Goal: Task Accomplishment & Management: Manage account settings

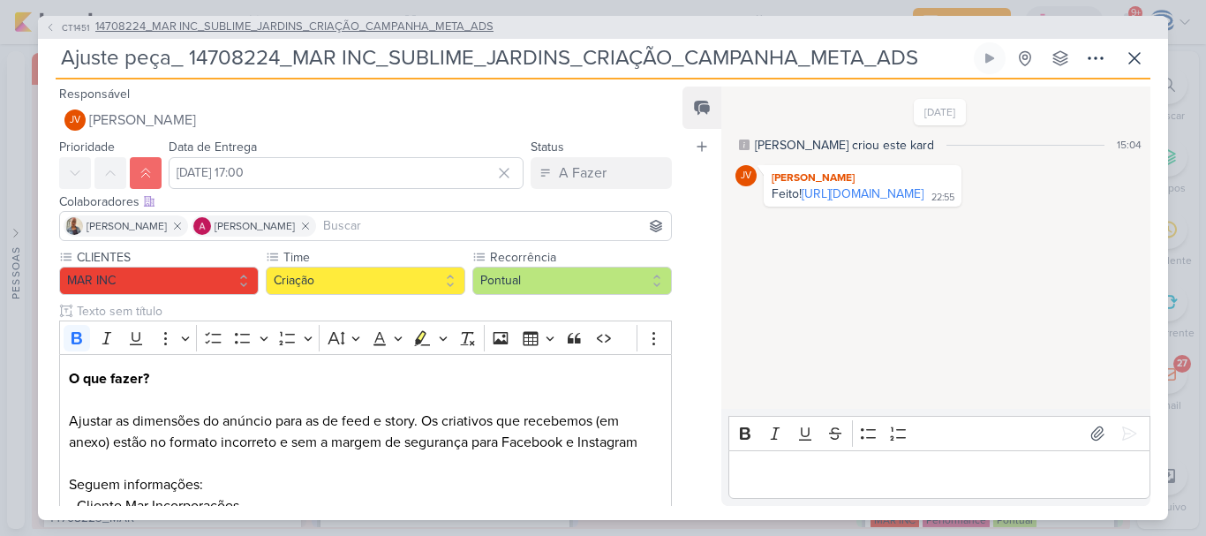
click at [454, 22] on span "14708224_MAR INC_SUBLIME_JARDINS_CRIAÇÃO_CAMPANHA_META_ADS" at bounding box center [294, 28] width 398 height 18
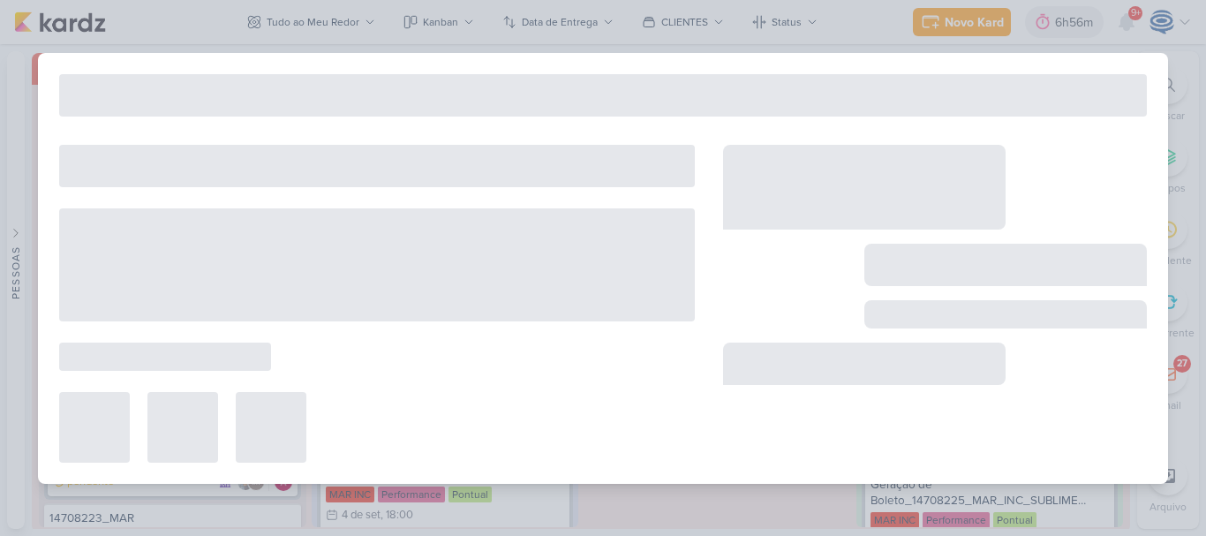
type input "14708224_MAR INC_SUBLIME_JARDINS_CRIAÇÃO_CAMPANHA_META_ADS"
type input "[DATE] 15:00"
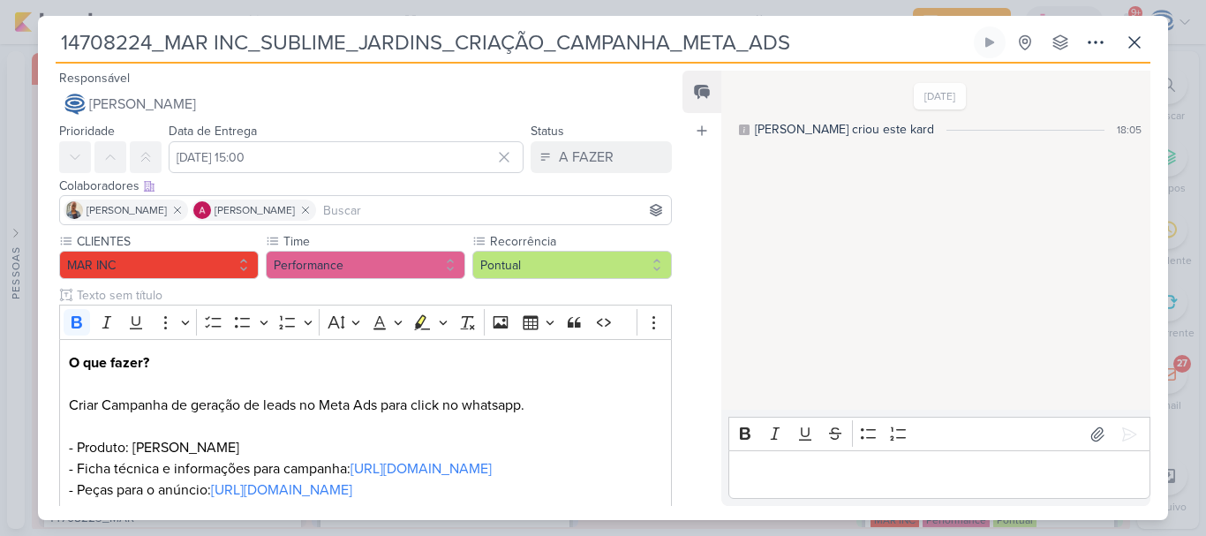
scroll to position [477, 0]
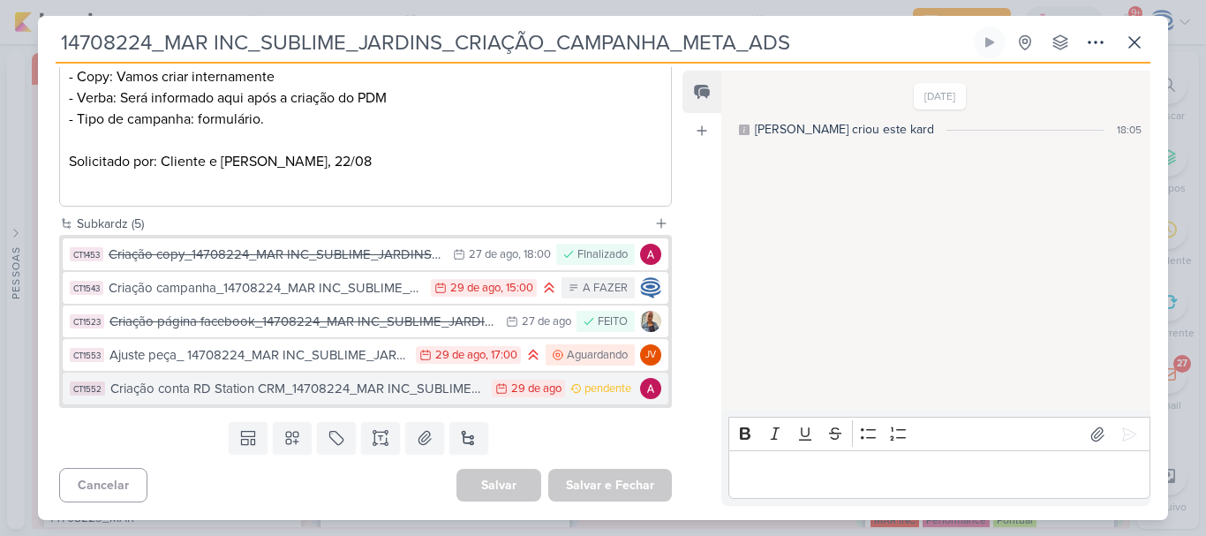
click at [385, 396] on div "Criação conta RD Station CRM_14708224_MAR INC_SUBLIME_JARDINS_CRIAÇÃO_CAMPANHA_…" at bounding box center [296, 389] width 373 height 20
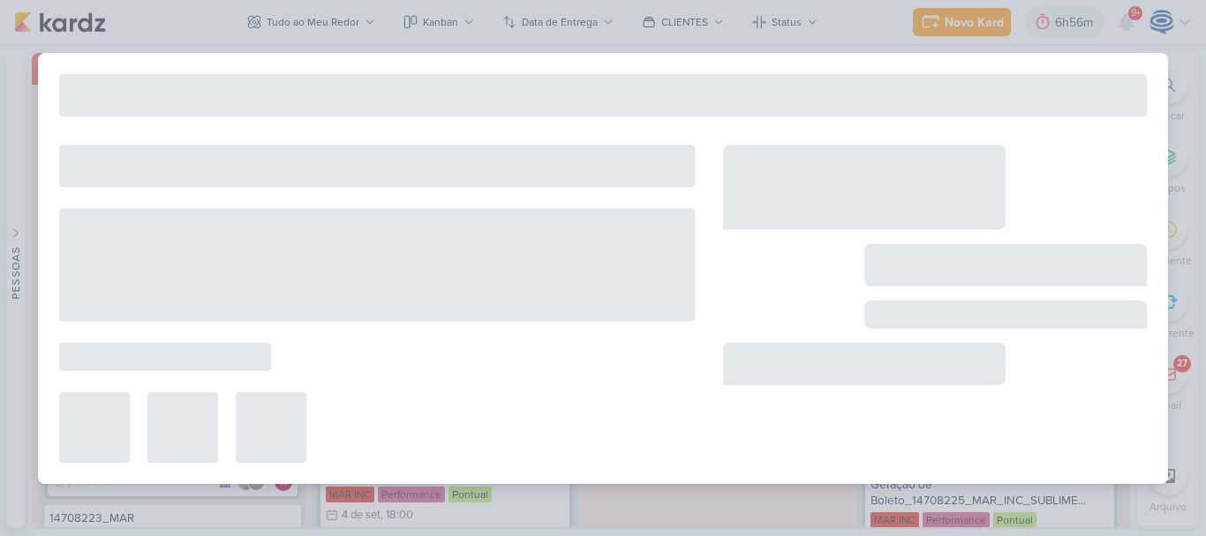
type input "Criação conta RD Station CRM_14708224_MAR INC_SUBLIME_JARDINS_CRIAÇÃO_CAMPANHA_…"
type input "[DATE] 23:59"
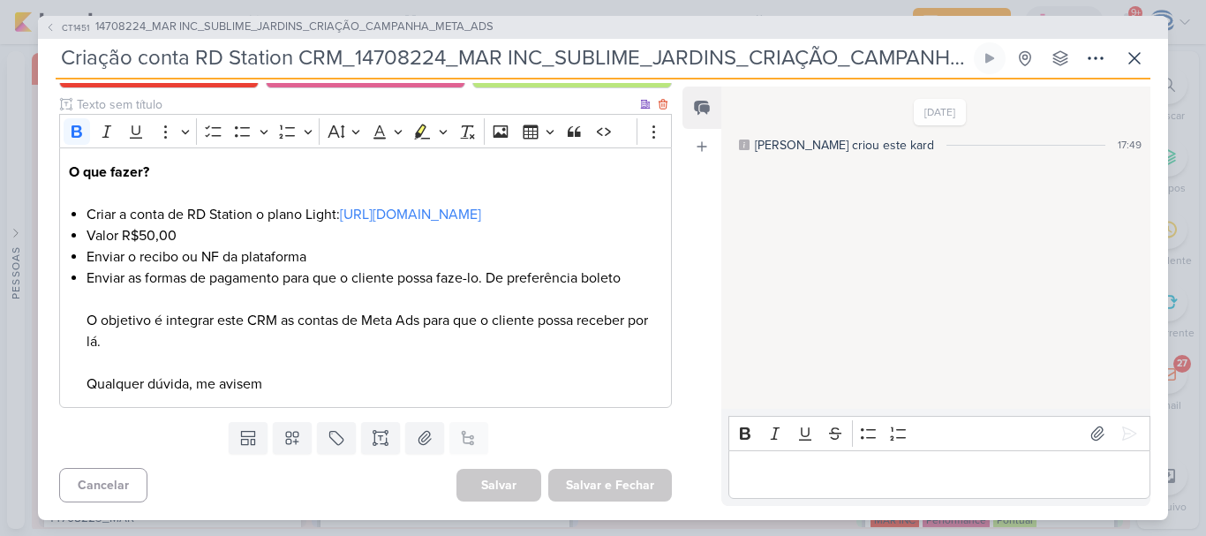
scroll to position [0, 0]
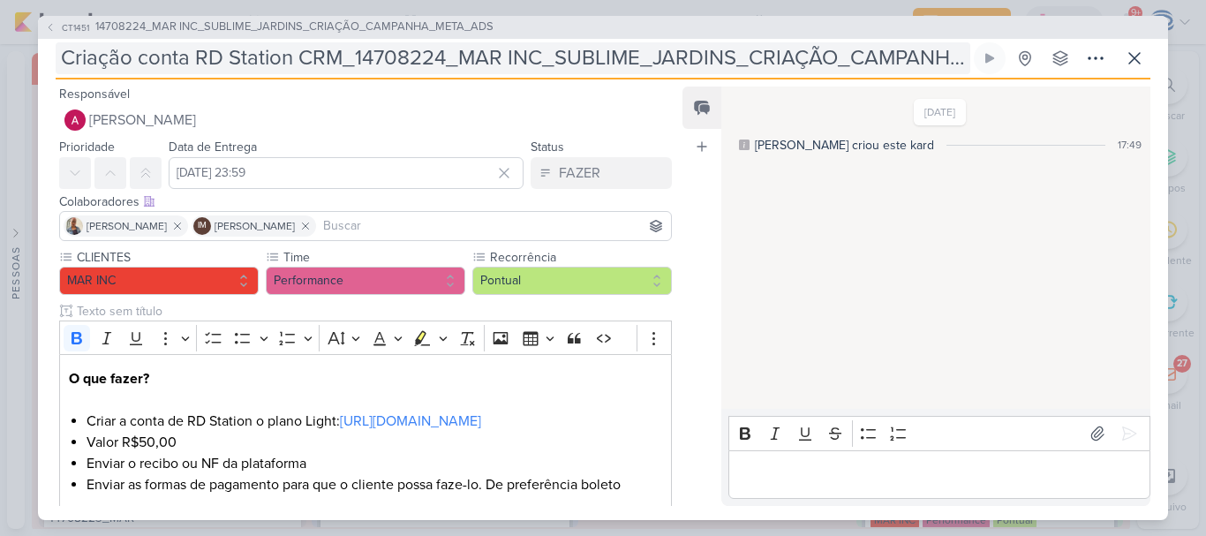
click at [64, 66] on input "Criação conta RD Station CRM_14708224_MAR INC_SUBLIME_JARDINS_CRIAÇÃO_CAMPANHA_…" at bounding box center [513, 58] width 915 height 32
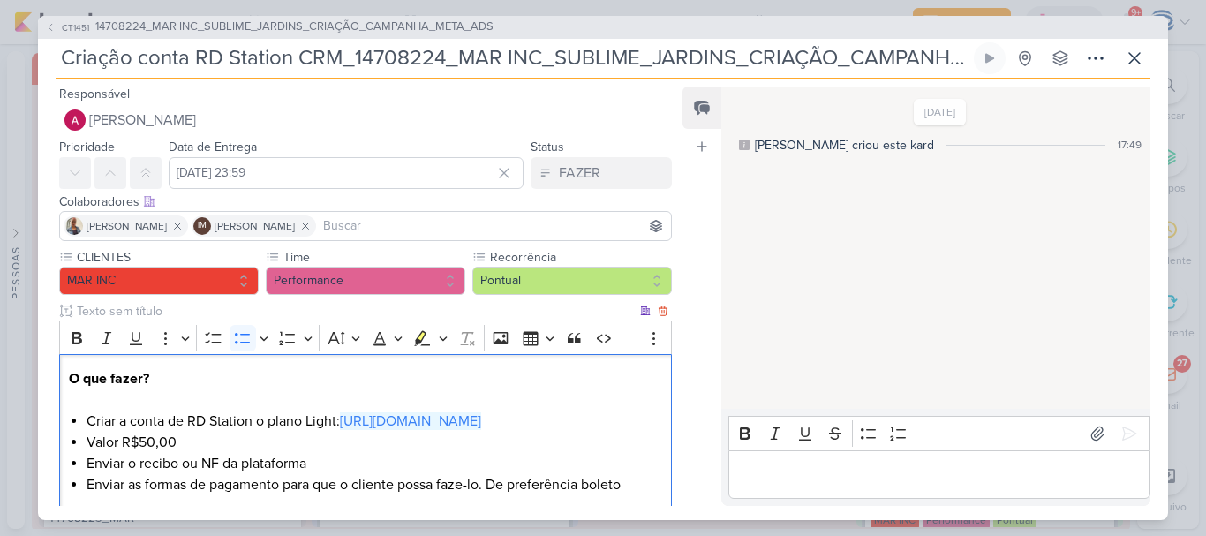
click at [424, 430] on link "[URL][DOMAIN_NAME]" at bounding box center [410, 421] width 141 height 18
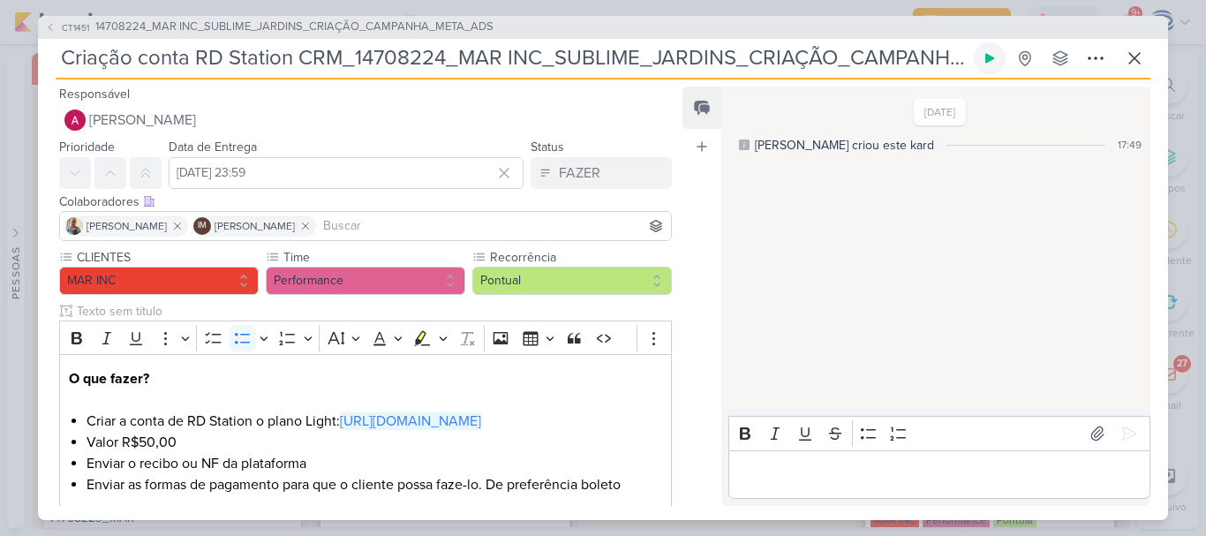
scroll to position [0, 116]
drag, startPoint x: 62, startPoint y: 56, endPoint x: 1000, endPoint y: 62, distance: 938.7
click at [1000, 62] on div "Criação conta RD Station CRM_14708224_MAR INC_SUBLIME_JARDINS_CRIAÇÃO_CAMPANHA_…" at bounding box center [603, 60] width 1095 height 37
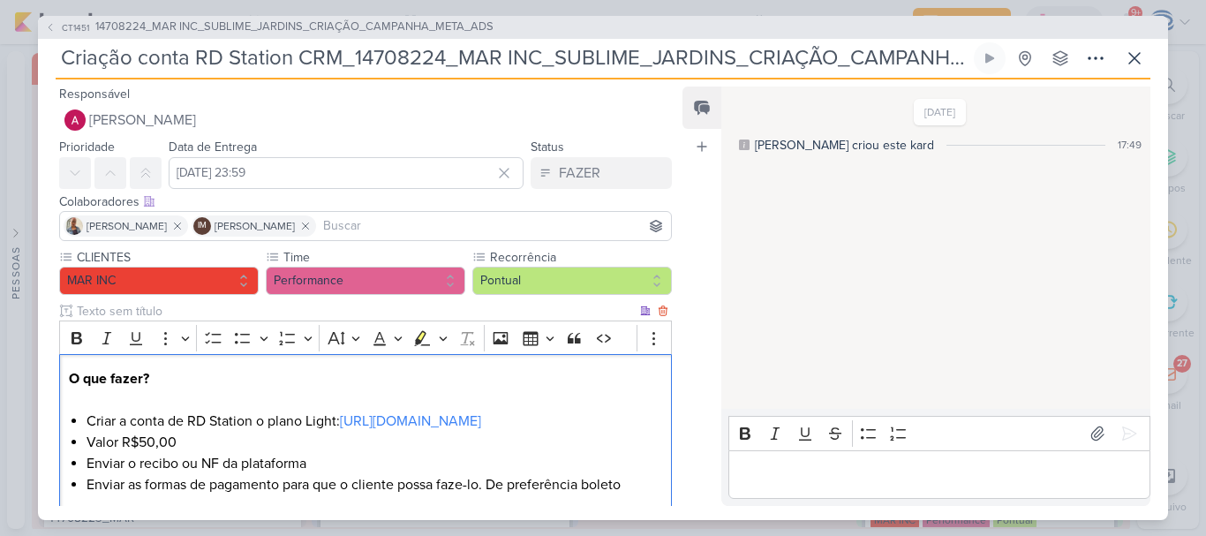
click at [652, 407] on p "O que fazer?" at bounding box center [365, 389] width 593 height 42
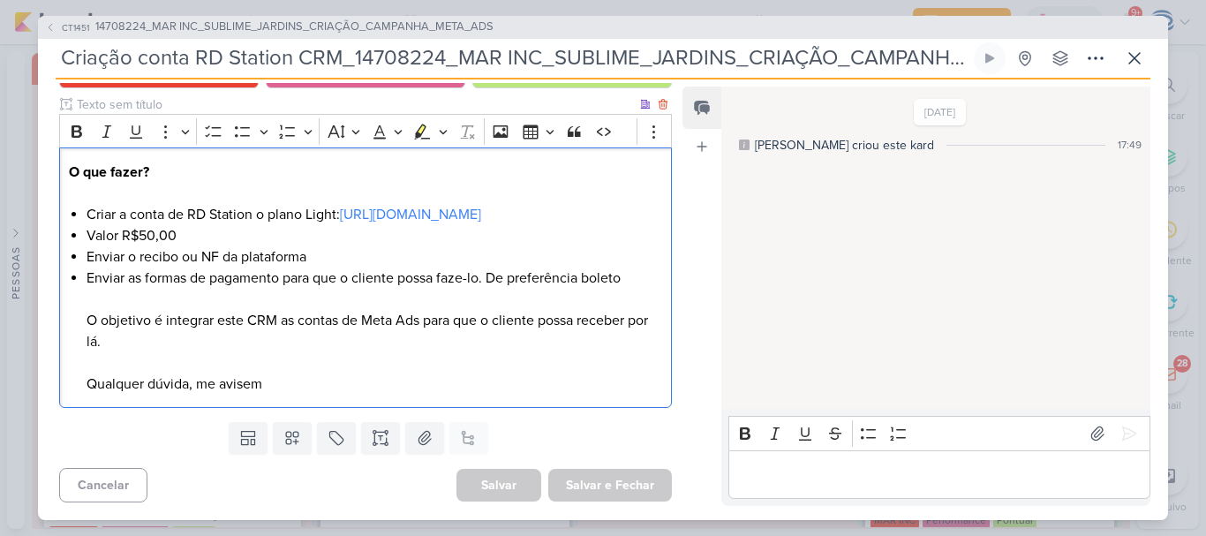
click at [170, 314] on li "Enviar as formas de pagamento para que o cliente possa faze-lo. De preferência …" at bounding box center [375, 331] width 576 height 127
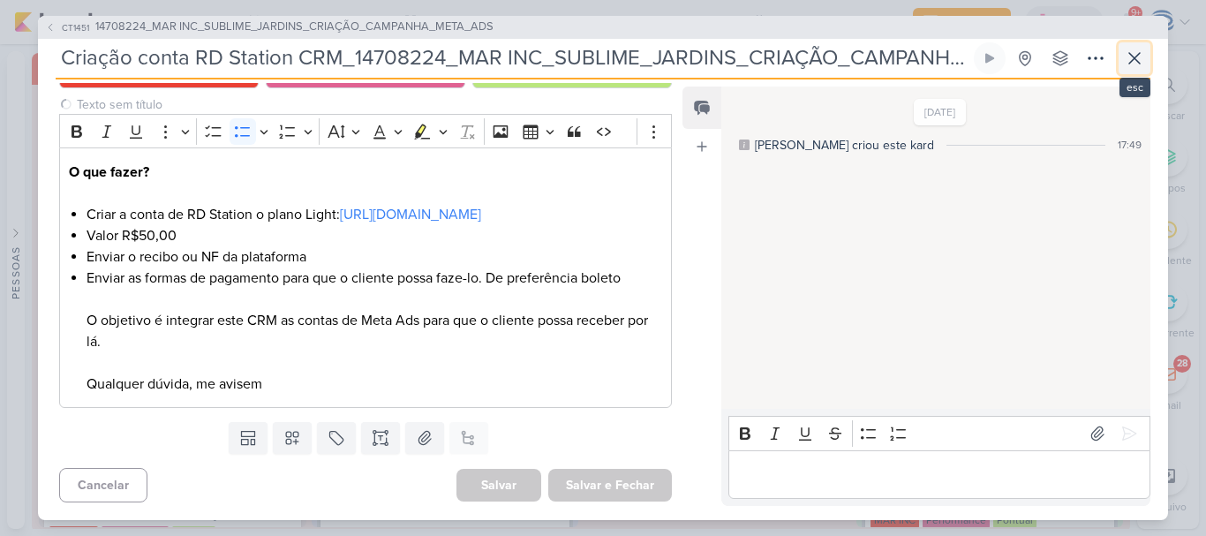
click at [1130, 55] on icon at bounding box center [1134, 58] width 21 height 21
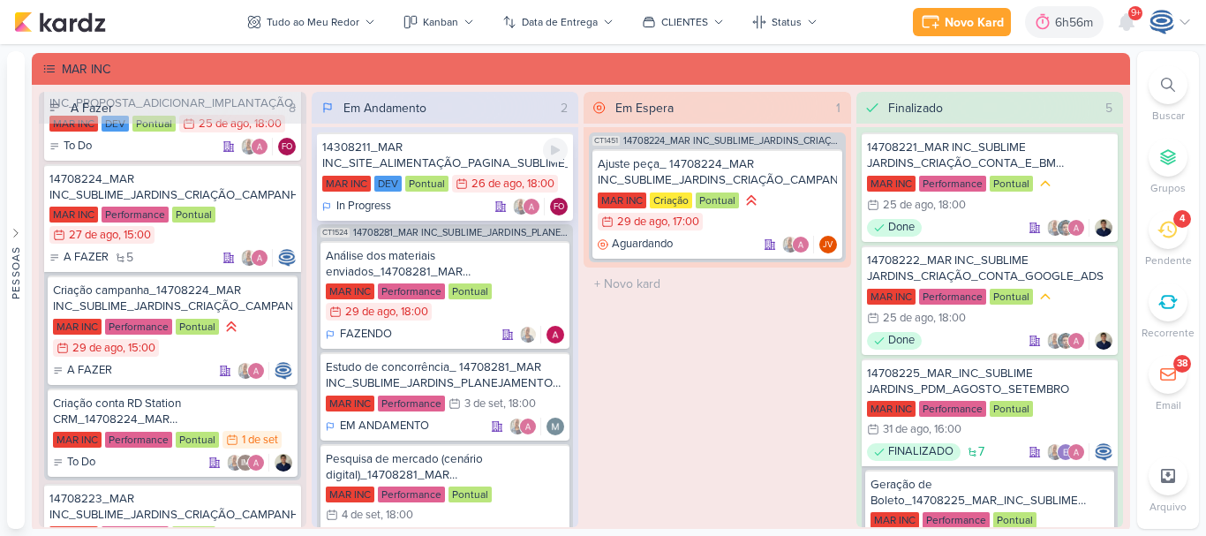
click at [469, 146] on div "14308211_MAR INC_SITE_ALIMENTAÇÃO_PAGINA_SUBLIME_JARDINS" at bounding box center [445, 156] width 246 height 32
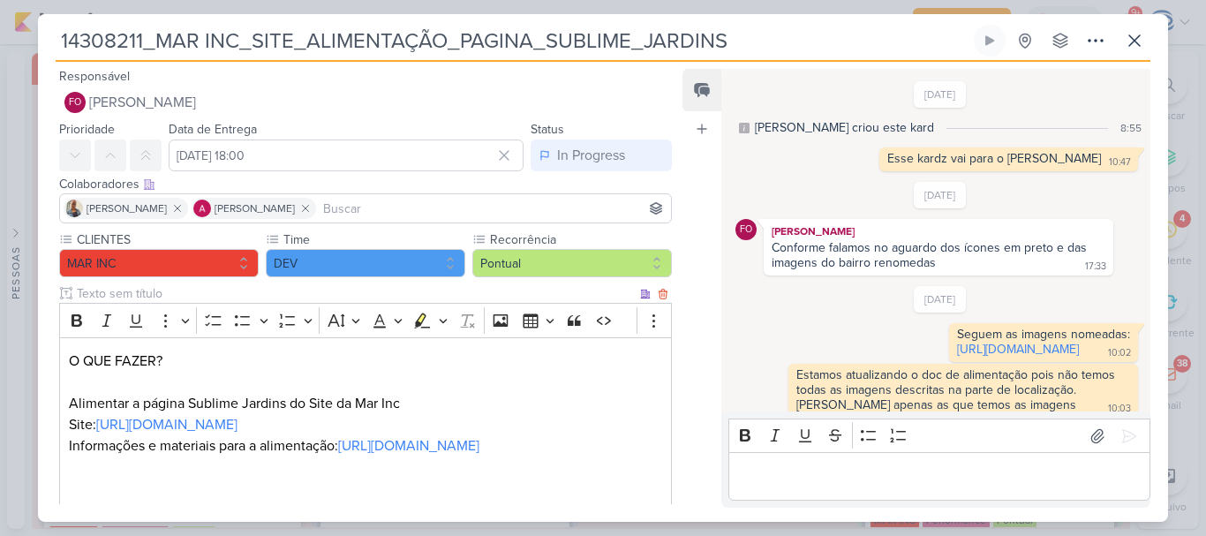
scroll to position [260, 0]
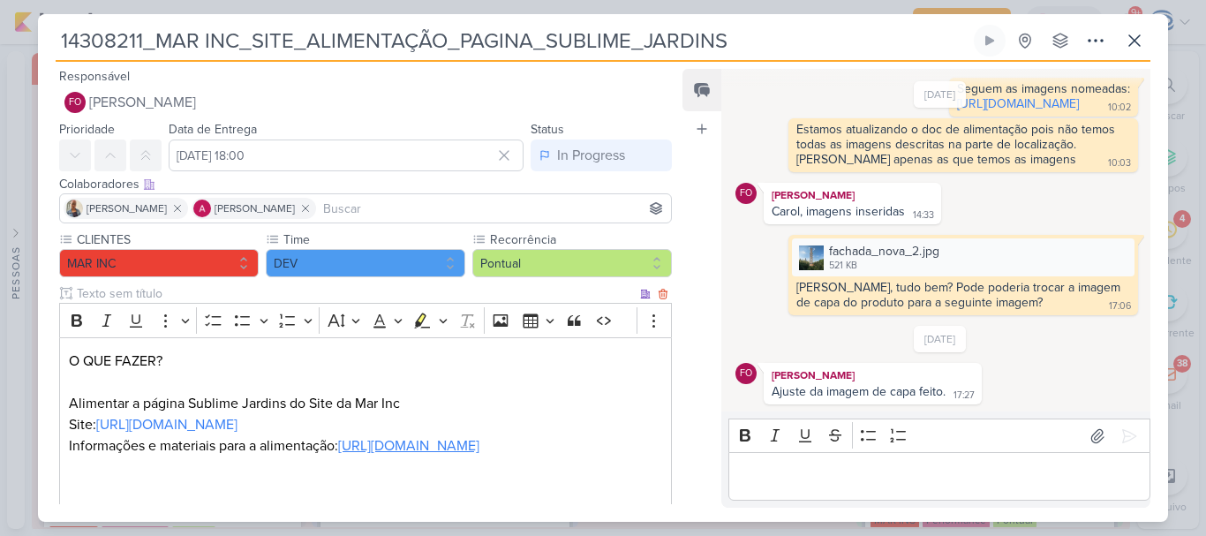
click at [338, 455] on link "[URL][DOMAIN_NAME]" at bounding box center [408, 446] width 141 height 18
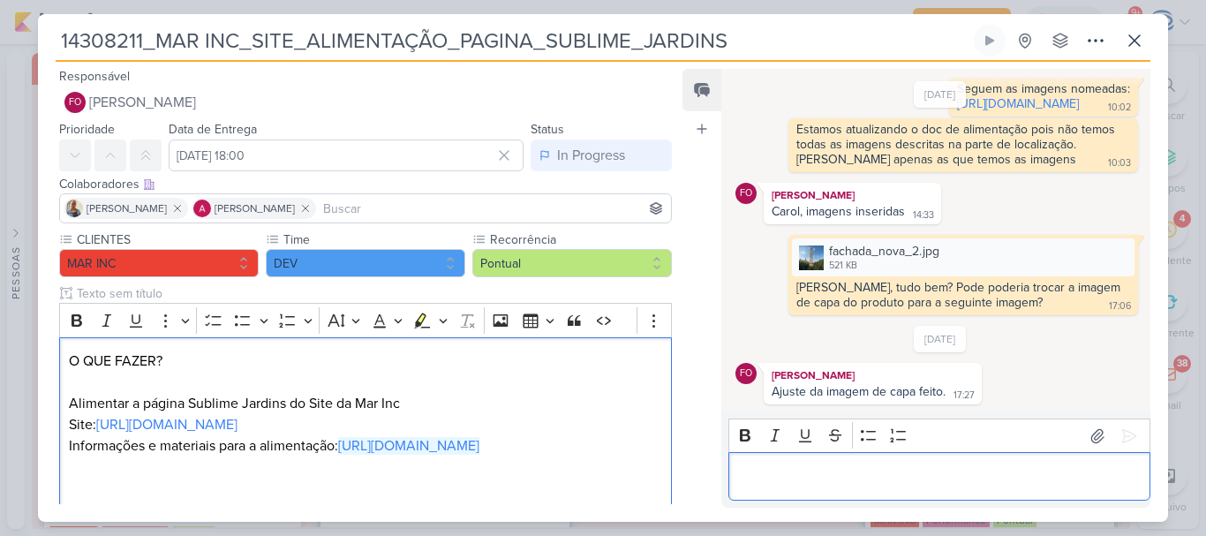
click at [759, 479] on p "Editor editing area: main" at bounding box center [939, 476] width 404 height 21
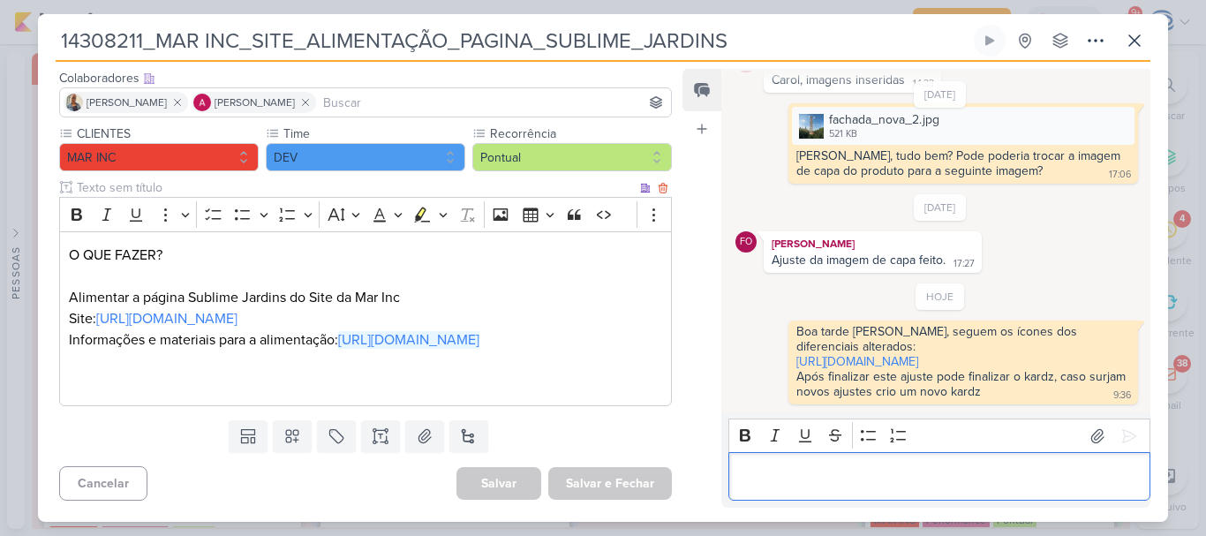
scroll to position [0, 0]
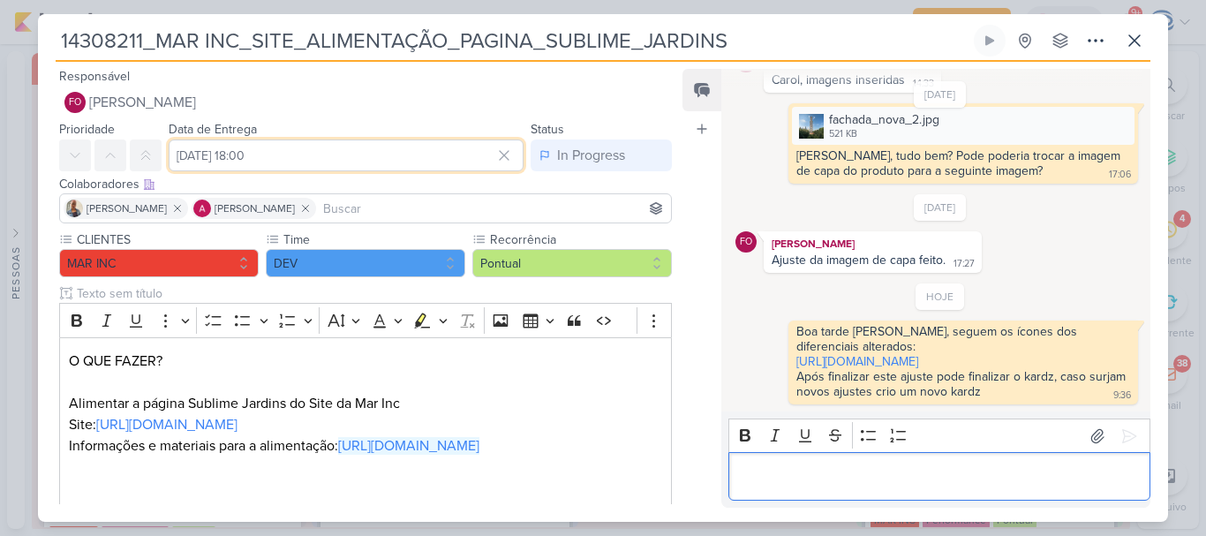
click at [343, 157] on input "[DATE] 18:00" at bounding box center [346, 156] width 355 height 32
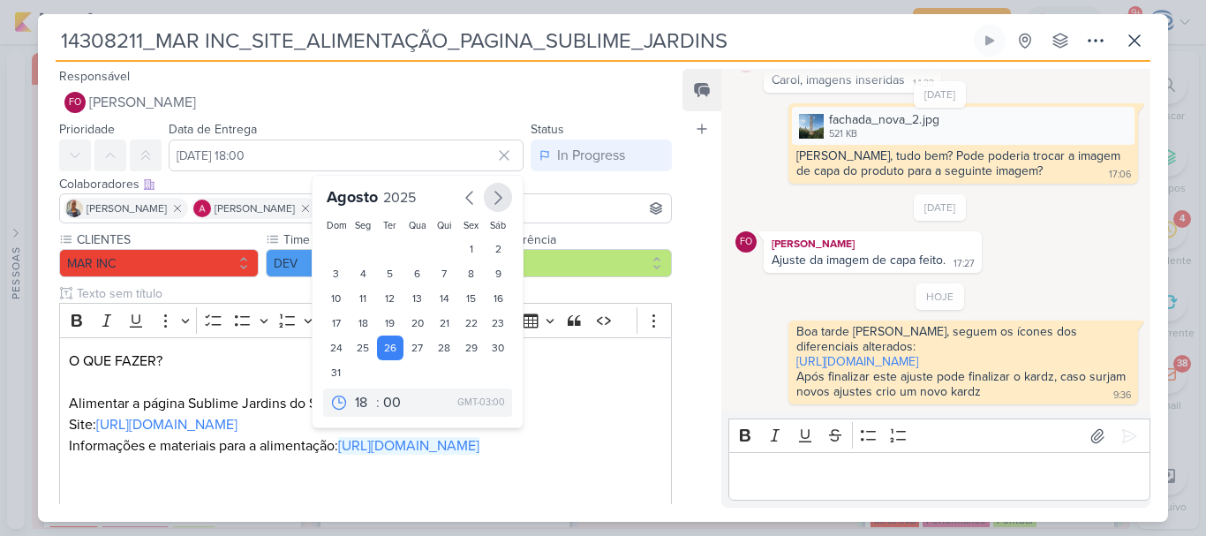
click at [490, 198] on icon "button" at bounding box center [497, 197] width 21 height 21
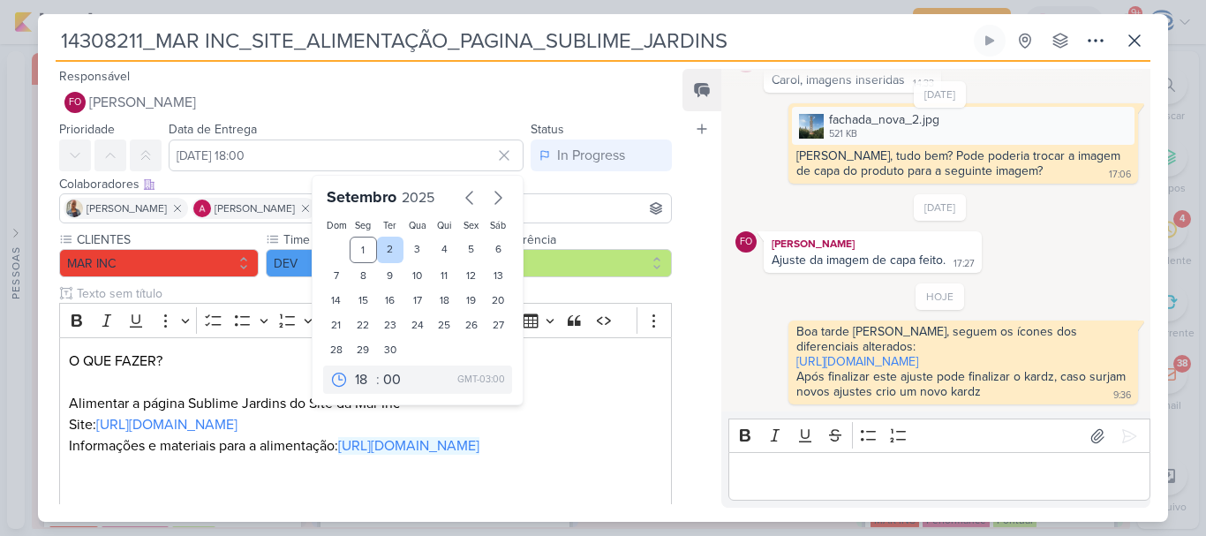
click at [377, 245] on div "2" at bounding box center [390, 250] width 27 height 26
click at [354, 238] on div "1" at bounding box center [363, 250] width 27 height 26
type input "[DATE] 18:00"
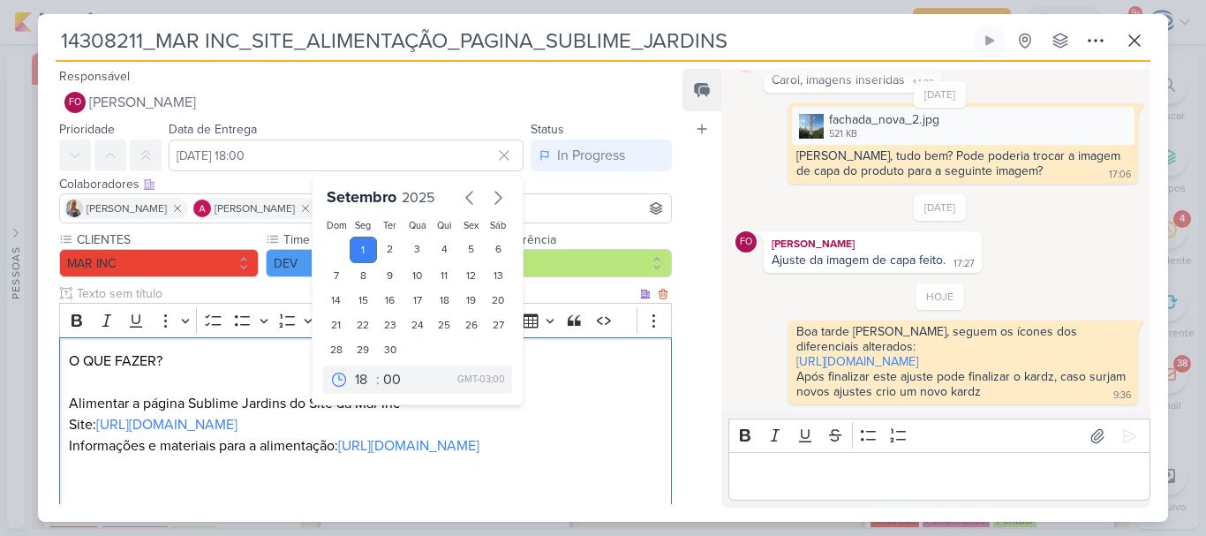
click at [583, 438] on p "O QUE FAZER? Alimentar a página Sublime Jardins do Site da Mar Inc Site: [URL][…" at bounding box center [365, 414] width 593 height 127
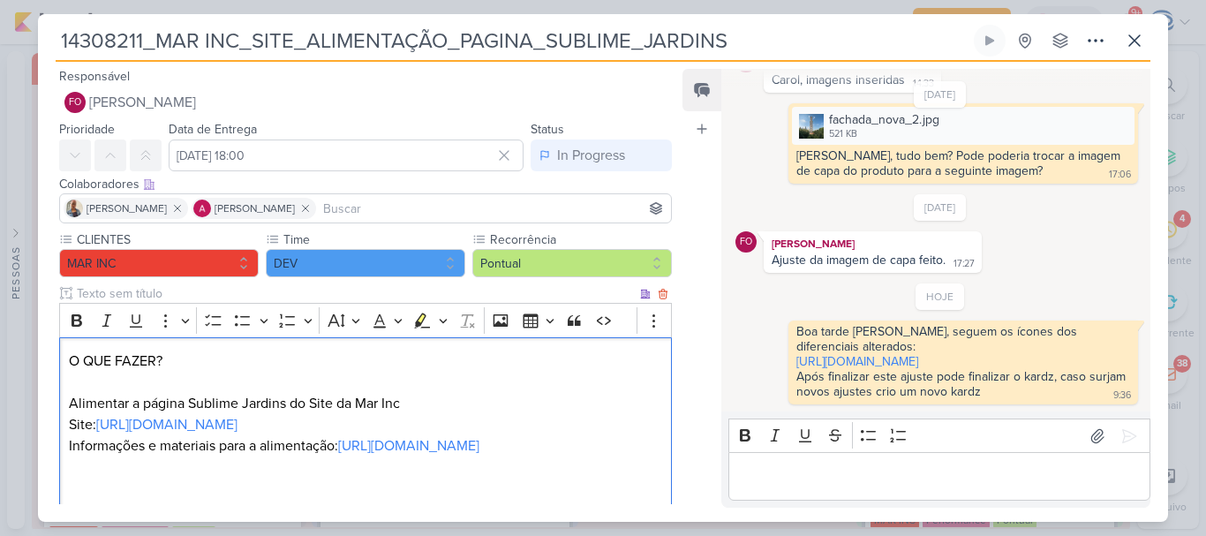
scroll to position [148, 0]
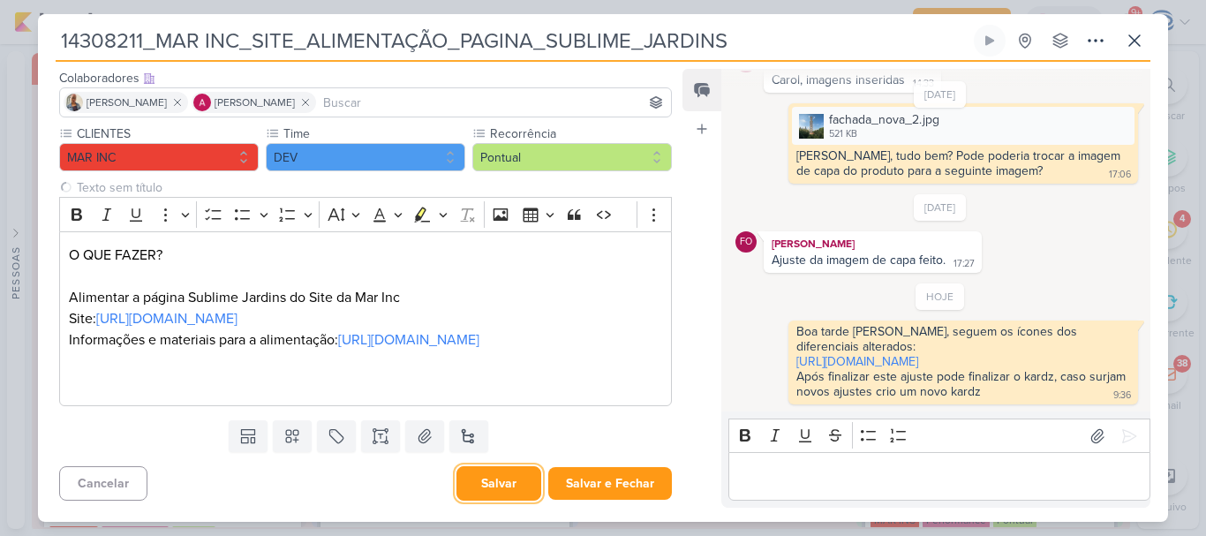
click at [507, 469] on button "Salvar" at bounding box center [499, 483] width 85 height 34
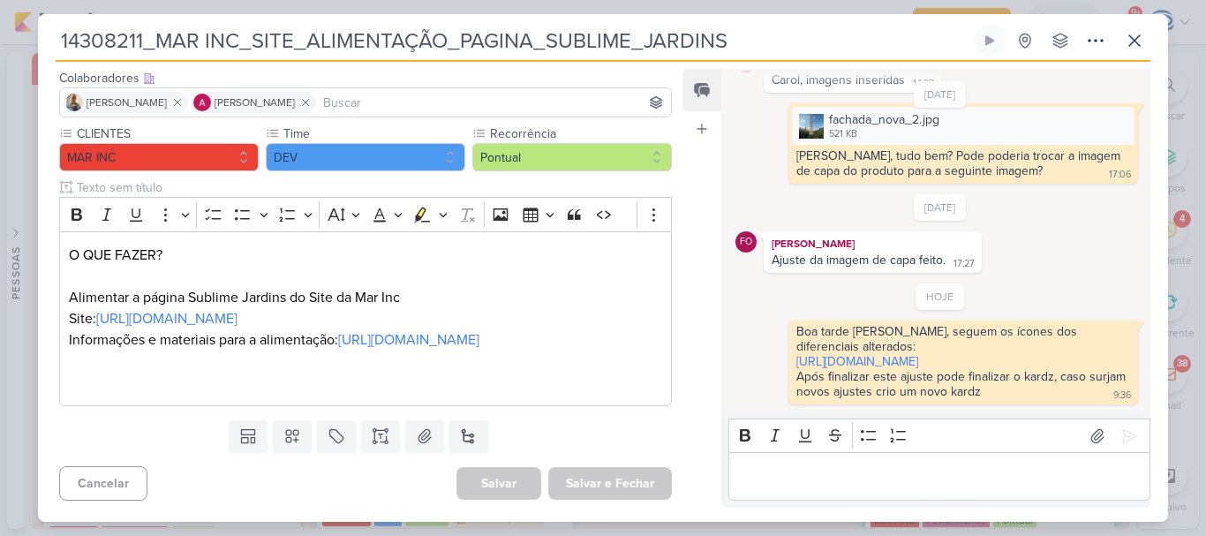
drag, startPoint x: 774, startPoint y: 49, endPoint x: 0, endPoint y: 49, distance: 774.4
click at [0, 49] on div "14308211_MAR INC_SITE_ALIMENTAÇÃO_PAGINA_SUBLIME_JARDINS" at bounding box center [603, 268] width 1206 height 536
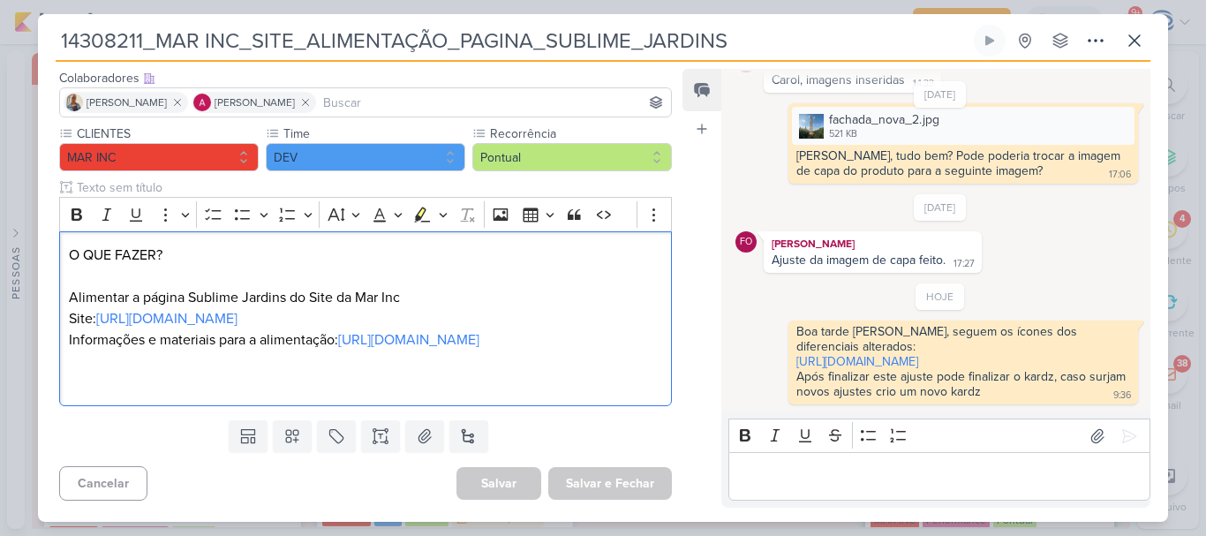
scroll to position [0, 0]
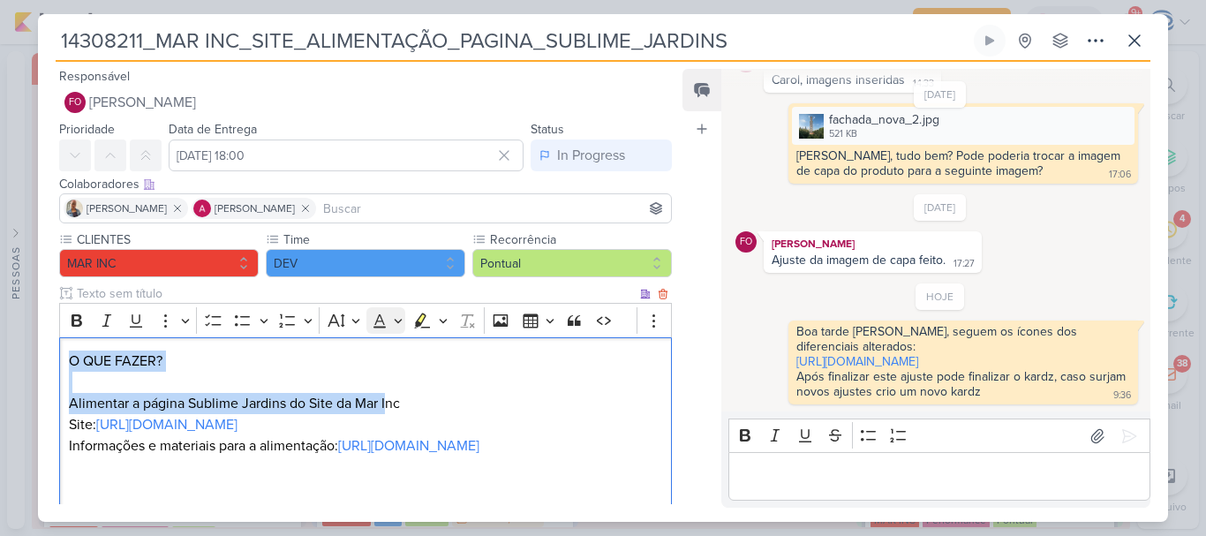
drag, startPoint x: 386, startPoint y: 263, endPoint x: 399, endPoint y: 308, distance: 46.9
click at [399, 308] on div "Rich Text Editor Bold Italic Underline More To-do List Bulleted List Bulleted L…" at bounding box center [365, 407] width 613 height 209
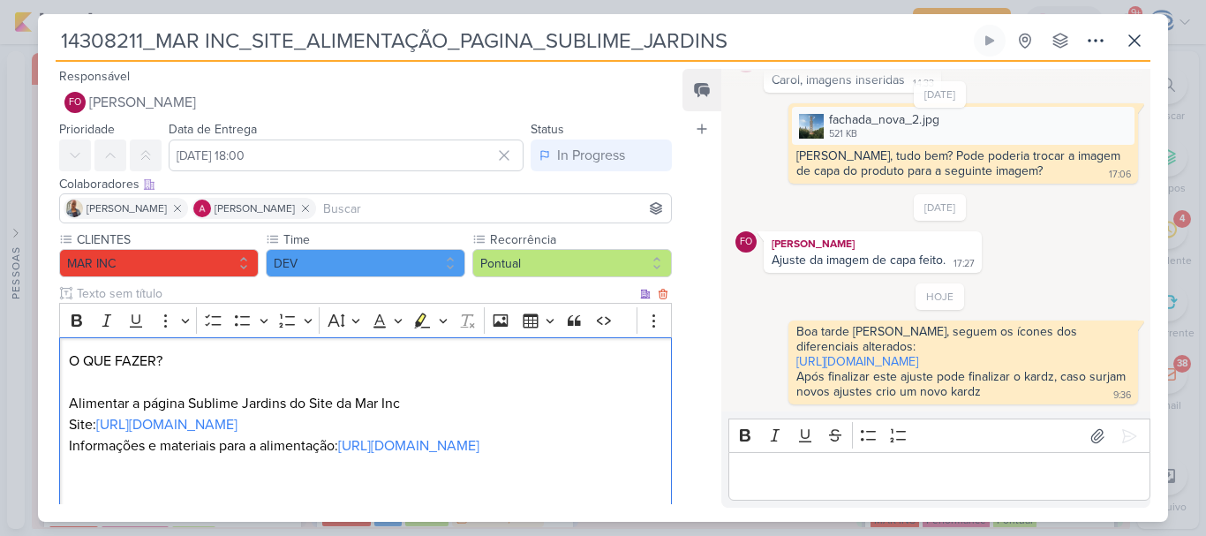
click at [490, 449] on p "O QUE FAZER? Alimentar a página Sublime Jardins do Site da Mar Inc Site: [URL][…" at bounding box center [365, 414] width 593 height 127
click at [1136, 46] on icon at bounding box center [1134, 40] width 21 height 21
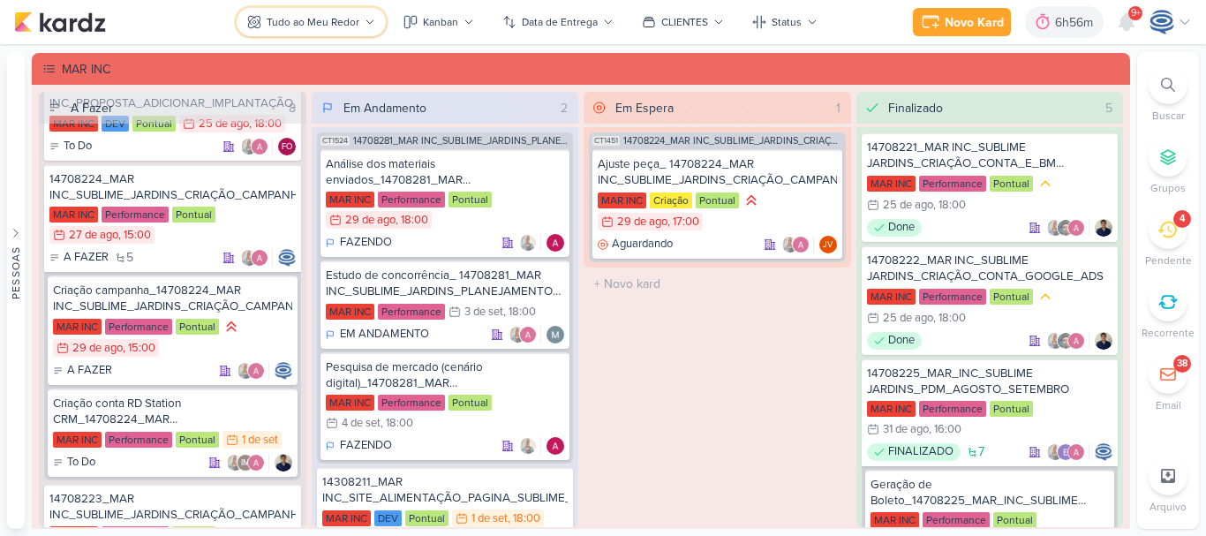
click at [338, 17] on div "Tudo ao Meu Redor" at bounding box center [313, 22] width 93 height 16
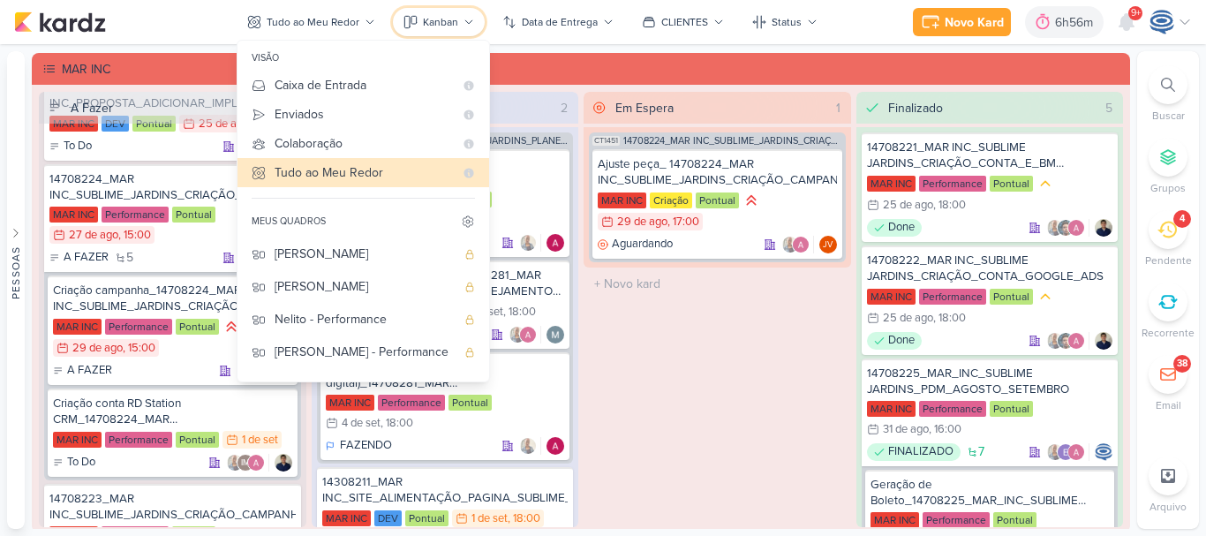
click at [439, 23] on div "Kanban" at bounding box center [440, 22] width 35 height 16
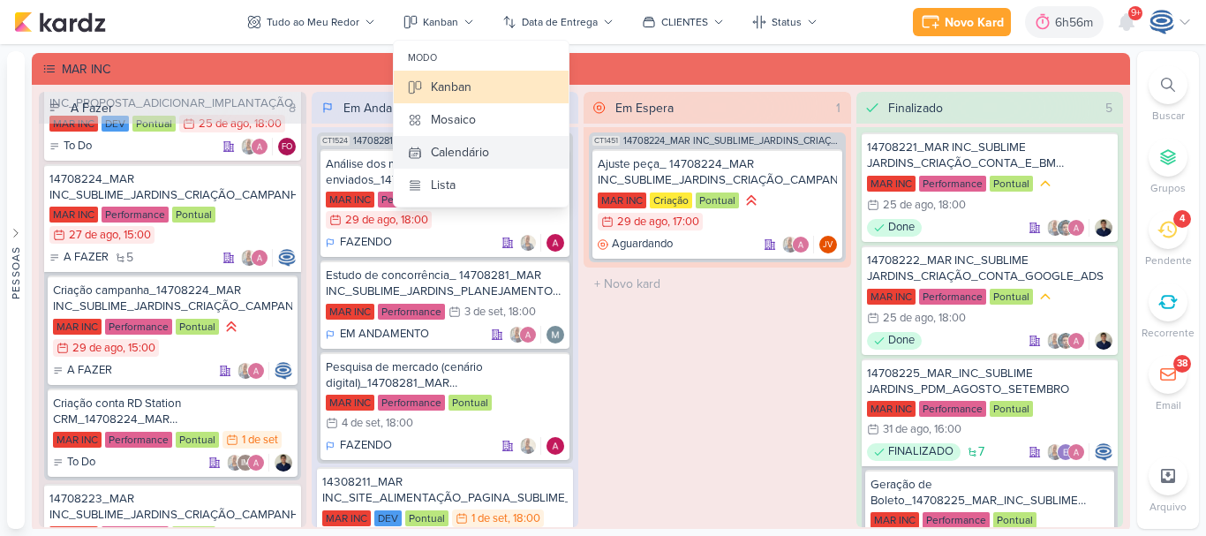
click at [463, 149] on div "Calendário" at bounding box center [460, 152] width 58 height 19
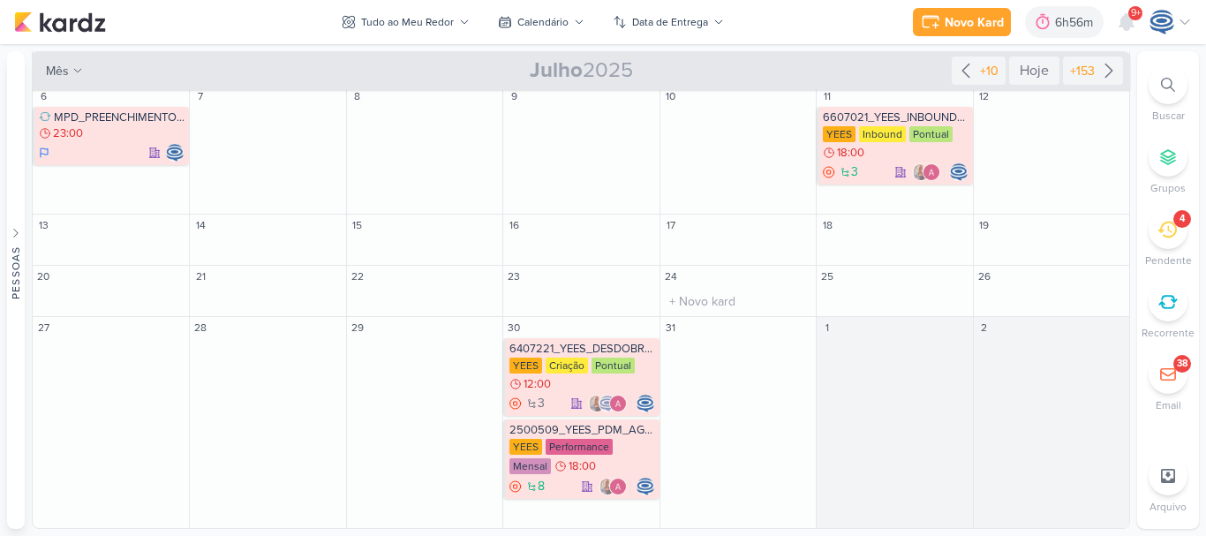
scroll to position [57, 0]
click at [80, 140] on div "23:00" at bounding box center [112, 134] width 147 height 16
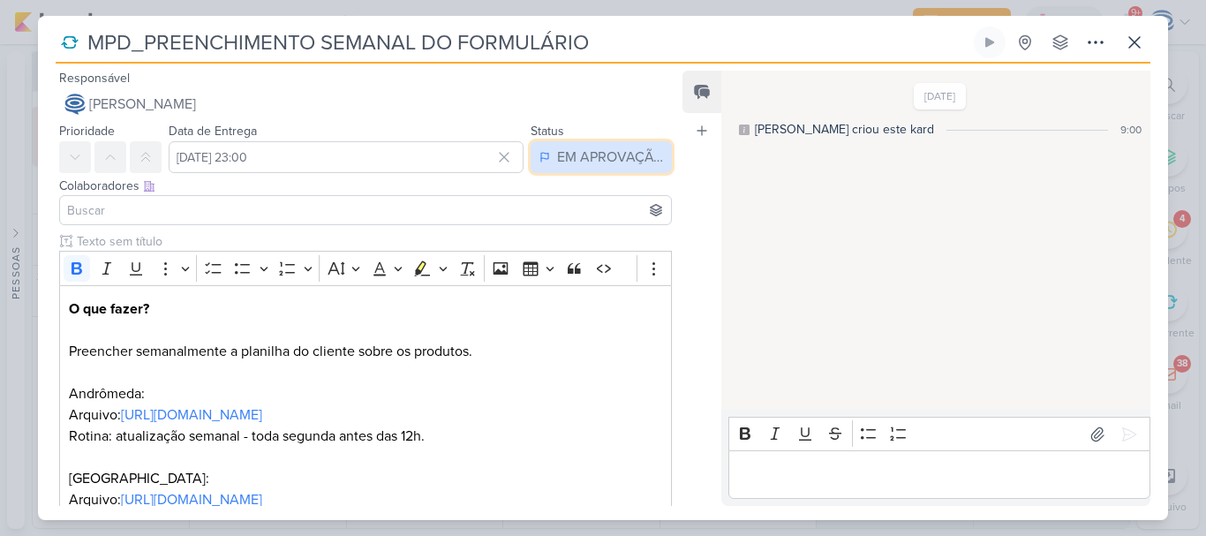
click at [609, 141] on button "EM APROVAÇÃO" at bounding box center [601, 157] width 141 height 32
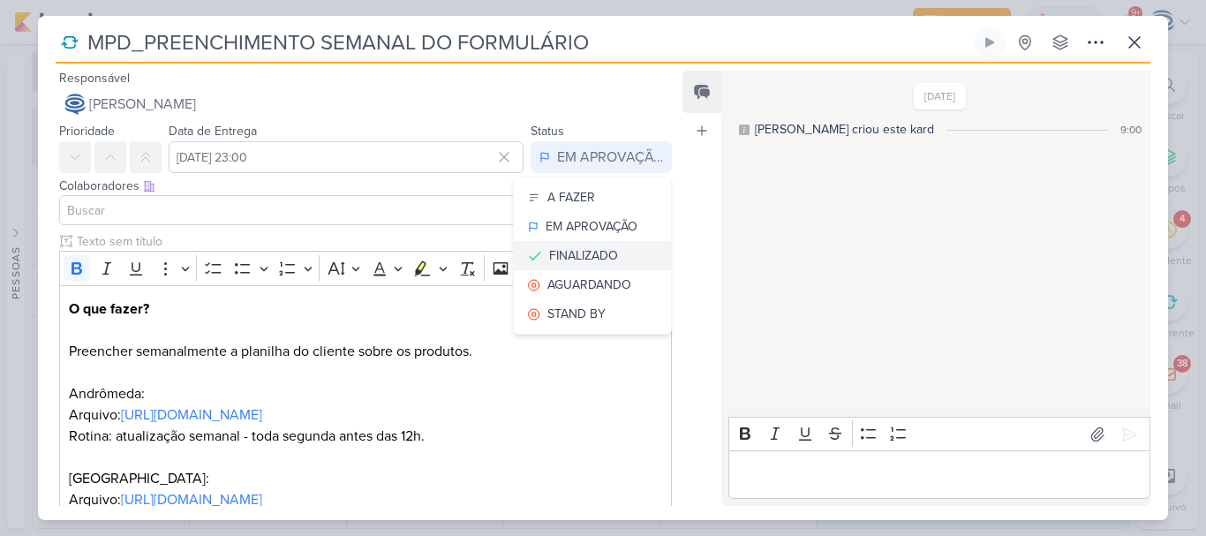
click at [568, 246] on div "FINALIZADO" at bounding box center [583, 255] width 69 height 19
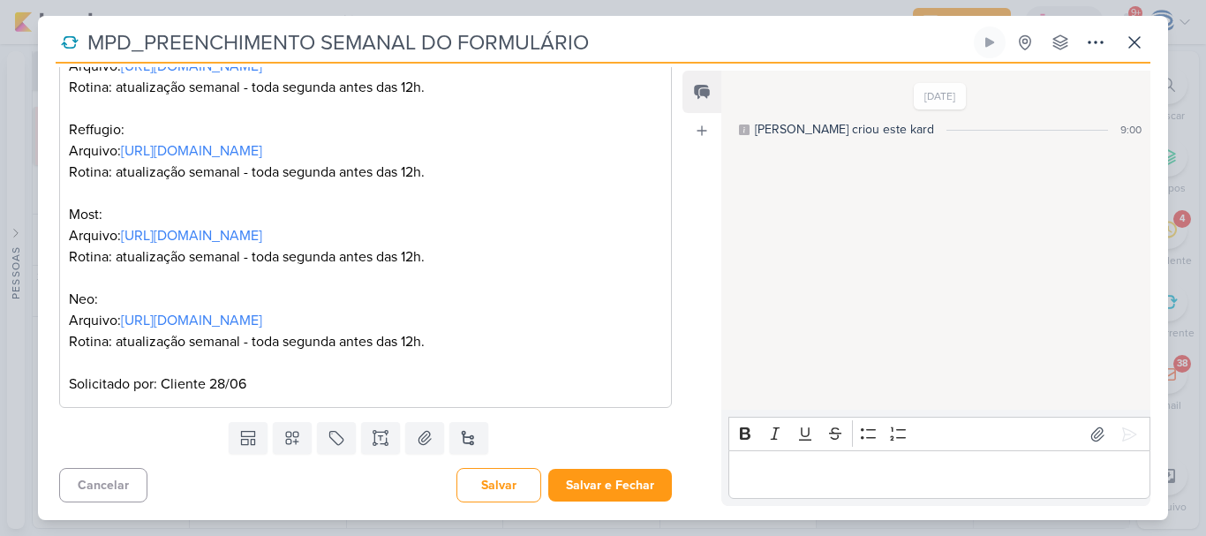
scroll to position [540, 0]
click at [496, 478] on button "Salvar" at bounding box center [499, 485] width 85 height 34
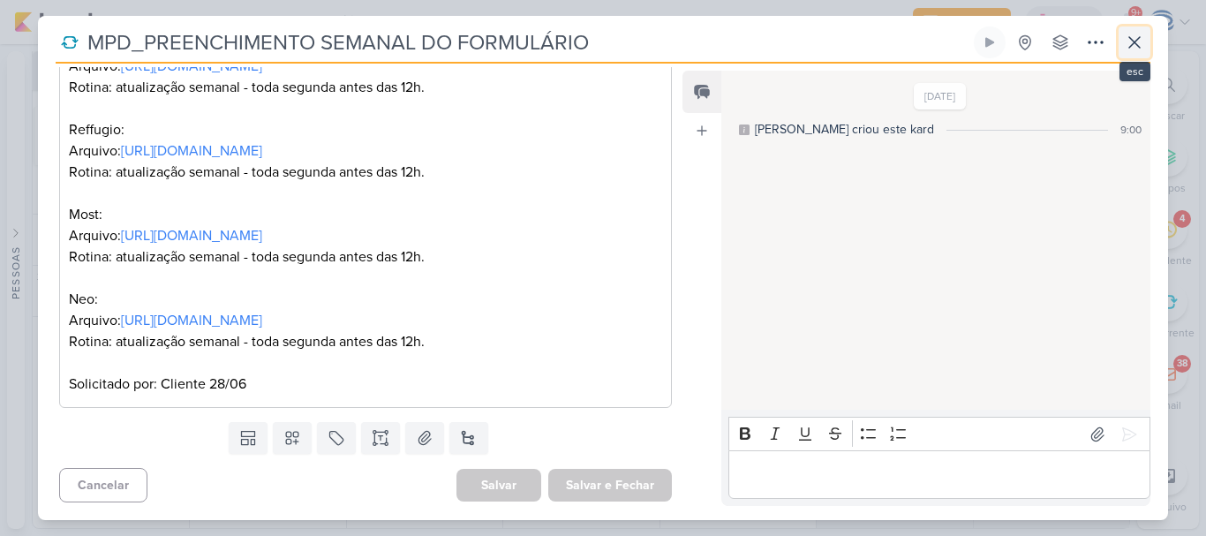
click at [1127, 53] on button at bounding box center [1135, 42] width 32 height 32
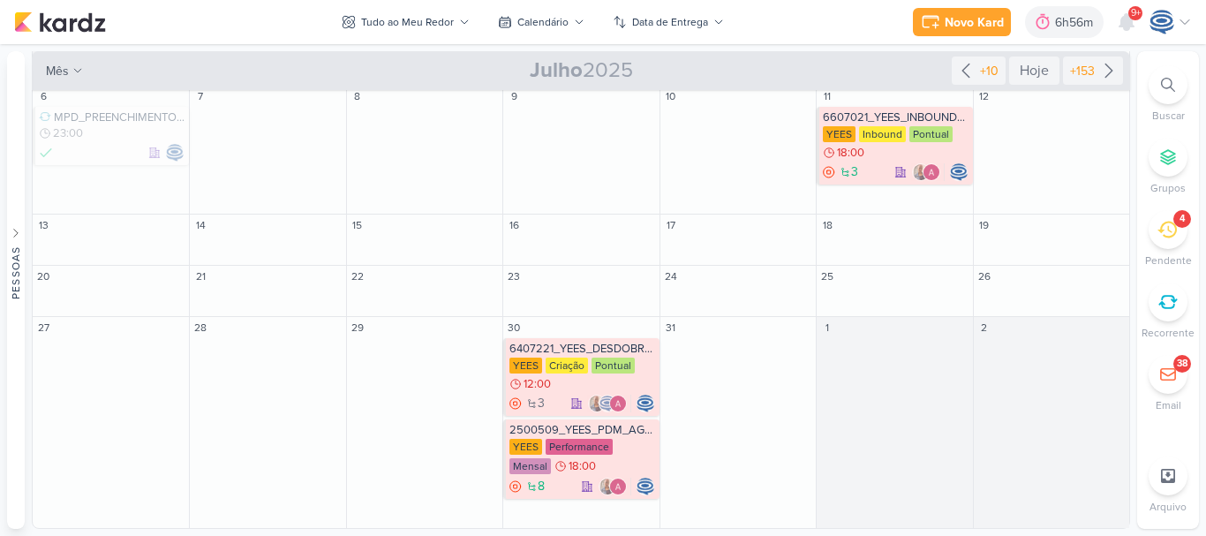
click at [1168, 84] on icon at bounding box center [1168, 85] width 14 height 14
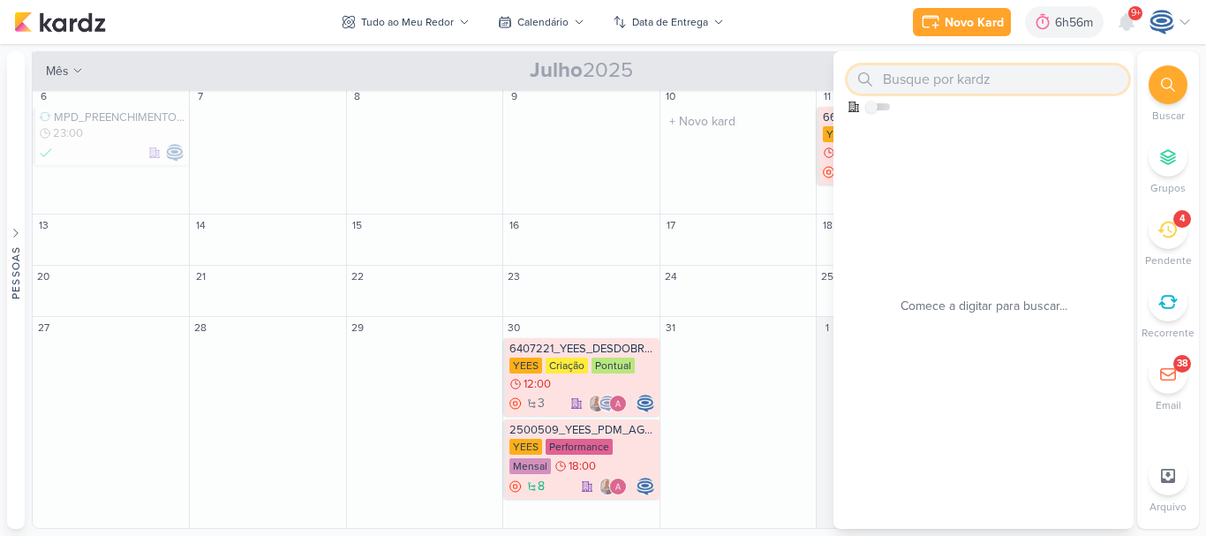
paste input "8407171_HINES_VN_MILLENNIUM_DESDOBRAMENTO_DE_PEÇAS_V1"
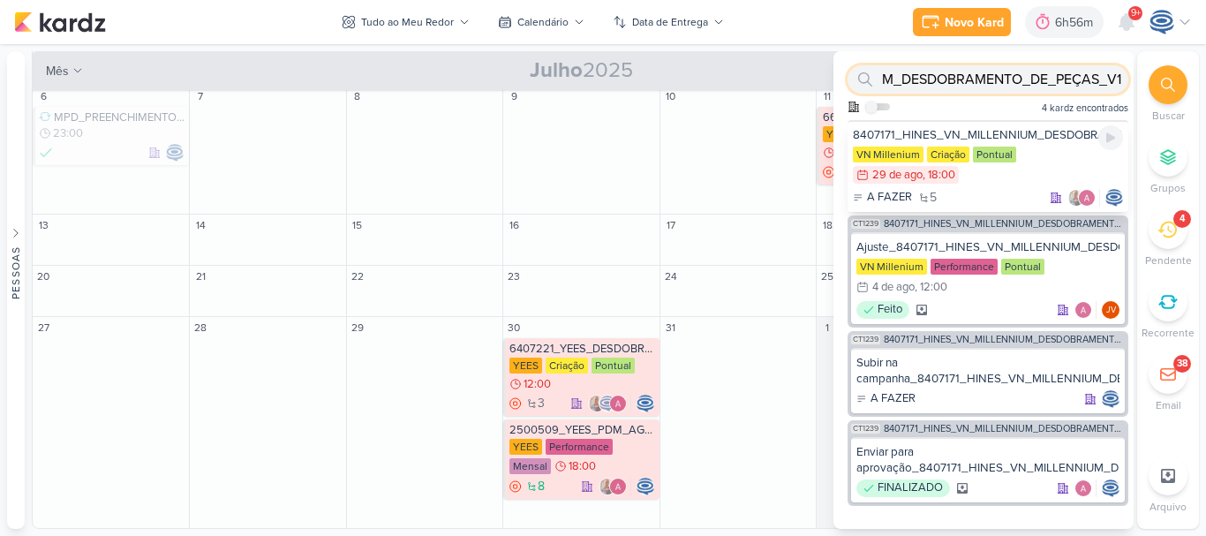
type input "8407171_HINES_VN_MILLENNIUM_DESDOBRAMENTO_DE_PEÇAS_V1"
click at [1041, 143] on div "8407171_HINES_VN_MILLENNIUM_DESDOBRAMENTO_DE_PEÇAS_V1 VN Millenium Criação Pont…" at bounding box center [988, 166] width 281 height 92
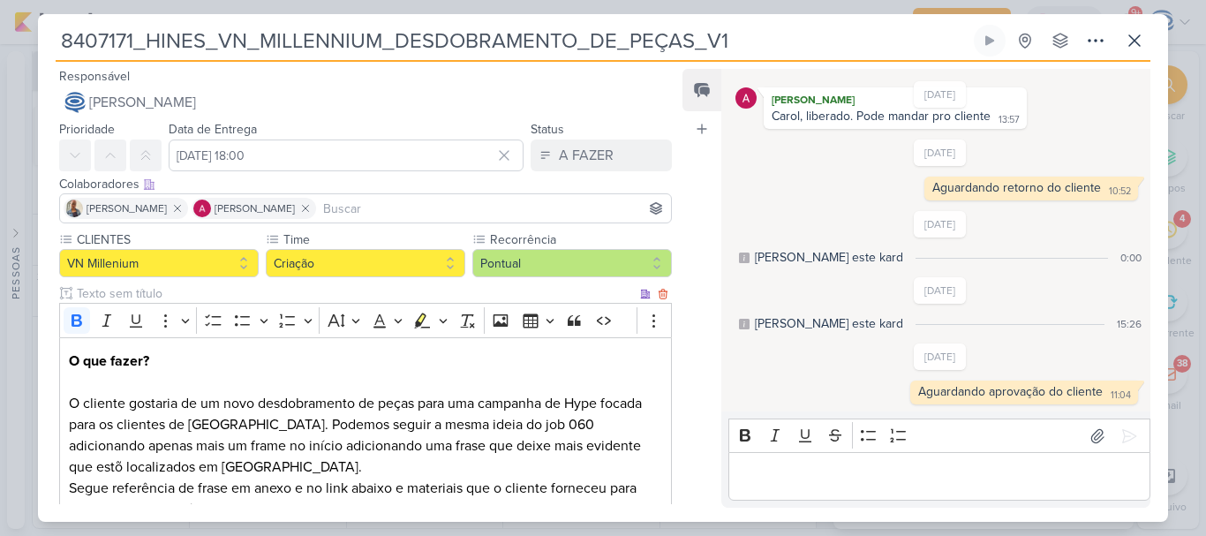
scroll to position [623, 0]
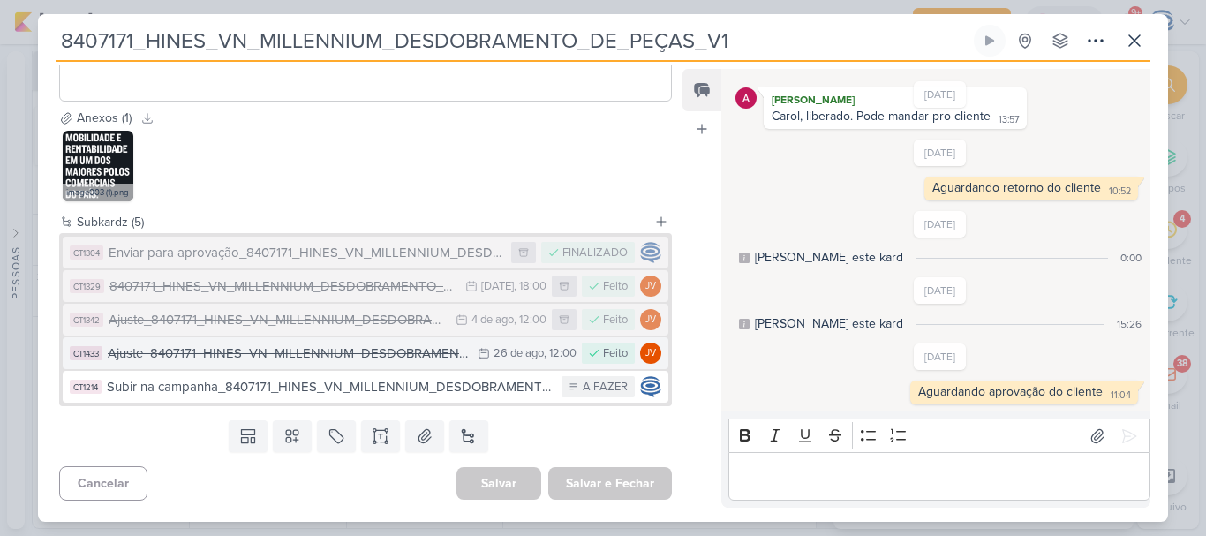
click at [379, 357] on div "Ajuste_8407171_HINES_VN_MILLENNIUM_DESDOBRAMENTO_DE_PEÇAS_V3" at bounding box center [288, 353] width 361 height 20
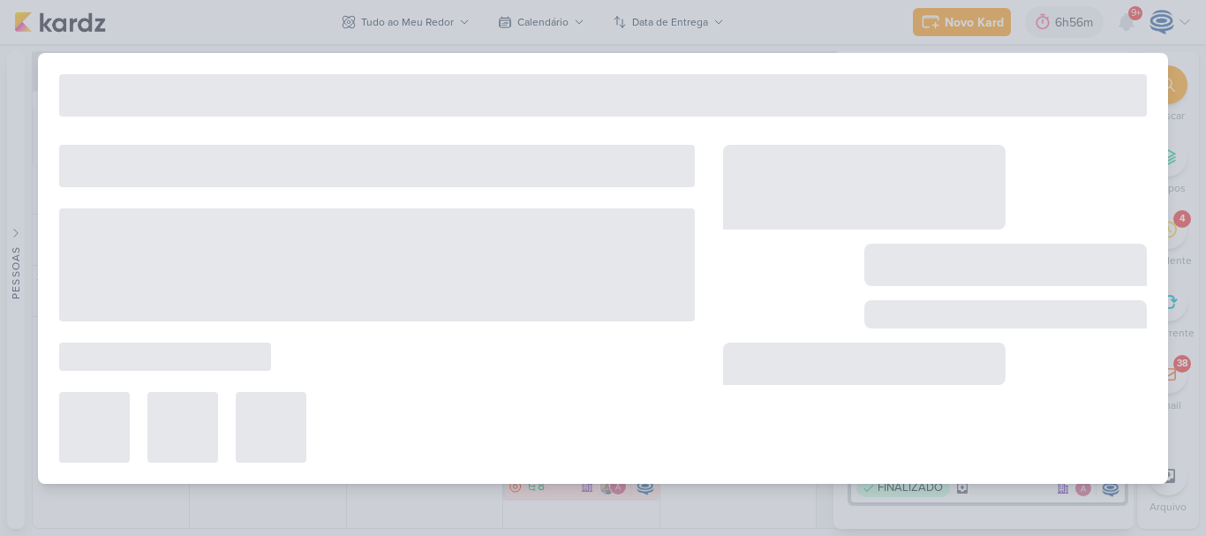
type input "Ajuste_8407171_HINES_VN_MILLENNIUM_DESDOBRAMENTO_DE_PEÇAS_V3"
type input "[DATE] 12:00"
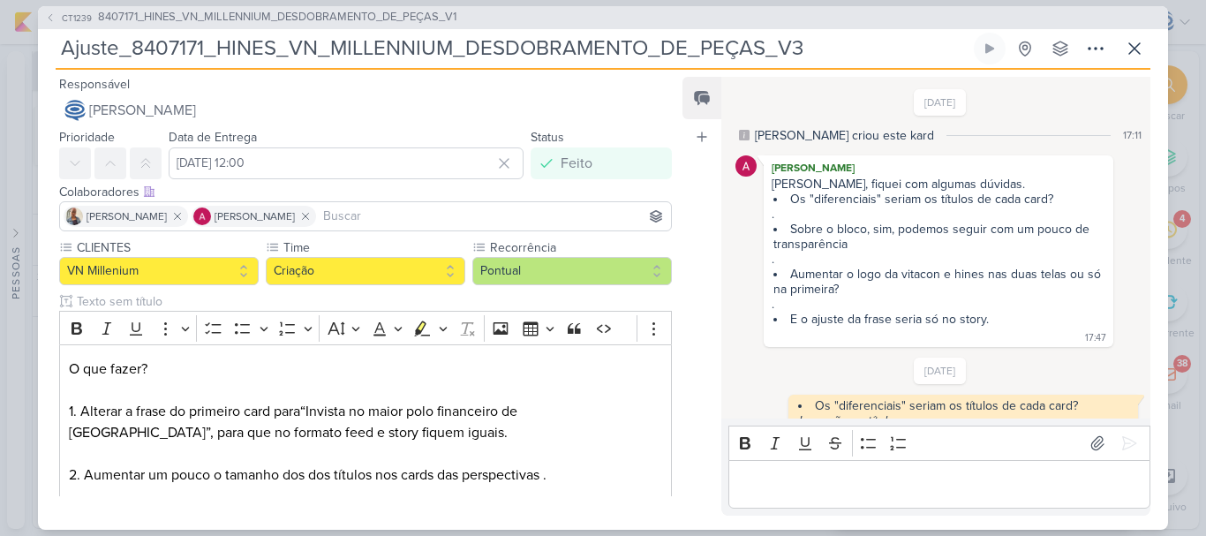
scroll to position [791, 0]
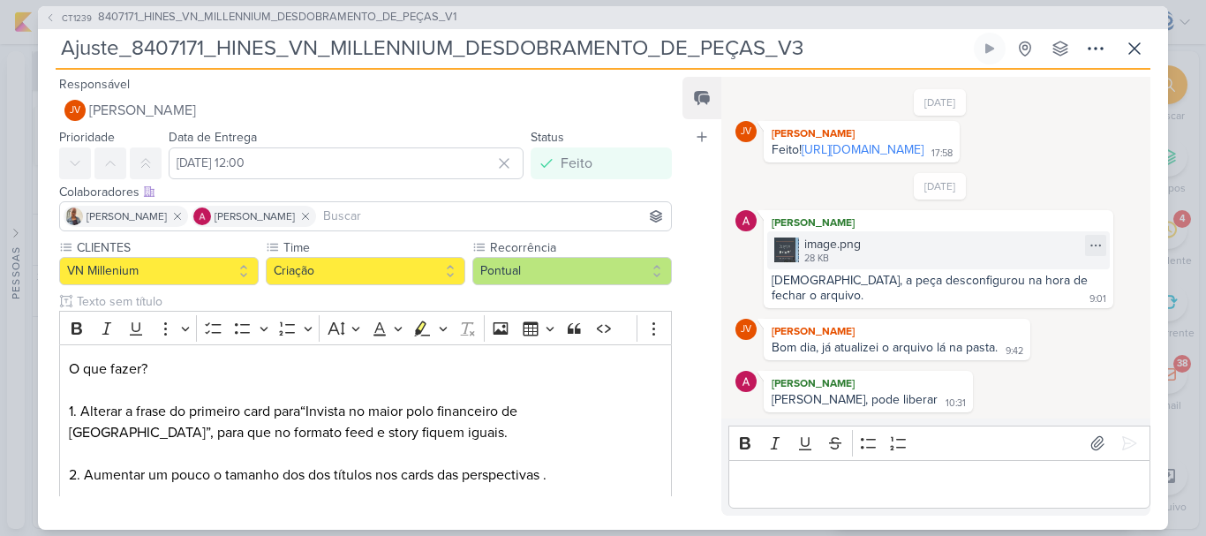
click at [818, 252] on div "28 KB" at bounding box center [832, 259] width 57 height 14
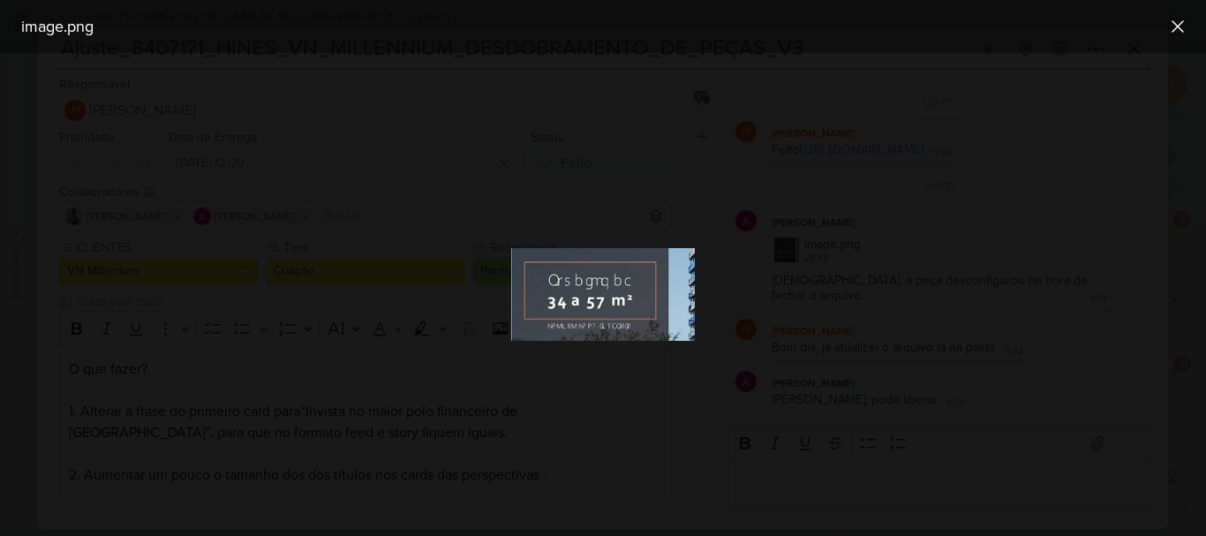
click at [869, 339] on div at bounding box center [603, 294] width 1206 height 483
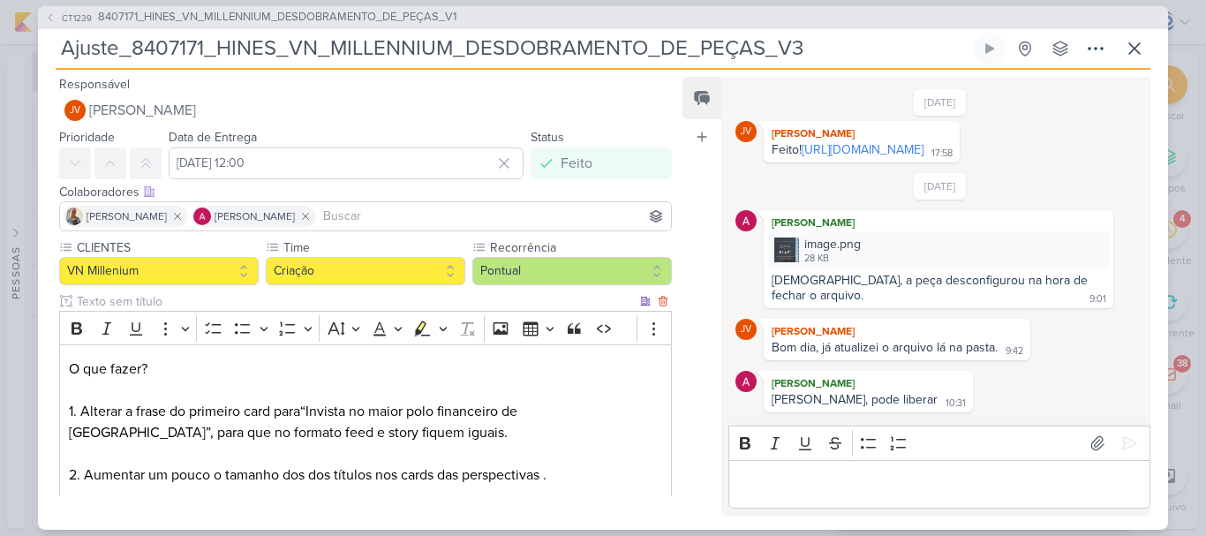
scroll to position [291, 0]
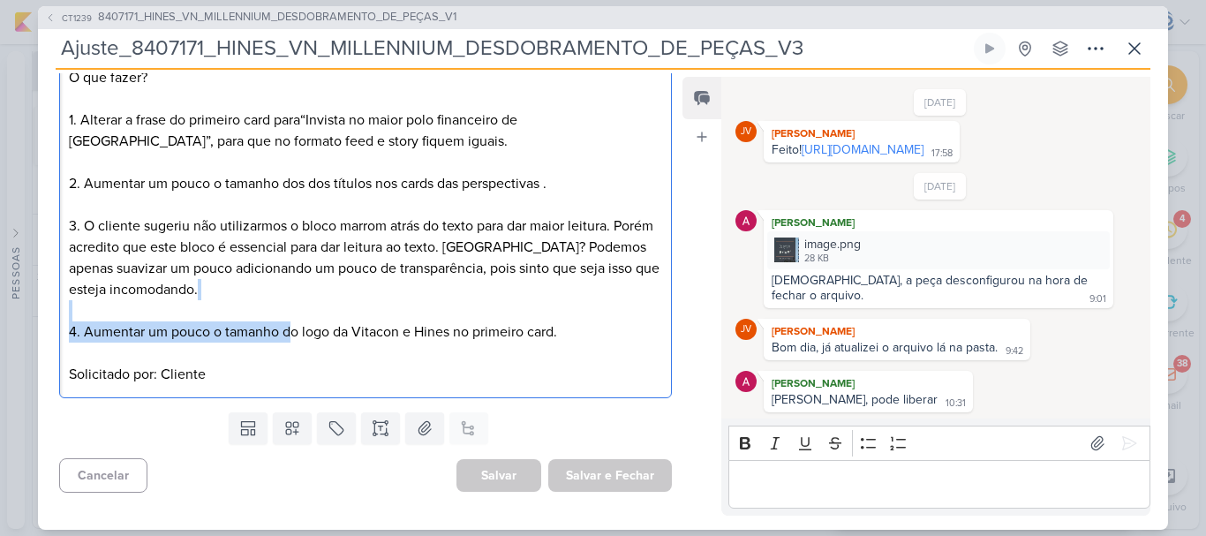
drag, startPoint x: 291, startPoint y: 331, endPoint x: 599, endPoint y: 313, distance: 308.7
click at [599, 313] on p "O que fazer? 1 . Alterar a frase do primeiro card para “Invista no maior polo f…" at bounding box center [365, 226] width 593 height 318
click at [599, 323] on p "O que fazer? 1 . Alterar a frase do primeiro card para “Invista no maior polo f…" at bounding box center [365, 226] width 593 height 318
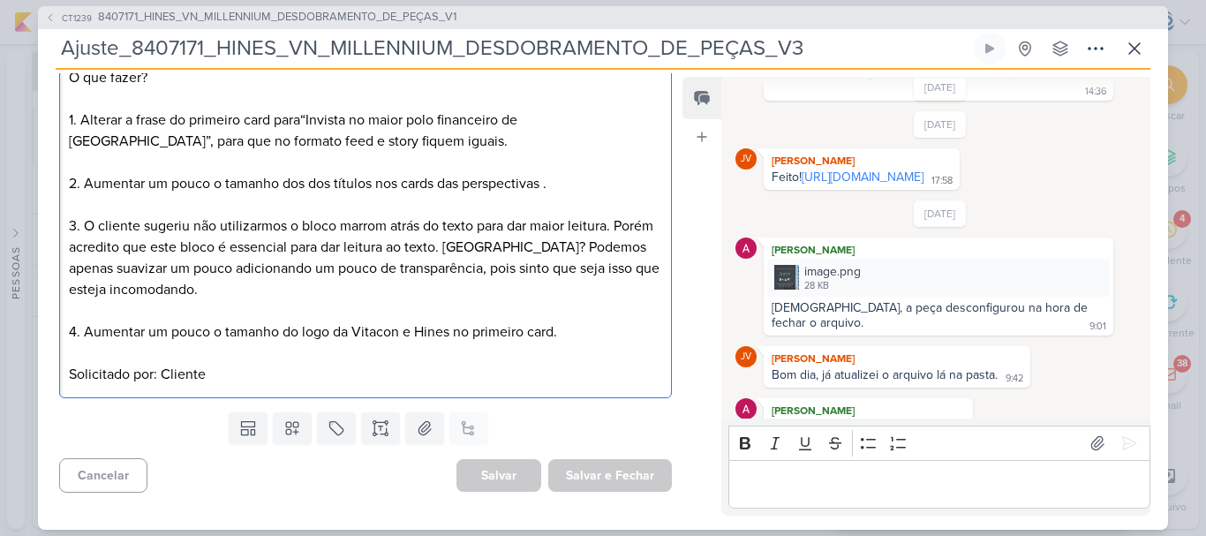
scroll to position [748, 0]
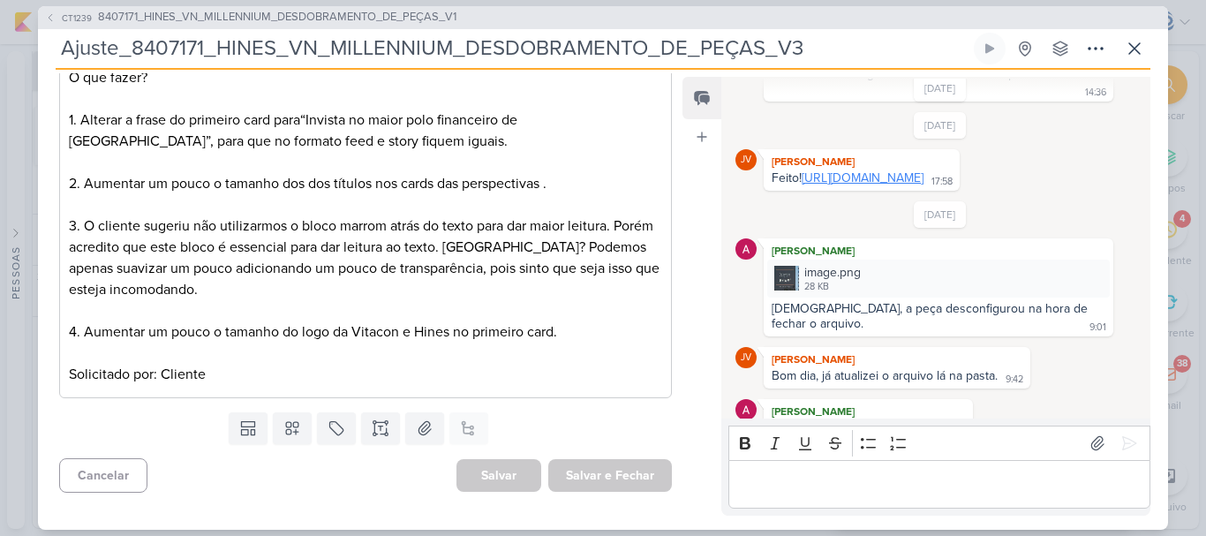
click at [924, 185] on link "[URL][DOMAIN_NAME]" at bounding box center [863, 177] width 122 height 15
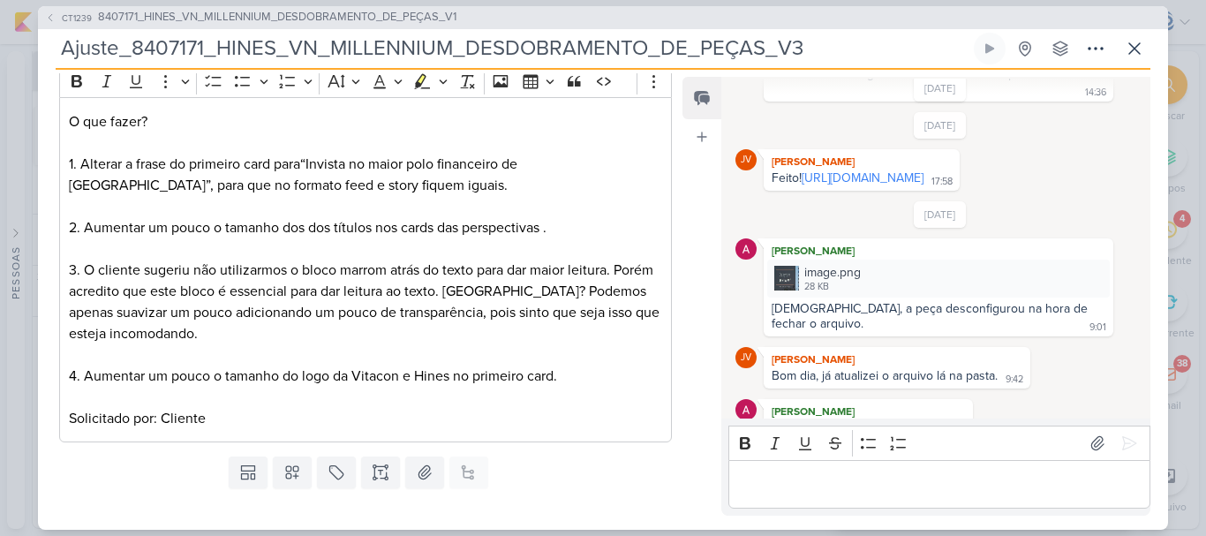
scroll to position [245, 0]
click at [366, 11] on span "8407171_HINES_VN_MILLENNIUM_DESDOBRAMENTO_DE_PEÇAS_V1" at bounding box center [277, 18] width 359 height 18
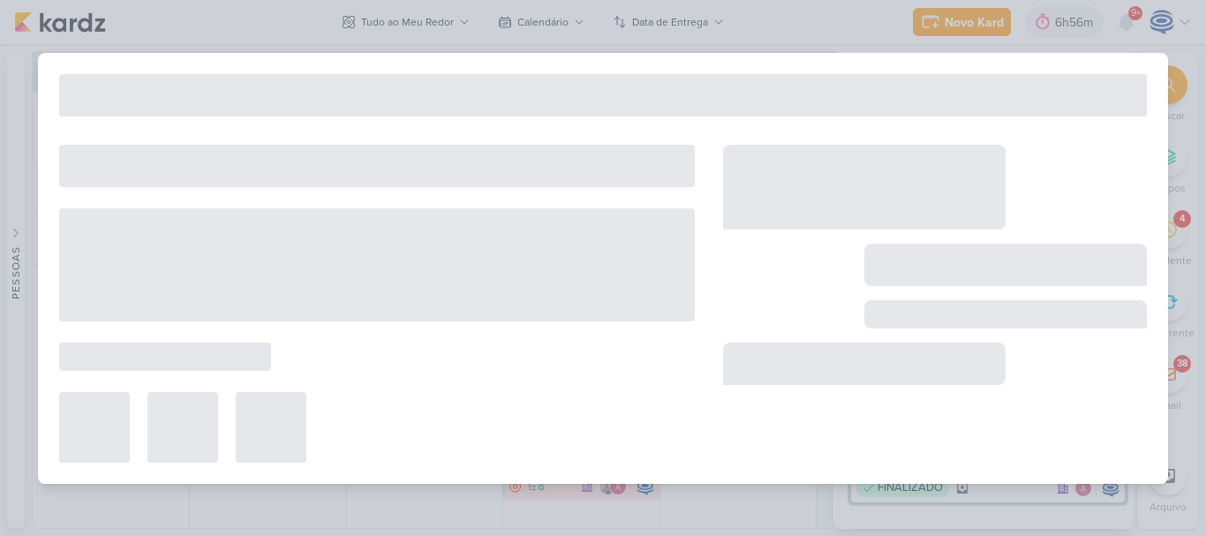
type input "8407171_HINES_VN_MILLENNIUM_DESDOBRAMENTO_DE_PEÇAS_V1"
type input "[DATE] 18:00"
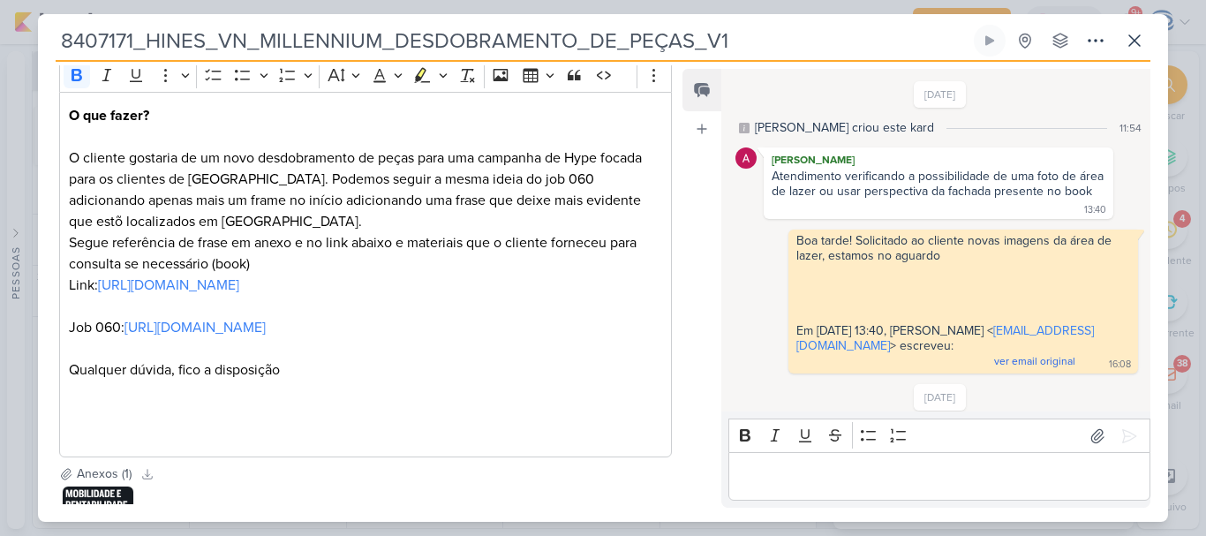
scroll to position [1300, 0]
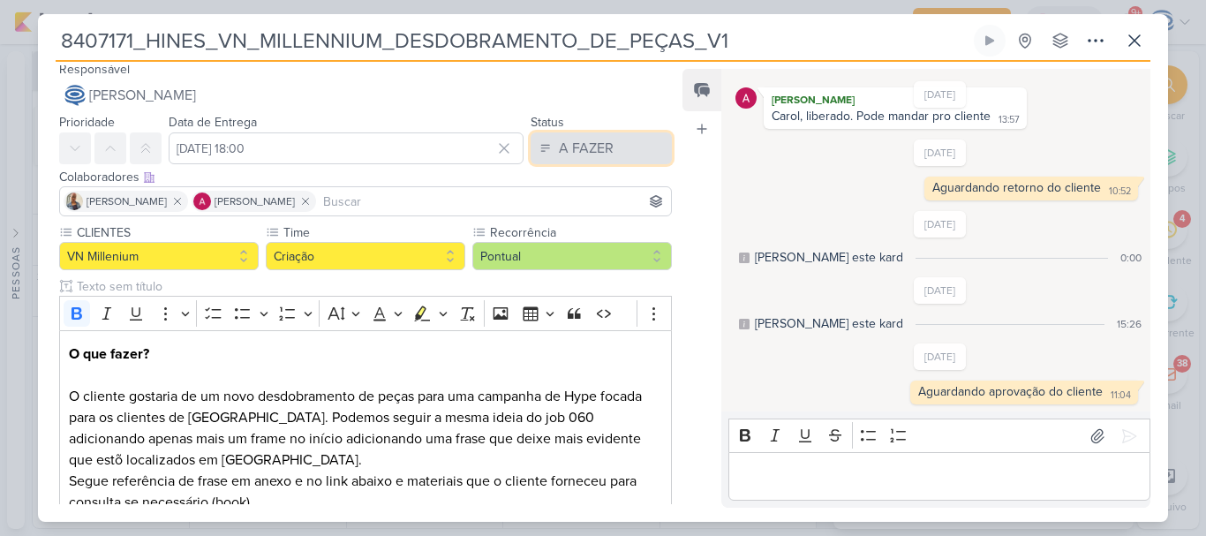
click at [619, 144] on button "A FAZER" at bounding box center [601, 148] width 141 height 32
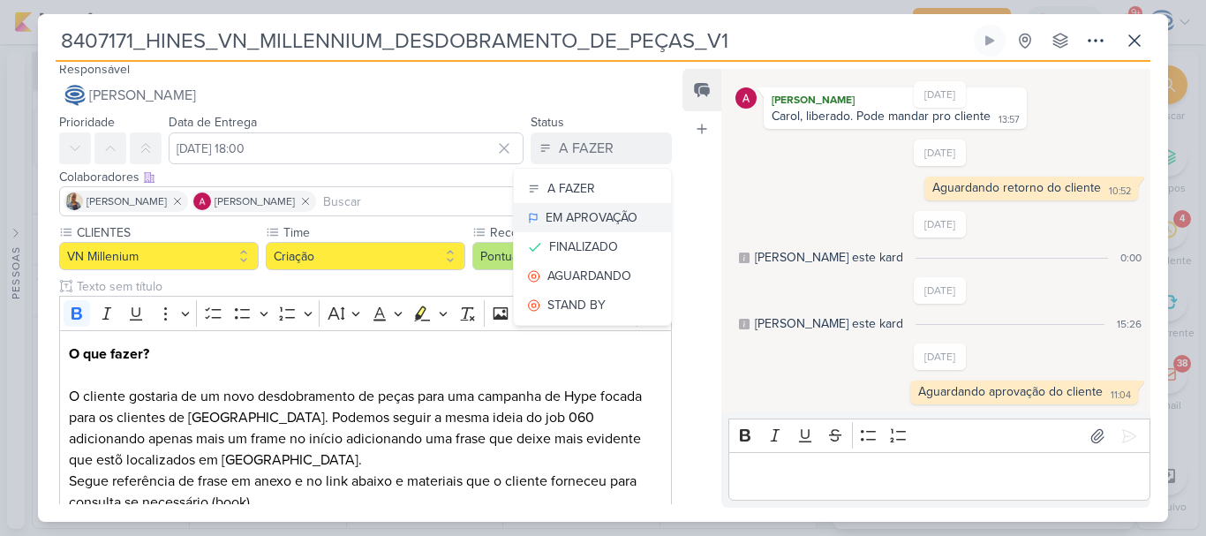
click at [590, 215] on div "EM APROVAÇÃO" at bounding box center [592, 217] width 92 height 19
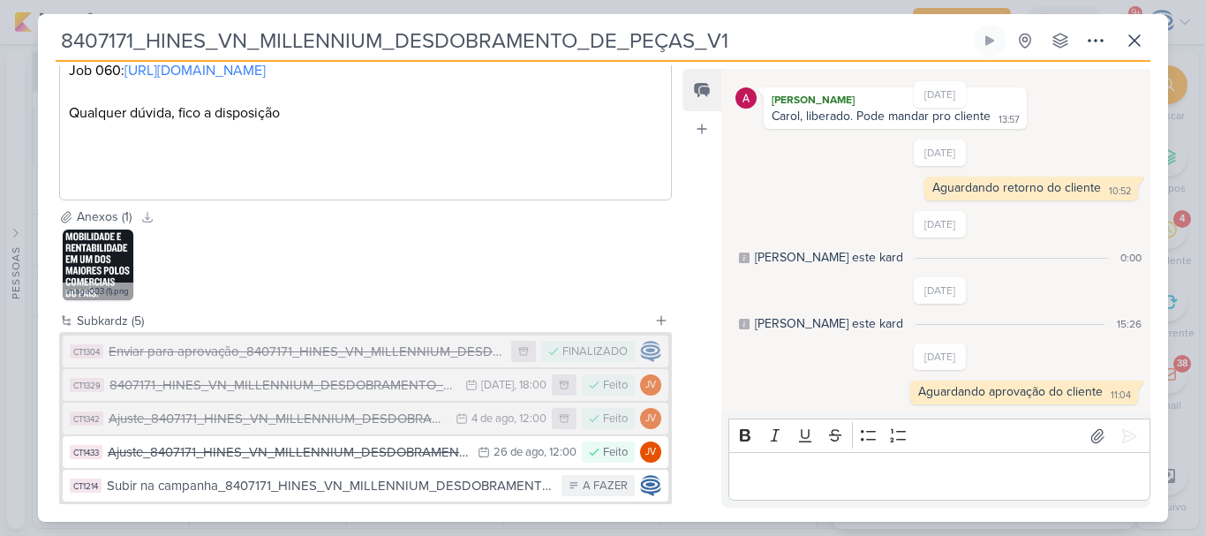
scroll to position [623, 0]
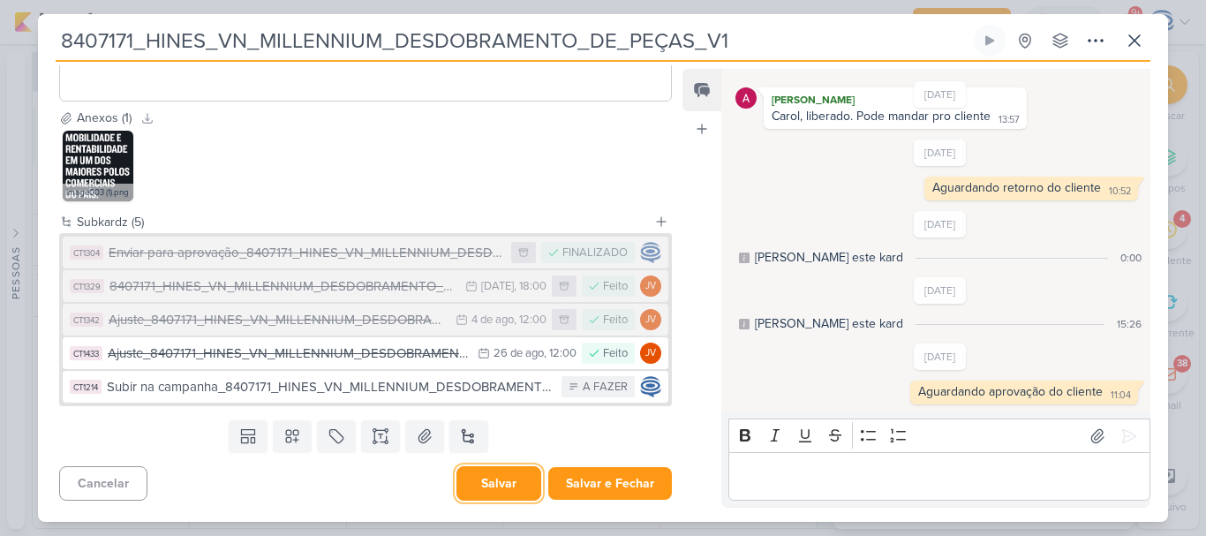
click at [488, 487] on button "Salvar" at bounding box center [499, 483] width 85 height 34
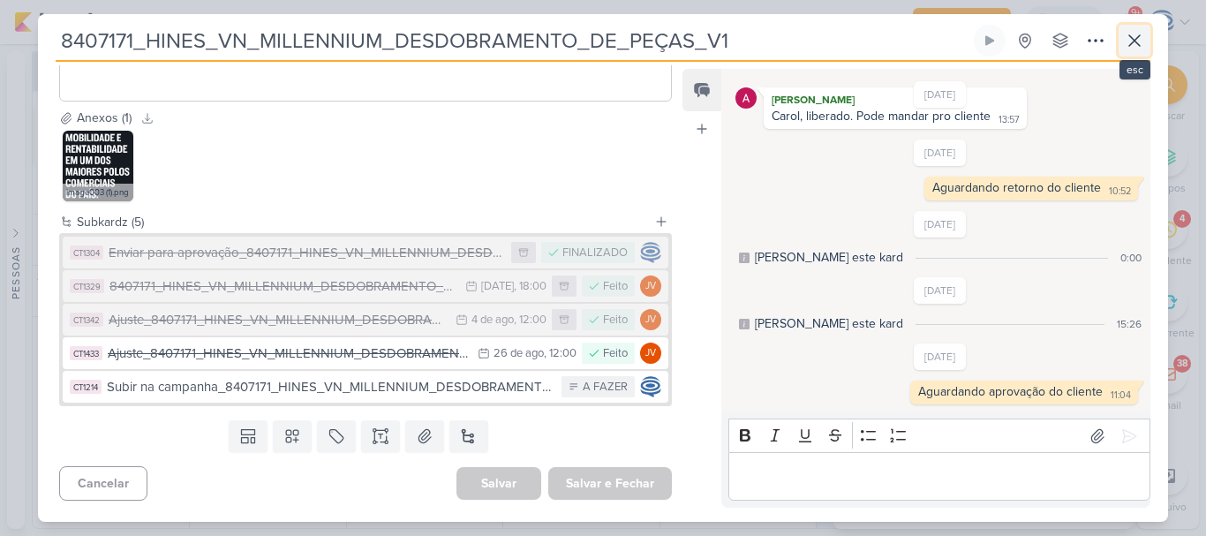
click at [1134, 37] on icon at bounding box center [1134, 40] width 21 height 21
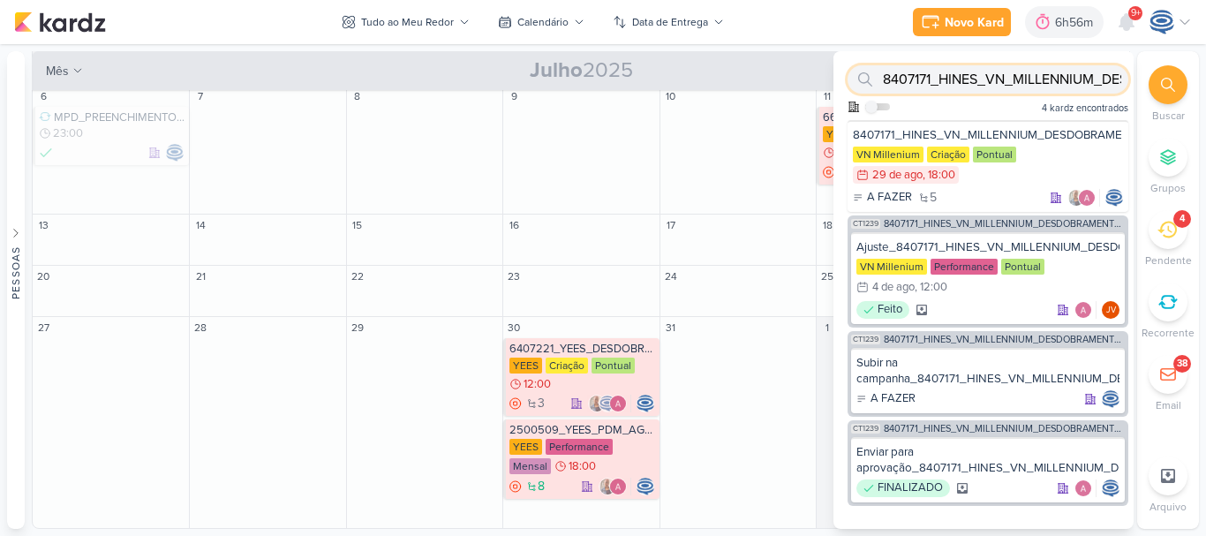
click at [1035, 75] on input "8407171_HINES_VN_MILLENNIUM_DESDOBRAMENTO_DE_PEÇAS_V1" at bounding box center [988, 79] width 281 height 28
paste input "6407221_YEES_DESDOBRAMENTO_TATUAPÉ_RENDA"
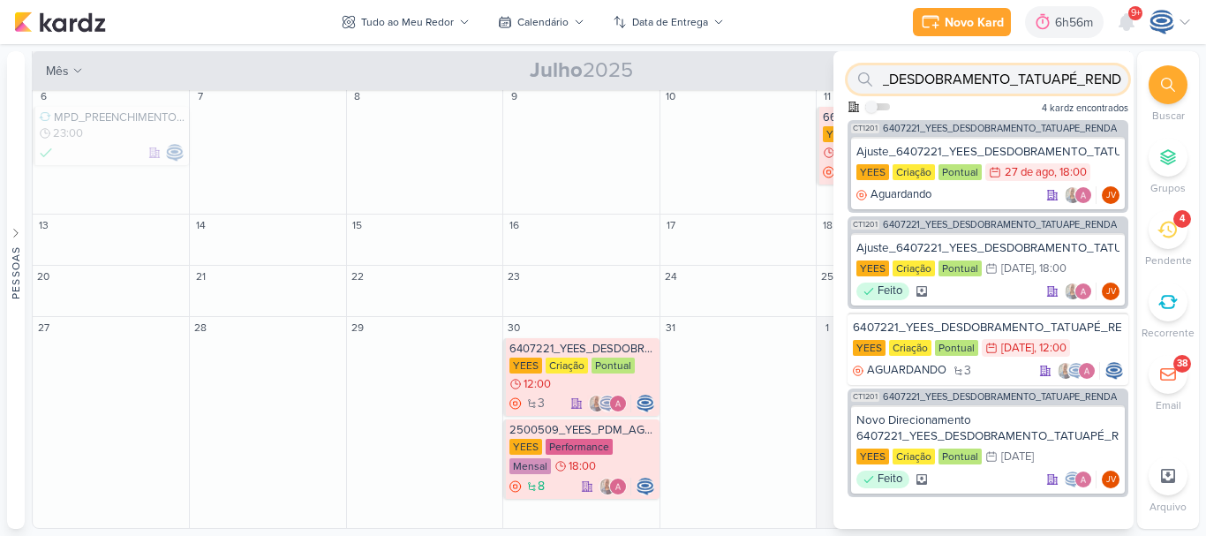
scroll to position [0, 104]
type input "6407221_YEES_DESDOBRAMENTO_TATUAPÉ_REND"
click at [954, 147] on div "Ajuste_6407221_YEES_DESDOBRAMENTO_TATUAPÉ_RENDA_V3" at bounding box center [988, 152] width 263 height 16
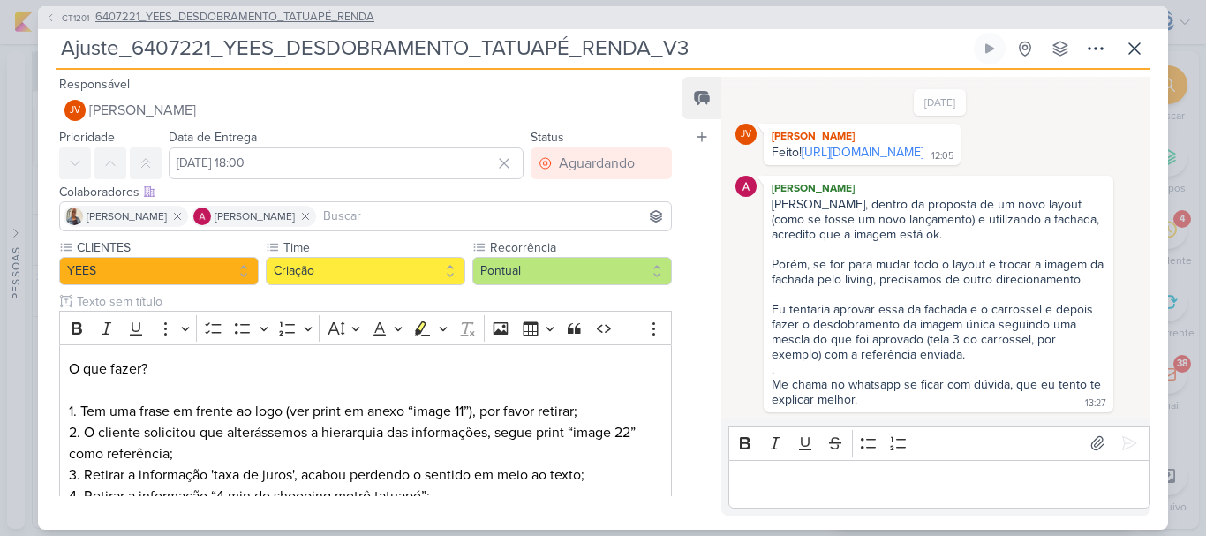
click at [297, 18] on span "6407221_YEES_DESDOBRAMENTO_TATUAPÉ_RENDA" at bounding box center [234, 18] width 279 height 18
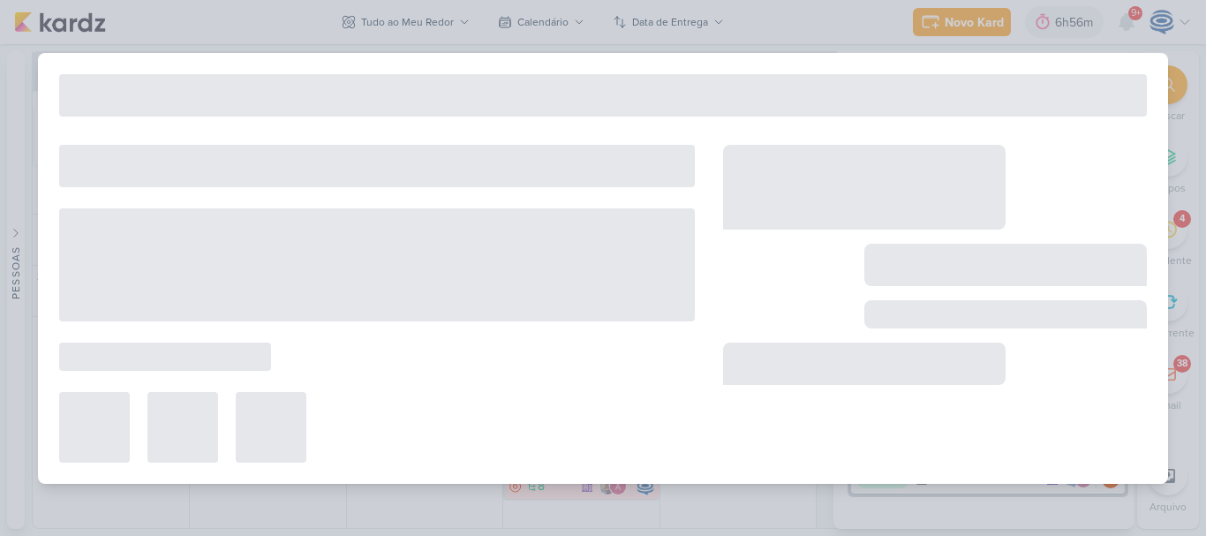
type input "6407221_YEES_DESDOBRAMENTO_TATUAPÉ_RENDA"
type input "[DATE] 12:00"
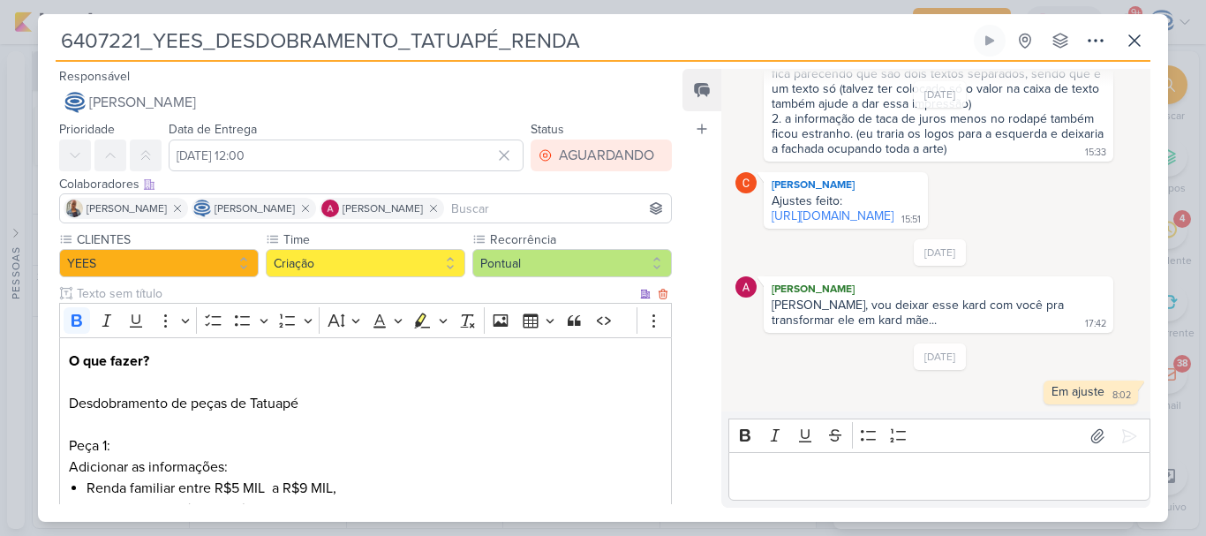
scroll to position [770, 0]
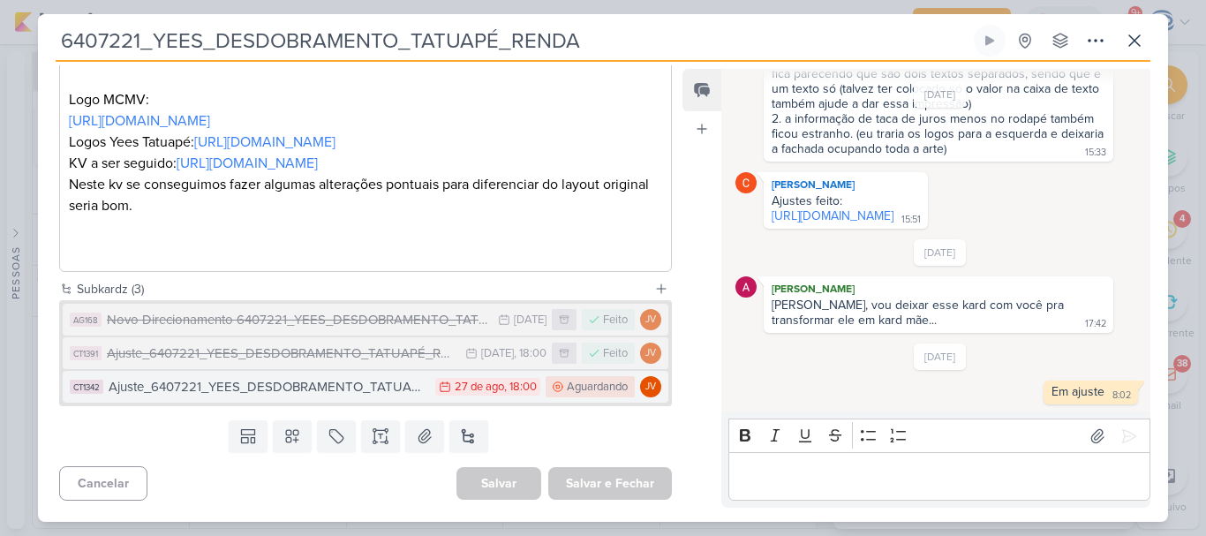
click at [292, 395] on div "Ajuste_6407221_YEES_DESDOBRAMENTO_TATUAPÉ_RENDA_V3" at bounding box center [268, 387] width 318 height 20
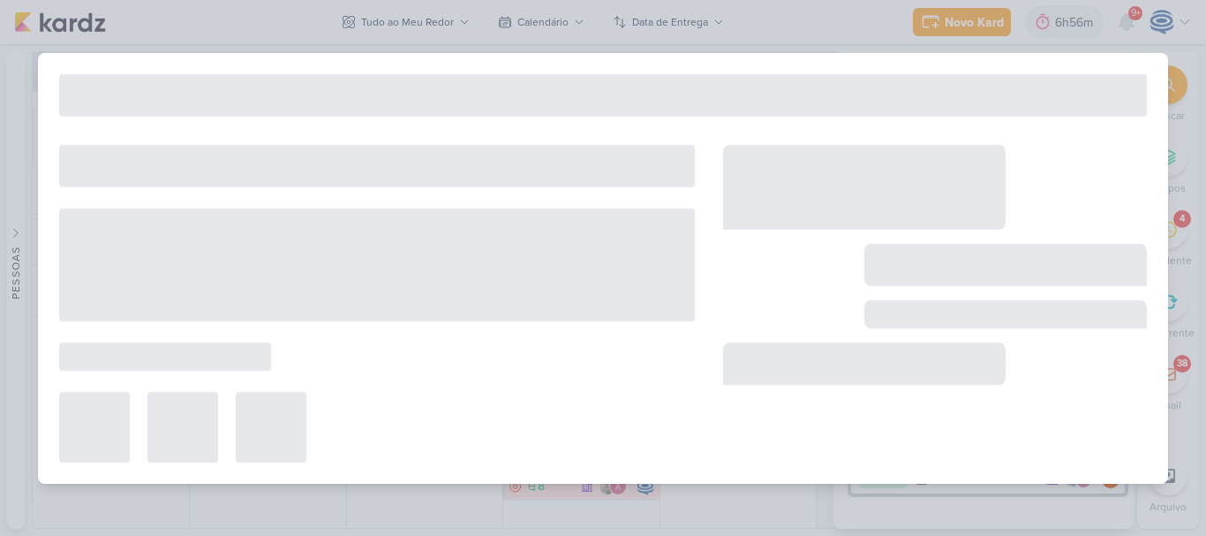
type input "Ajuste_6407221_YEES_DESDOBRAMENTO_TATUAPÉ_RENDA_V3"
type input "[DATE] 18:00"
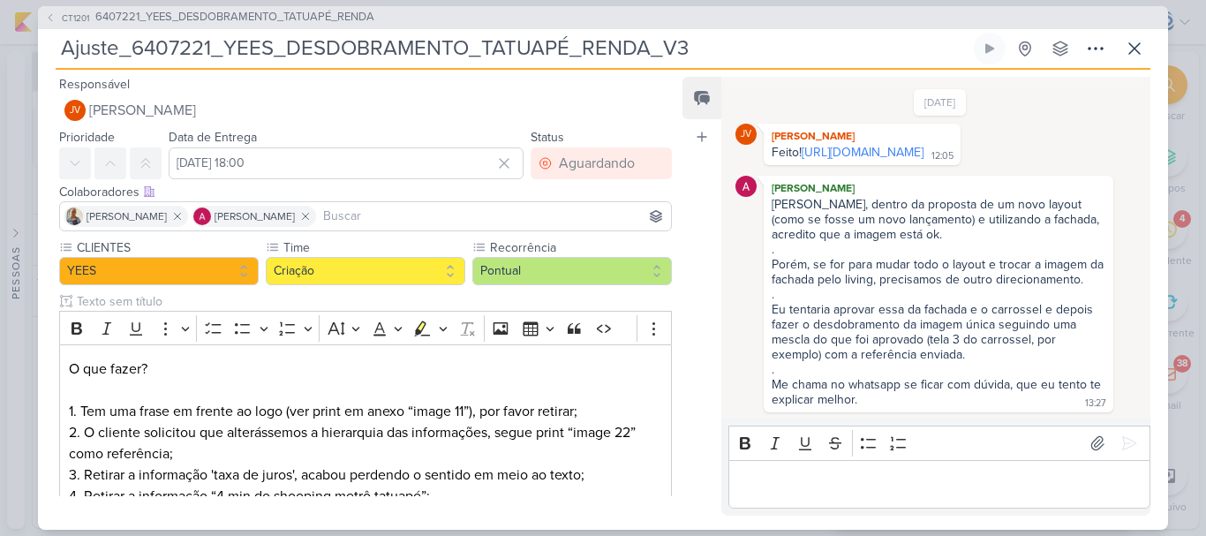
scroll to position [547, 0]
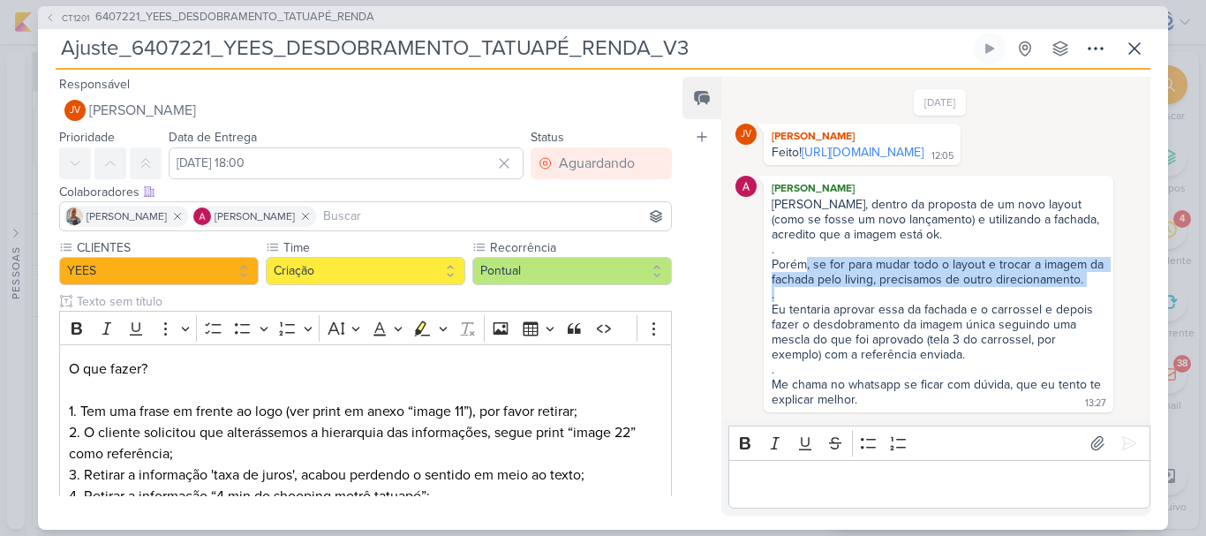
drag, startPoint x: 807, startPoint y: 258, endPoint x: 951, endPoint y: 296, distance: 148.9
click at [951, 296] on span "[PERSON_NAME], dentro da proposta de um novo layout (como se fosse um novo lanç…" at bounding box center [939, 302] width 334 height 210
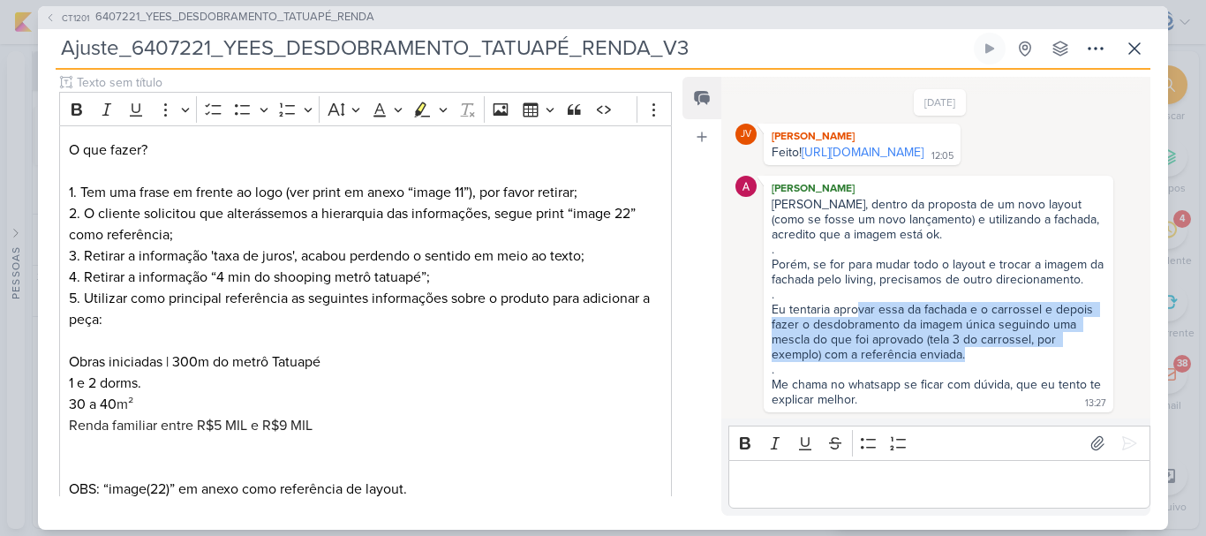
drag, startPoint x: 860, startPoint y: 314, endPoint x: 997, endPoint y: 354, distance: 142.5
click at [997, 354] on div "Eu tentaria aprovar essa da fachada e o carrossel e depois fazer o desdobrament…" at bounding box center [939, 332] width 334 height 60
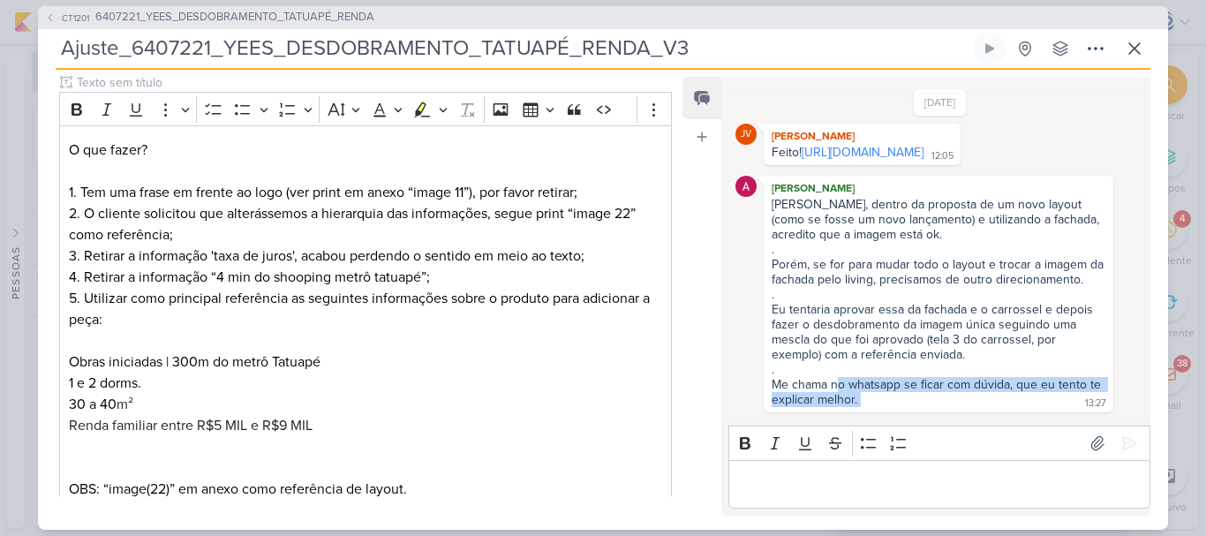
drag, startPoint x: 840, startPoint y: 382, endPoint x: 889, endPoint y: 399, distance: 52.2
click at [889, 399] on div "[PERSON_NAME], dentro da proposta de um novo layout (como se fosse um novo lanç…" at bounding box center [938, 303] width 343 height 212
click at [815, 145] on link "[URL][DOMAIN_NAME]" at bounding box center [863, 152] width 122 height 15
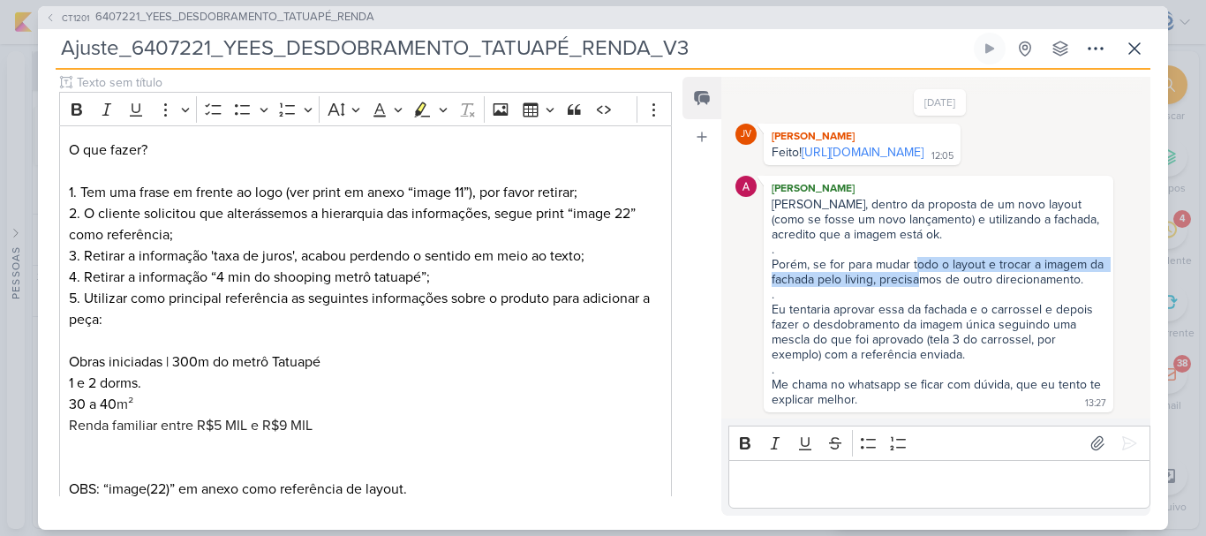
drag, startPoint x: 917, startPoint y: 266, endPoint x: 937, endPoint y: 286, distance: 28.7
click at [937, 286] on div "Porém, se for para mudar todo o layout e trocar a imagem da fachada pelo living…" at bounding box center [939, 272] width 334 height 30
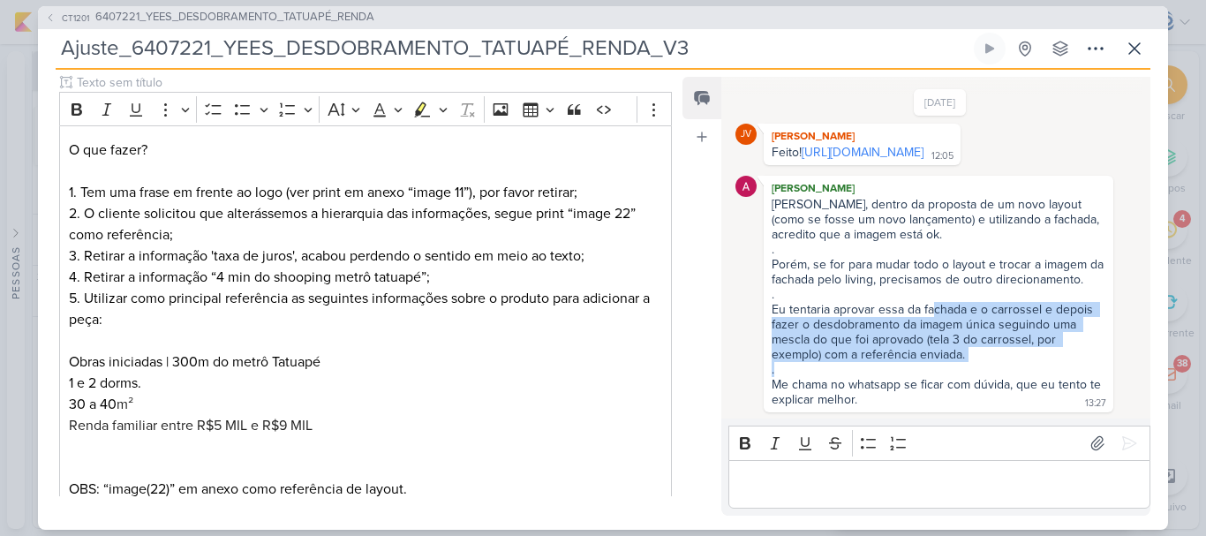
drag, startPoint x: 935, startPoint y: 303, endPoint x: 979, endPoint y: 364, distance: 75.2
click at [979, 364] on span "[PERSON_NAME], dentro da proposta de um novo layout (como se fosse um novo lanç…" at bounding box center [939, 302] width 334 height 210
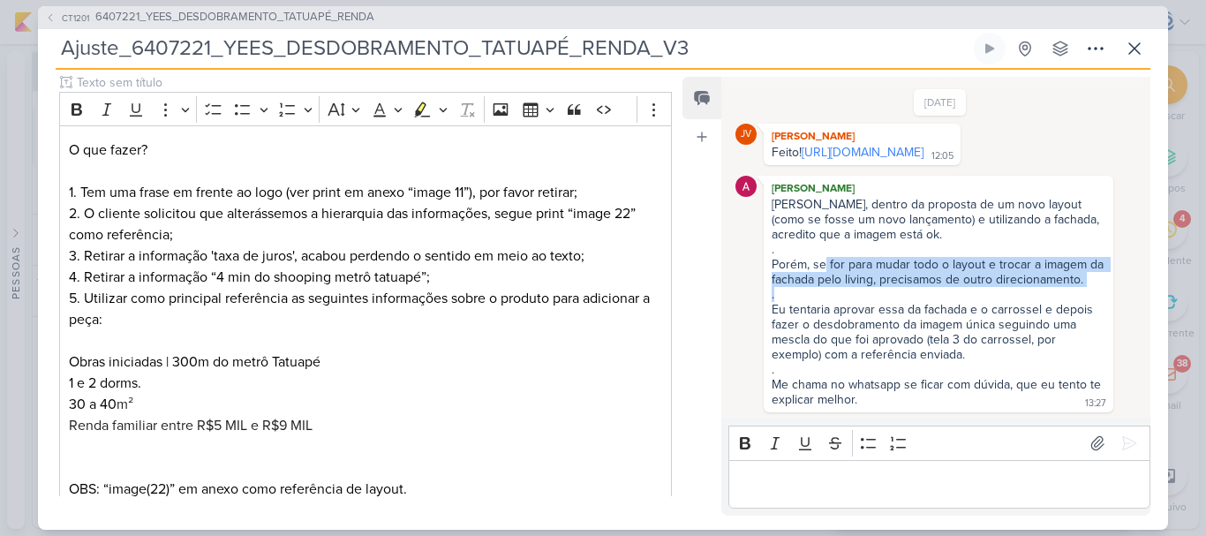
drag, startPoint x: 827, startPoint y: 264, endPoint x: 921, endPoint y: 295, distance: 99.4
click at [921, 295] on span "[PERSON_NAME], dentro da proposta de um novo layout (como se fosse um novo lanç…" at bounding box center [939, 302] width 334 height 210
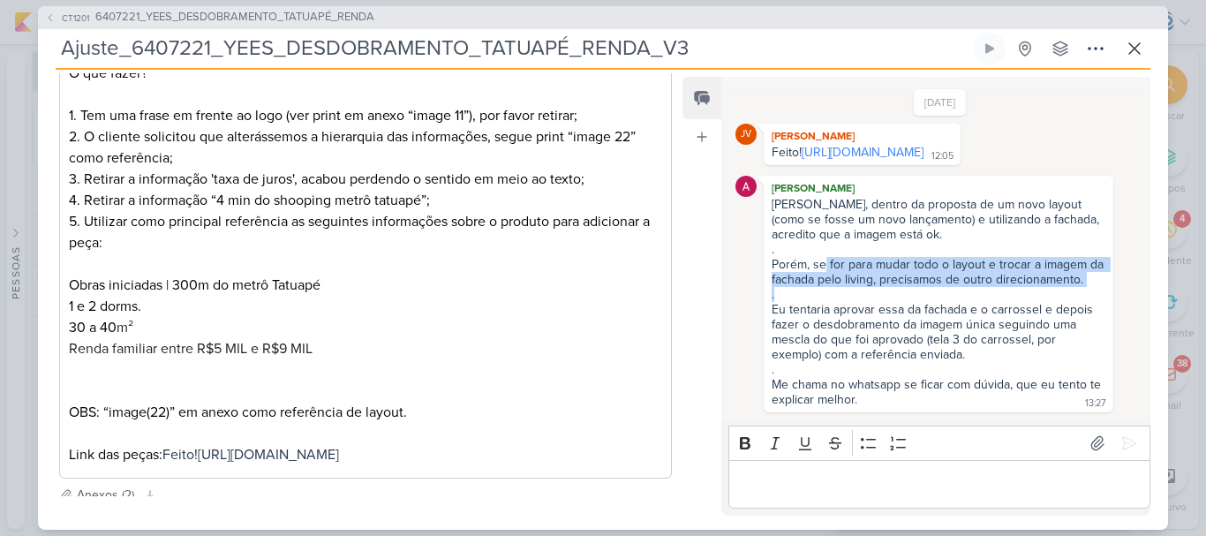
scroll to position [501, 0]
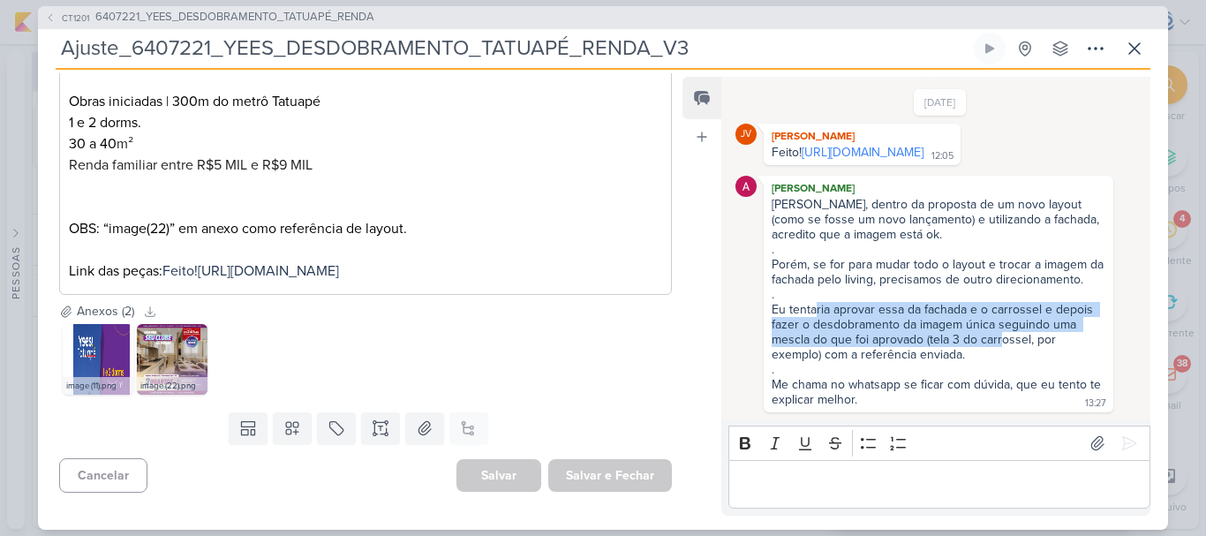
drag, startPoint x: 816, startPoint y: 306, endPoint x: 1001, endPoint y: 333, distance: 187.3
click at [1001, 333] on div "Eu tentaria aprovar essa da fachada e o carrossel e depois fazer o desdobrament…" at bounding box center [939, 332] width 334 height 60
click at [863, 317] on div "Eu tentaria aprovar essa da fachada e o carrossel e depois fazer o desdobrament…" at bounding box center [939, 332] width 334 height 60
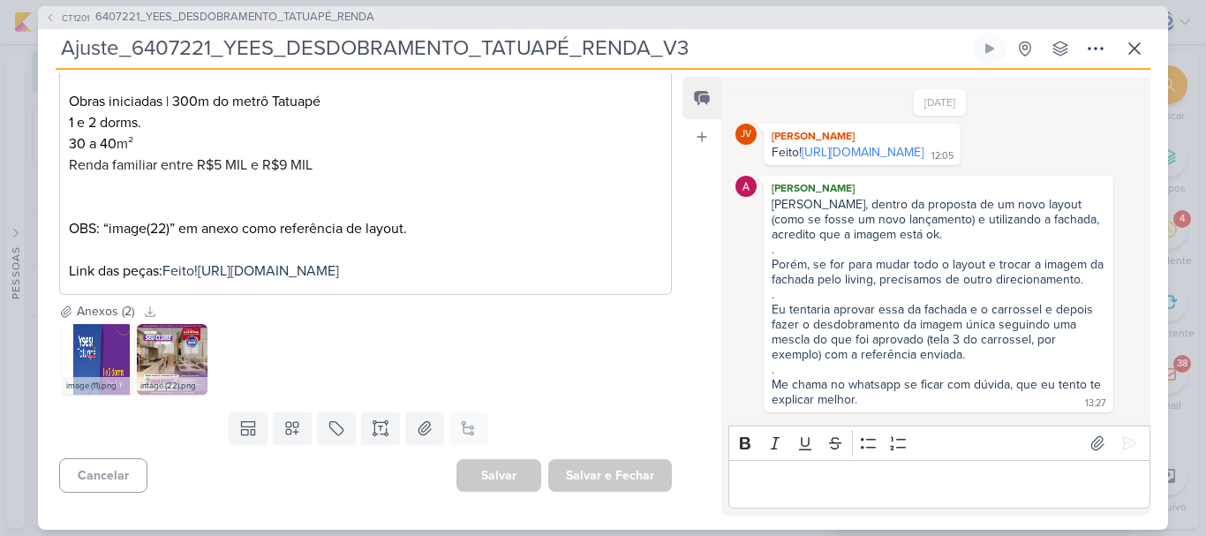
scroll to position [0, 0]
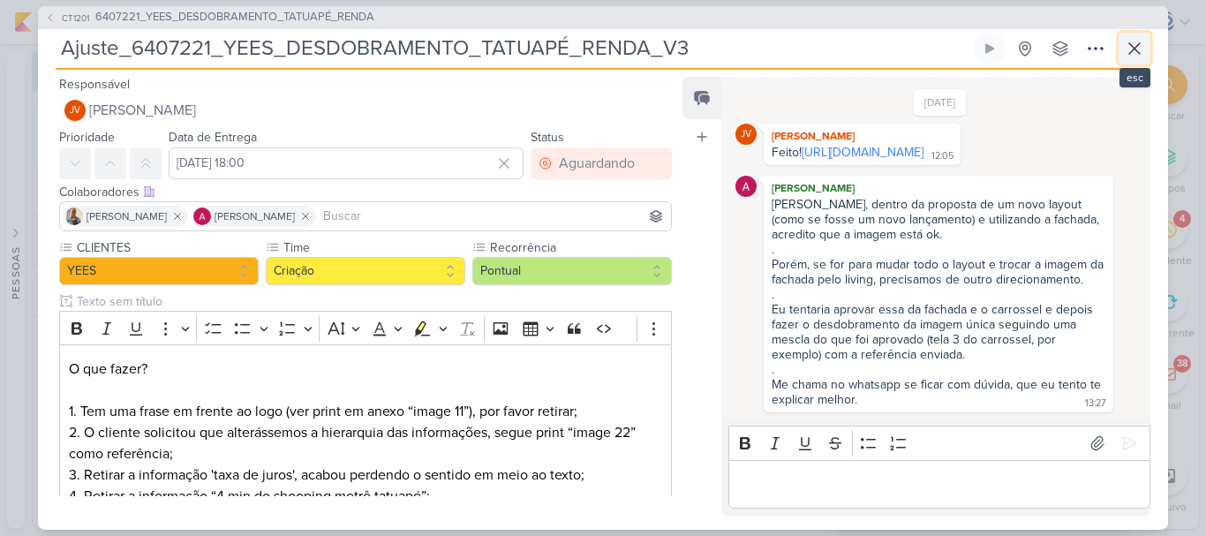
click at [1135, 53] on icon at bounding box center [1134, 48] width 21 height 21
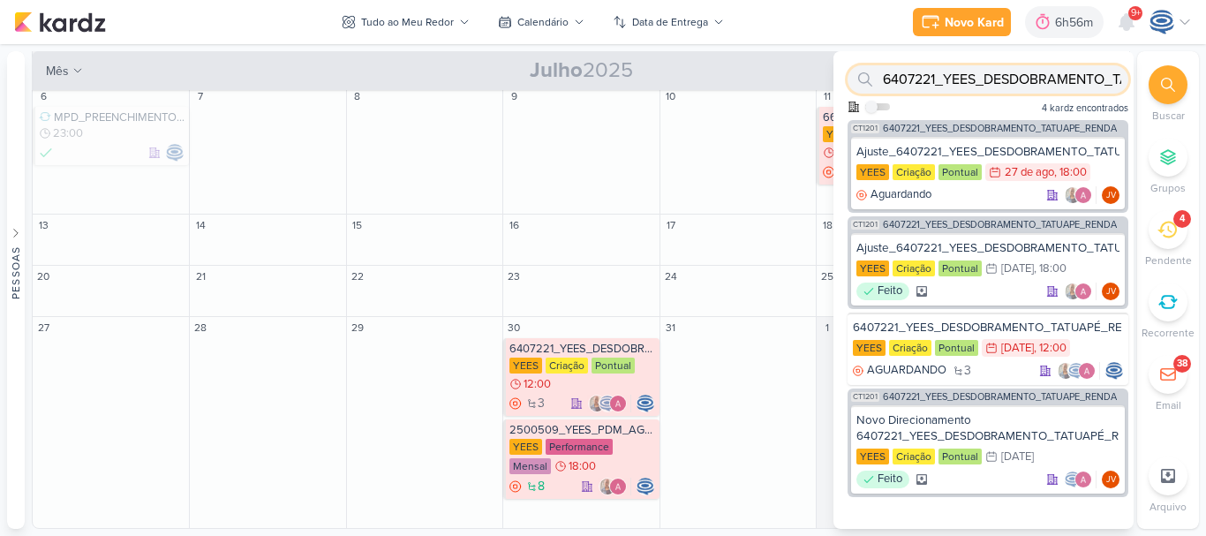
click at [1089, 83] on input "6407221_YEES_DESDOBRAMENTO_TATUAPÉ_REND" at bounding box center [988, 79] width 281 height 28
paste input "707295_YEES_ESSÊNCIA_CAMPOLIM_CLIENTE_OCULTO"
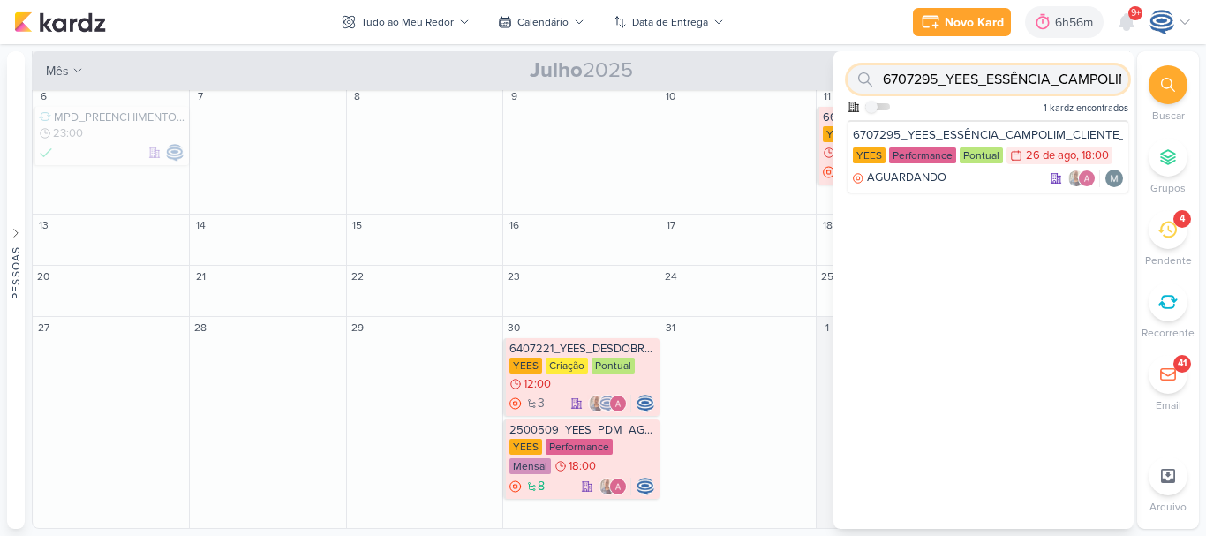
click at [1038, 80] on input "6707295_YEES_ESSÊNCIA_CAMPOLIM_CLIENTE_OCULTO" at bounding box center [988, 79] width 281 height 28
paste input "7708131_MPD_NEO_ALPHAVILLE_AJUSTE_CAMPANHA"
type input "7708131_MPD_NEO_ALPHAVILLE_AJUSTE_CAMPANHA"
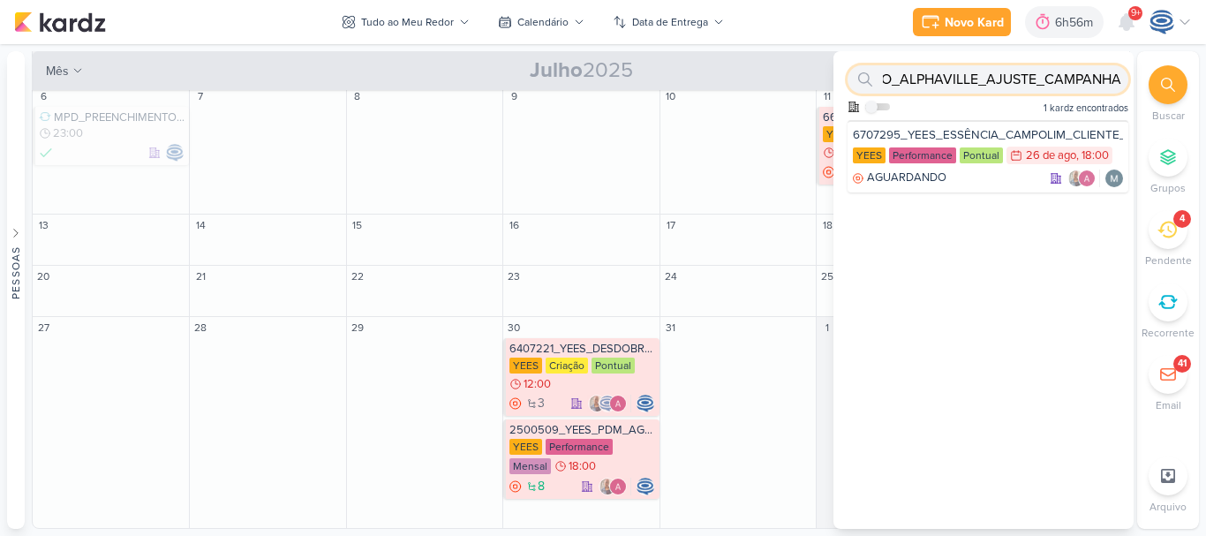
click at [1038, 80] on input "7708131_MPD_NEO_ALPHAVILLE_AJUSTE_CAMPANHA" at bounding box center [988, 79] width 281 height 28
click at [1078, 76] on input "7708131_MPD_NEO_ALPHAVILLE_AJUSTE_CAMPANHA" at bounding box center [988, 79] width 281 height 28
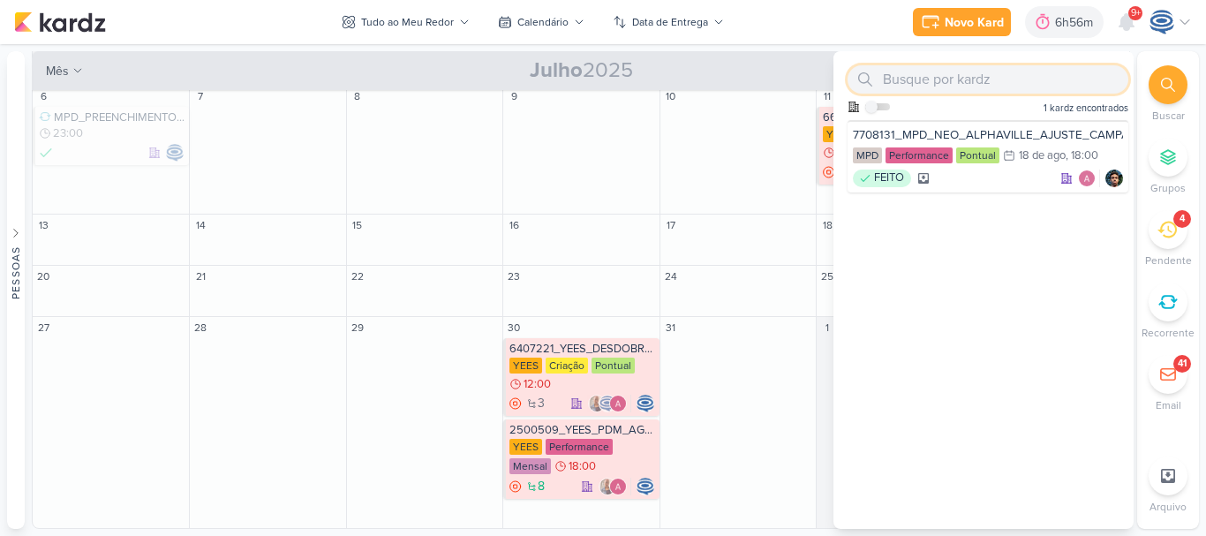
scroll to position [0, 0]
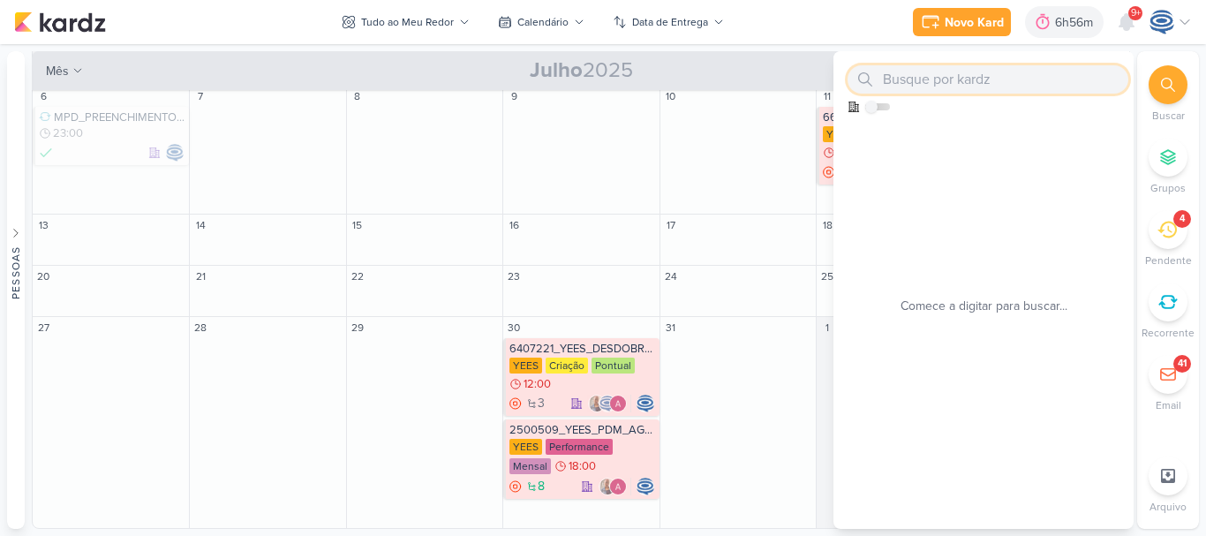
paste input "7708131_MPD_NEO_ALPHAVILLE_AJUSTE_CAMPANHA"
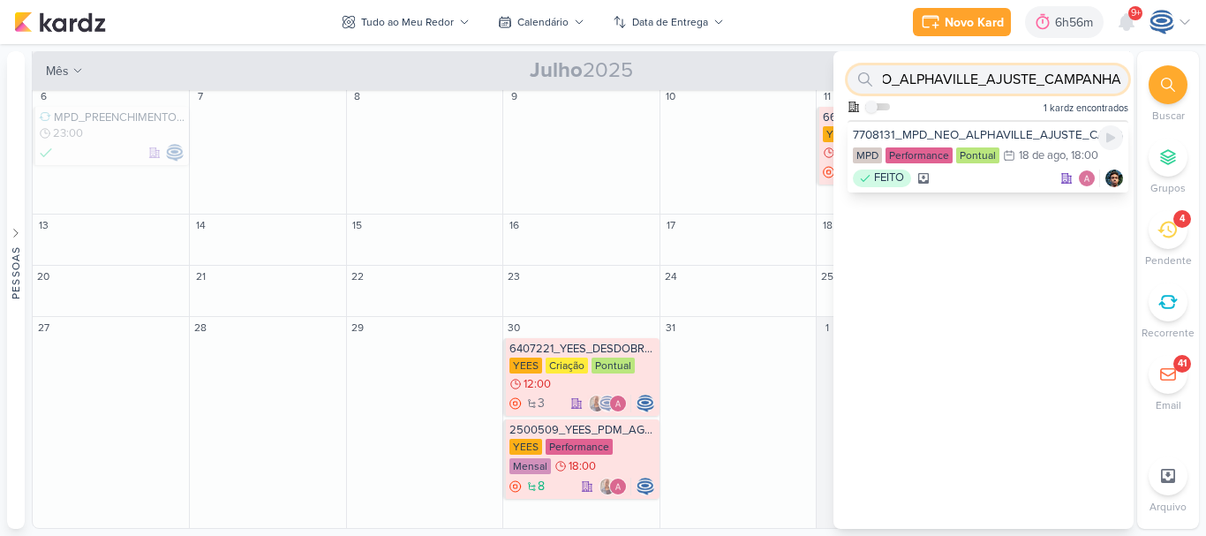
type input "7708131_MPD_NEO_ALPHAVILLE_AJUSTE_CAMPANHA"
click at [1047, 135] on div "7708131_MPD_NEO_ALPHAVILLE_AJUSTE_CAMPANHA" at bounding box center [988, 135] width 270 height 16
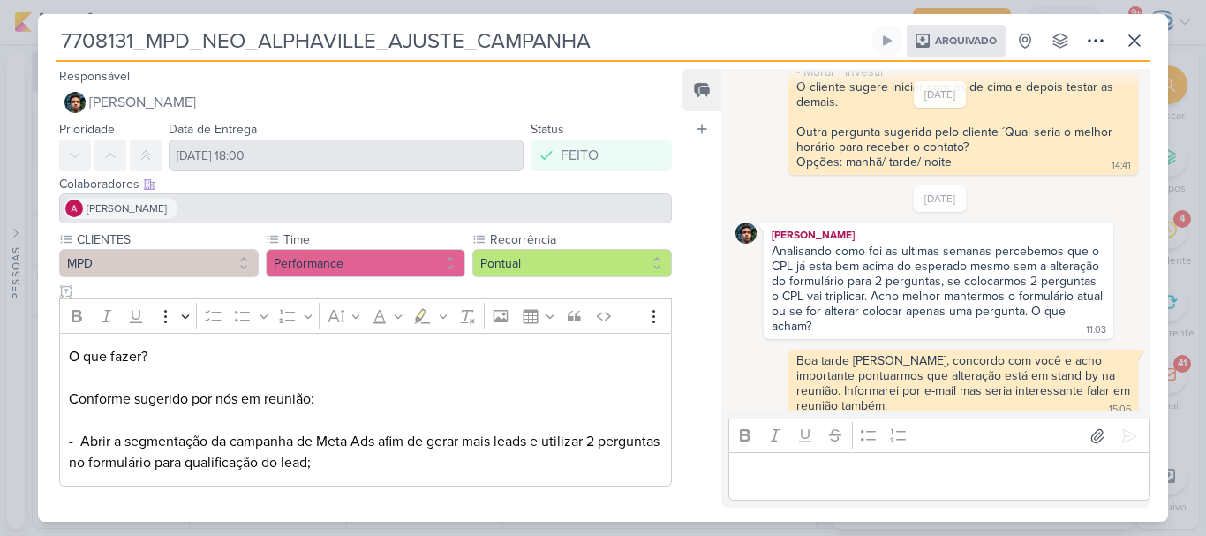
scroll to position [607, 0]
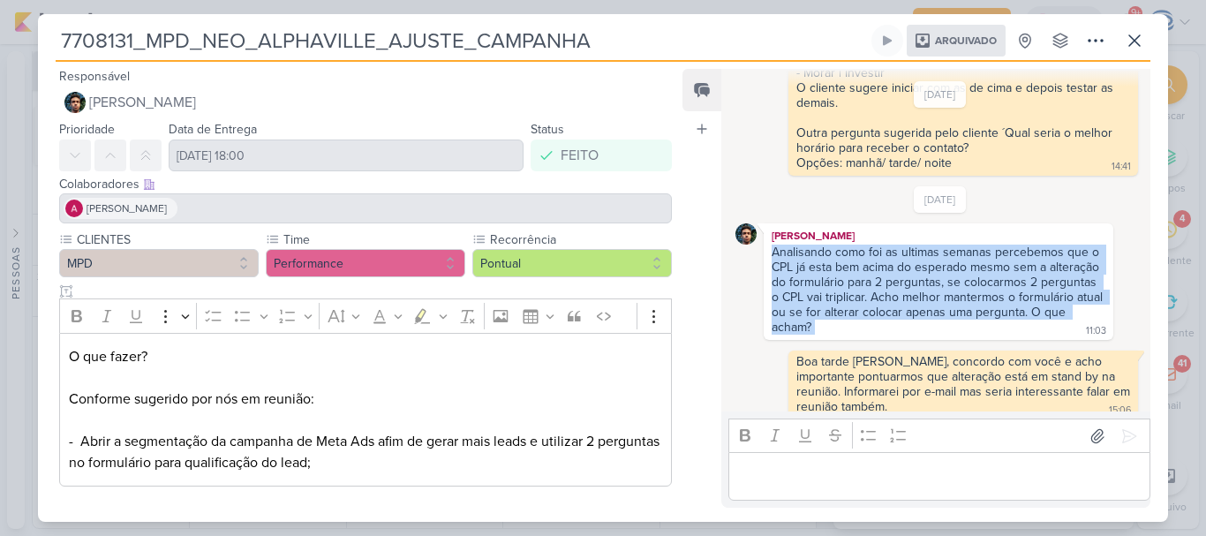
drag, startPoint x: 833, startPoint y: 328, endPoint x: 763, endPoint y: 255, distance: 101.2
click at [764, 255] on div "[PERSON_NAME] Analisando como foi as ultimas semanas percebemos que o CPL já es…" at bounding box center [939, 281] width 350 height 117
copy div "Analisando como foi as ultimas semanas percebemos que o CPL já esta bem acima d…"
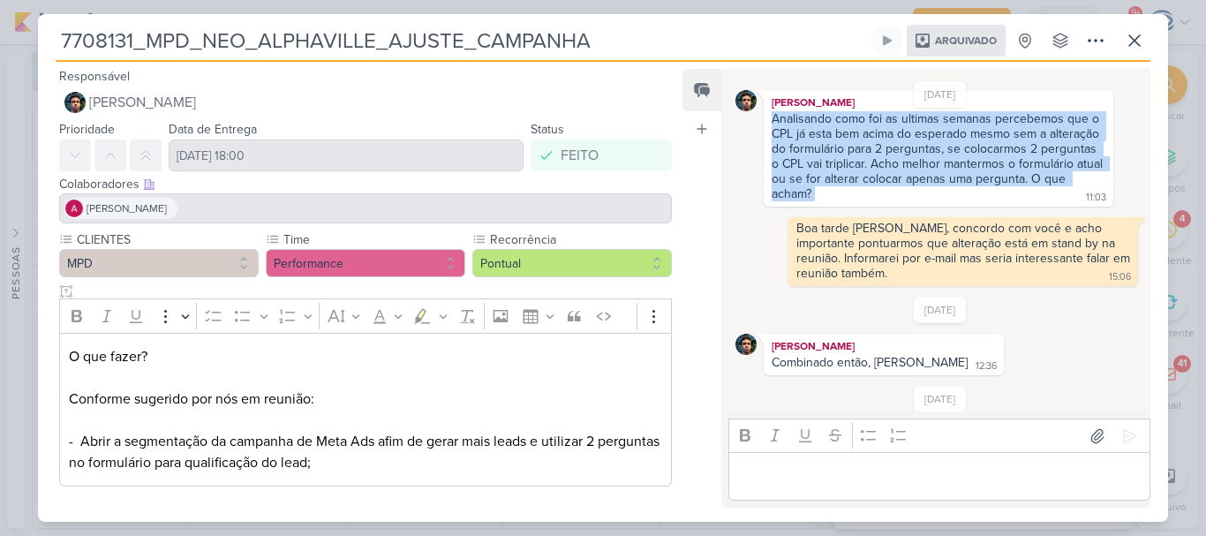
scroll to position [777, 0]
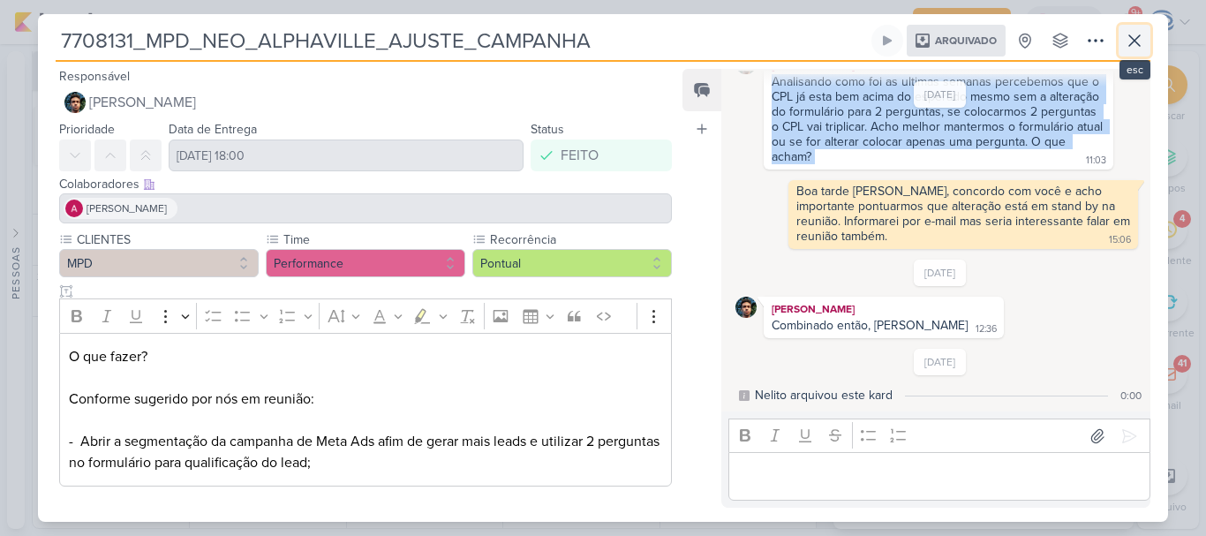
click at [1132, 41] on icon at bounding box center [1134, 40] width 21 height 21
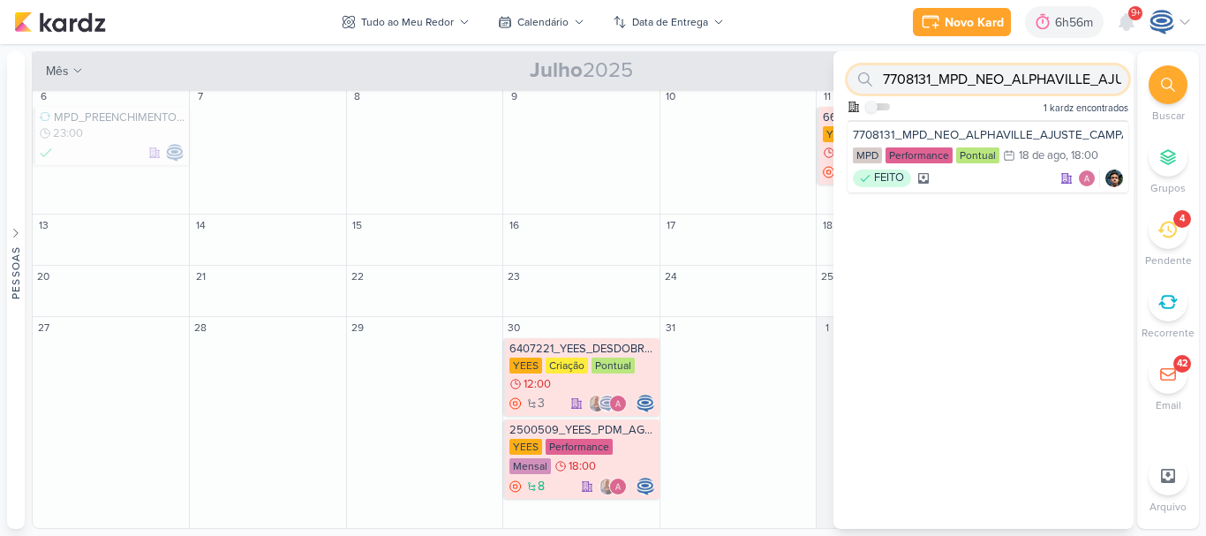
click at [1053, 77] on input "7708131_MPD_NEO_ALPHAVILLE_AJUSTE_CAMPANHA" at bounding box center [988, 79] width 281 height 28
paste input "8708142_HINES_CRIAÇÃO_CAMPANHA_IMAX_GOOGLE_ADS"
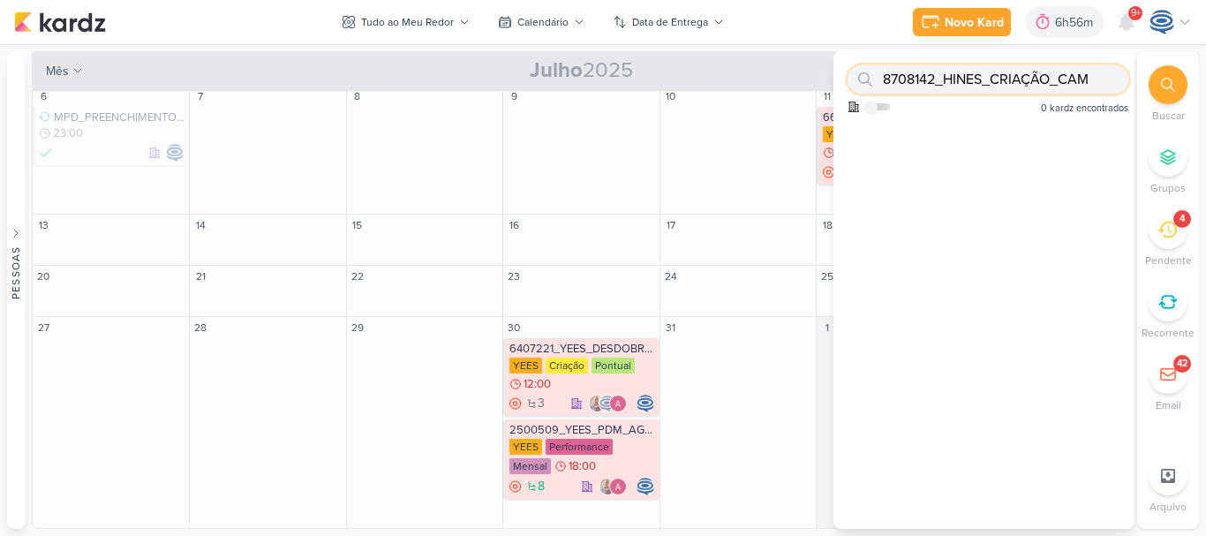
scroll to position [0, 0]
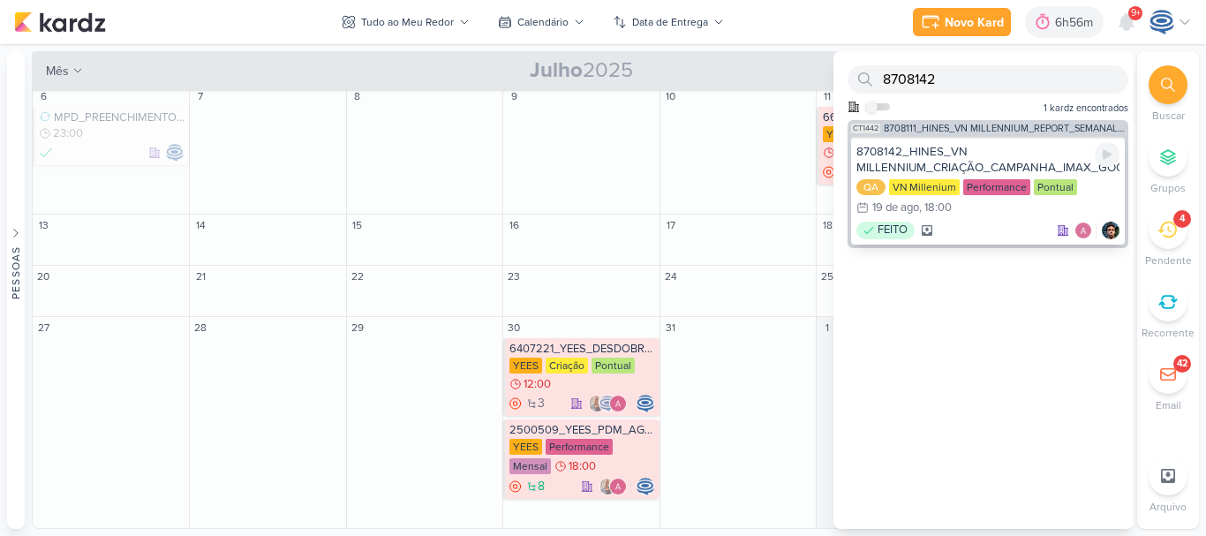
click at [1000, 155] on div "8708142_HINES_VN MILLENNIUM_CRIAÇÃO_CAMPANHA_IMAX_GOOGLE_ADS" at bounding box center [988, 160] width 263 height 32
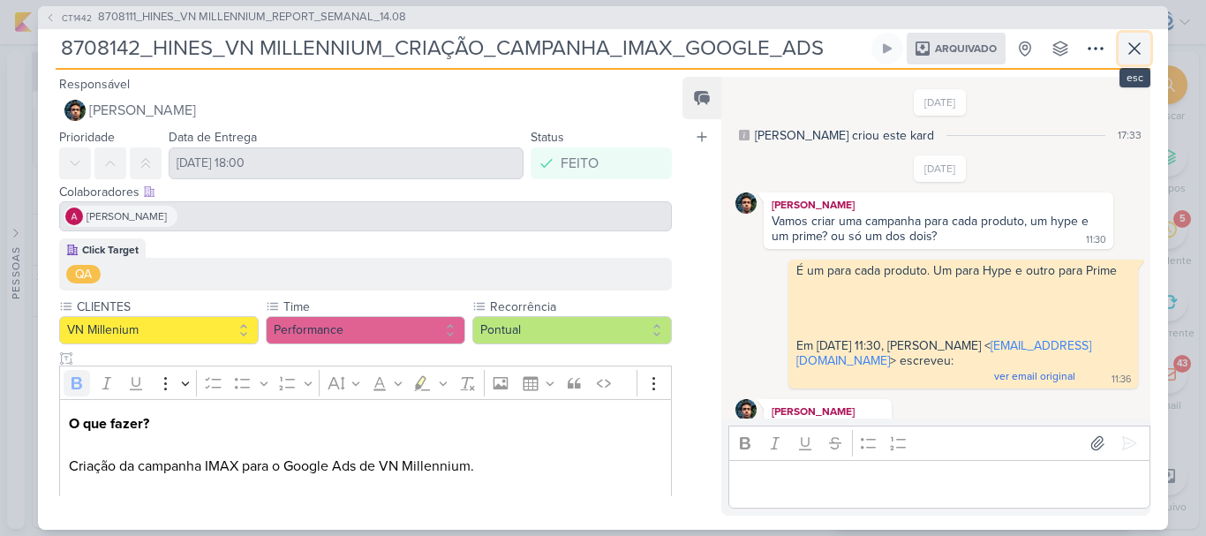
click at [1138, 63] on button at bounding box center [1135, 49] width 32 height 32
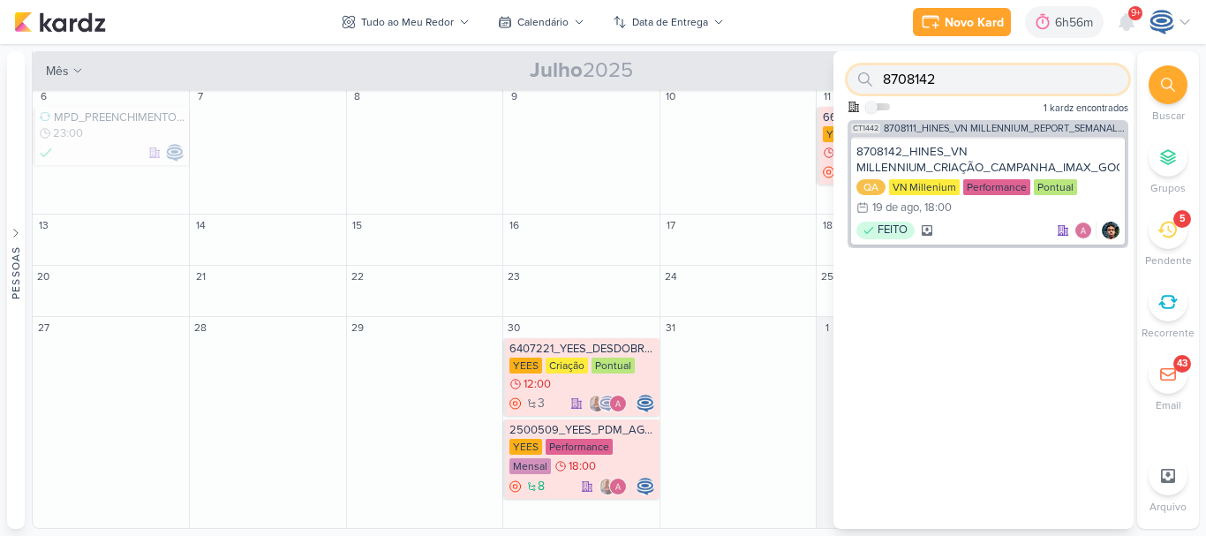
click at [1022, 78] on input "8708142" at bounding box center [988, 79] width 281 height 28
paste input "81_HINES_VN MILLENNIUM_SUBIR_LISTA_LAL_CLIENTES"
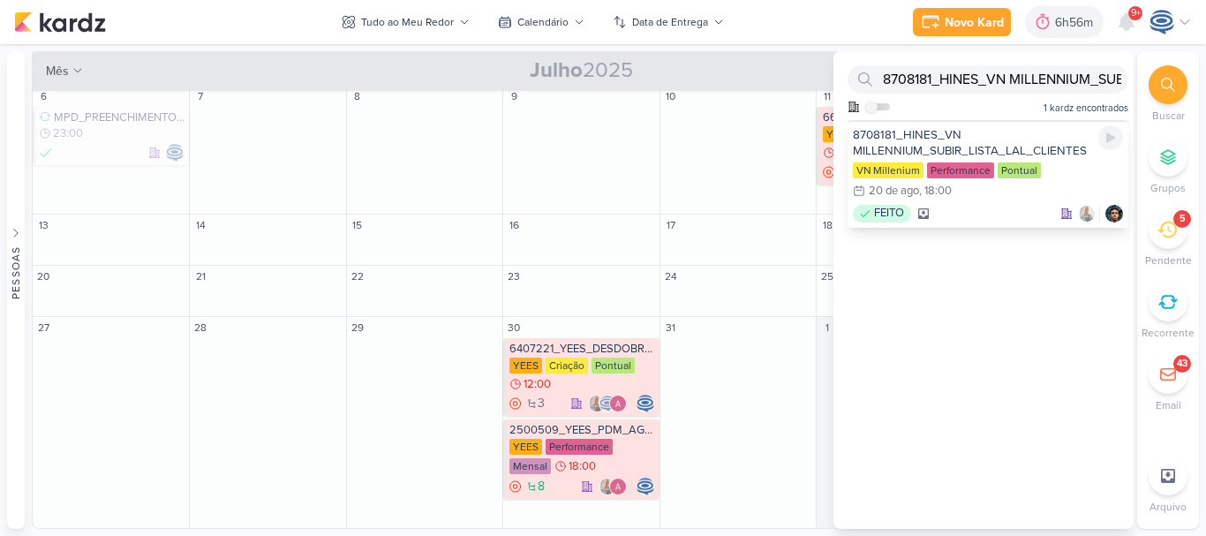
click at [964, 142] on div "8708181_HINES_VN MILLENNIUM_SUBIR_LISTA_LAL_CLIENTES" at bounding box center [988, 143] width 270 height 32
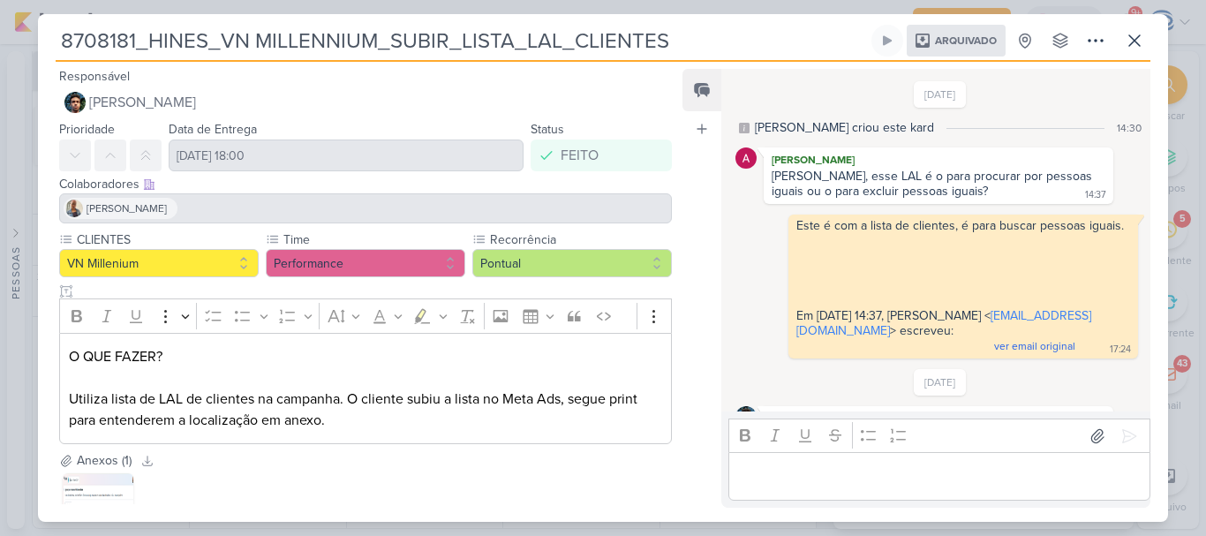
scroll to position [353, 0]
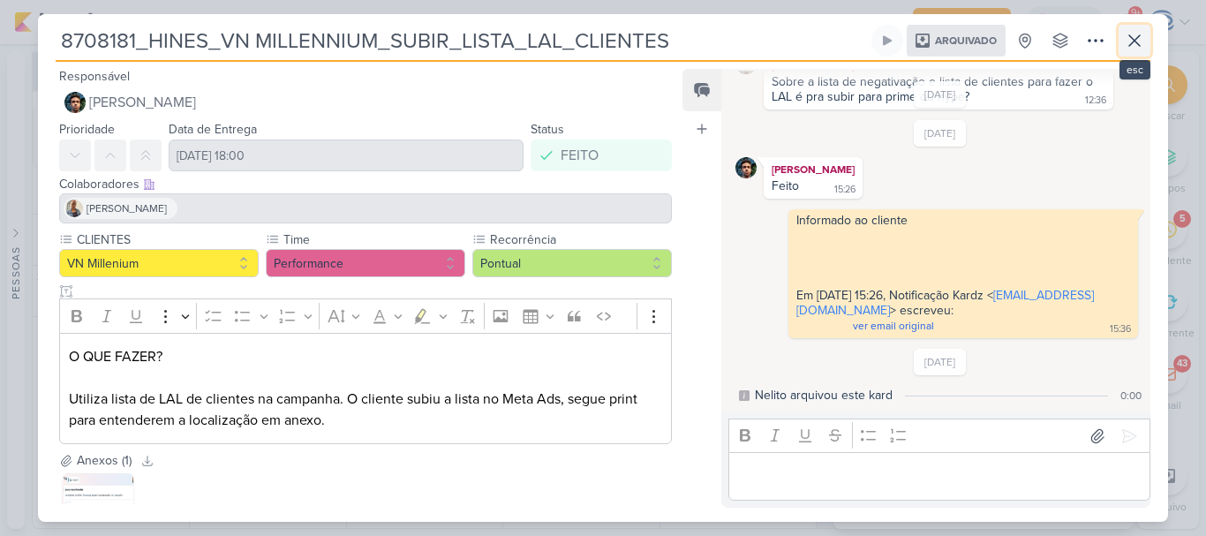
click at [1134, 50] on icon at bounding box center [1134, 40] width 21 height 21
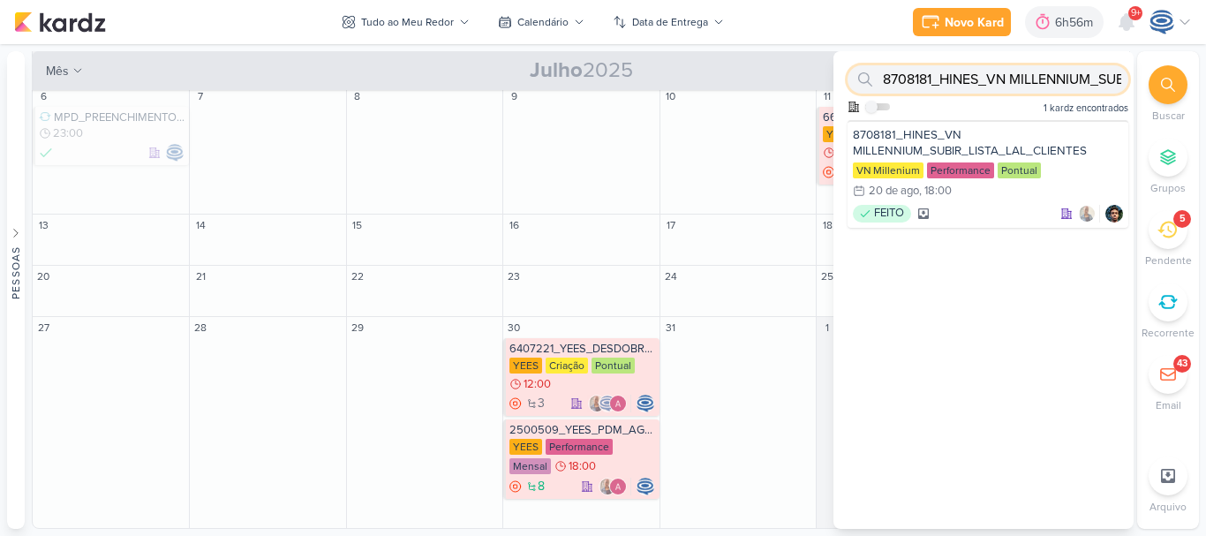
click at [1008, 71] on input "8708181_HINES_VN MILLENNIUM_SUBIR_LISTA_LAL_CLIENTES" at bounding box center [988, 79] width 281 height 28
paste input "8708182_HINES_VN MILLENNIUM_SUBIR_LISTA_LAL_NEGATIVAÇÃO"
click at [1008, 71] on input "8708181_HINES_VN8708182_HINES_VN MILLENNIUM_SUBIR_LISTA_LAL_NEGATIVAÇÃOMILLENNI…" at bounding box center [988, 79] width 281 height 28
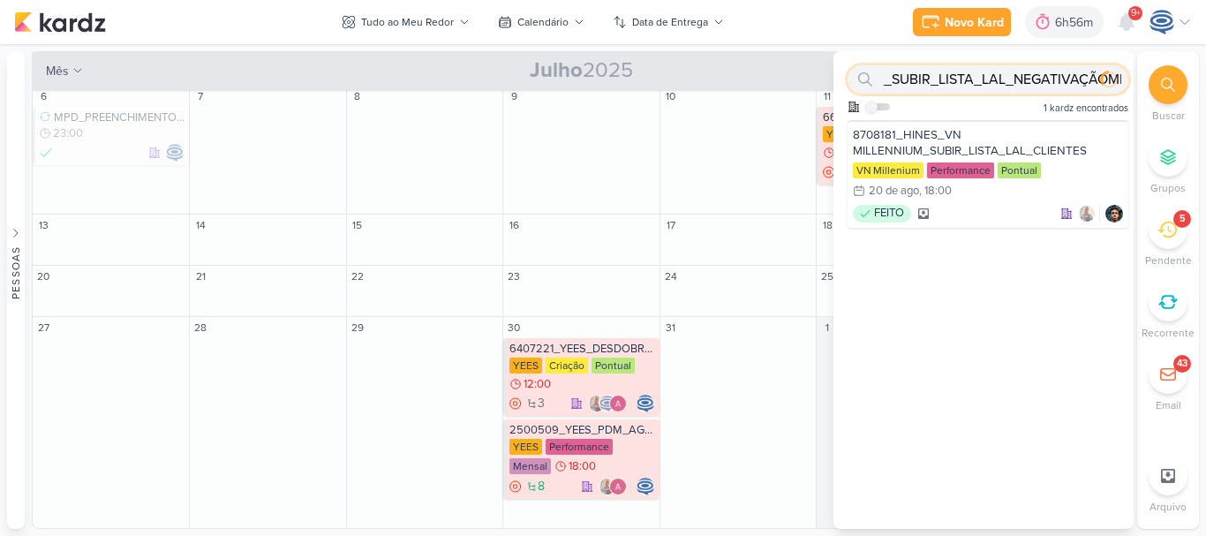
click at [1015, 78] on input "8708181_HINES_VN8708182_HINES_VN MILLENNIUM_SUBIR_LISTA_LAL_NEGATIVAÇÃOMILLENNI…" at bounding box center [988, 79] width 281 height 28
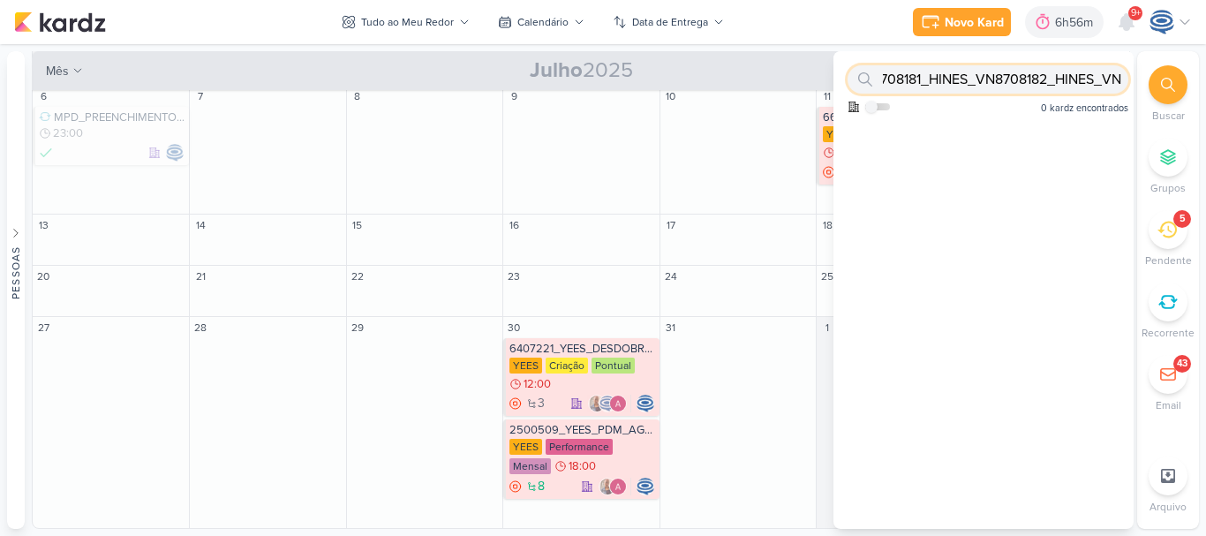
paste input "8708182_HINES_VN MILLENNIUM_SUBIR_LISTA_LAL_NEGATIVAÇÃO"
type input "8"
paste input "8708182_HINES_VN MILLENNIUM_SUBIR_LISTA_LAL_NEGATIVAÇÃO"
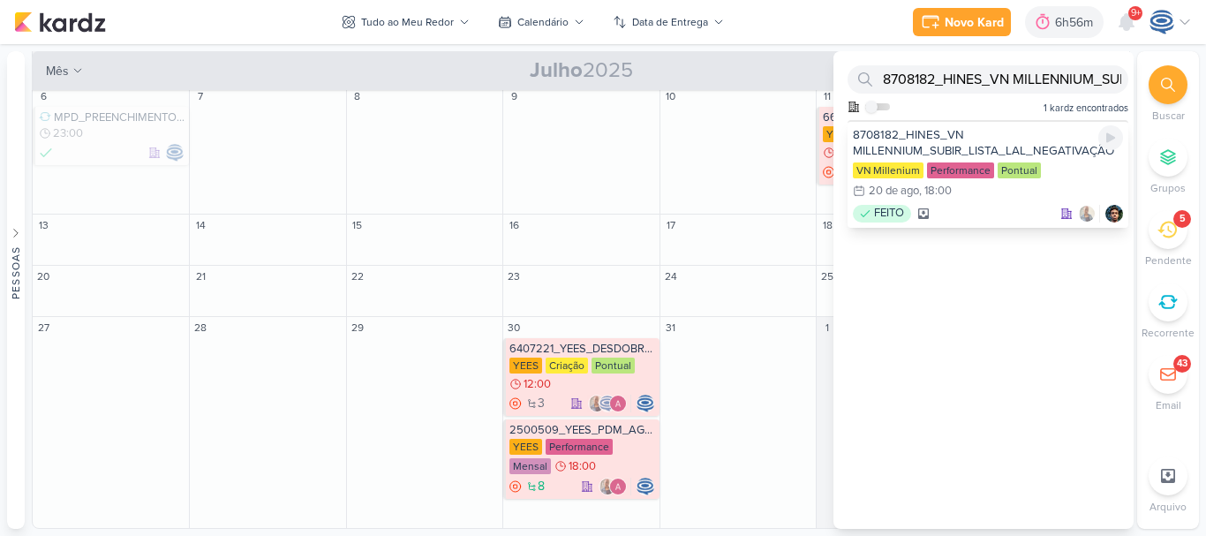
click at [1009, 134] on div "8708182_HINES_VN MILLENNIUM_SUBIR_LISTA_LAL_NEGATIVAÇÃO" at bounding box center [988, 143] width 270 height 32
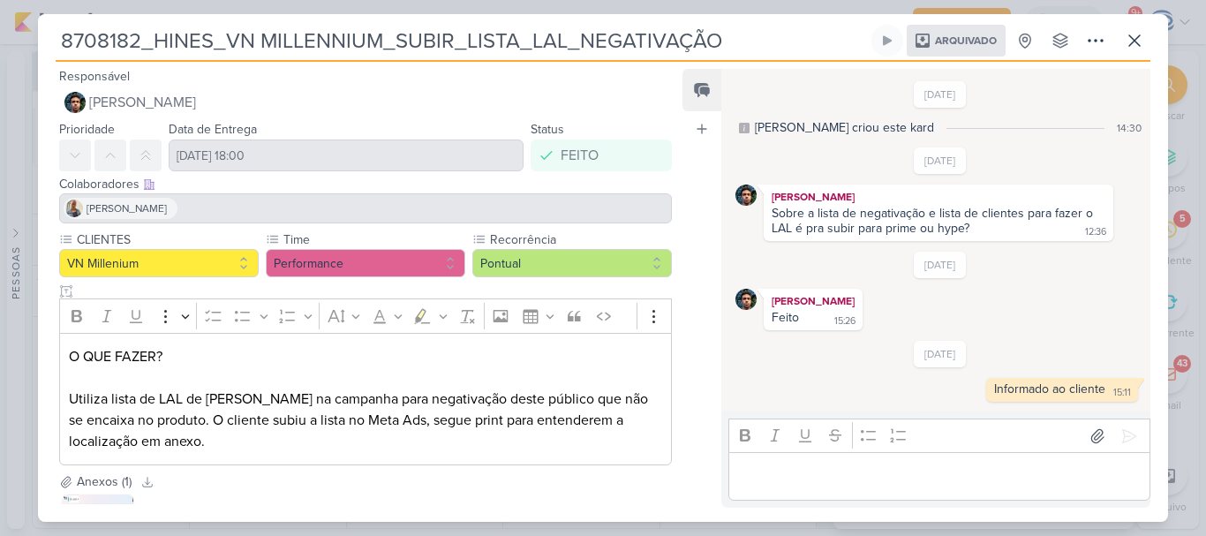
scroll to position [64, 0]
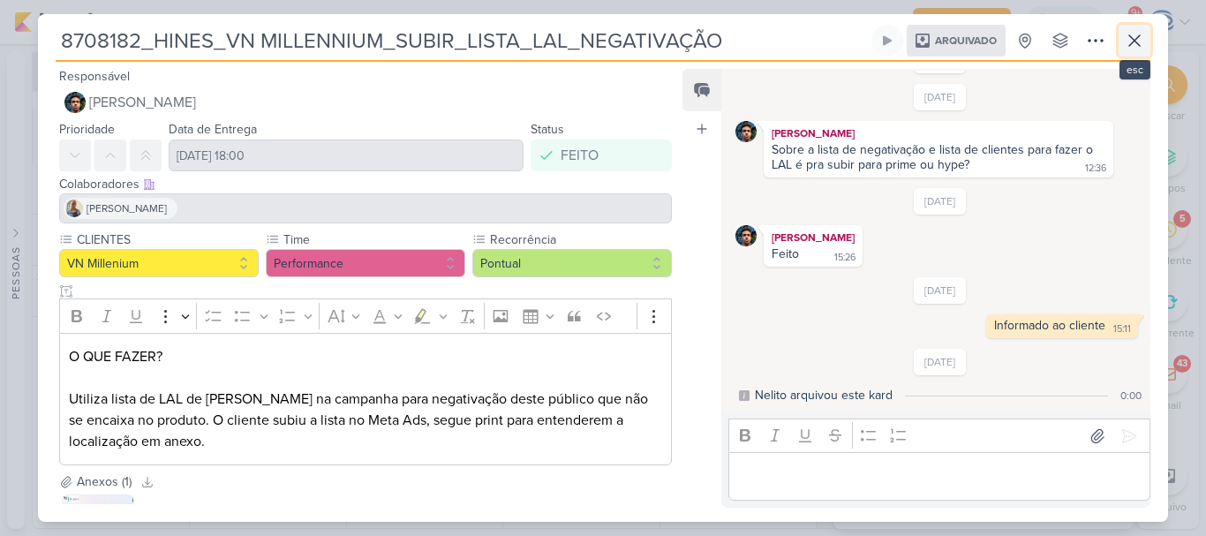
click at [1139, 30] on icon at bounding box center [1134, 40] width 21 height 21
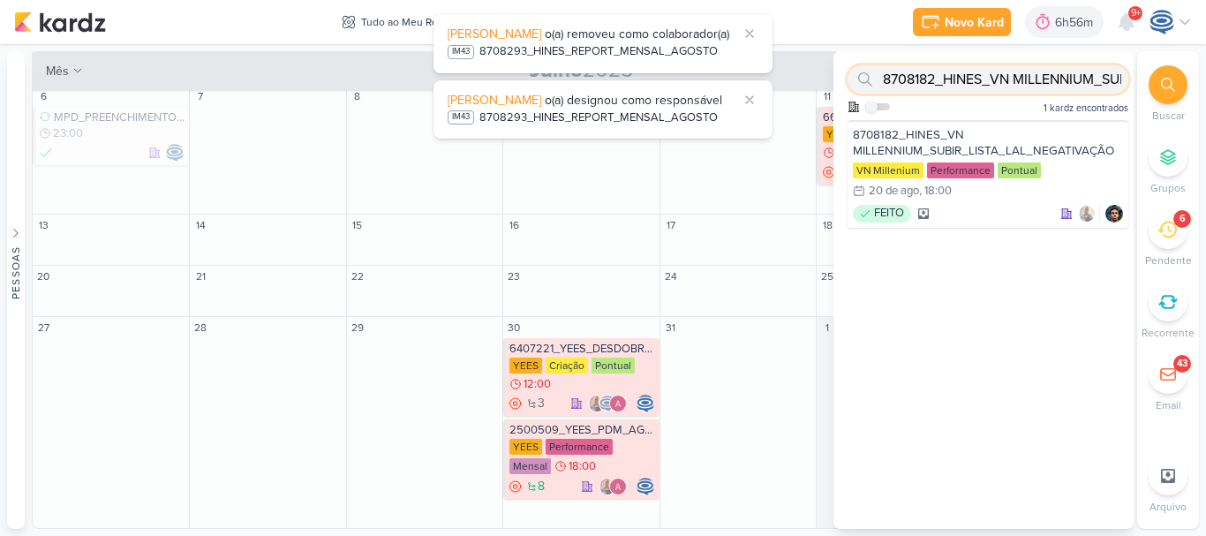
click at [965, 89] on input "8708182_HINES_VN MILLENNIUM_SUBIR_LISTA_LAL_NEGATIVAÇÃO" at bounding box center [988, 79] width 281 height 28
click at [965, 89] on input "MILLENNIUM_SUBIR_LISTA_LAL_NEGATIVAÇÃO" at bounding box center [988, 79] width 281 height 28
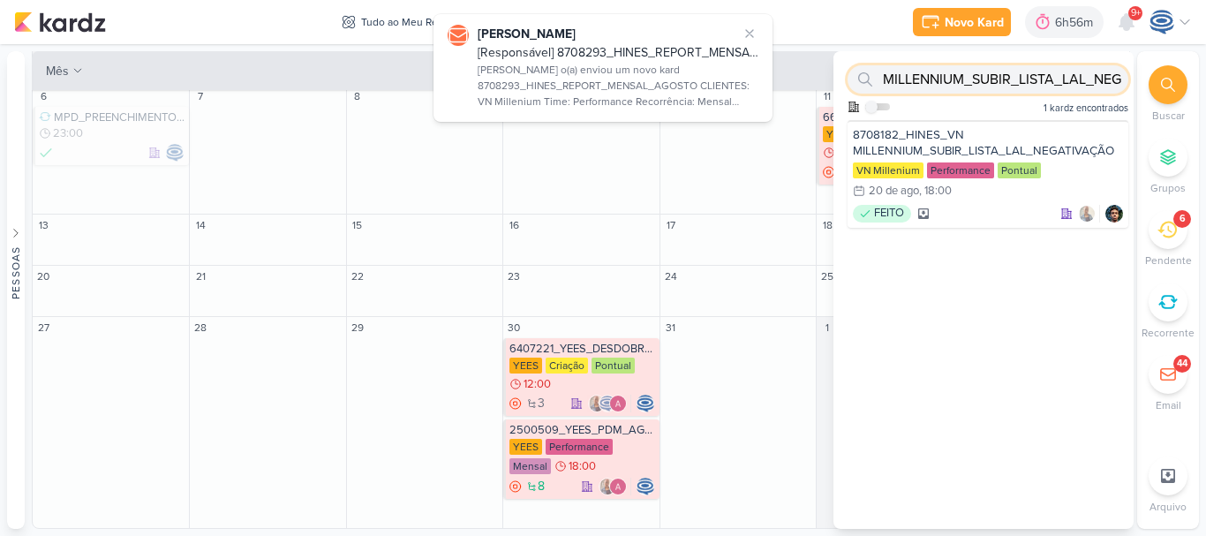
scroll to position [0, 75]
drag, startPoint x: 885, startPoint y: 78, endPoint x: 1174, endPoint y: 106, distance: 291.0
click at [1174, 106] on div "Buscar Grupos 6 [GEOGRAPHIC_DATA] Recorrente 44" at bounding box center [1168, 290] width 62 height 478
type input "MILLENNIUM_SUBIR_LISTA_LAL_NEGATIVAÇÃO"
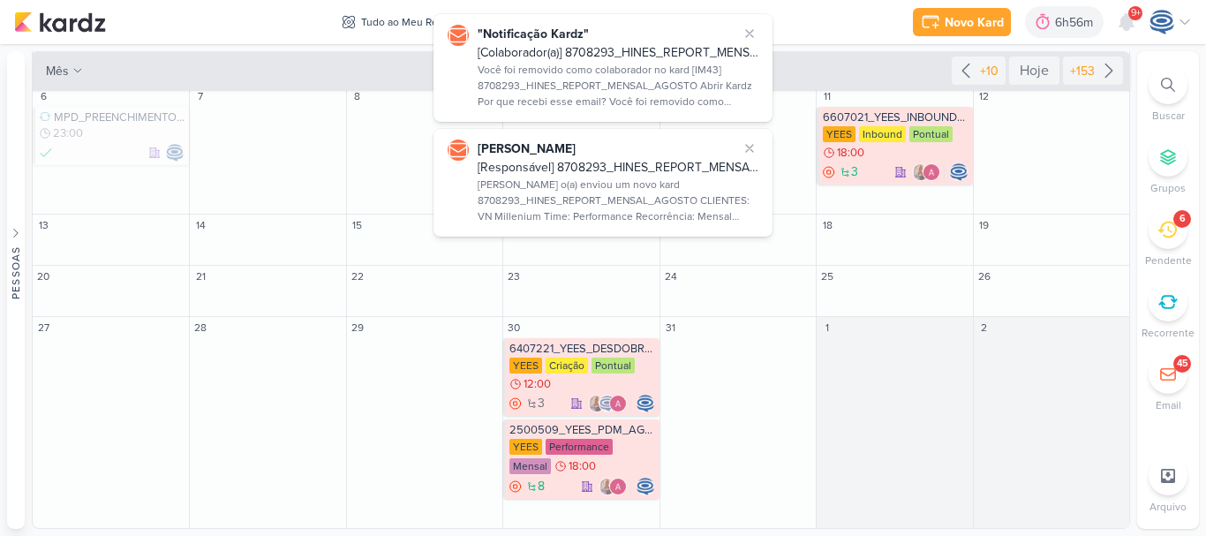
click at [1159, 80] on div at bounding box center [1168, 84] width 39 height 39
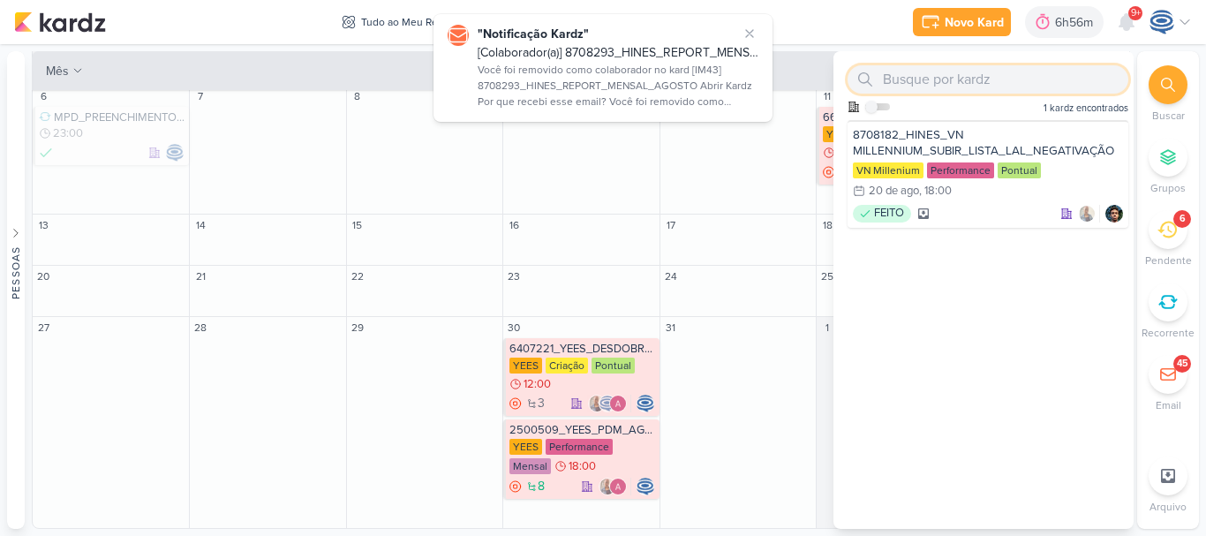
scroll to position [0, 0]
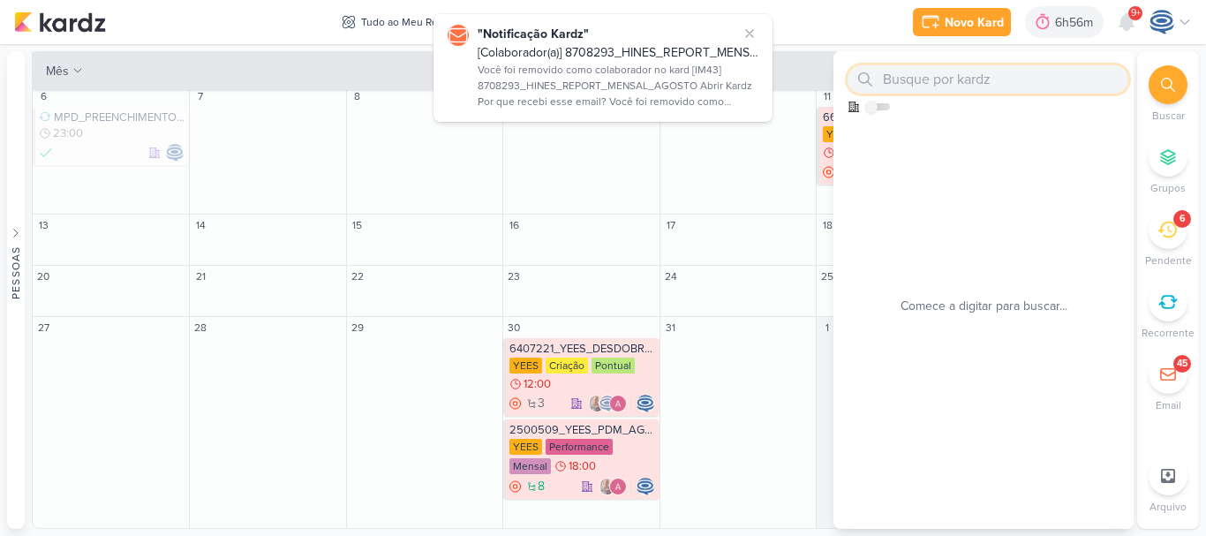
paste input "8708071_HINES_VN MILLENNIUM_ALTERAÇÕES_CAMPANHA"
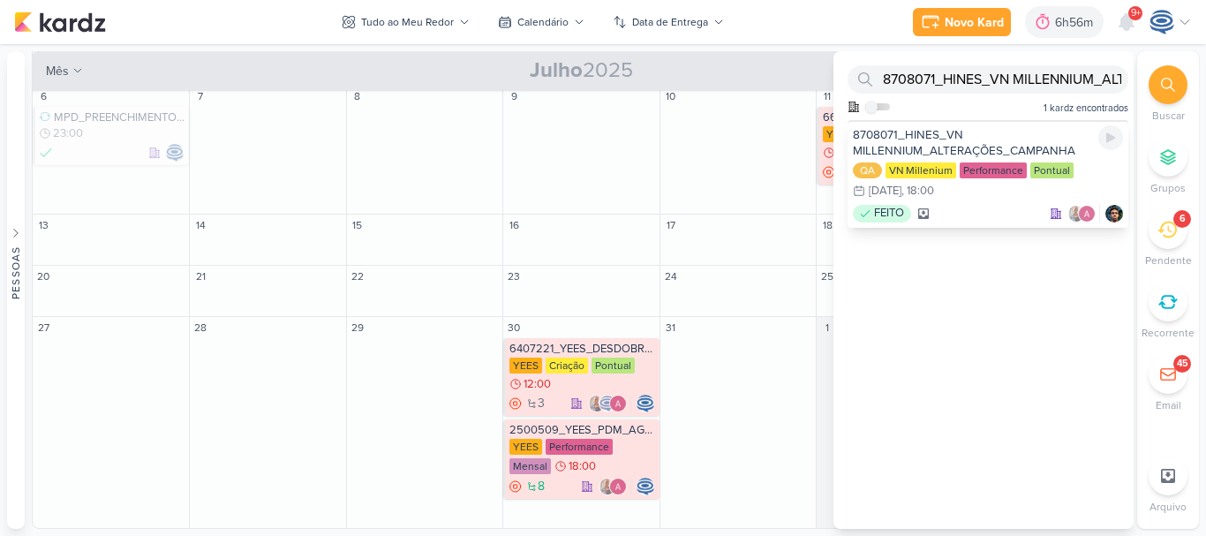
click at [929, 139] on div "8708071_HINES_VN MILLENNIUM_ALTERAÇÕES_CAMPANHA" at bounding box center [988, 143] width 270 height 32
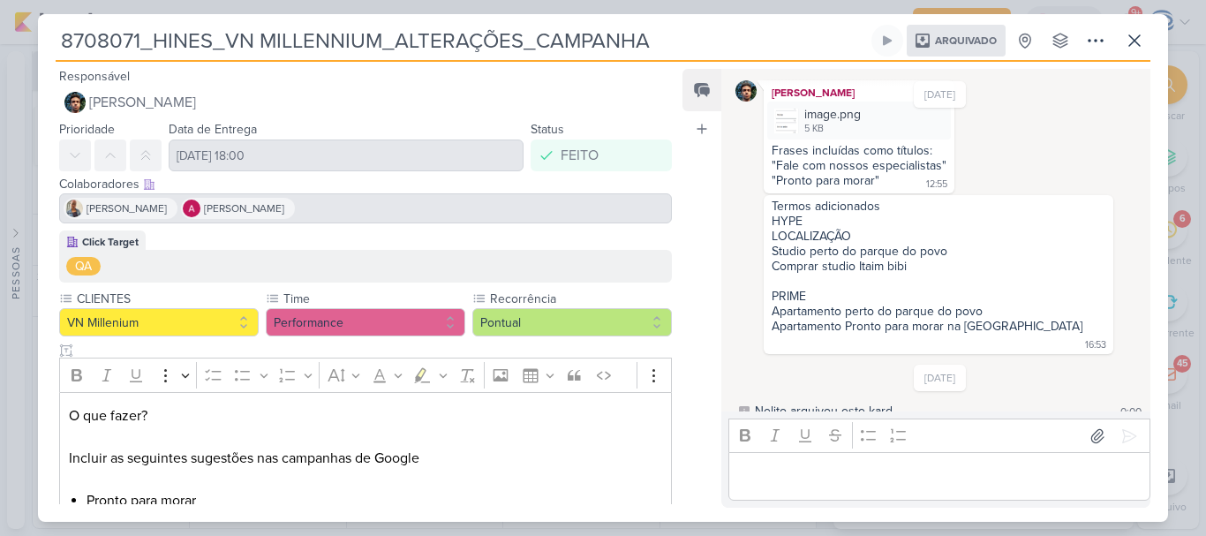
scroll to position [103, 0]
click at [1138, 44] on icon at bounding box center [1134, 40] width 11 height 11
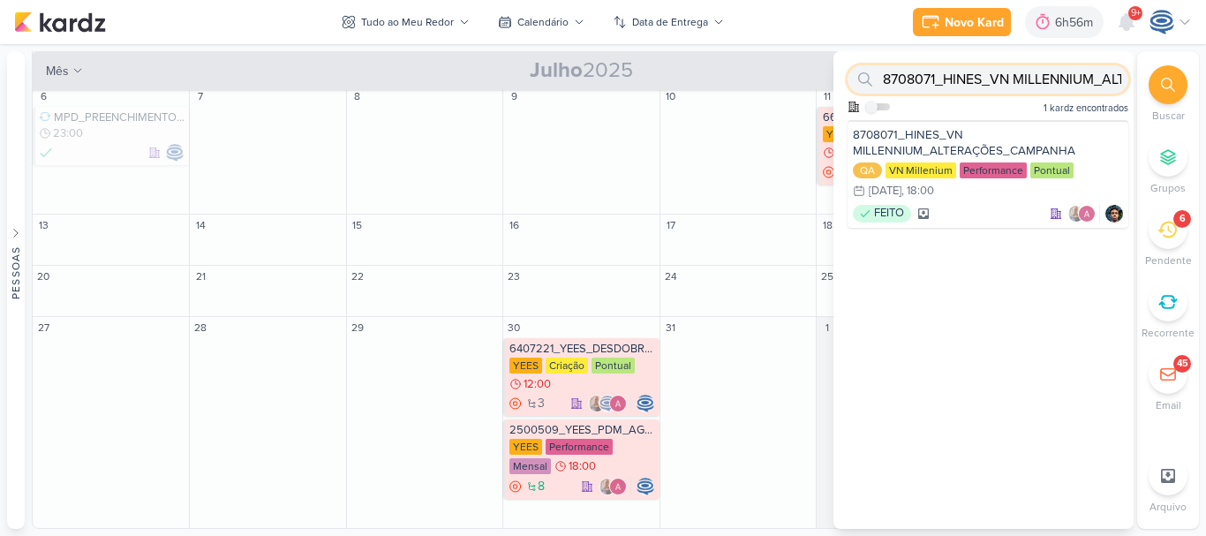
click at [1063, 72] on input "8708071_HINES_VN MILLENNIUM_ALTERAÇÕES_CAMPANHA" at bounding box center [988, 79] width 281 height 28
type input "8"
paste input "7708192_MPD_ANDROMEDA_AJUSTE_VERBA_AGOSTO"
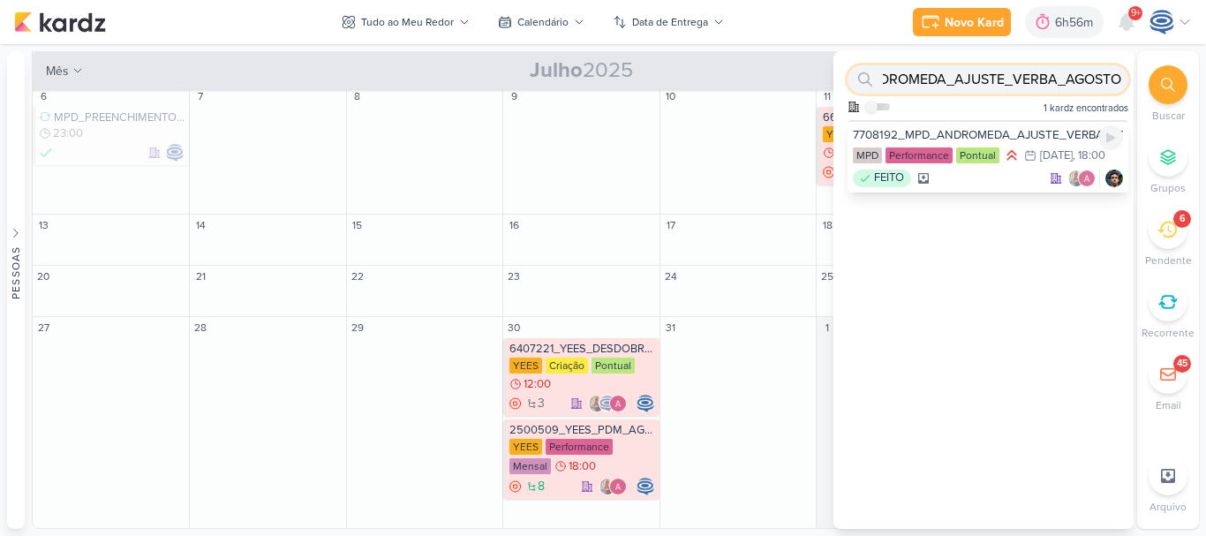
type input "7708192_MPD_ANDROMEDA_AJUSTE_VERBA_AGOSTO"
click at [1038, 166] on div "MPD Performance Pontual 21/8 [DATE] 18:00" at bounding box center [988, 156] width 270 height 19
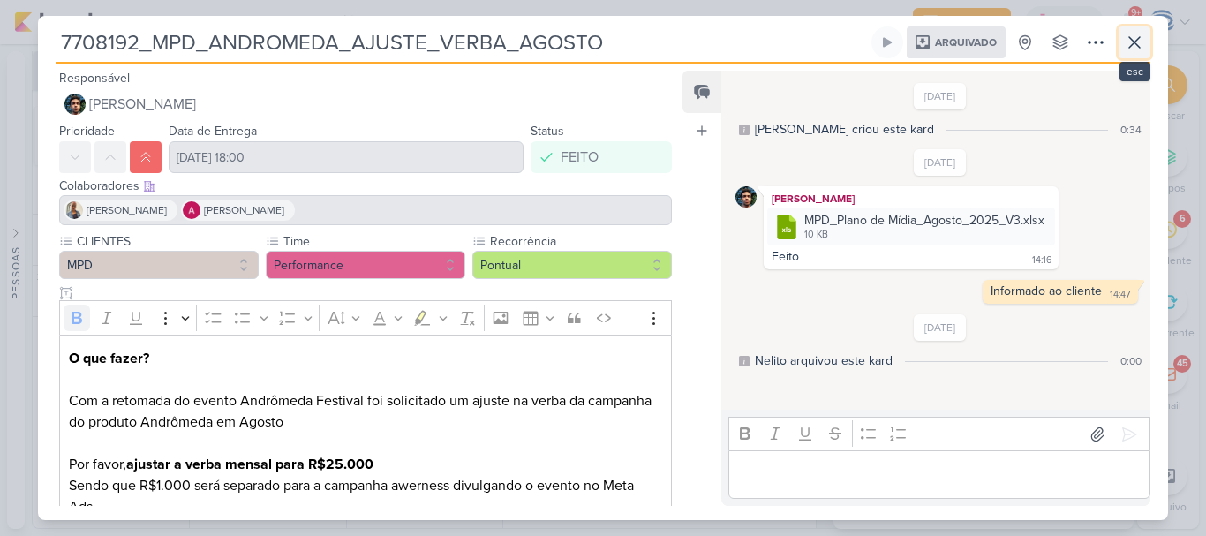
click at [1128, 46] on icon at bounding box center [1134, 42] width 21 height 21
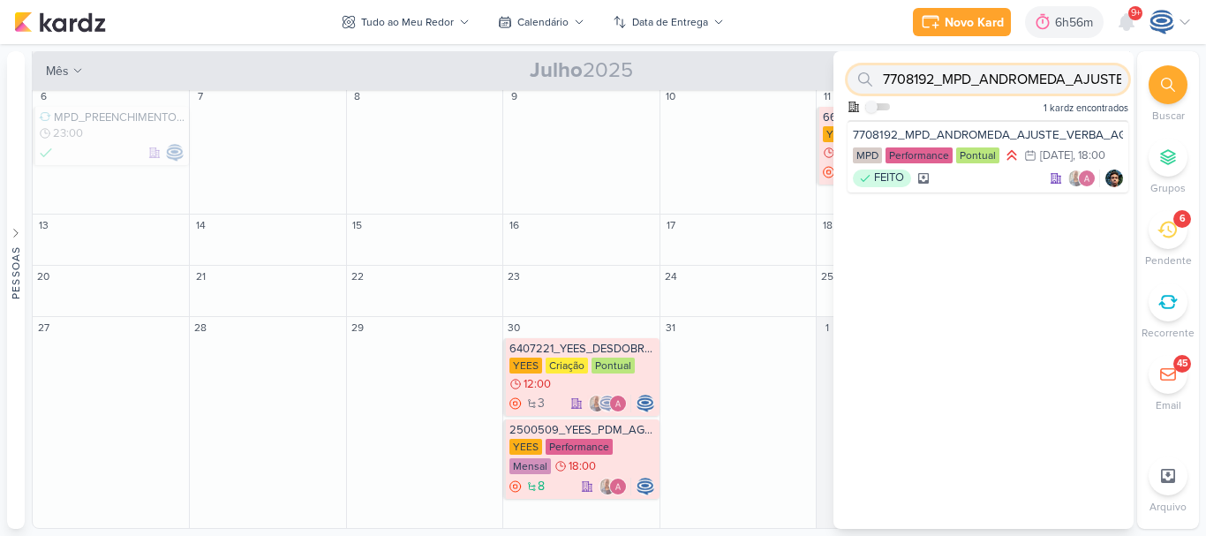
click at [1091, 78] on input "7708192_MPD_ANDROMEDA_AJUSTE_VERBA_AGOSTO" at bounding box center [988, 79] width 281 height 28
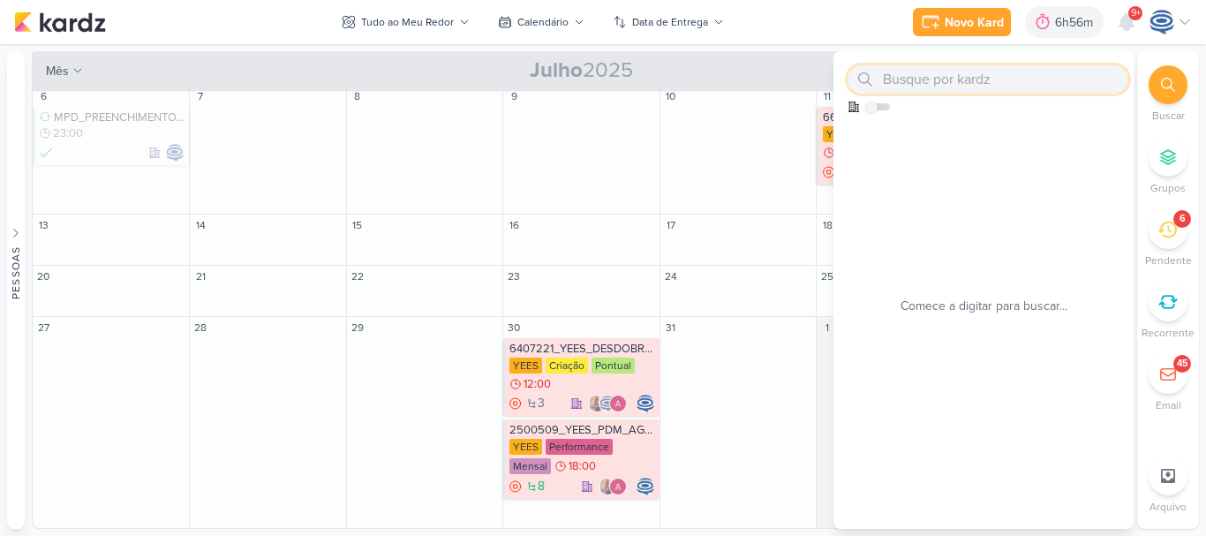
paste input "7708212_MPD_ANDRÔMEDA_CRIAÇÃO_CAMPANHA_CONCORRENTE"
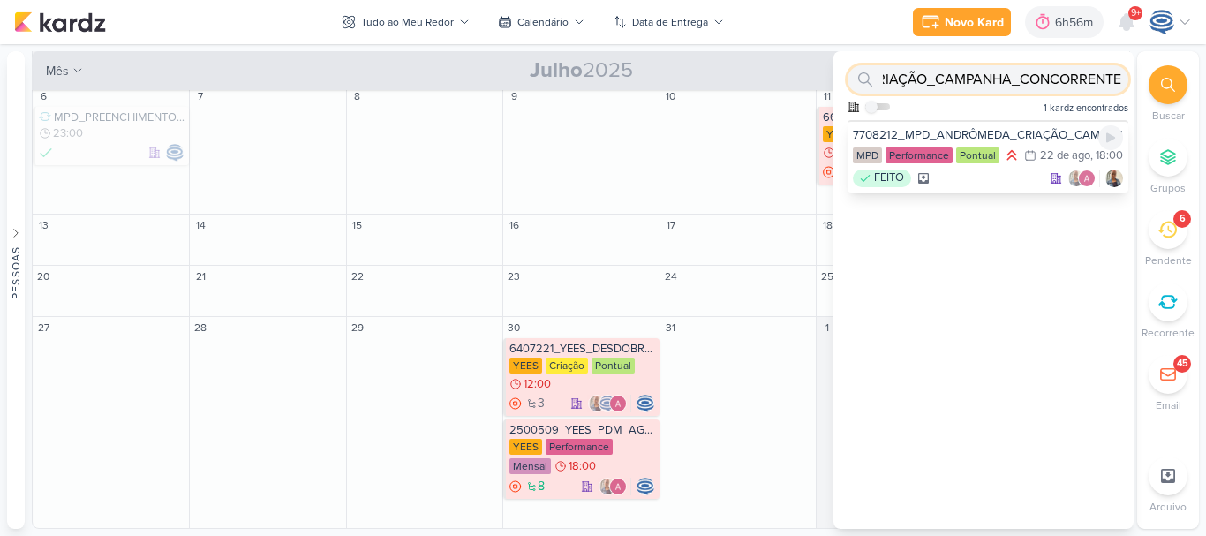
type input "7708212_MPD_ANDRÔMEDA_CRIAÇÃO_CAMPANHA_CONCORRENTE"
click at [1043, 125] on div "7708212_MPD_ANDRÔMEDA_CRIAÇÃO_CAMPANHA_CONCORRENTE MPD Performance Pontual 22/8…" at bounding box center [988, 156] width 281 height 72
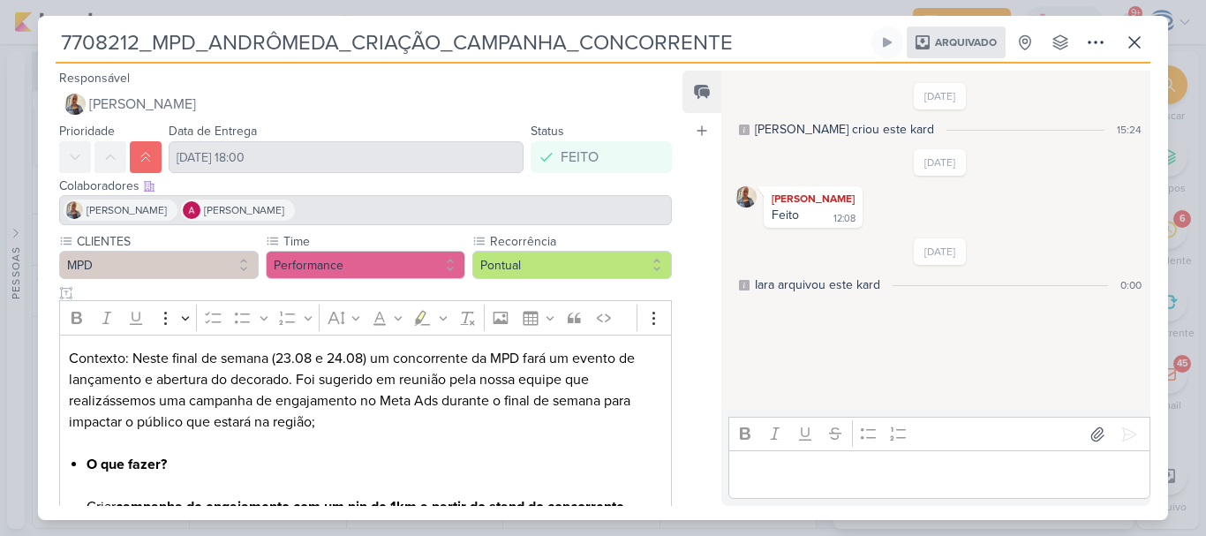
scroll to position [297, 0]
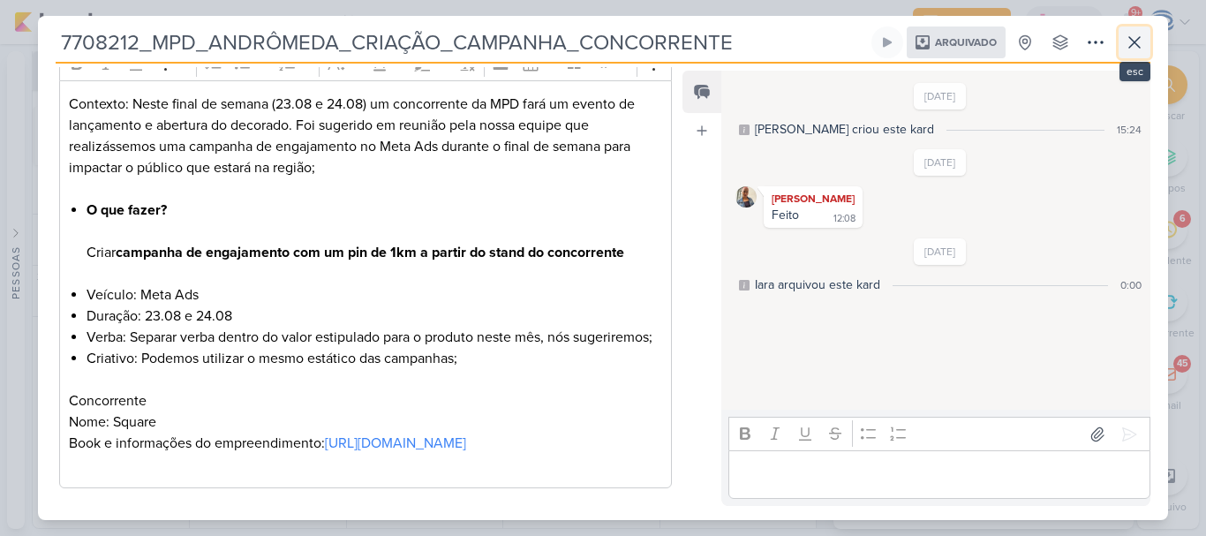
click at [1134, 38] on icon at bounding box center [1134, 42] width 21 height 21
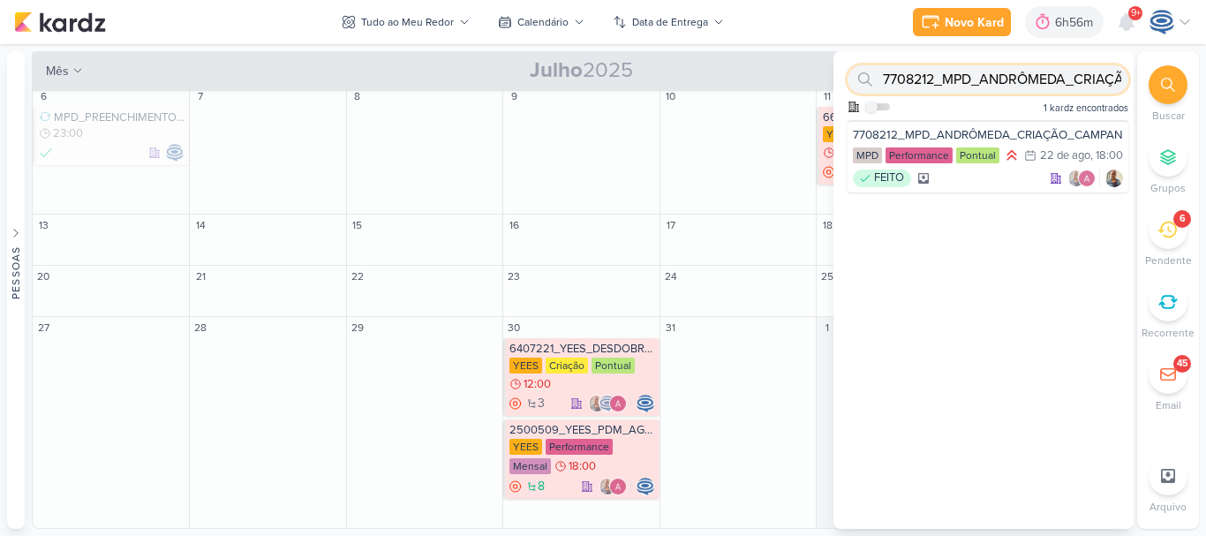
click at [1071, 73] on input "7708212_MPD_ANDRÔMEDA_CRIAÇÃO_CAMPANHA_CONCORRENTE" at bounding box center [988, 79] width 281 height 28
paste input "7708213_MPD_ANDRÔMEDA_CRIAÇÃO_ANÚNCIO_WAZE"
type input "7708213_MPD_ANDRÔMEDA_CRIAÇÃO_ANÚNCIO_WAZE"
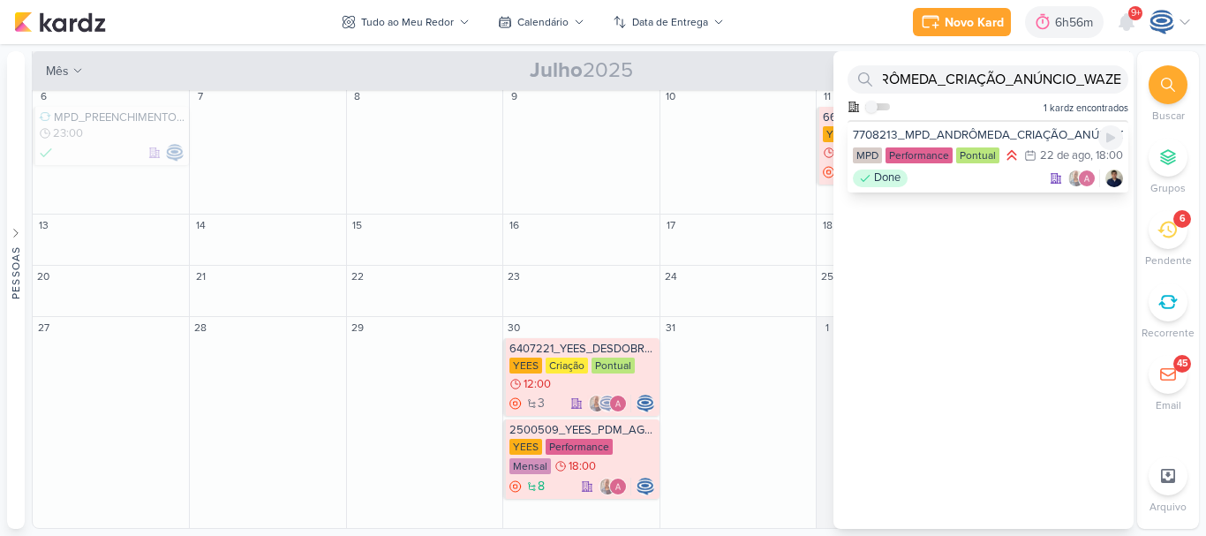
click at [1038, 146] on div "7708213_MPD_ANDRÔMEDA_CRIAÇÃO_ANÚNCIO_WAZE MPD Performance Pontual 22/8 [DATE] …" at bounding box center [988, 156] width 281 height 72
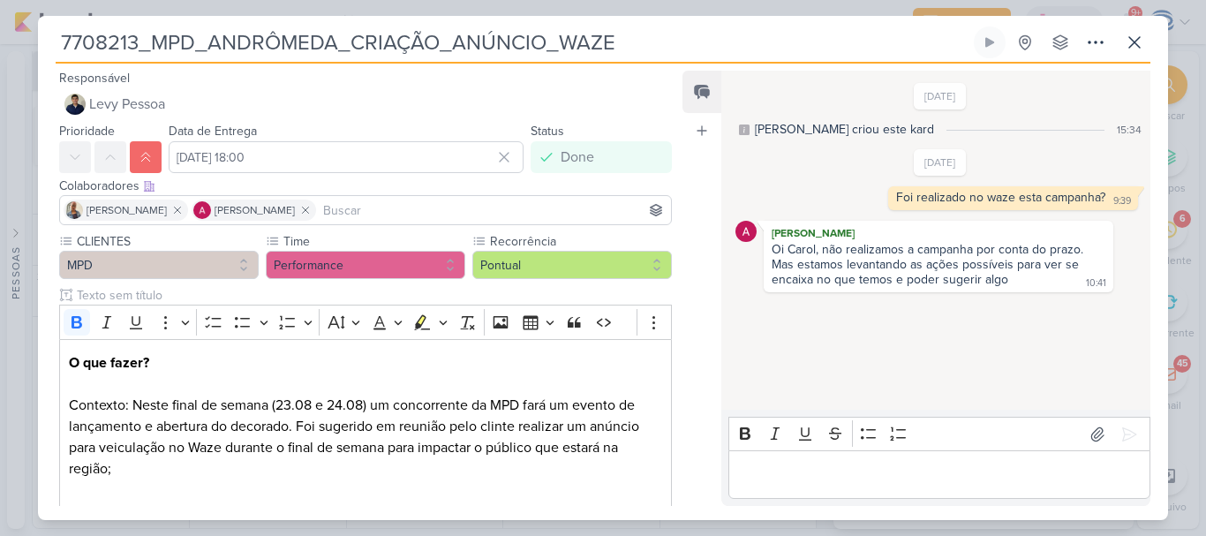
click at [820, 246] on div "Oi Carol, não realizamos a campanha por conta do prazo. Mas estamos levantando …" at bounding box center [929, 264] width 315 height 45
click at [1135, 34] on icon at bounding box center [1134, 42] width 21 height 21
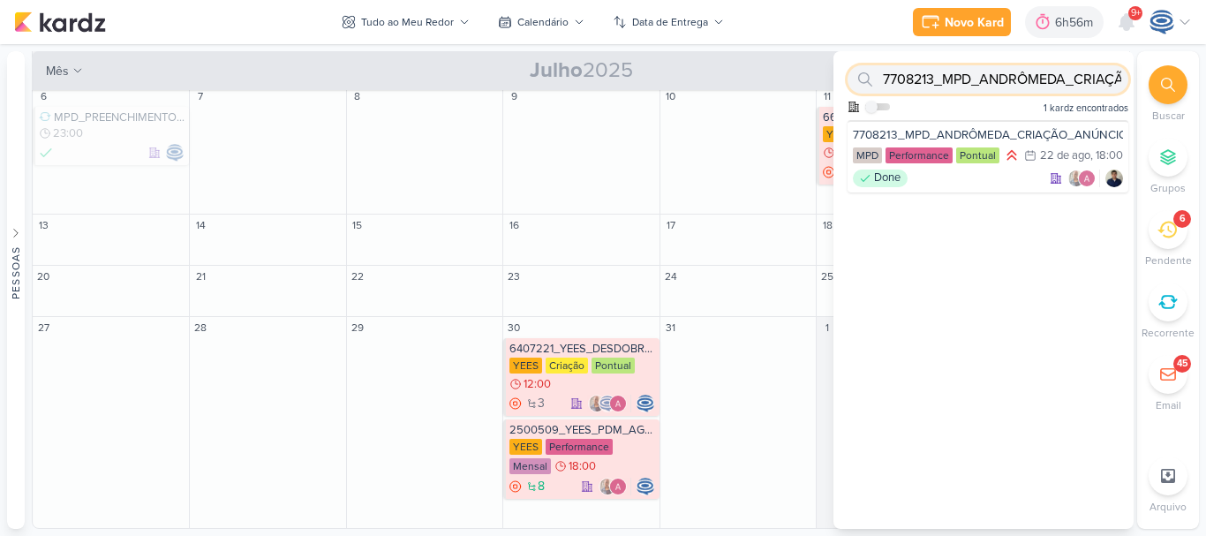
click at [1076, 71] on input "7708213_MPD_ANDRÔMEDA_CRIAÇÃO_ANÚNCIO_WAZE" at bounding box center [988, 79] width 281 height 28
paste input "14308211_MAR INC_SITE_ALIMENTAÇÃO_PAGINA_SUBLIME_JARDINS"
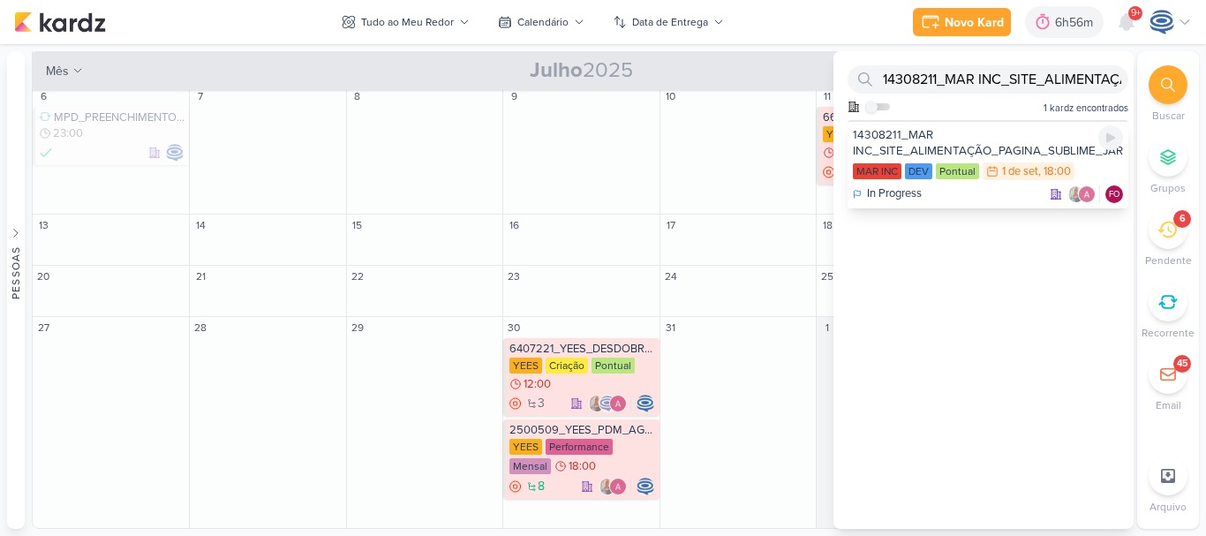
click at [964, 143] on div "14308211_MAR INC_SITE_ALIMENTAÇÃO_PAGINA_SUBLIME_JARDINS" at bounding box center [988, 143] width 270 height 32
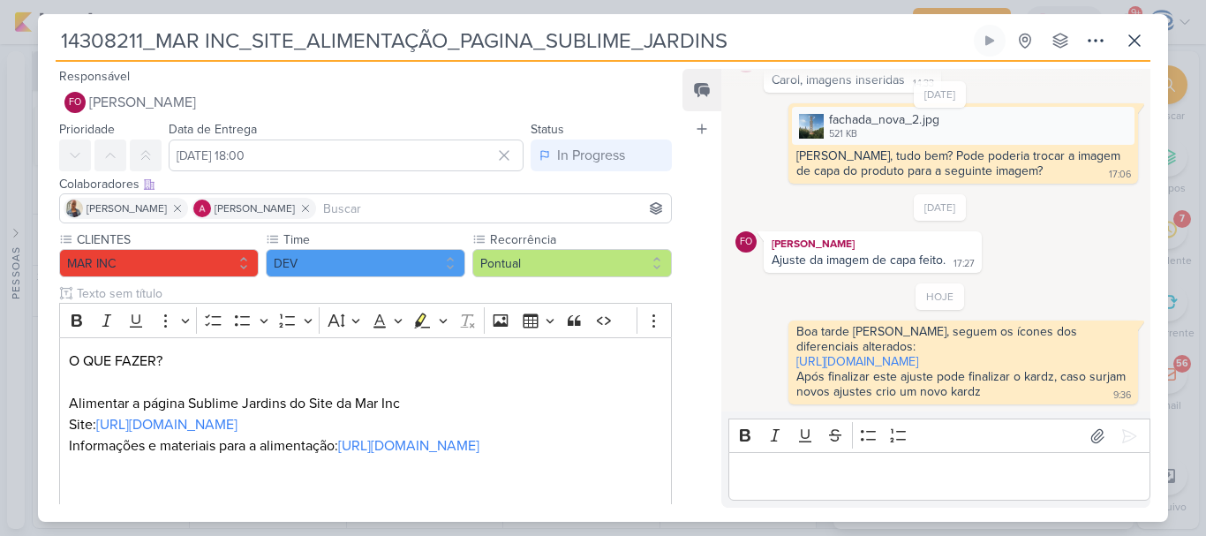
scroll to position [148, 0]
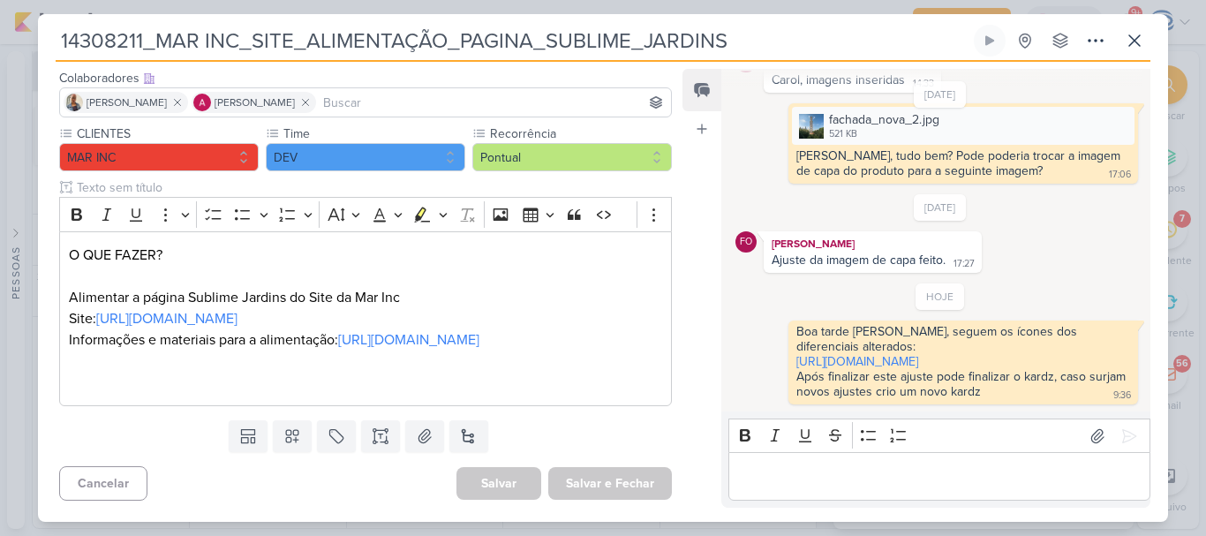
click at [729, 372] on div "[DATE] [PERSON_NAME] criou este kard 8:55 Esse kardz vai para o Fabio 10:47 10:…" at bounding box center [934, 241] width 427 height 341
click at [1136, 50] on icon at bounding box center [1134, 40] width 21 height 21
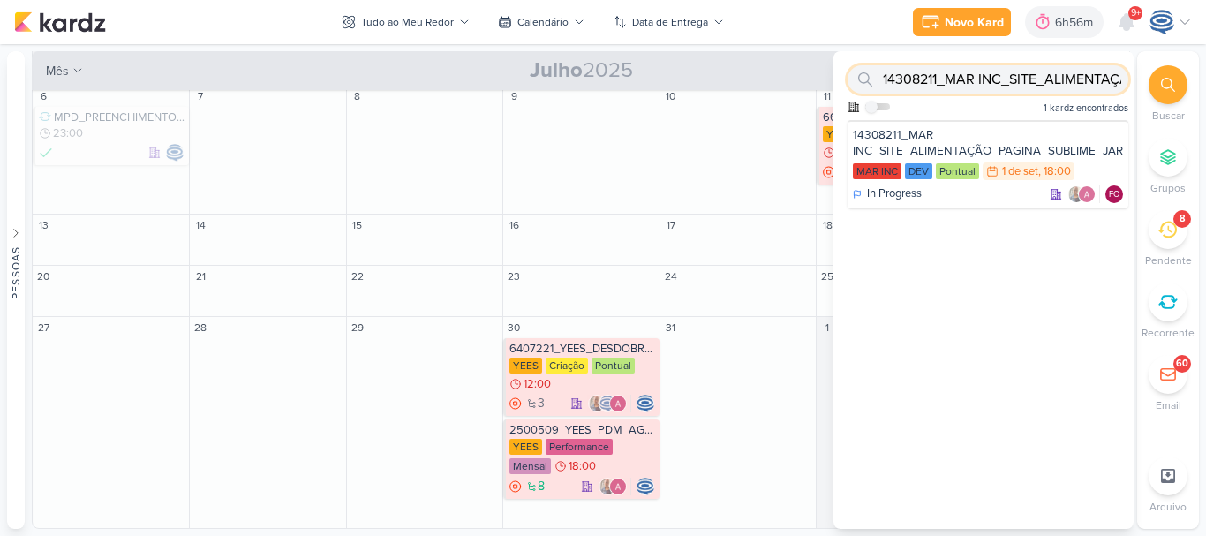
click at [1061, 87] on input "14308211_MAR INC_SITE_ALIMENTAÇÃO_PAGINA_SUBLIME_JARDINS" at bounding box center [988, 79] width 281 height 28
type input "1"
paste input "6708222_YEES_39 SETE_VERIFICAR_FEEDBACK_LEADS_SEM_ PERFIL"
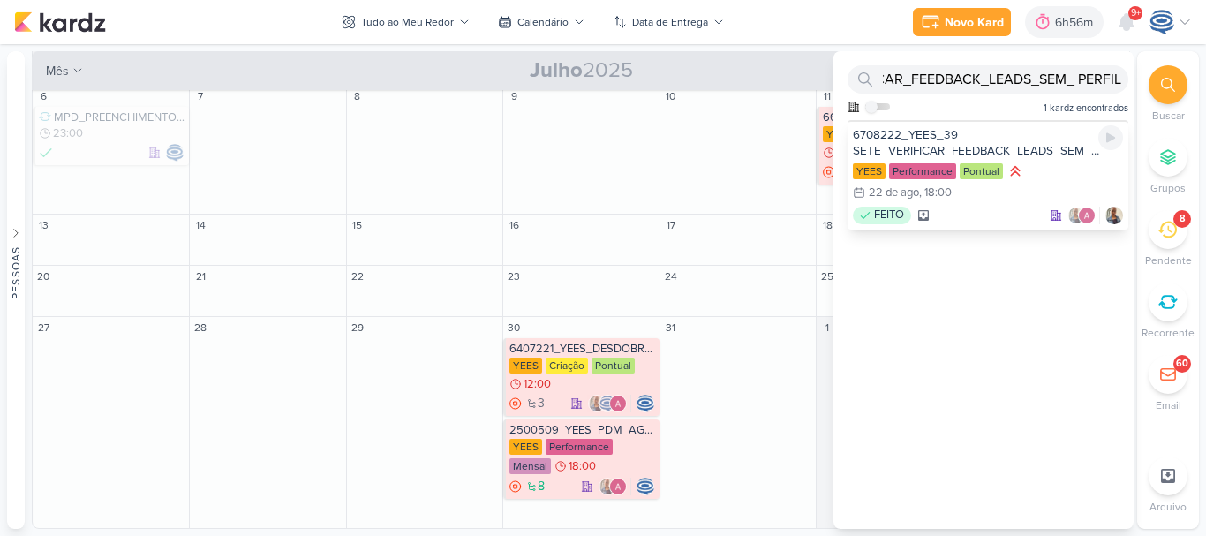
scroll to position [0, 0]
click at [1032, 144] on div "6708222_YEES_39 SETE_VERIFICAR_FEEDBACK_LEADS_SEM_ PERFIL" at bounding box center [988, 143] width 270 height 32
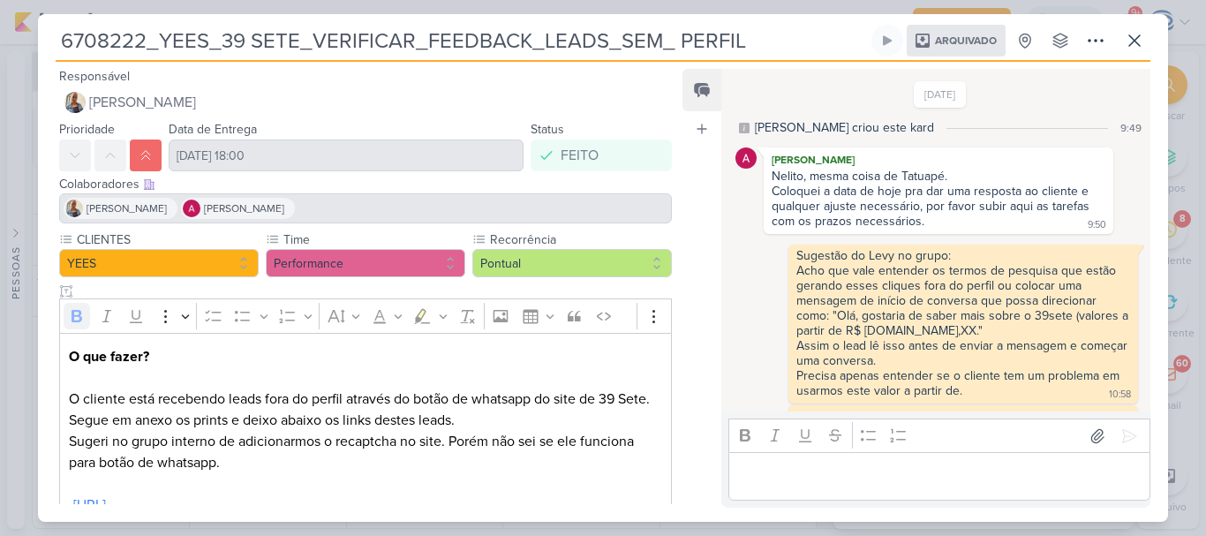
scroll to position [371, 0]
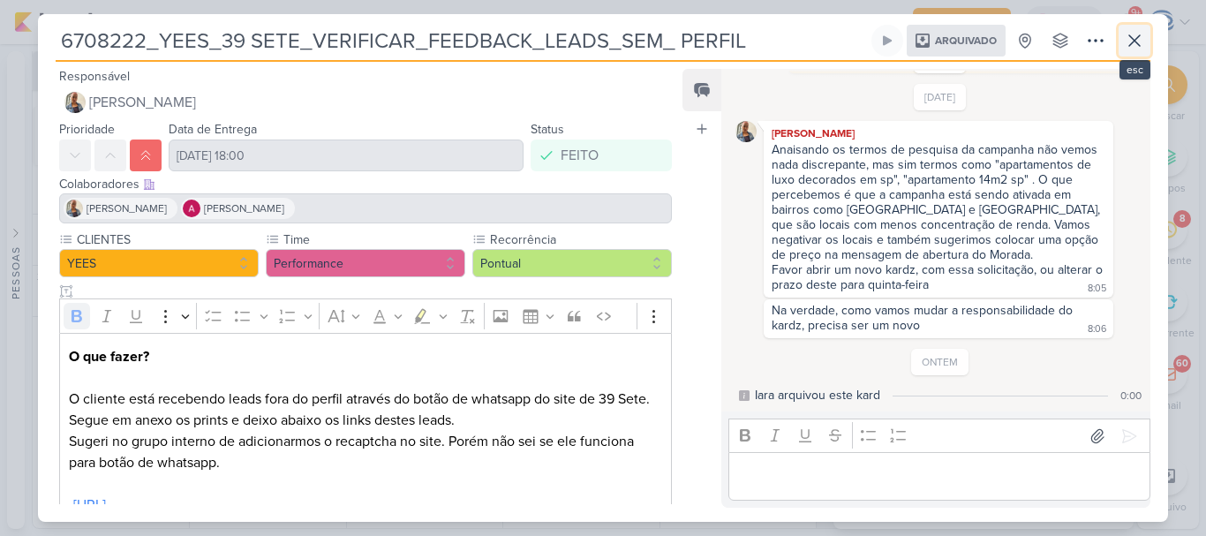
click at [1136, 45] on icon at bounding box center [1134, 40] width 21 height 21
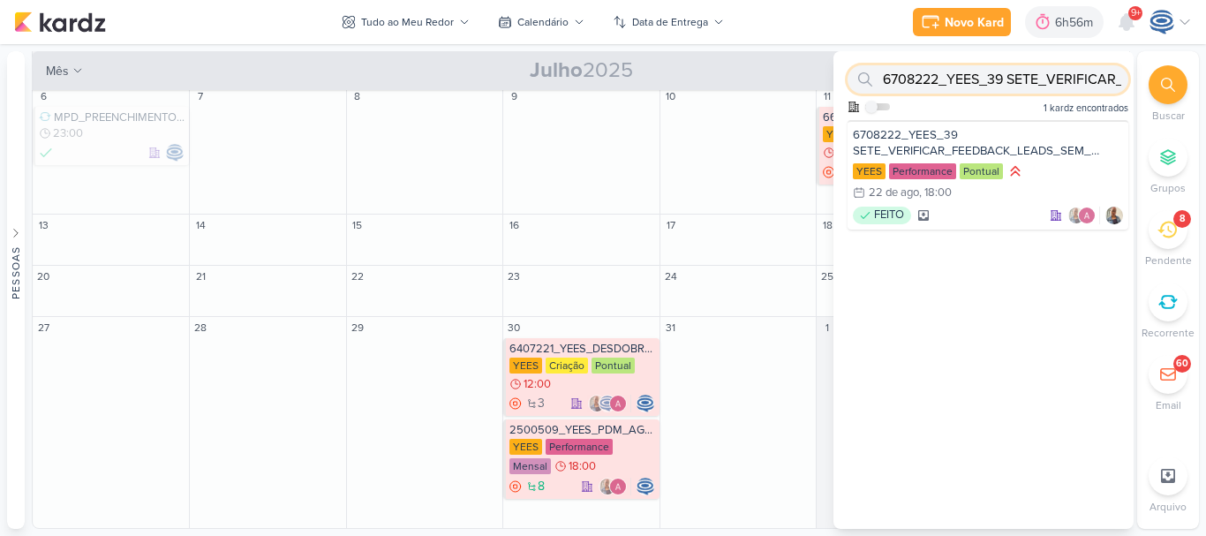
click at [1054, 69] on input "6708222_YEES_39 SETE_VERIFICAR_FEEDBACK_LEADS_SEM_ PERFIL" at bounding box center [988, 79] width 281 height 28
type input "PERFIL"
paste input "14308212_MAR INC_PROPOSTA_ADICIONAR_IMPLANTAÇÃO_SITE"
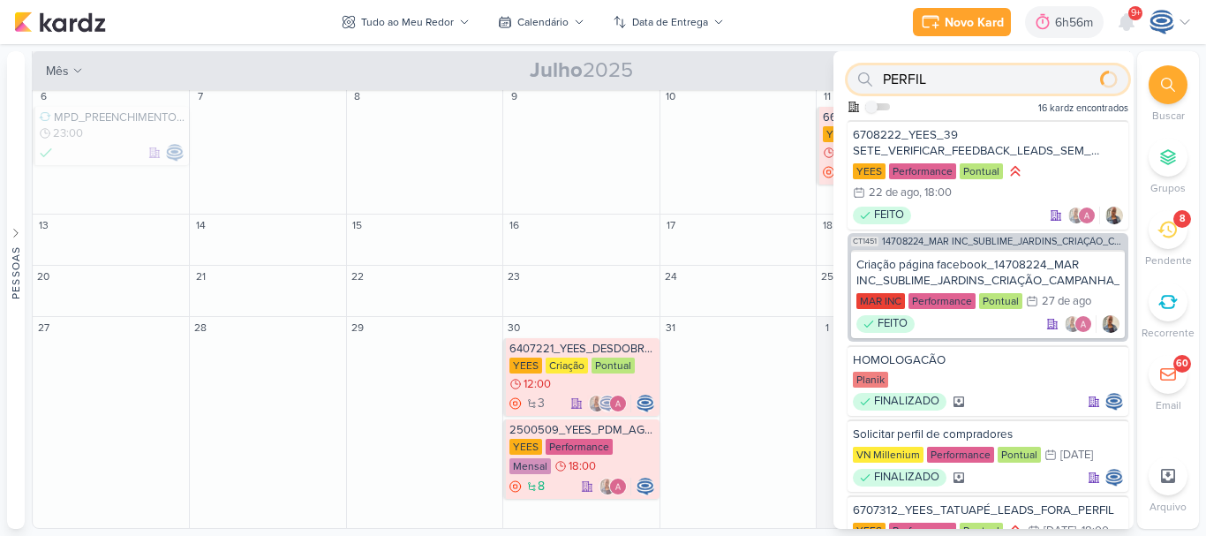
scroll to position [0, 0]
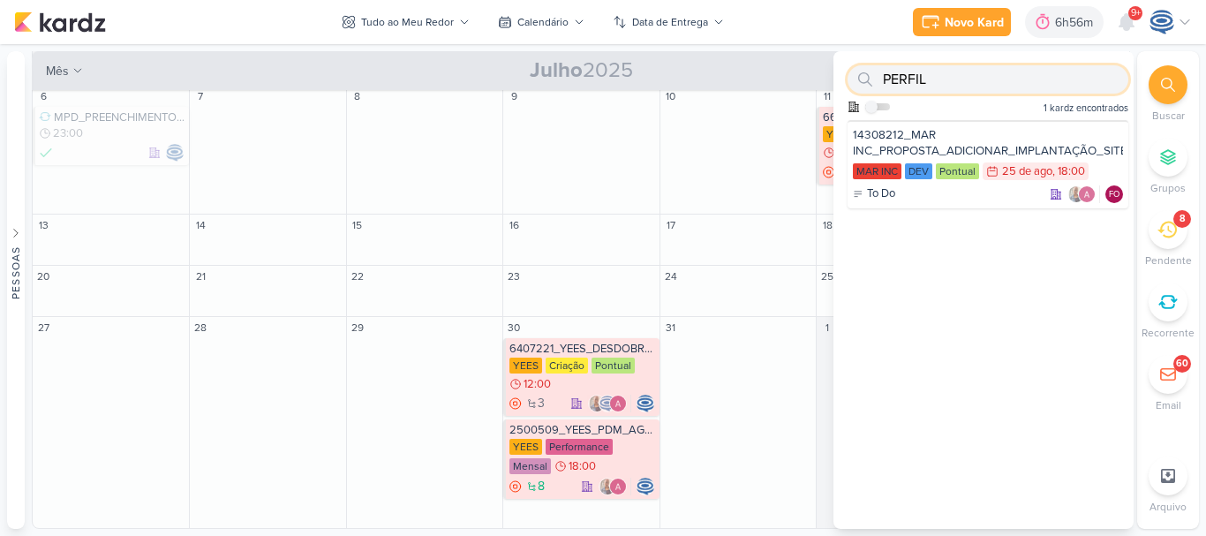
drag, startPoint x: 960, startPoint y: 78, endPoint x: 860, endPoint y: 71, distance: 100.0
click at [860, 71] on div "PERFIL" at bounding box center [988, 79] width 281 height 28
paste input "14308212_MAR INC_PROPOSTA_ADICIONAR_IMPLANTAÇÃO_SITE"
click at [1020, 88] on input "14308212_MAR INC_PROPOSTA_ADICIONAR_IMPLANTAÇÃO_SITE" at bounding box center [988, 79] width 281 height 28
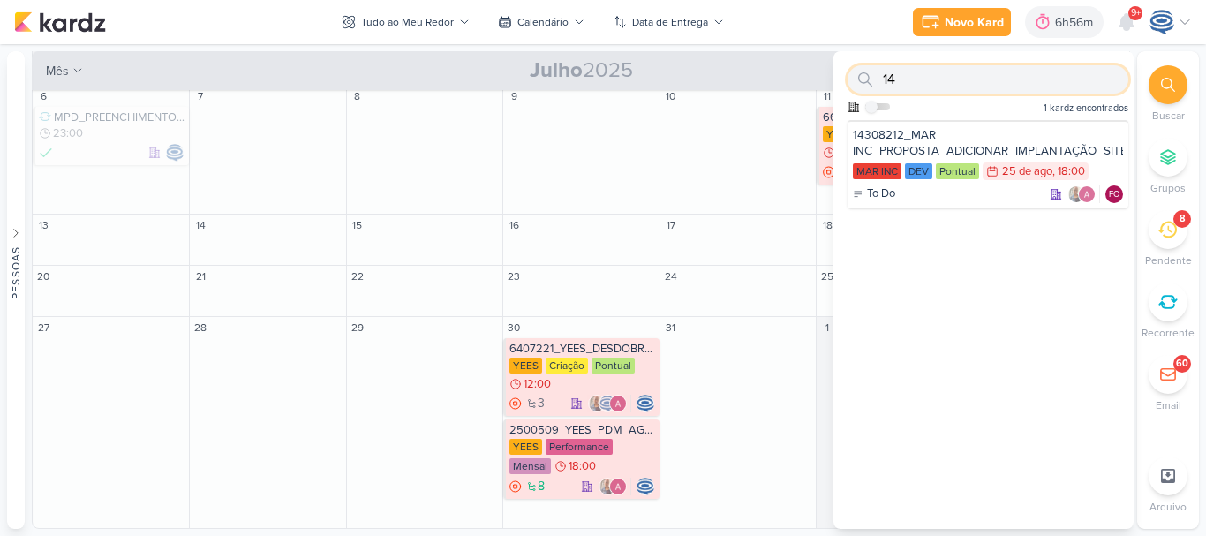
type input "1"
paste input "14308212_MAR INC_PROPOSTA_ADICIONAR_IMPLANTAÇÃO_SITE"
click at [931, 140] on div "14308212_MAR INC_PROPOSTA_ADICIONAR_IMPLANTAÇÃO_SITE" at bounding box center [988, 143] width 270 height 32
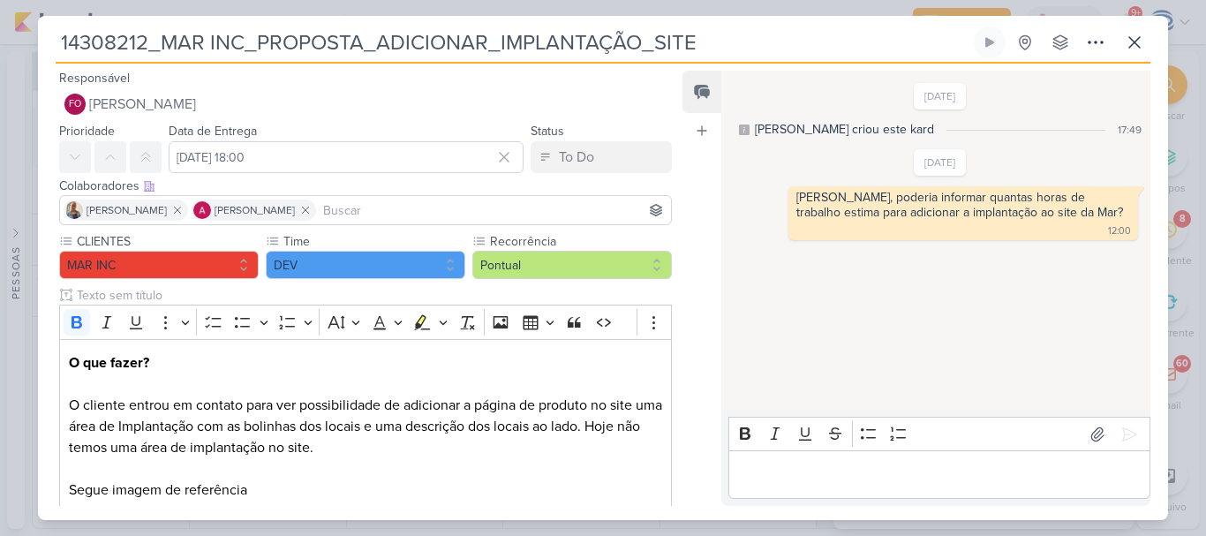
click at [773, 469] on p "Editor editing area: main" at bounding box center [939, 474] width 404 height 21
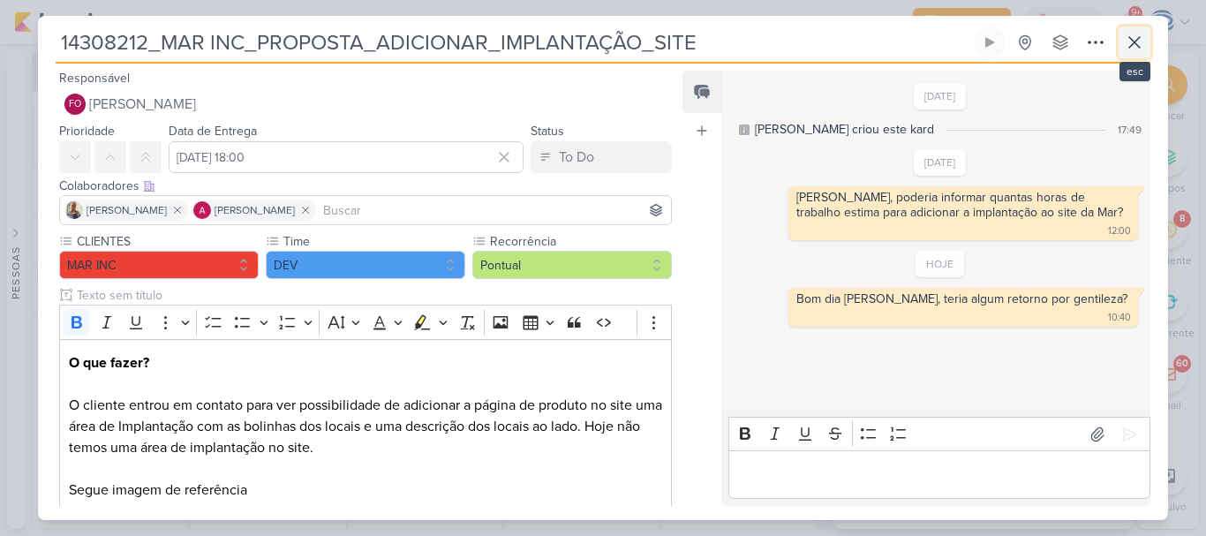
click at [1131, 47] on icon at bounding box center [1134, 42] width 11 height 11
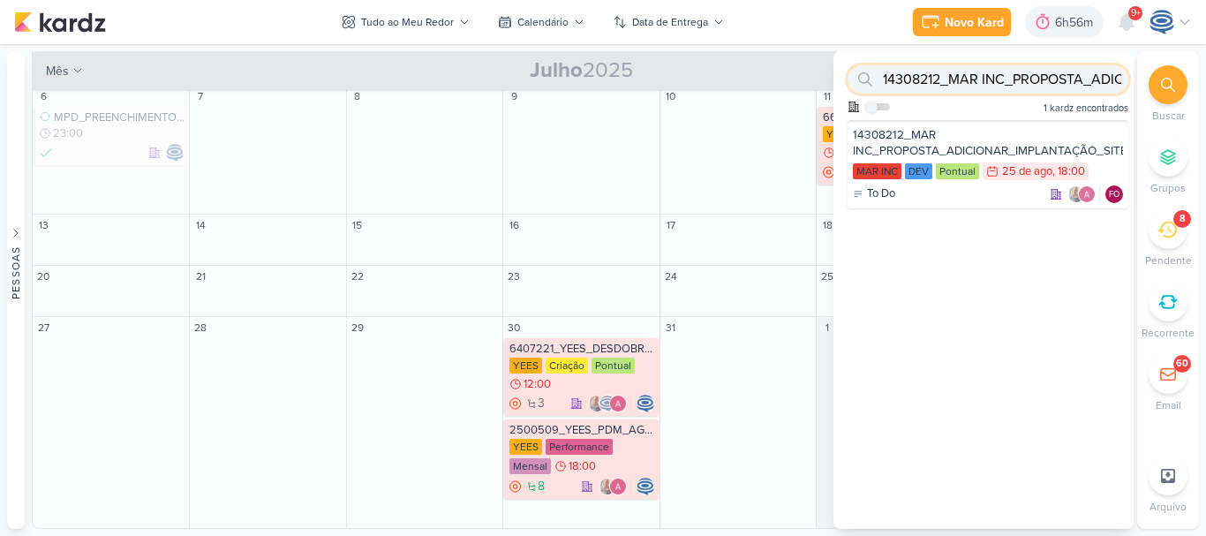
click at [947, 90] on input "14308212_MAR INC_PROPOSTA_ADICIONAR_IMPLANTAÇÃO_SITE" at bounding box center [988, 79] width 281 height 28
click at [947, 90] on input "INC_PROPOSTA_ADICIONAR_IMPLANTAÇÃO_SITE" at bounding box center [988, 79] width 281 height 28
type input "I"
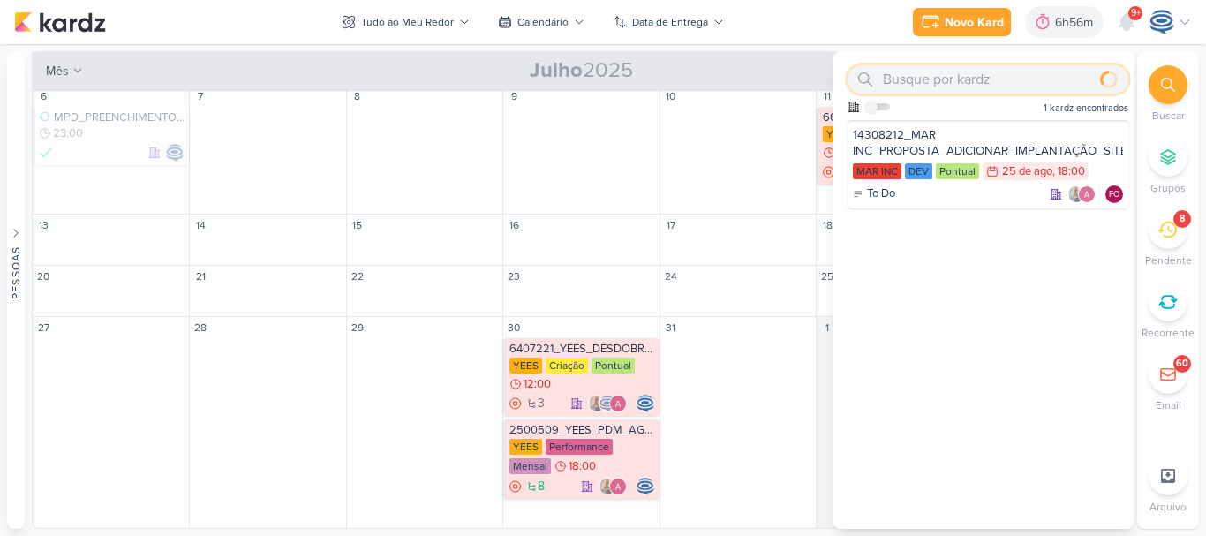
paste input "6708251_YEES_ESSENCIA_CAMPOLIM_SUBIR_LEAD_ADS_ANIMADO"
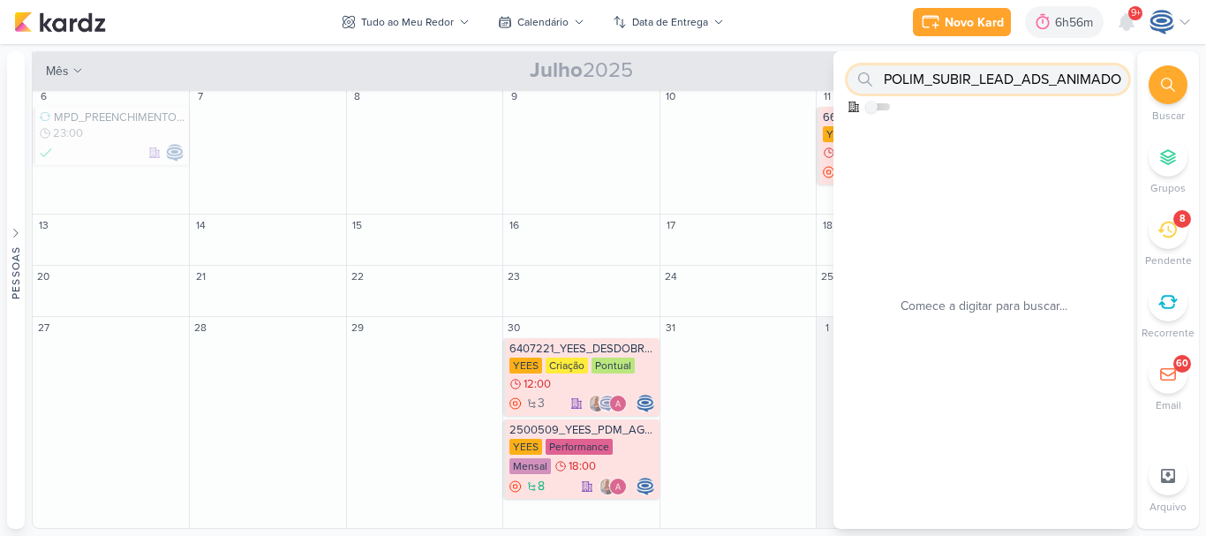
click at [947, 90] on input "6708251_YEES_ESSENCIA_CAMPOLIM_SUBIR_LEAD_ADS_ANIMADO" at bounding box center [988, 79] width 281 height 28
type input "6708251_YEES_ESSENCIA_CAMPOLIM_SUBIR_LEAD_ADS_ANIMADO"
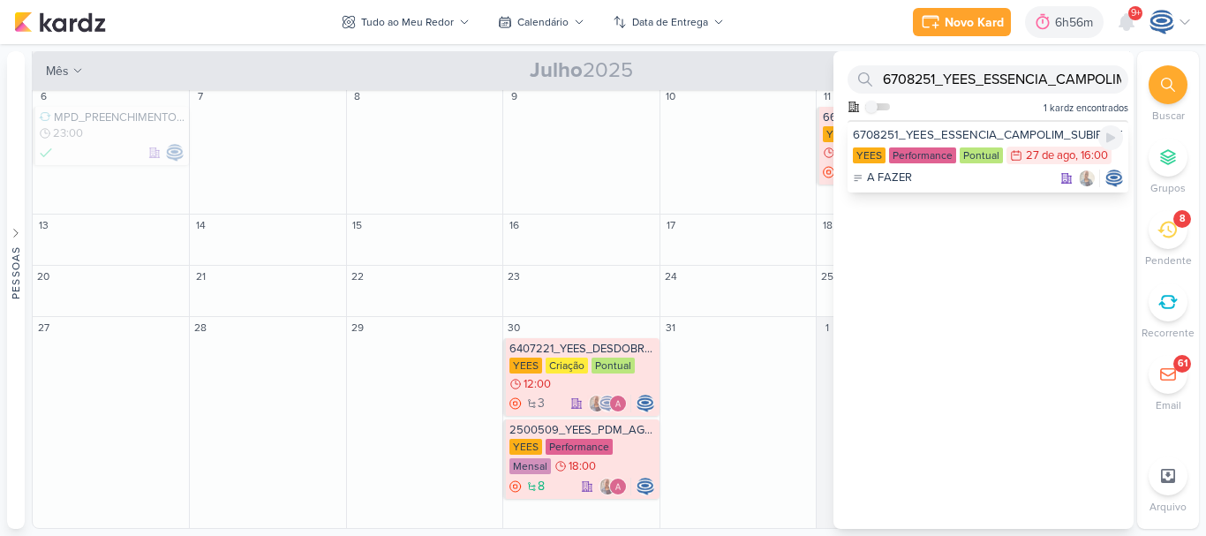
click at [1036, 132] on div "6708251_YEES_ESSENCIA_CAMPOLIM_SUBIR_LEAD_ADS_ANIMADO" at bounding box center [988, 135] width 270 height 16
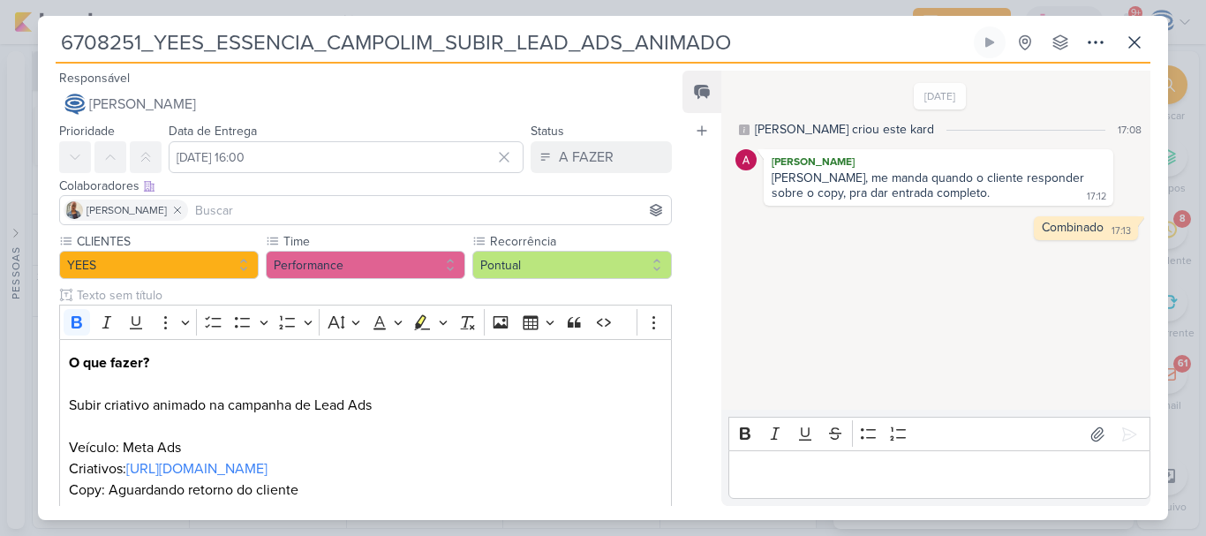
drag, startPoint x: 741, startPoint y: 45, endPoint x: 27, endPoint y: 34, distance: 713.6
click at [27, 34] on div "6708251_YEES_ESSENCIA_CAMPOLIM_SUBIR_LEAD_ADS_ANIMADO" at bounding box center [603, 268] width 1206 height 536
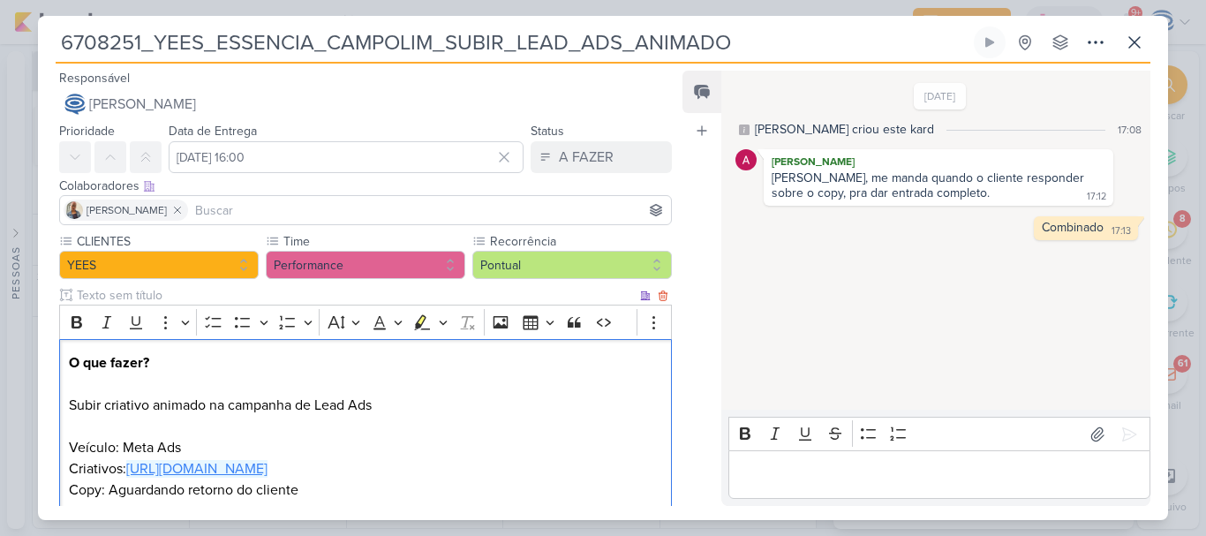
click at [245, 473] on link "[URL][DOMAIN_NAME]" at bounding box center [196, 469] width 141 height 18
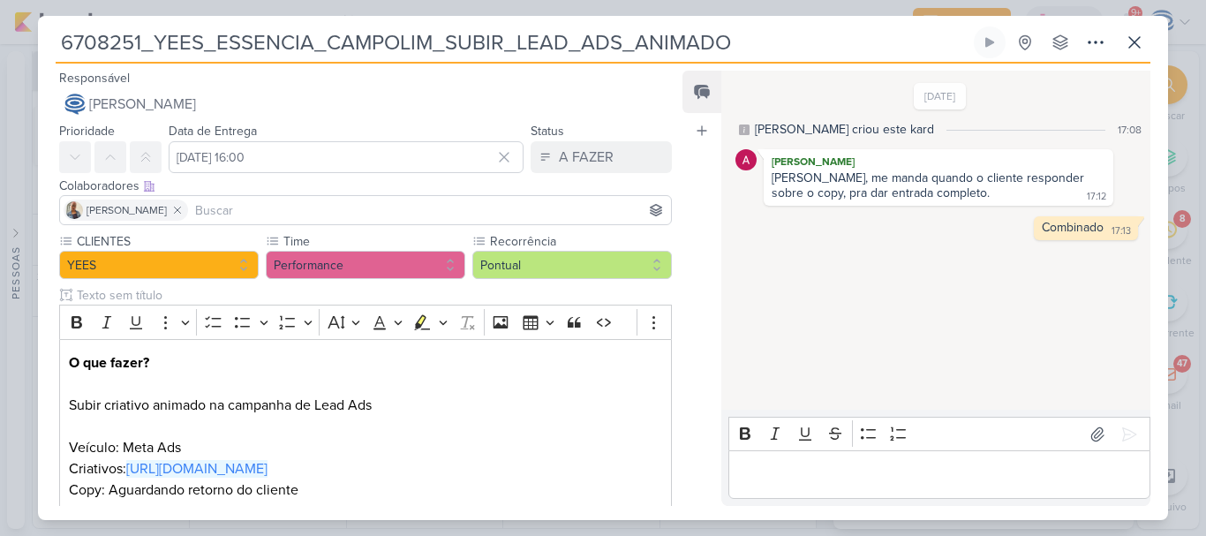
scroll to position [106, 0]
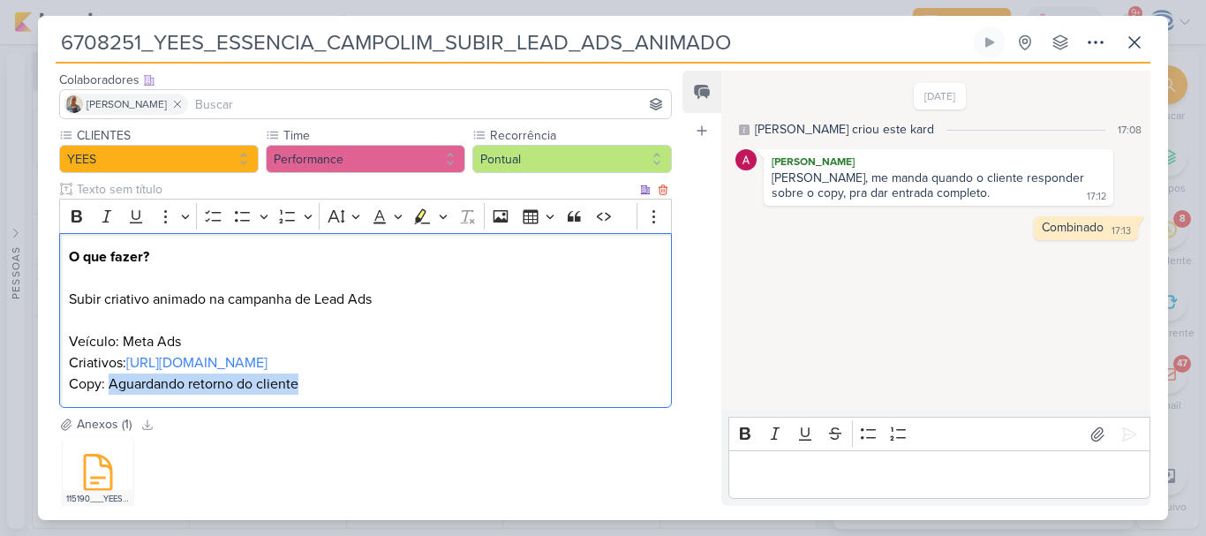
drag, startPoint x: 328, startPoint y: 389, endPoint x: 112, endPoint y: 388, distance: 215.5
click at [112, 388] on p "Copy: Aguardando retorno do cliente" at bounding box center [365, 384] width 593 height 21
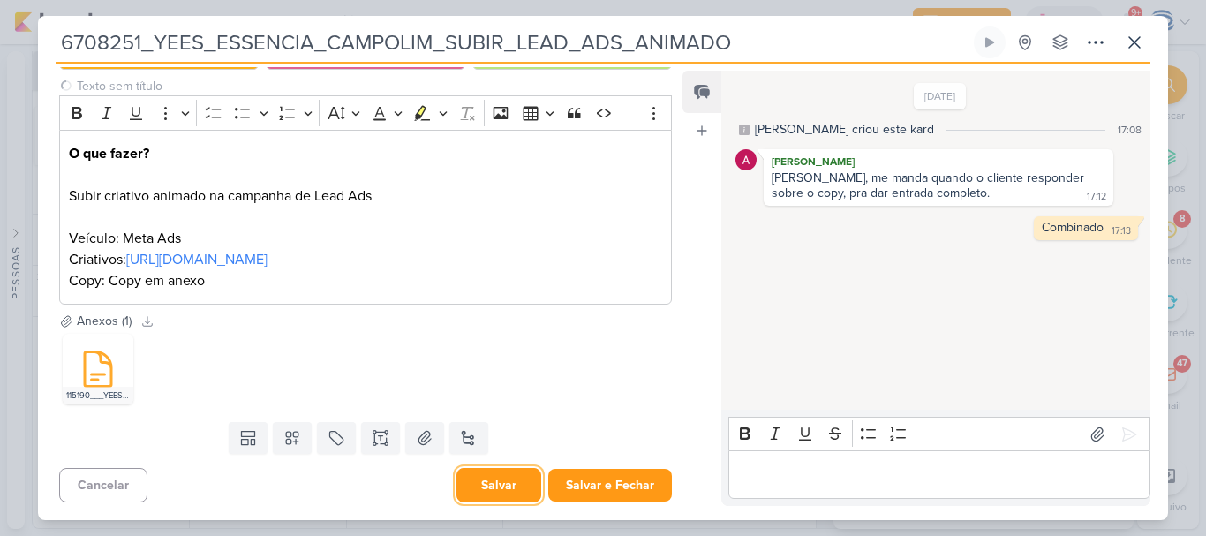
click at [479, 484] on button "Salvar" at bounding box center [499, 485] width 85 height 34
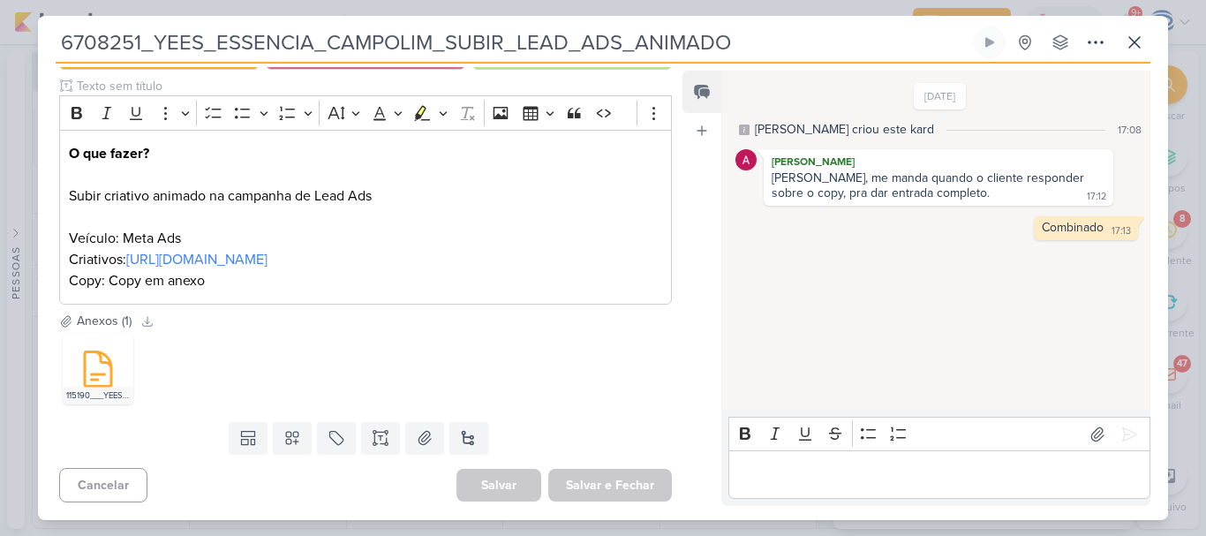
scroll to position [0, 0]
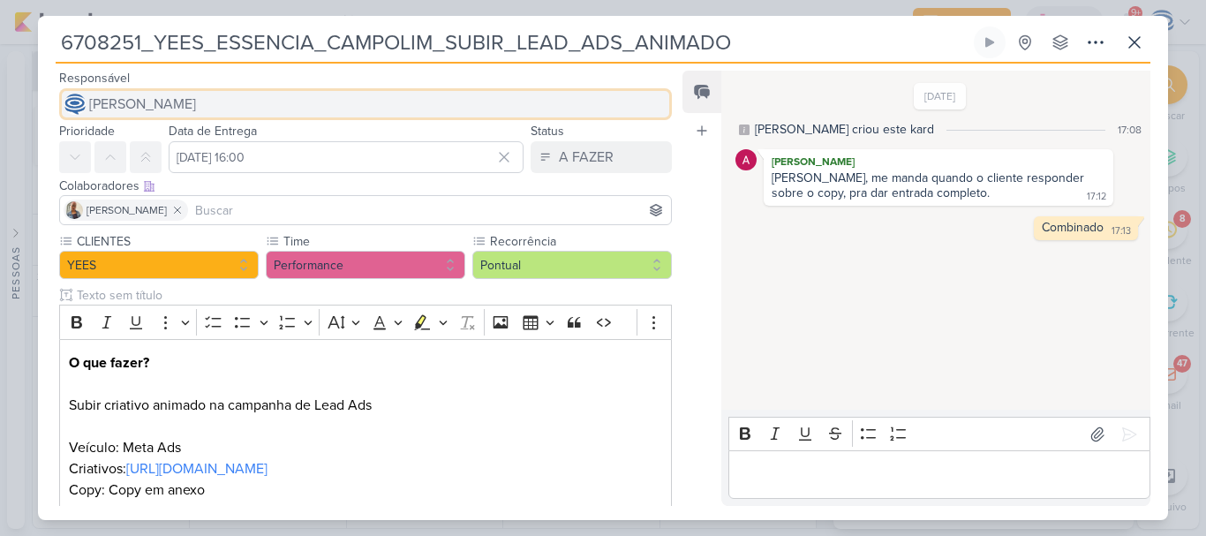
click at [304, 100] on button "[PERSON_NAME]" at bounding box center [365, 104] width 613 height 32
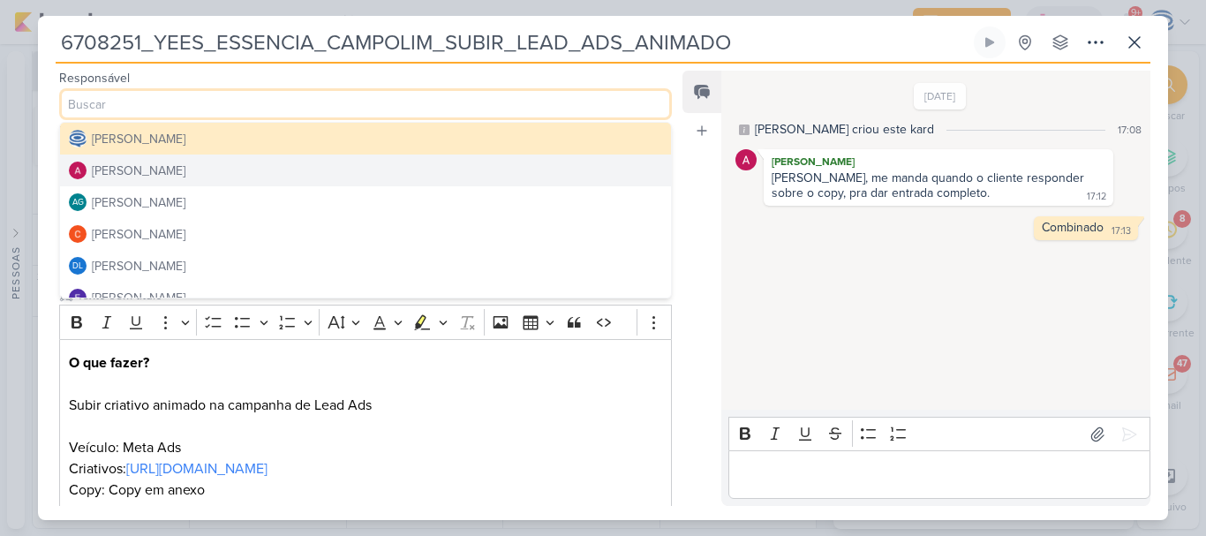
click at [198, 173] on button "[PERSON_NAME]" at bounding box center [365, 171] width 611 height 32
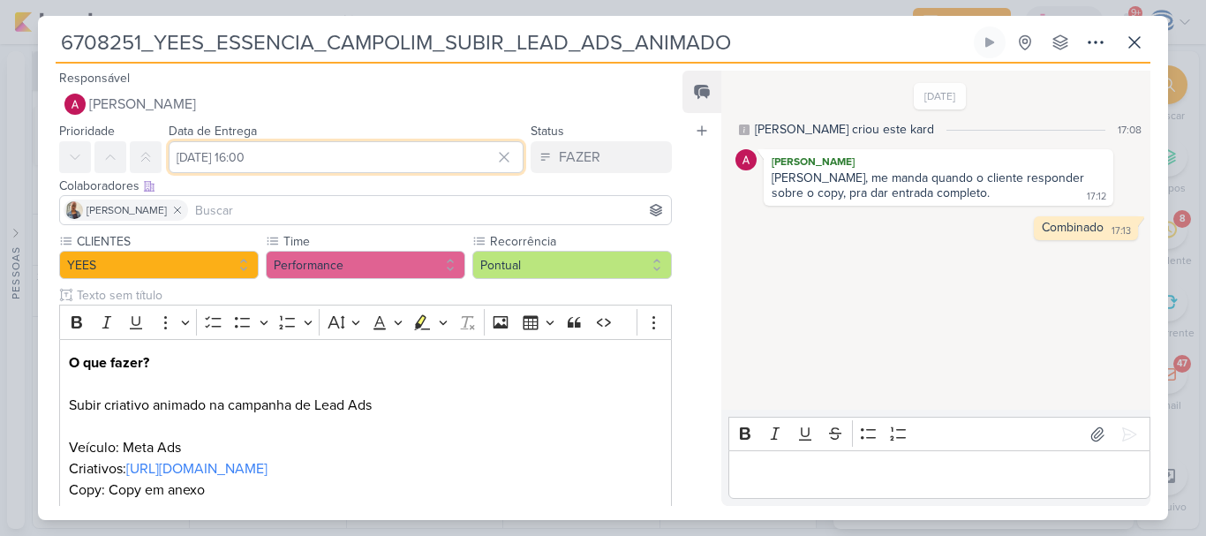
click at [280, 162] on input "[DATE] 16:00" at bounding box center [346, 157] width 355 height 32
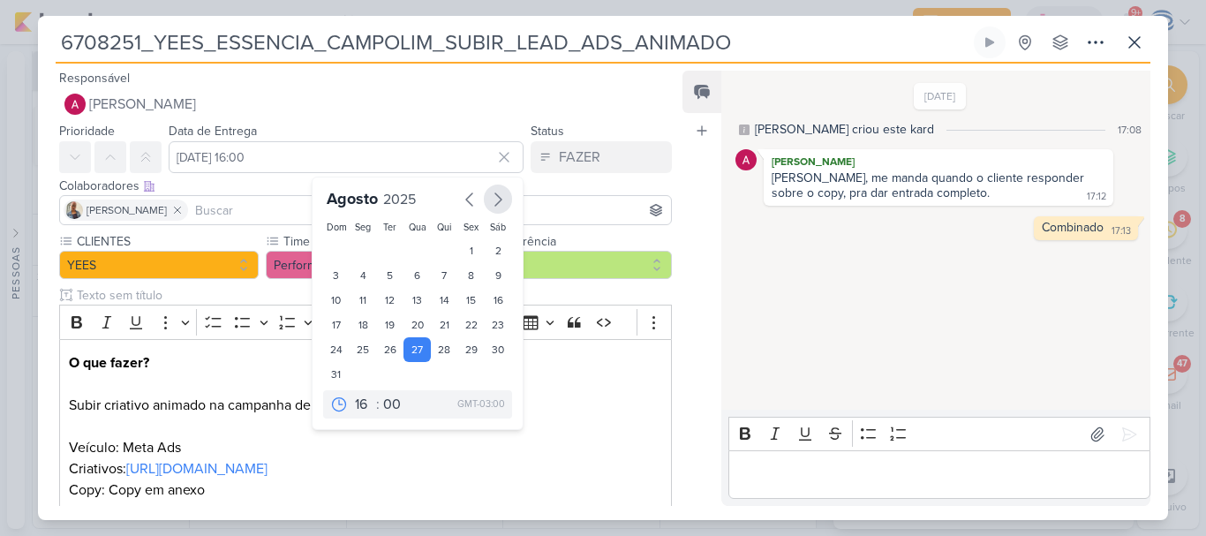
click at [487, 208] on icon "button" at bounding box center [497, 199] width 21 height 21
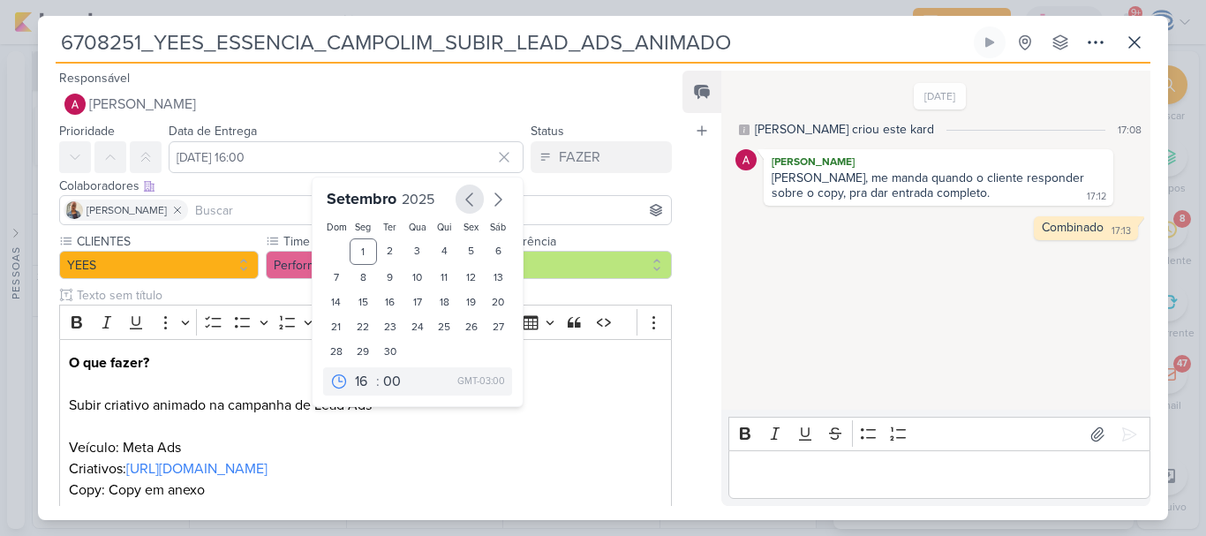
click at [464, 209] on icon "button" at bounding box center [469, 199] width 21 height 21
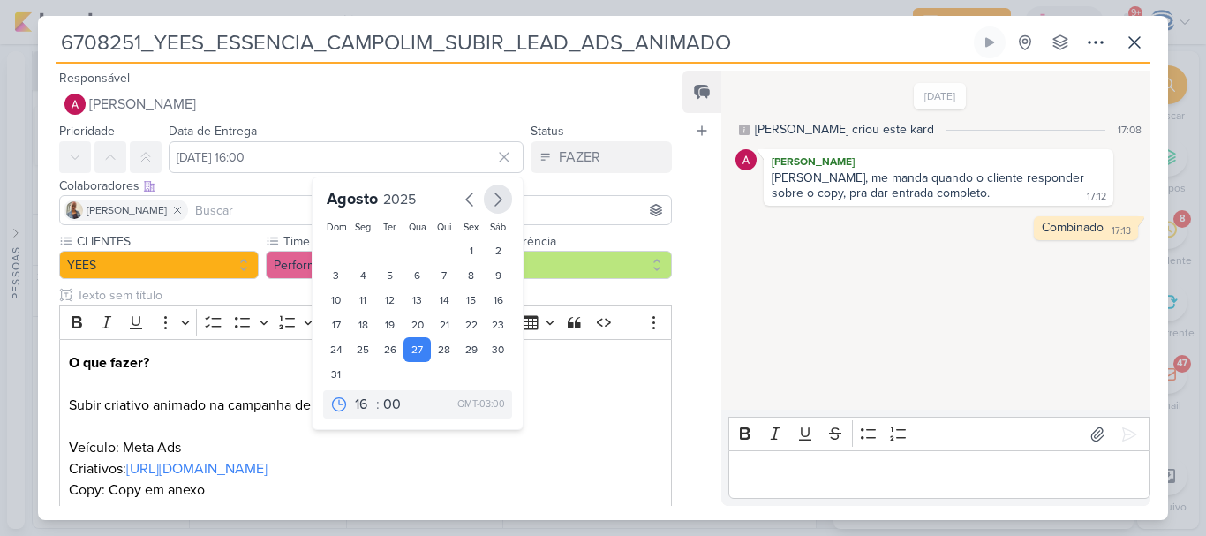
click at [494, 195] on icon "button" at bounding box center [497, 199] width 21 height 21
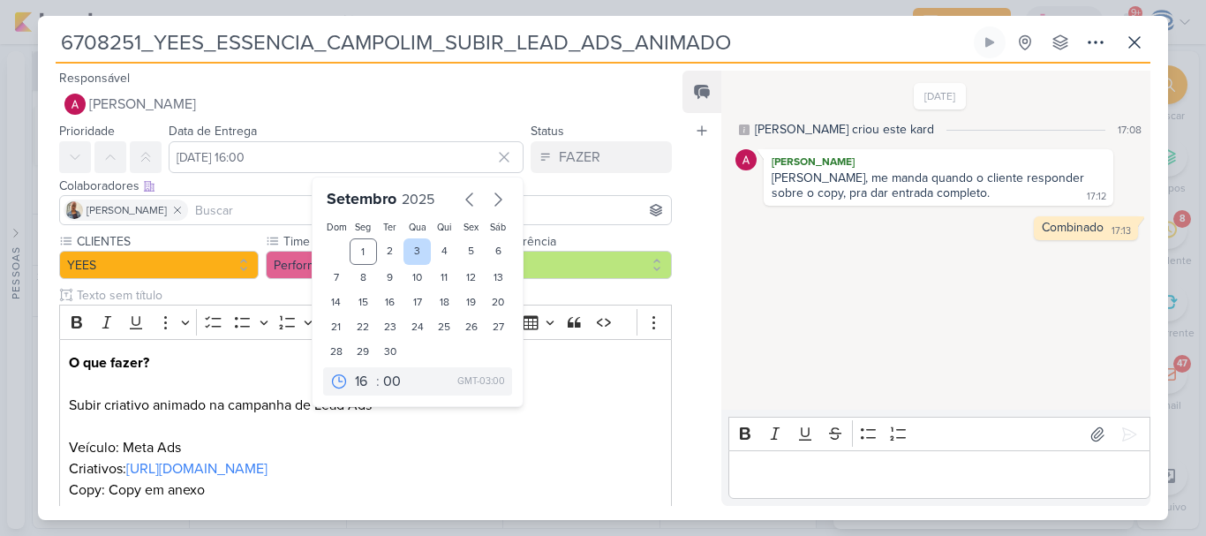
click at [406, 250] on div "3" at bounding box center [417, 251] width 27 height 26
type input "[DATE] 16:00"
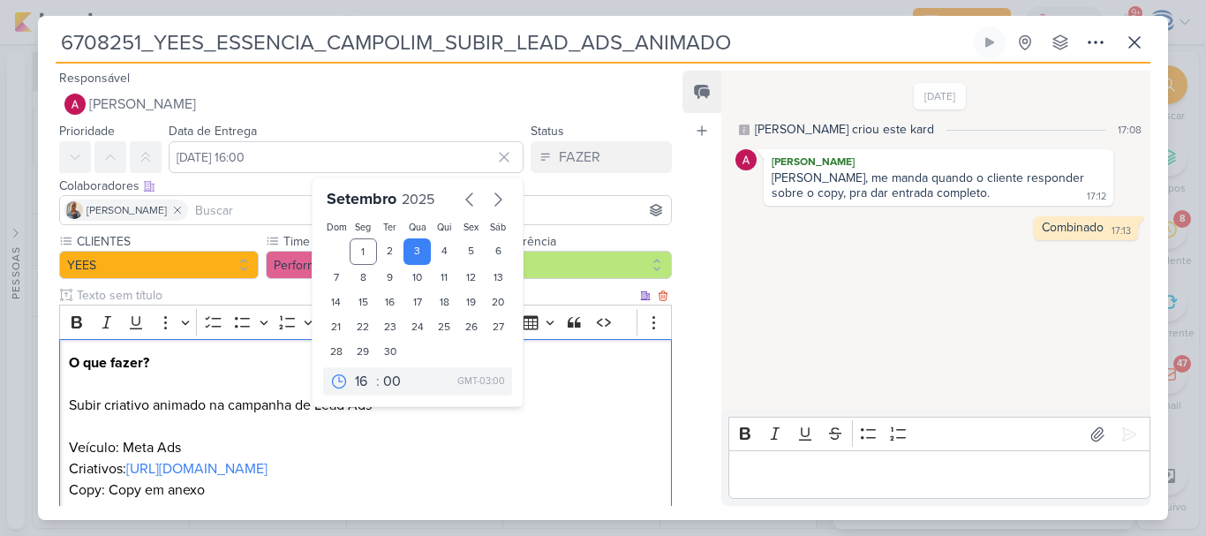
click at [472, 427] on p "O que fazer? Subir criativo animado na campanha de Lead Ads Veículo: Meta Ads C…" at bounding box center [365, 415] width 593 height 127
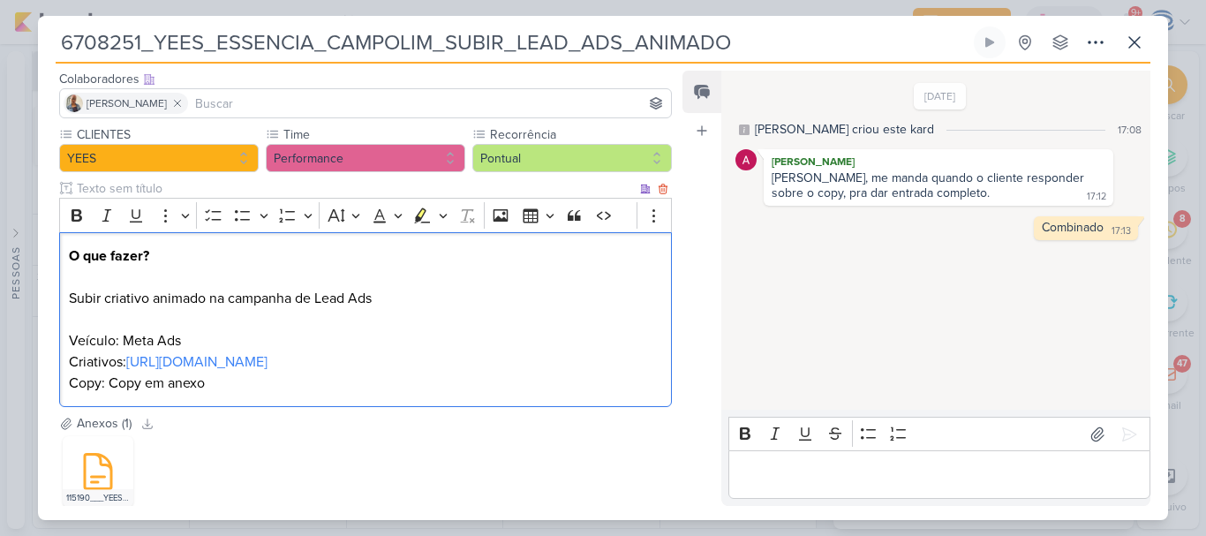
scroll to position [209, 0]
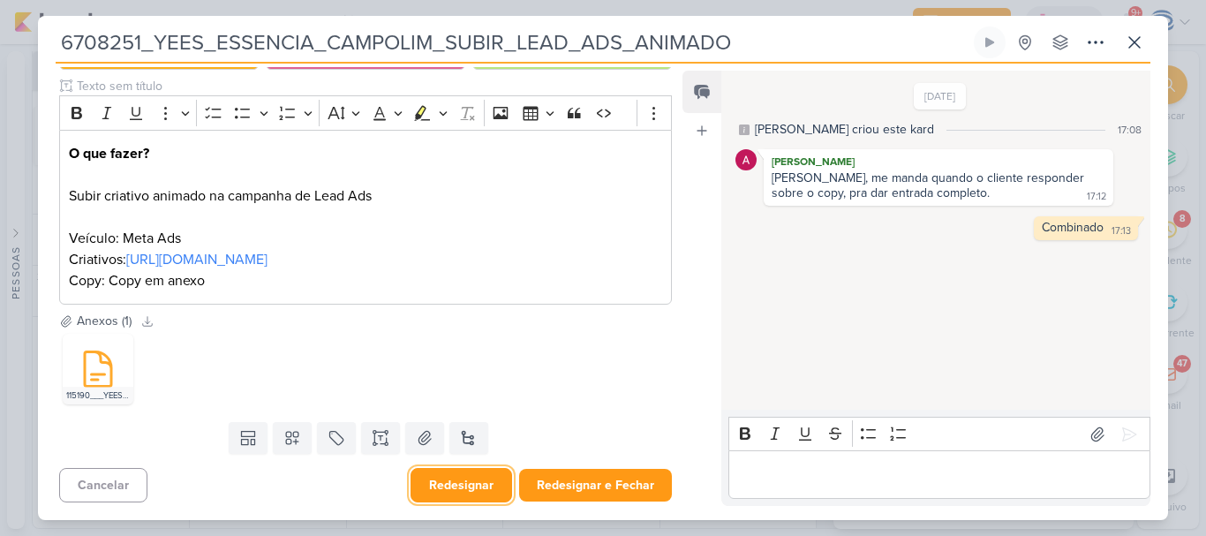
click at [451, 482] on button "Redesignar" at bounding box center [462, 485] width 102 height 34
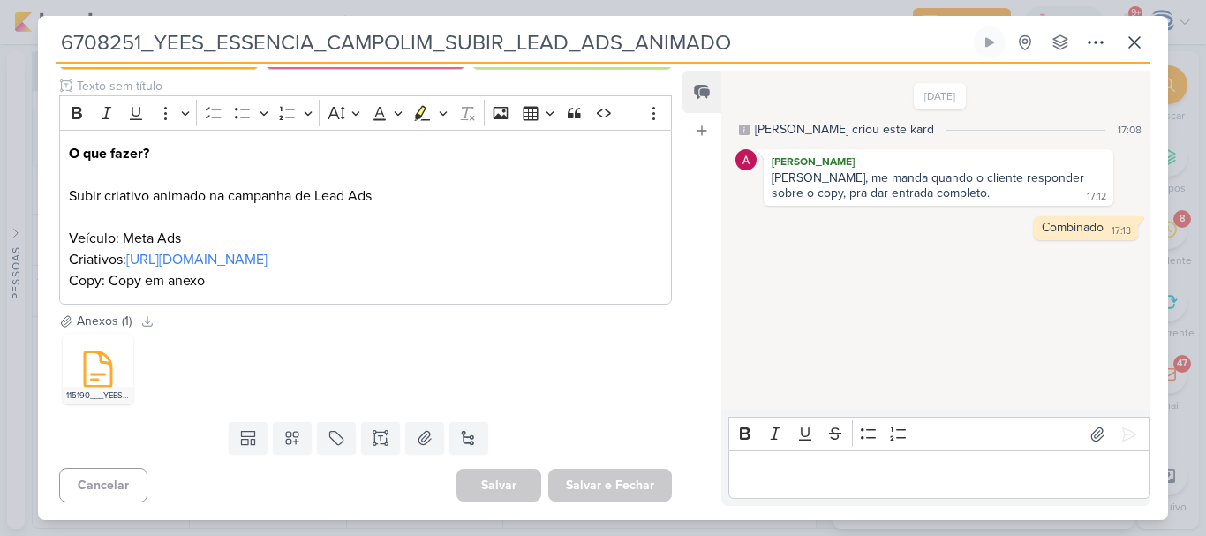
scroll to position [0, 0]
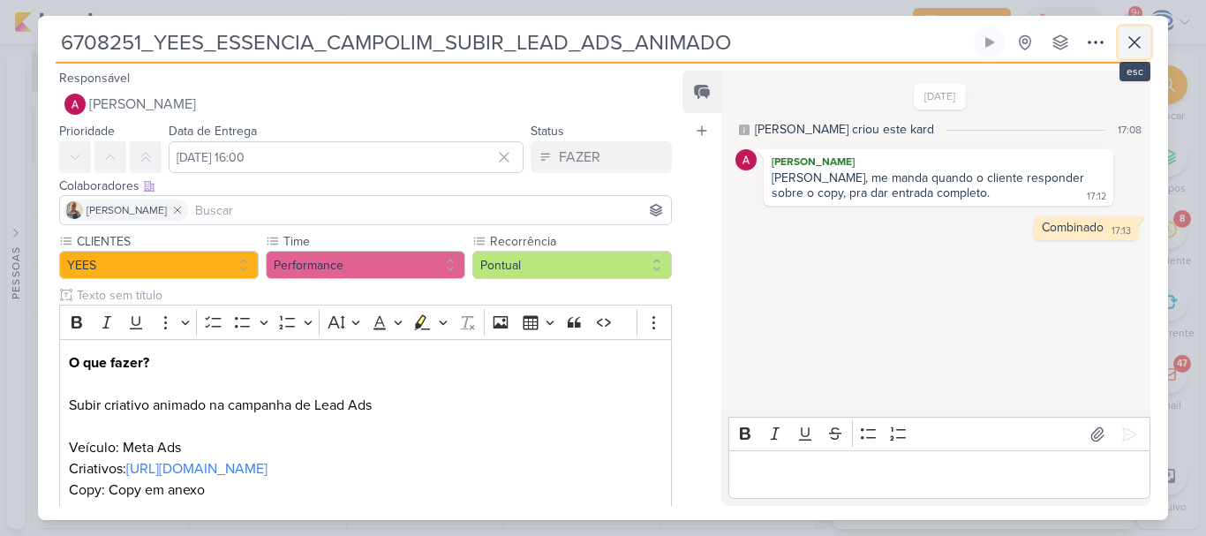
click at [1129, 31] on button at bounding box center [1135, 42] width 32 height 32
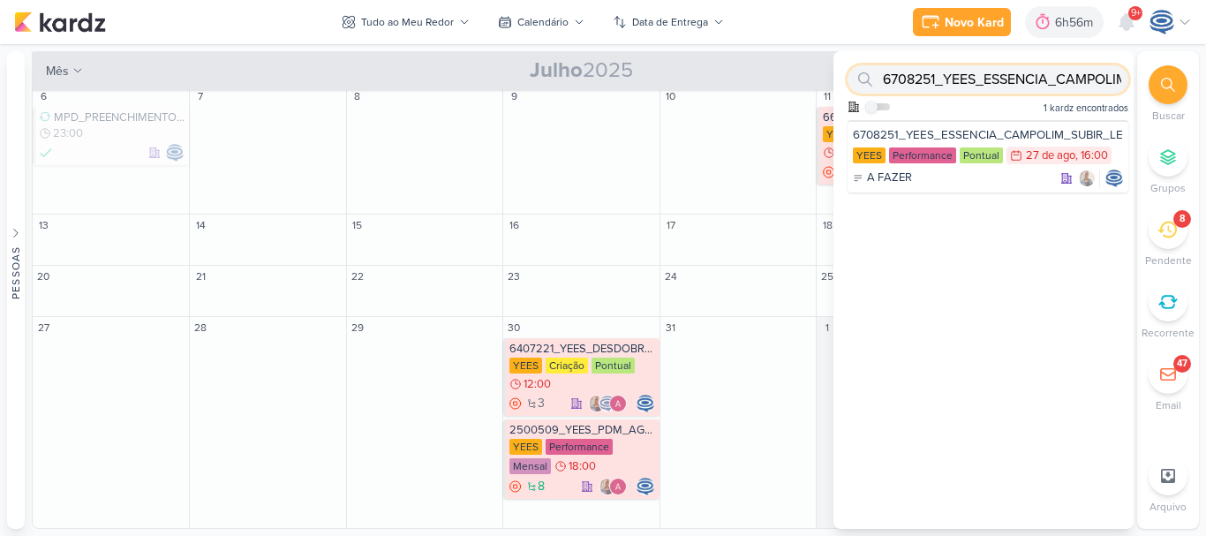
click at [925, 77] on input "6708251_YEES_ESSENCIA_CAMPOLIM_SUBIR_LEAD_ADS_ANIMADO" at bounding box center [988, 79] width 281 height 28
paste input "2_YEES_ESSENCIA_CAMPOLIM_SUBIR_PEÇAS_CAMPANHA"
type input "6708252_YEES_ESSENCIA_CAMPOLIM_SUBIR_PEÇAS_CAMPANHA"
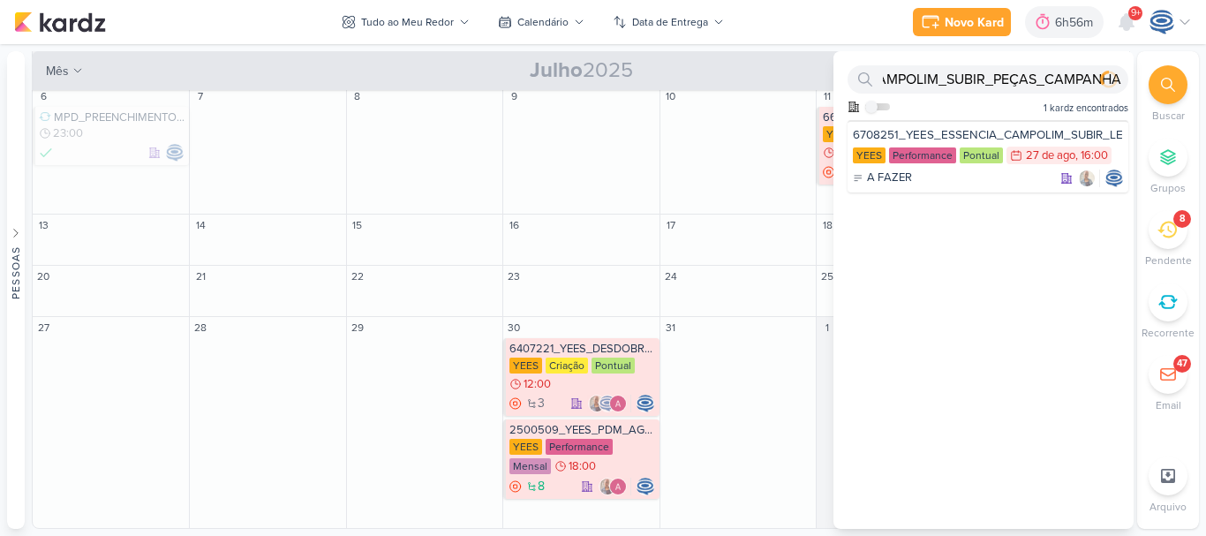
scroll to position [0, 0]
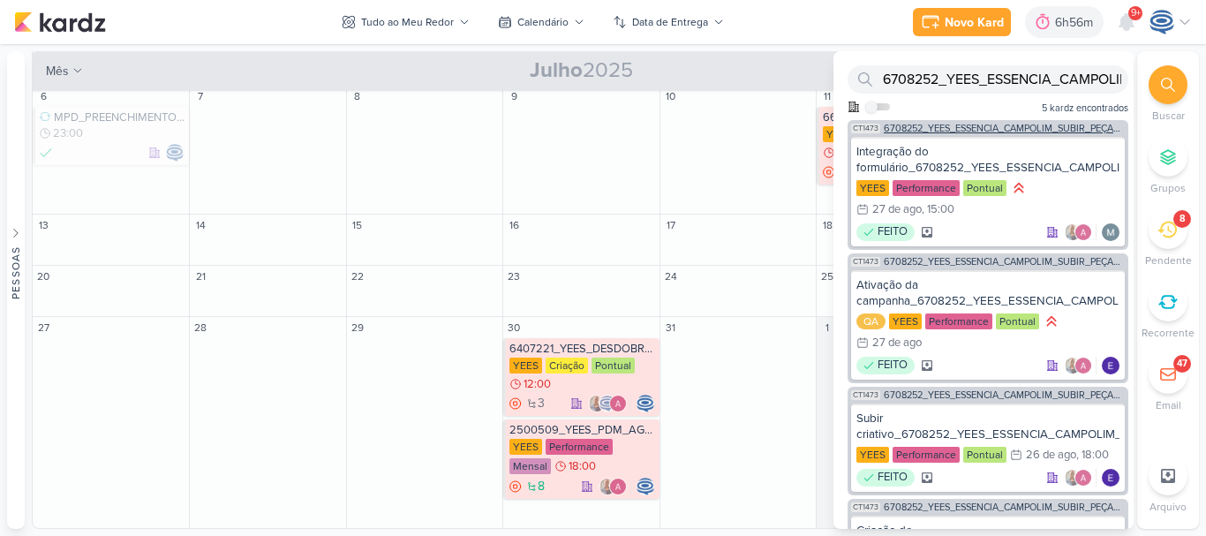
click at [978, 127] on span "6708252_YEES_ESSENCIA_CAMPOLIM_SUBIR_PEÇAS_CAMPANHA" at bounding box center [1004, 129] width 241 height 10
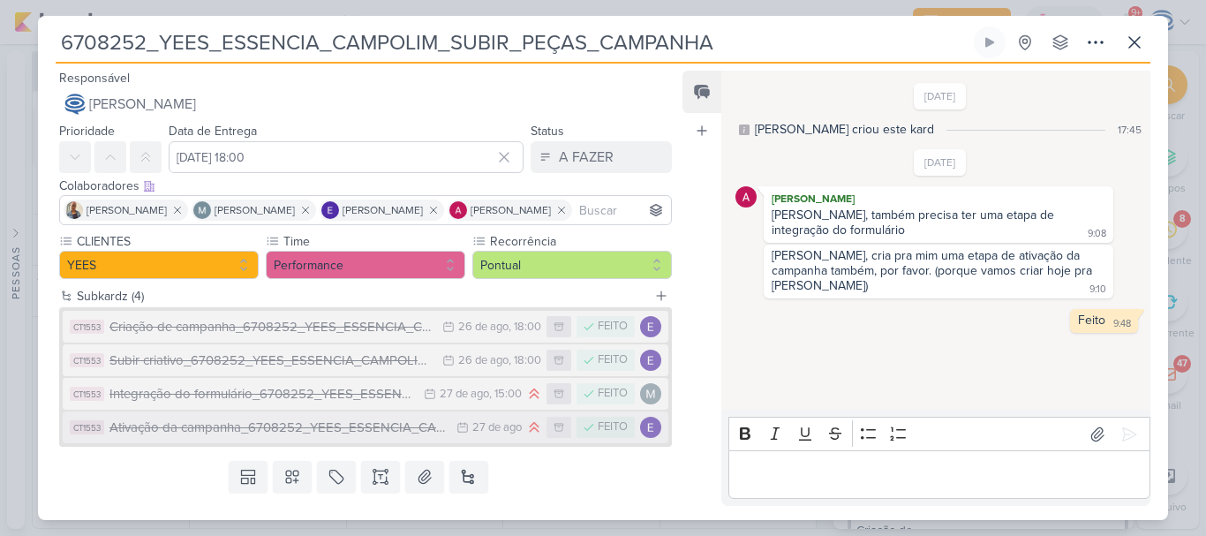
scroll to position [39, 0]
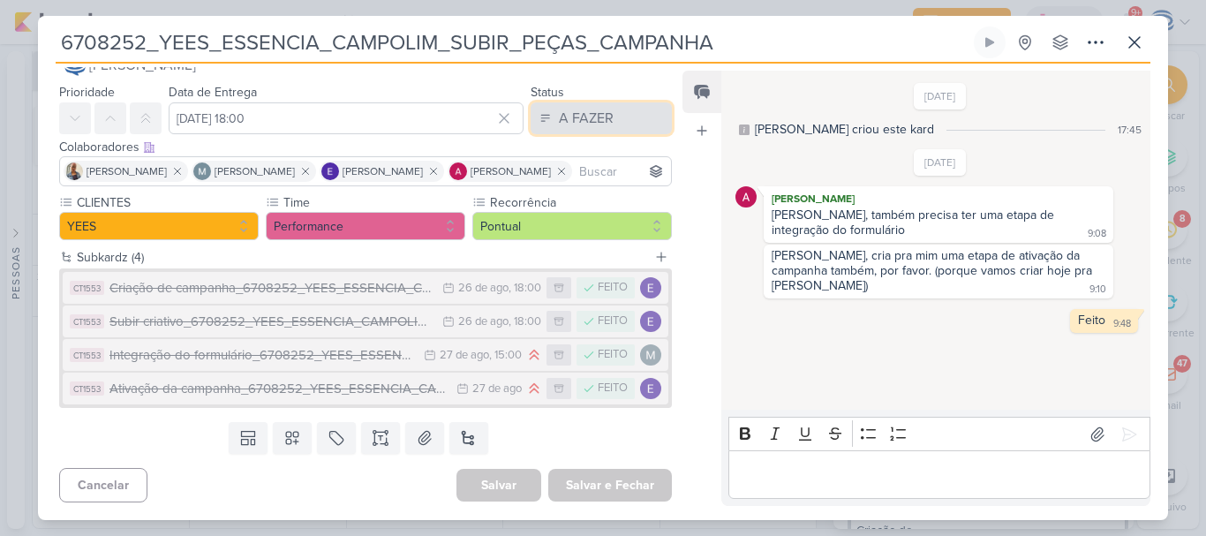
click at [602, 123] on div "A FAZER" at bounding box center [586, 118] width 55 height 21
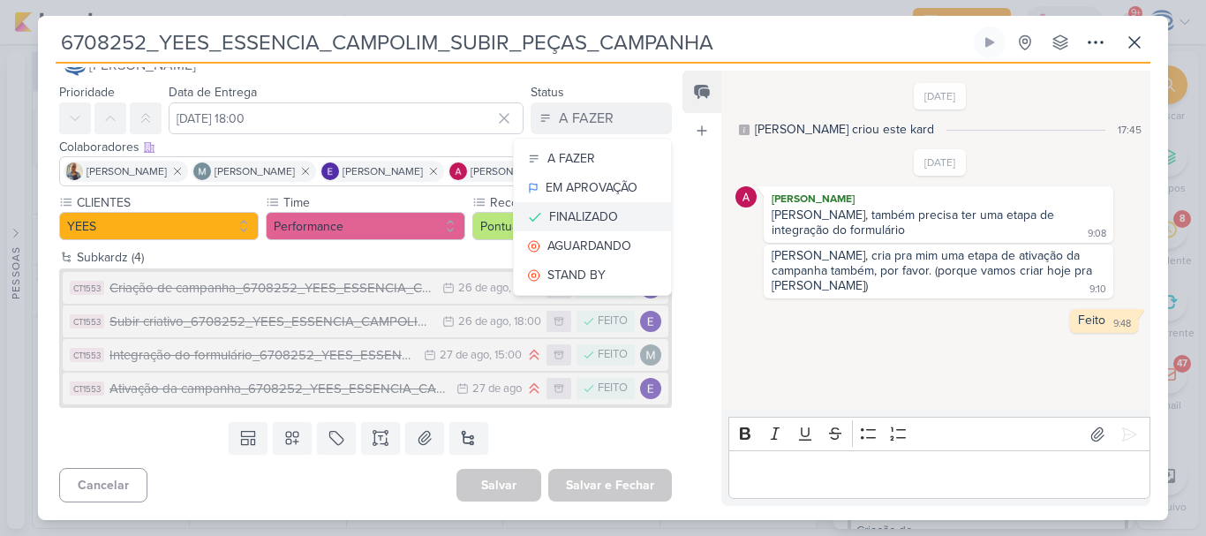
click at [585, 219] on div "FINALIZADO" at bounding box center [583, 217] width 69 height 19
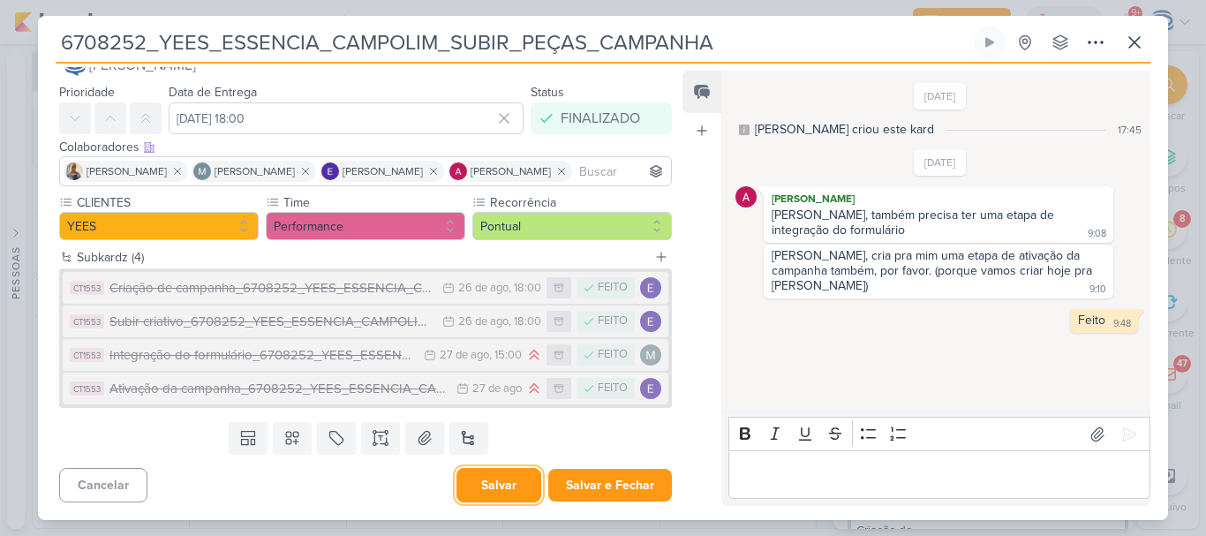
click at [500, 478] on button "Salvar" at bounding box center [499, 485] width 85 height 34
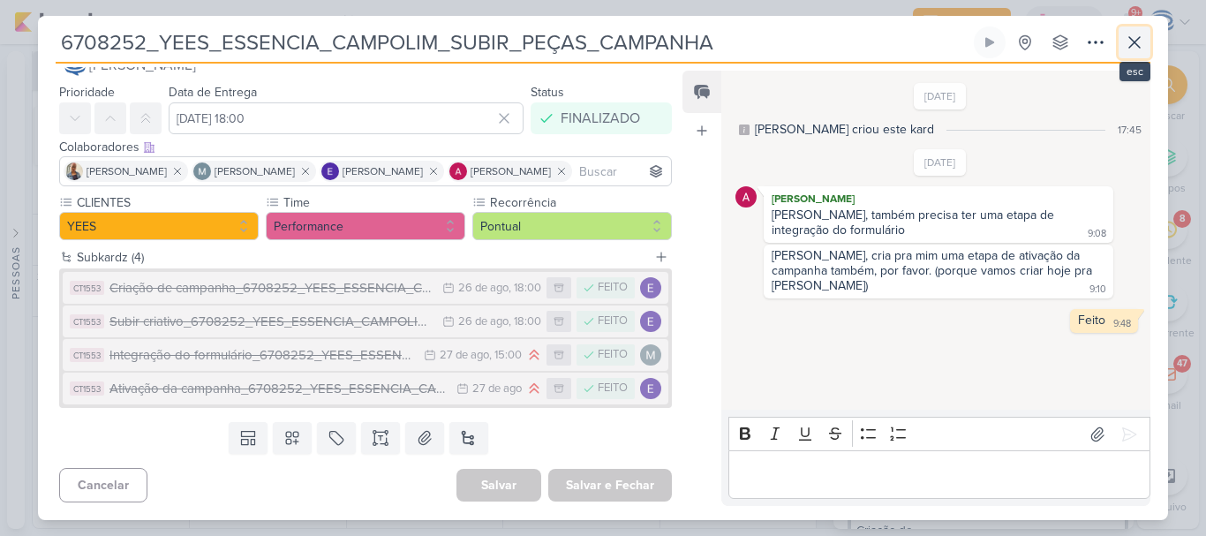
click at [1136, 47] on icon at bounding box center [1134, 42] width 21 height 21
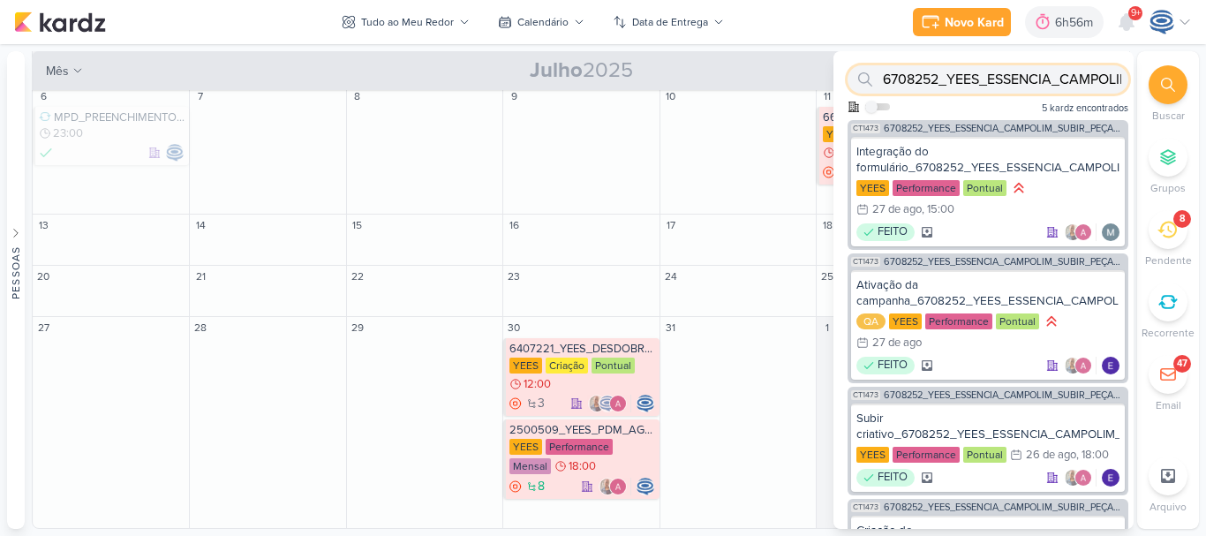
click at [1052, 79] on input "6708252_YEES_ESSENCIA_CAMPOLIM_SUBIR_PEÇAS_CAMPANHA" at bounding box center [988, 79] width 281 height 28
paste input "6708253_YEES_MANSÕES_SUBIR_PEÇAS_CAMPANHA"
click at [1052, 79] on input "6708253_YEES_MANSÕES_SUBIR_PEÇAS_CAMPANHA" at bounding box center [988, 79] width 281 height 28
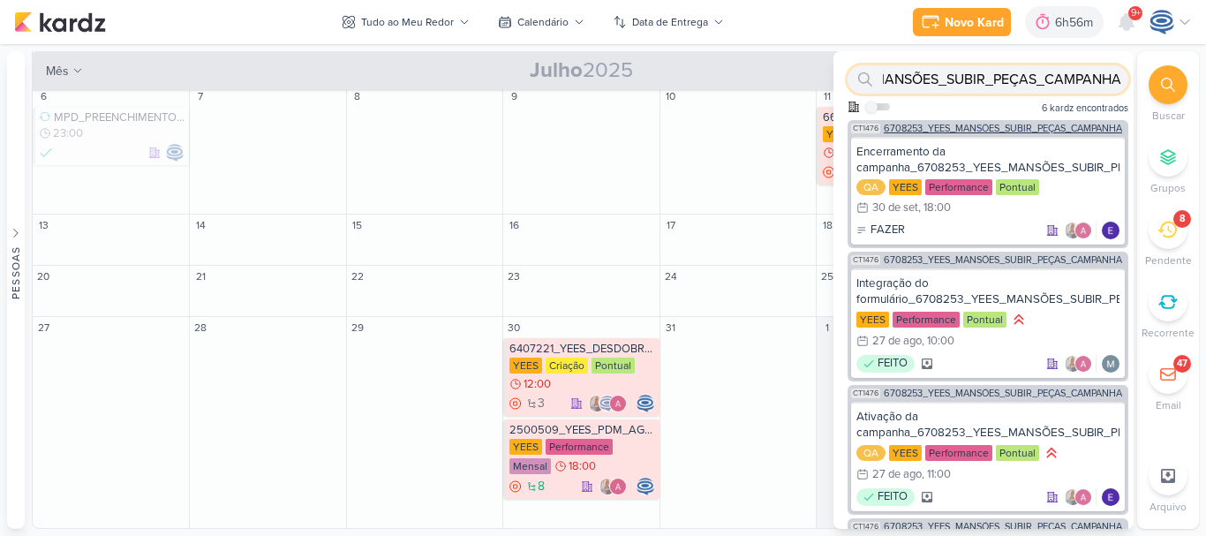
type input "6708253_YEES_MANSÕES_SUBIR_PEÇAS_CAMPANHA"
click at [1012, 125] on span "6708253_YEES_MANSÕES_SUBIR_PEÇAS_CAMPANHA" at bounding box center [1003, 129] width 238 height 10
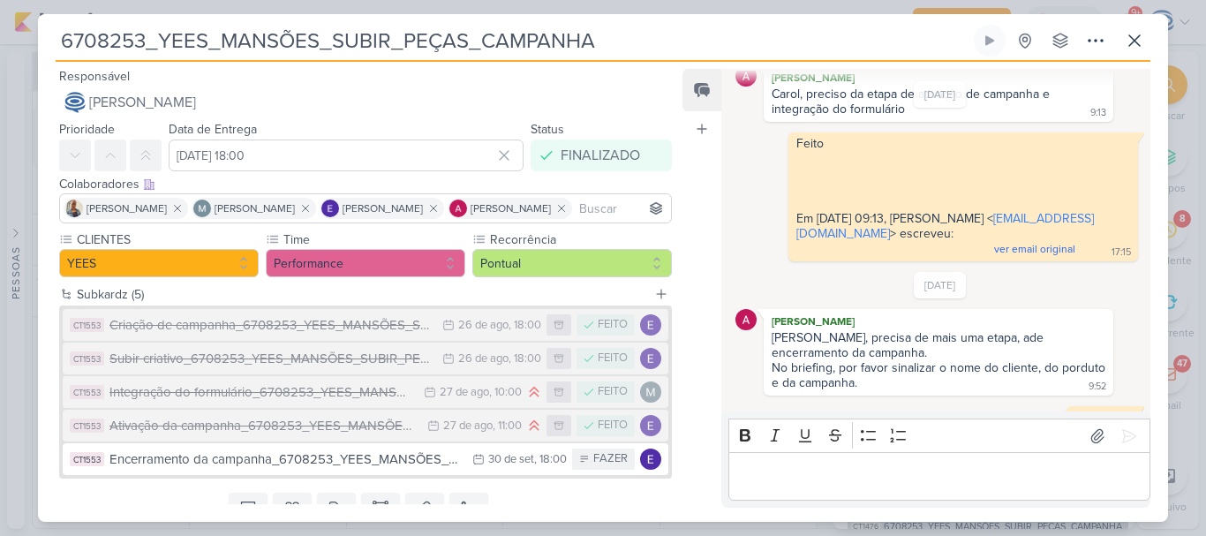
scroll to position [145, 0]
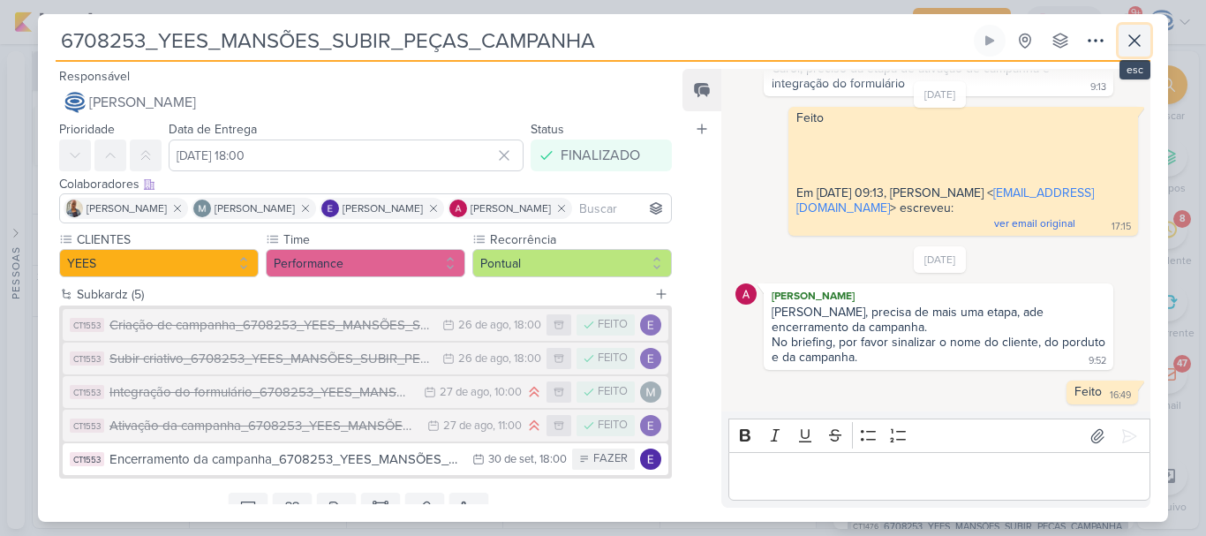
click at [1136, 36] on icon at bounding box center [1134, 40] width 21 height 21
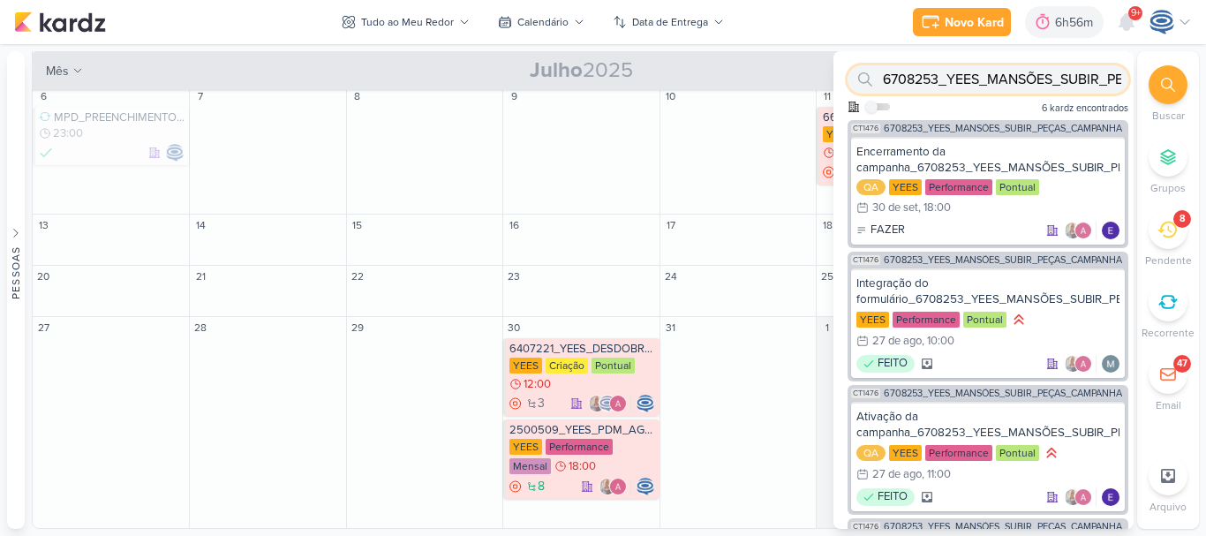
click at [1068, 78] on input "6708253_YEES_MANSÕES_SUBIR_PEÇAS_CAMPANHA" at bounding box center [988, 79] width 281 height 28
paste input "6708254_YEES_BUENA VISTA_SUBIR_CRIATIVO_LEAD_ADS_MUDE-SE_JÁ"
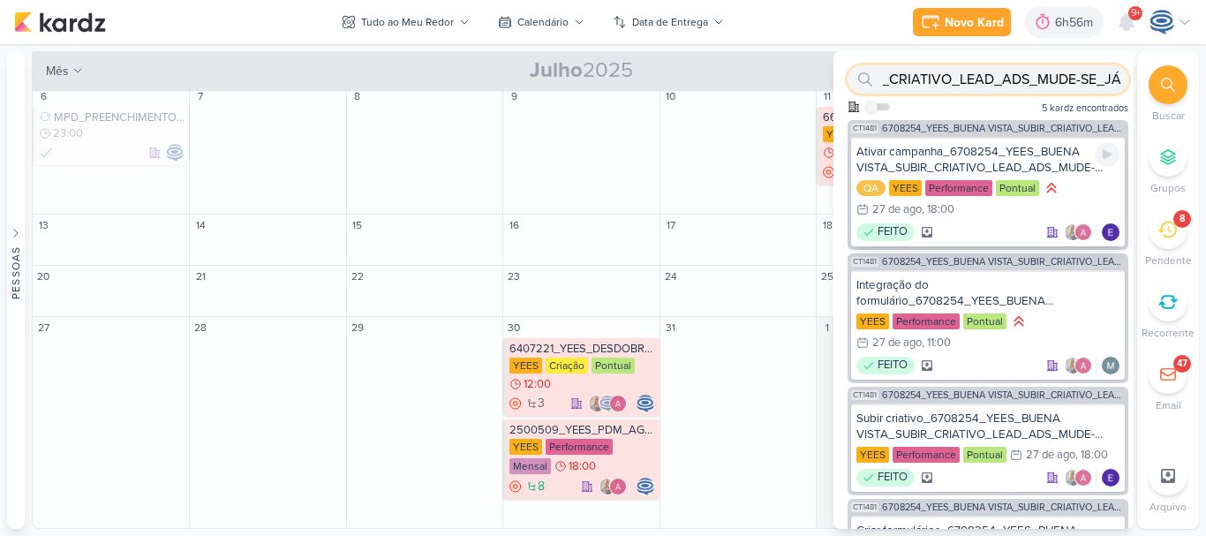
type input "6708254_YEES_BUENA VISTA_SUBIR_CRIATIVO_LEAD_ADS_MUDE-SE_JÁ"
click at [1025, 154] on div "Ativar campanha_6708254_YEES_BUENA VISTA_SUBIR_CRIATIVO_LEAD_ADS_MUDE-SE_JÁ" at bounding box center [988, 160] width 263 height 32
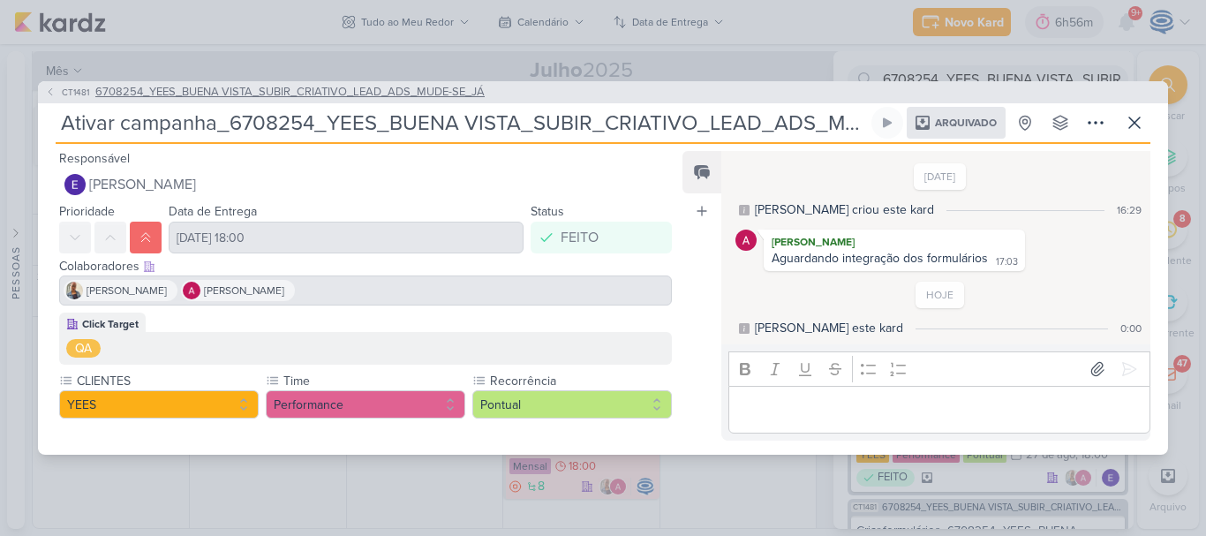
click at [432, 90] on span "6708254_YEES_BUENA VISTA_SUBIR_CRIATIVO_LEAD_ADS_MUDE-SE_JÁ" at bounding box center [289, 93] width 389 height 18
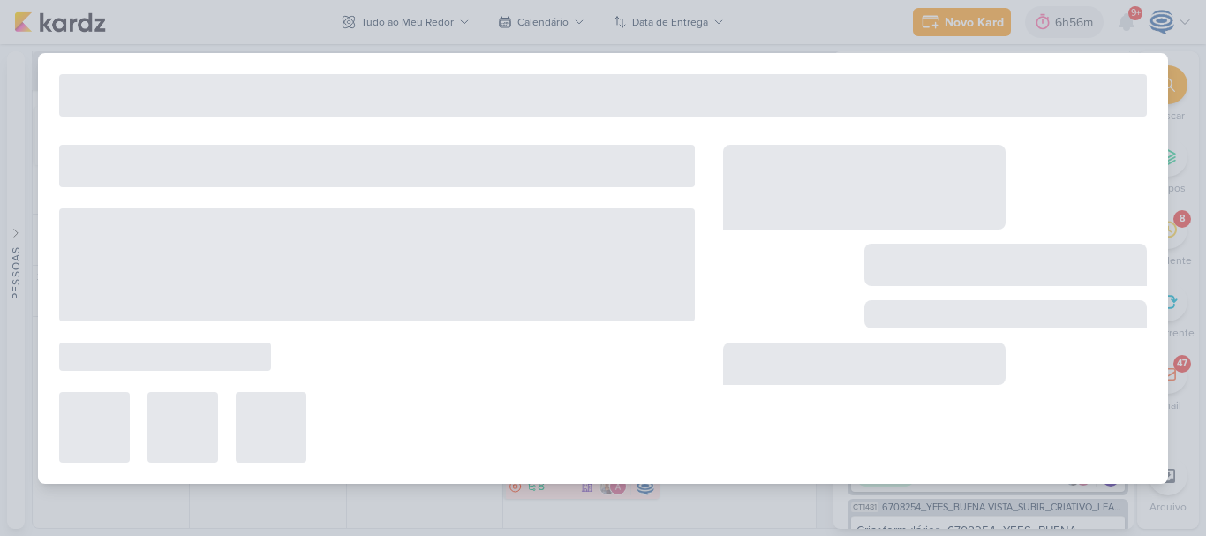
type input "6708254_YEES_BUENA VISTA_SUBIR_CRIATIVO_LEAD_ADS_MUDE-SE_JÁ"
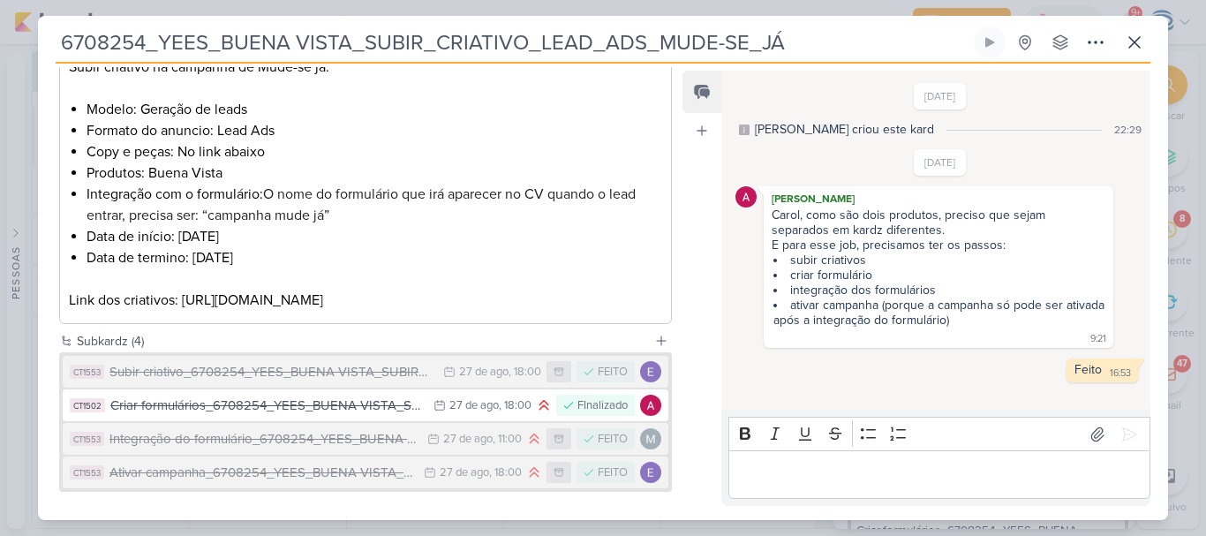
scroll to position [443, 0]
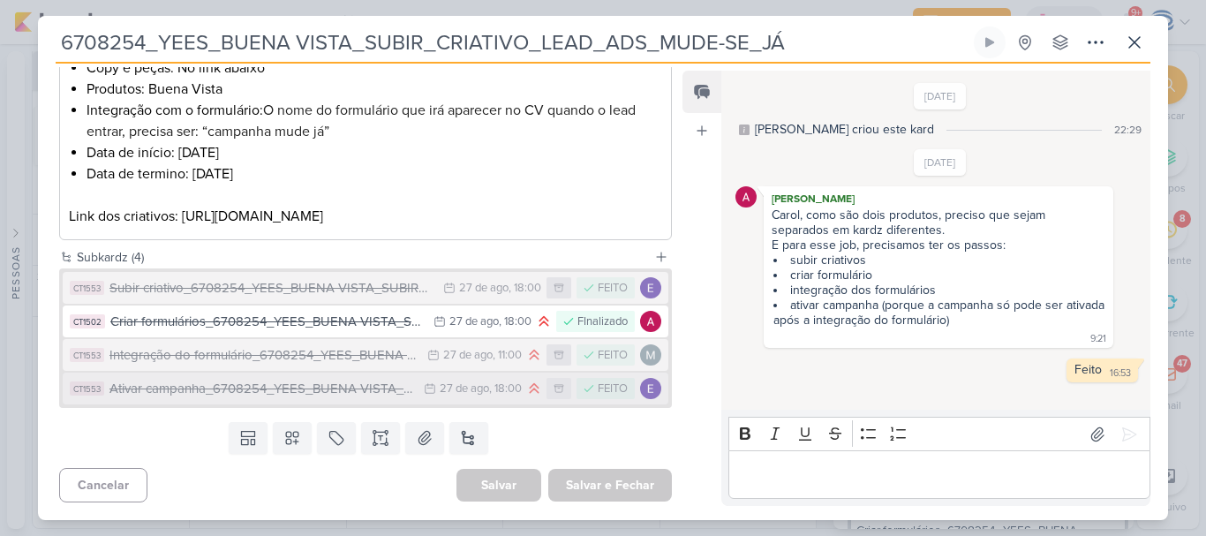
click at [477, 397] on div "27/8 [DATE] 18:00" at bounding box center [473, 389] width 98 height 18
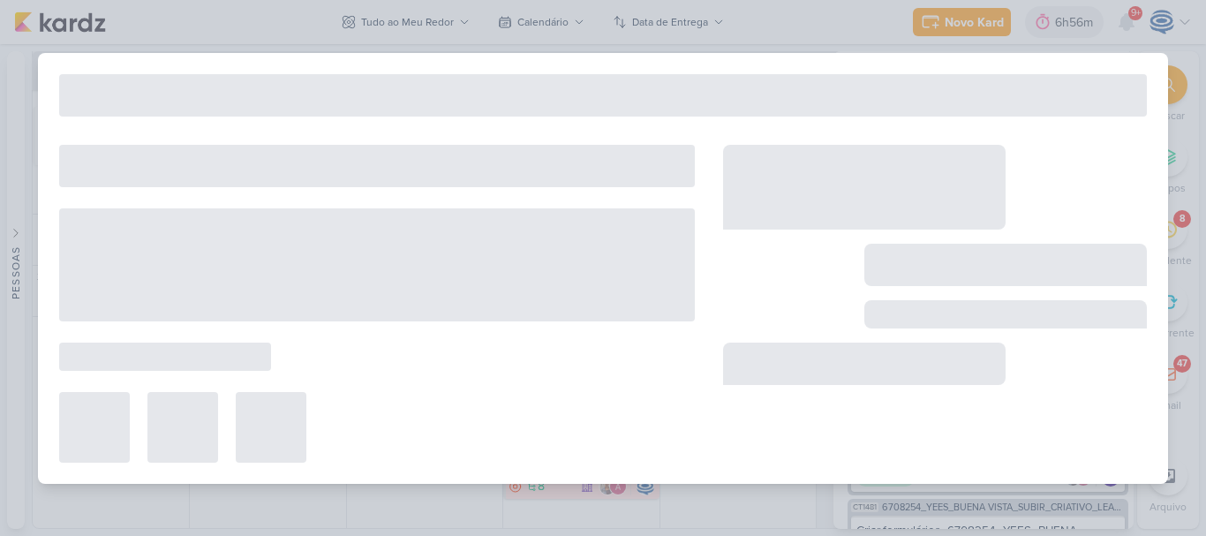
type input "Ativar campanha_6708254_YEES_BUENA VISTA_SUBIR_CRIATIVO_LEAD_ADS_MUDE-SE_JÁ"
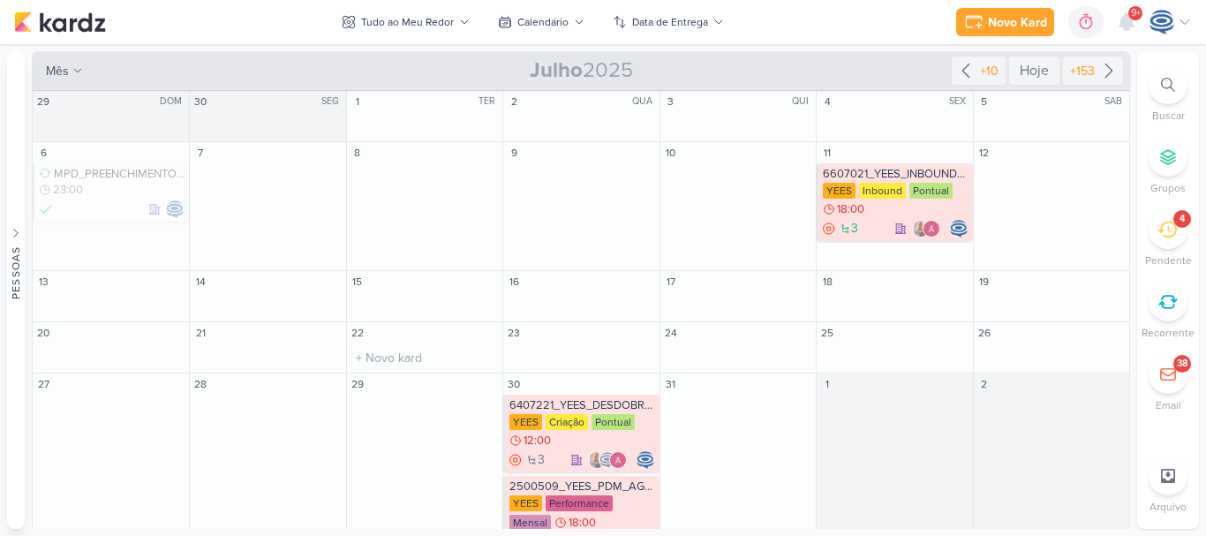
scroll to position [57, 0]
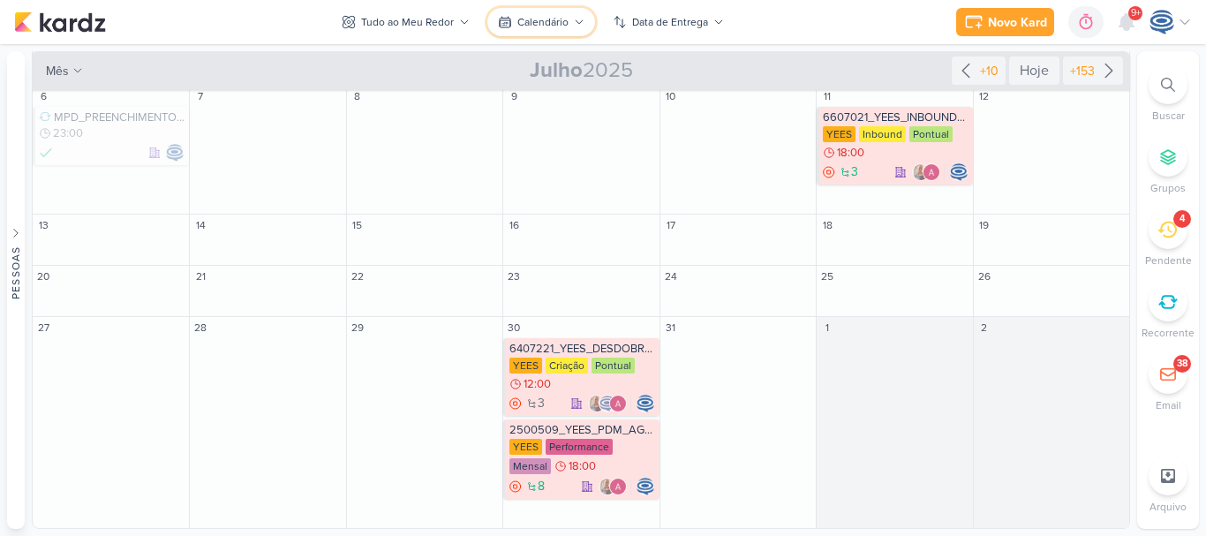
click at [541, 20] on div "Calendário" at bounding box center [542, 22] width 51 height 16
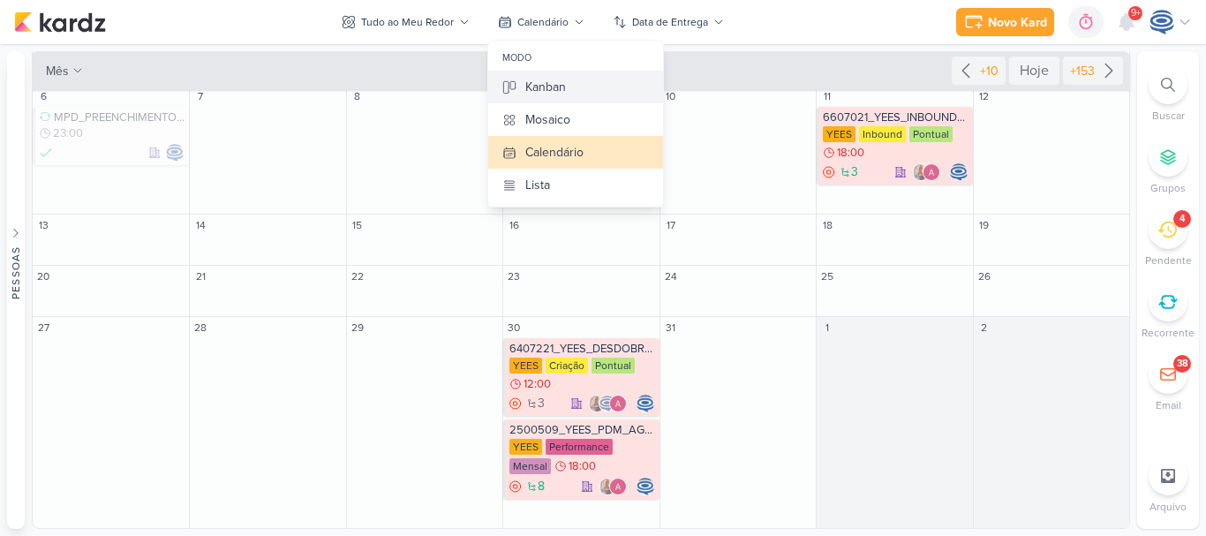
click at [536, 87] on div "Kanban" at bounding box center [545, 87] width 41 height 19
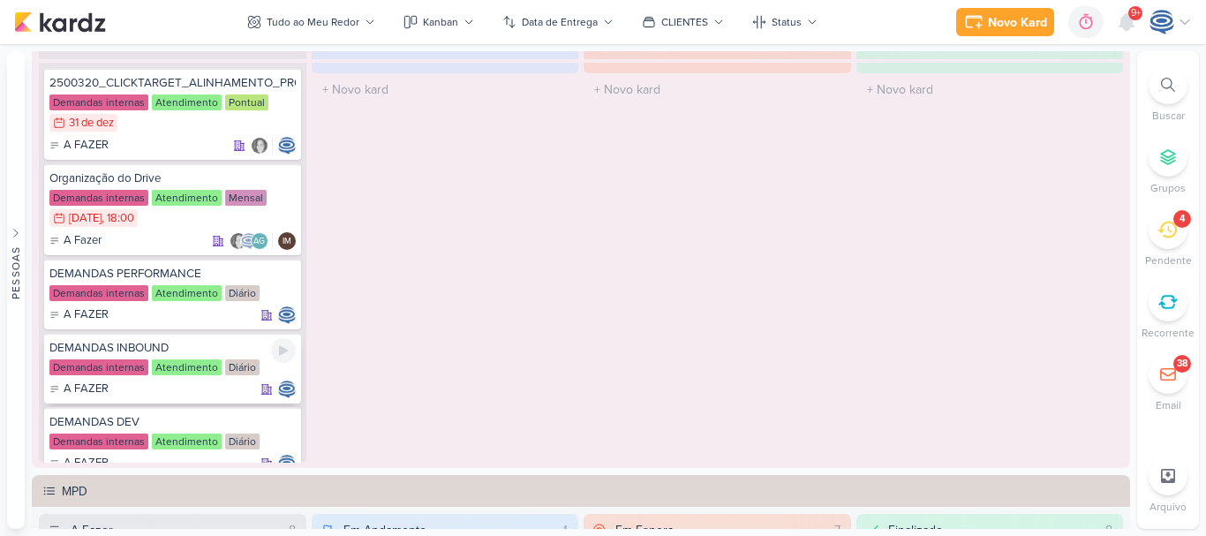
scroll to position [350, 0]
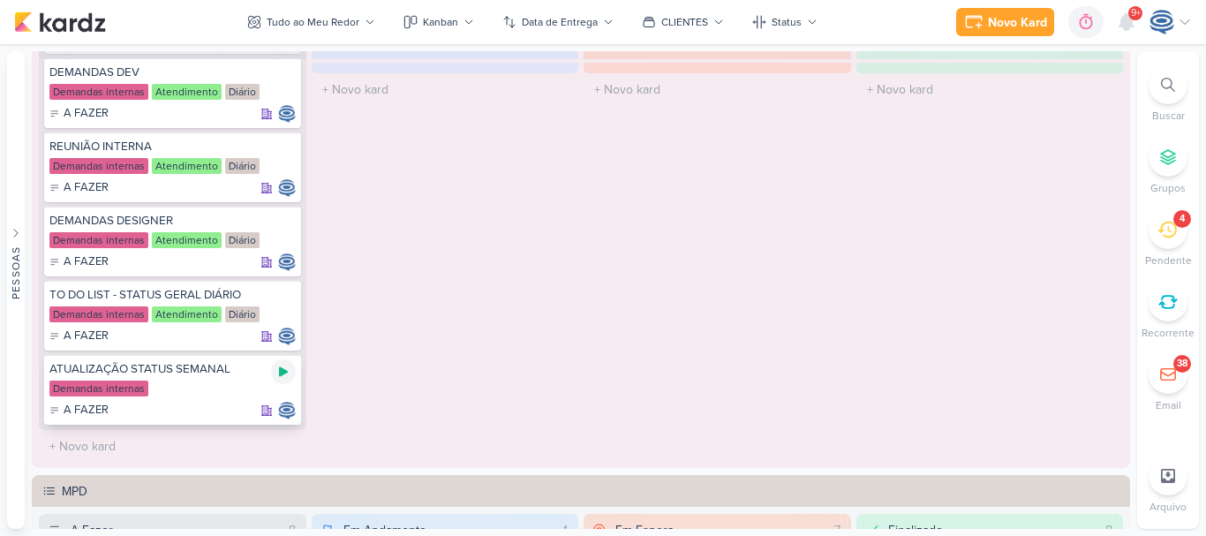
click at [276, 367] on icon at bounding box center [283, 372] width 14 height 14
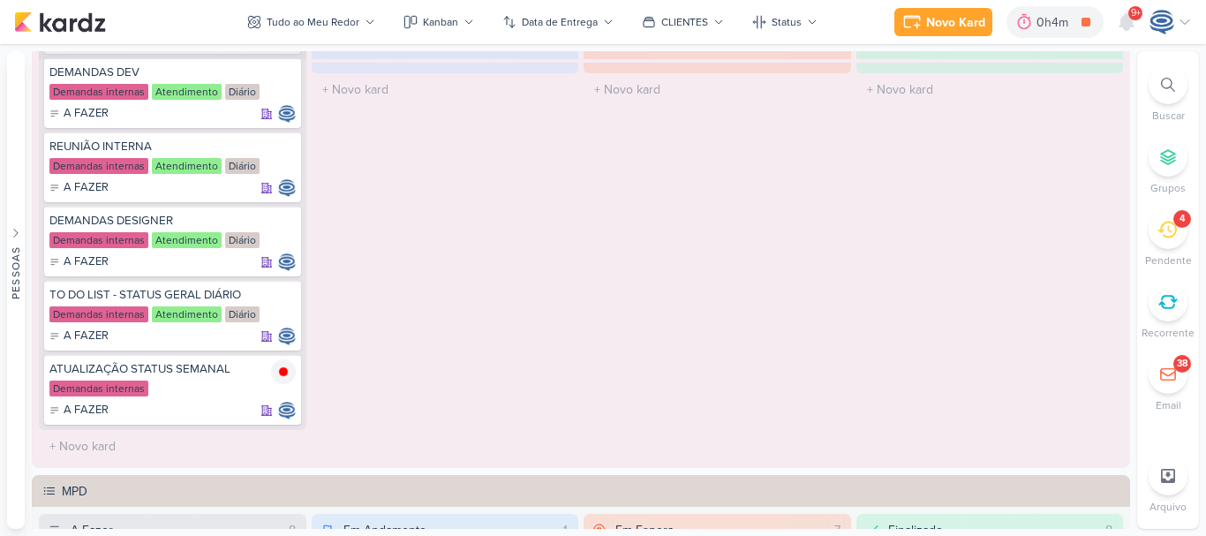
click at [1152, 91] on div at bounding box center [1168, 84] width 39 height 39
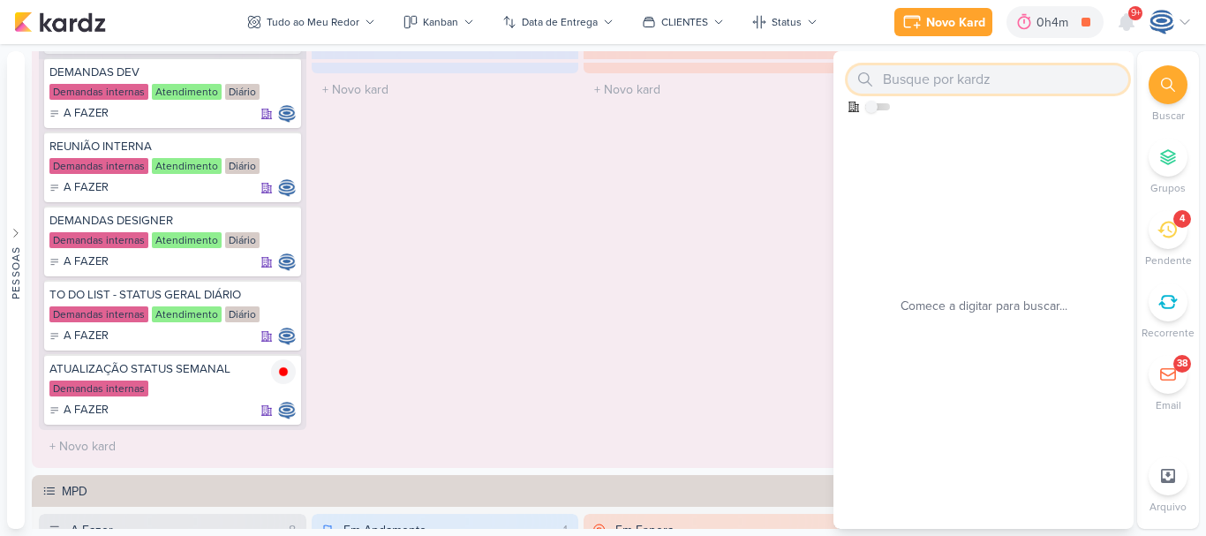
paste input "6708125_YEES_MANSÕES_CRIAÇÃO_CAMPANHA_IMAX_GOOGLE_ADS"
type input "6708125_YEES_MANSÕES_CRIAÇÃO_CAMPANHA_IMAX_GOOGLE_ADS"
click at [1013, 78] on input "6708125_YEES_MANSÕES_CRIAÇÃO_CAMPANHA_IMAX_GOOGLE_ADS" at bounding box center [988, 79] width 281 height 28
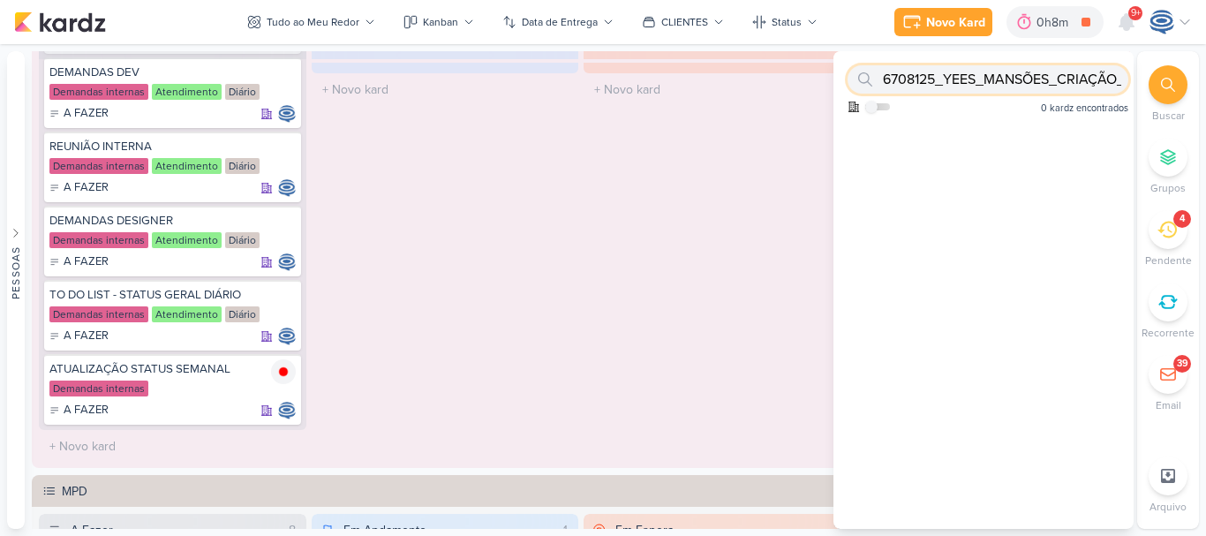
click at [1013, 78] on input "6708125_YEES_MANSÕES_CRIAÇÃO_CAMPANHA_IMAX_GOOGLE_ADS" at bounding box center [988, 79] width 281 height 28
paste input "7708121_MPD_NEO_ALPHAVILLE_CRIAÇÃO_PEÇAS_EVOLUÇÃO_DE_OBRA"
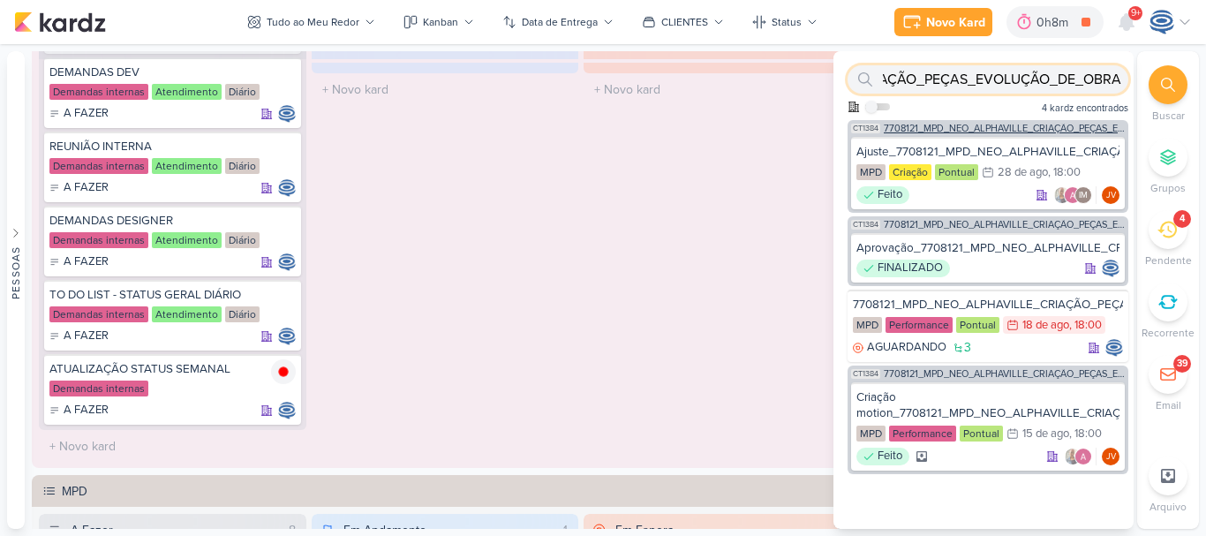
type input "7708121_MPD_NEO_ALPHAVILLE_CRIAÇÃO_PEÇAS_EVOLUÇÃO_DE_OBRA"
click at [993, 131] on span "7708121_MPD_NEO_ALPHAVILLE_CRIAÇÃO_PEÇAS_EVOLUÇÃO_DE_OBRA" at bounding box center [1004, 129] width 241 height 10
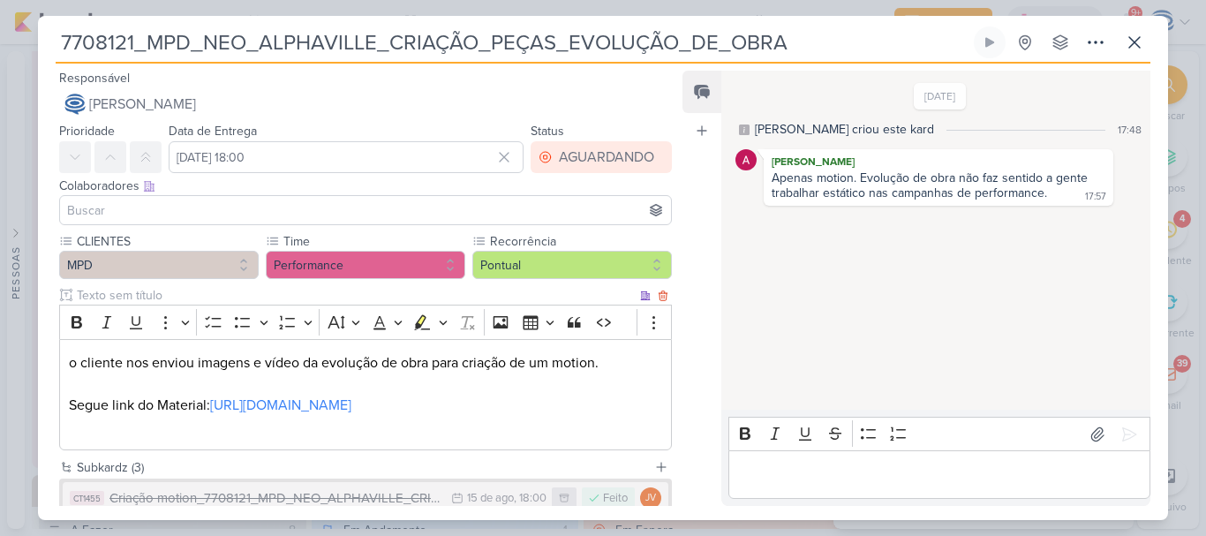
scroll to position [198, 0]
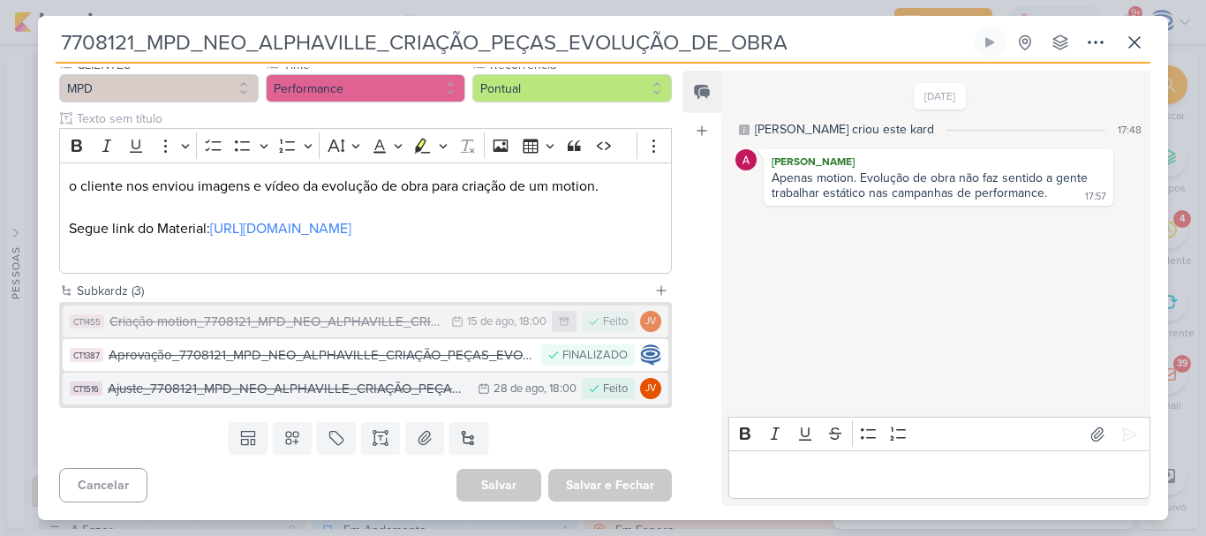
click at [390, 396] on div "Ajuste_7708121_MPD_NEO_ALPHAVILLE_CRIAÇÃO_PEÇAS_EVOLUÇÃO_DE_OBRA" at bounding box center [288, 389] width 361 height 20
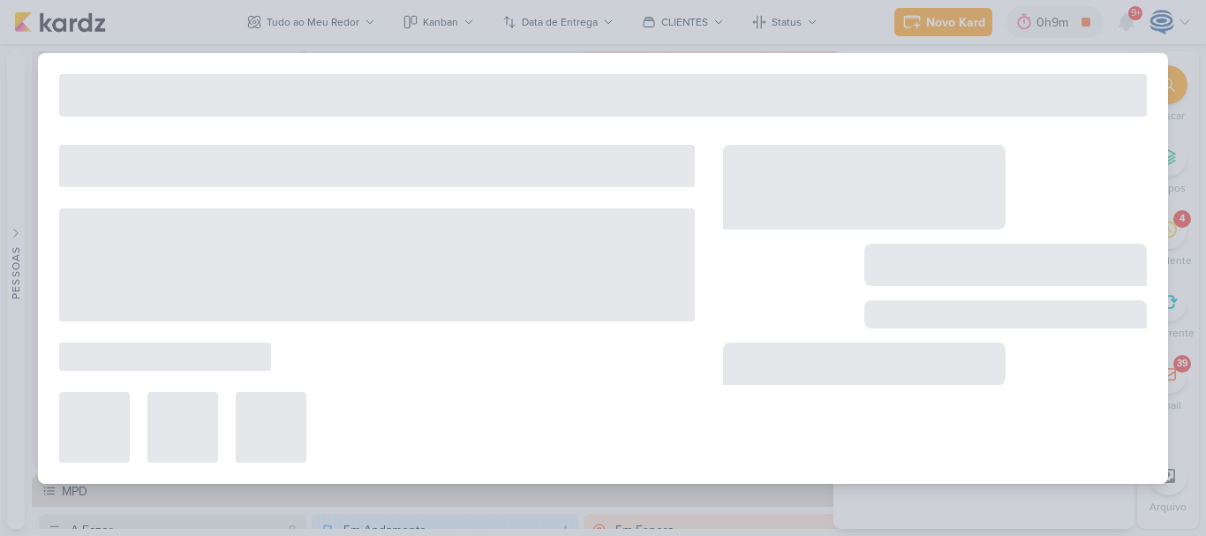
type input "Ajuste_7708121_MPD_NEO_ALPHAVILLE_CRIAÇÃO_PEÇAS_EVOLUÇÃO_DE_OBRA"
type input "28 de agosto de 2025 às 18:00"
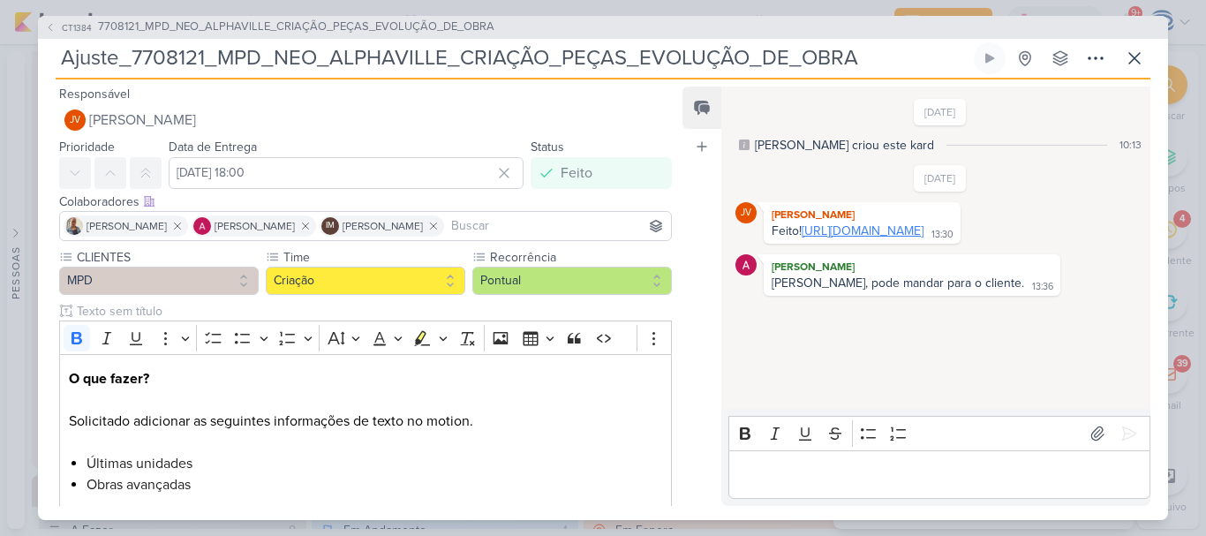
click at [876, 238] on link "https://drive.google.com/drive/folders/1J4N_1rUyazKR947cqPnt4iazfFIWTX_Q?usp=sh…" at bounding box center [863, 230] width 122 height 15
drag, startPoint x: 864, startPoint y: 58, endPoint x: 42, endPoint y: 56, distance: 822.1
click at [42, 56] on div "CT1384 7708121_MPD_NEO_ALPHAVILLE_CRIAÇÃO_PEÇAS_EVOLUÇÃO_DE_OBRA Ajuste_7708121…" at bounding box center [603, 268] width 1130 height 504
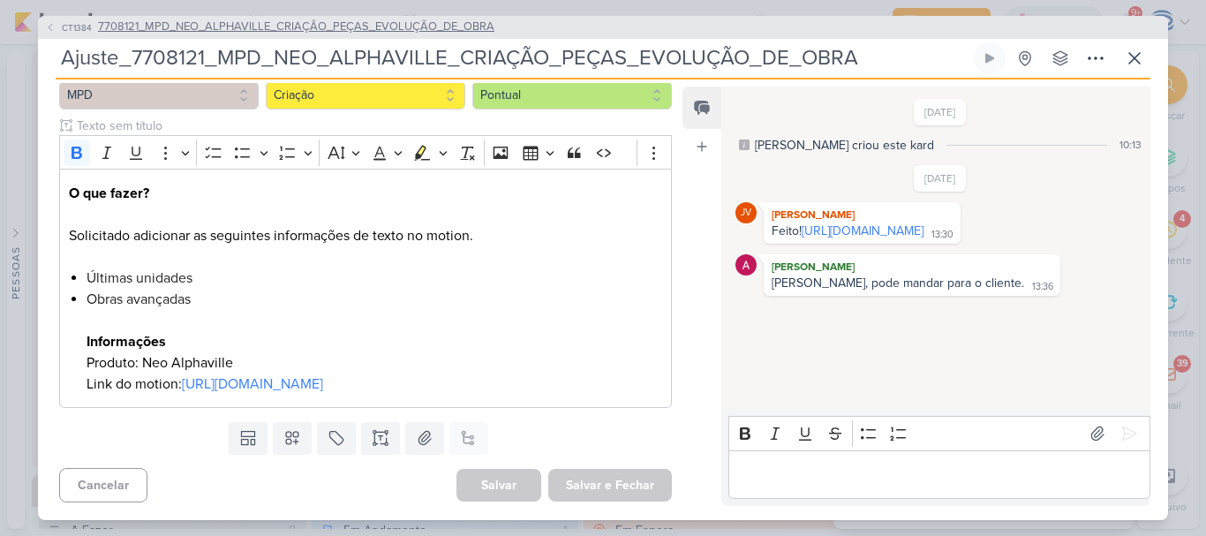
click at [462, 30] on span "7708121_MPD_NEO_ALPHAVILLE_CRIAÇÃO_PEÇAS_EVOLUÇÃO_DE_OBRA" at bounding box center [296, 28] width 396 height 18
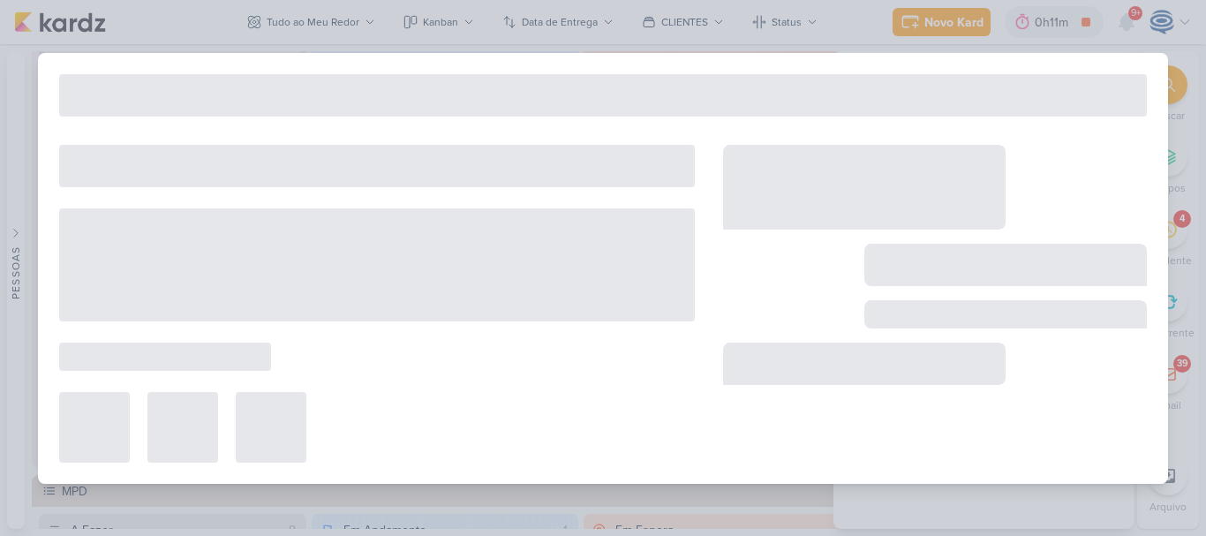
type input "7708121_MPD_NEO_ALPHAVILLE_CRIAÇÃO_PEÇAS_EVOLUÇÃO_DE_OBRA"
type input "[DATE] 18:00"
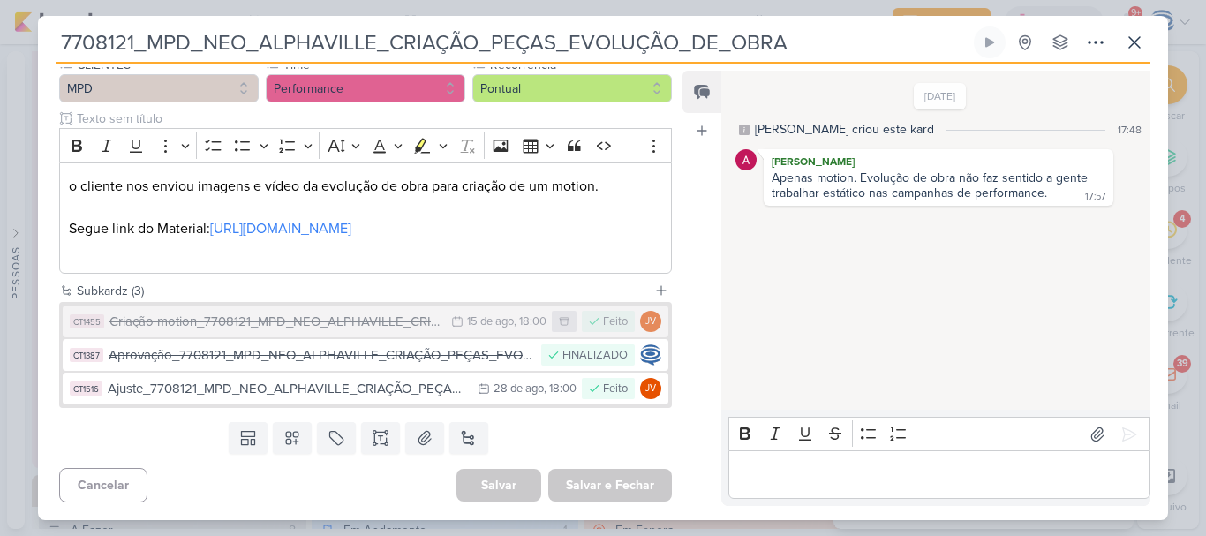
scroll to position [0, 0]
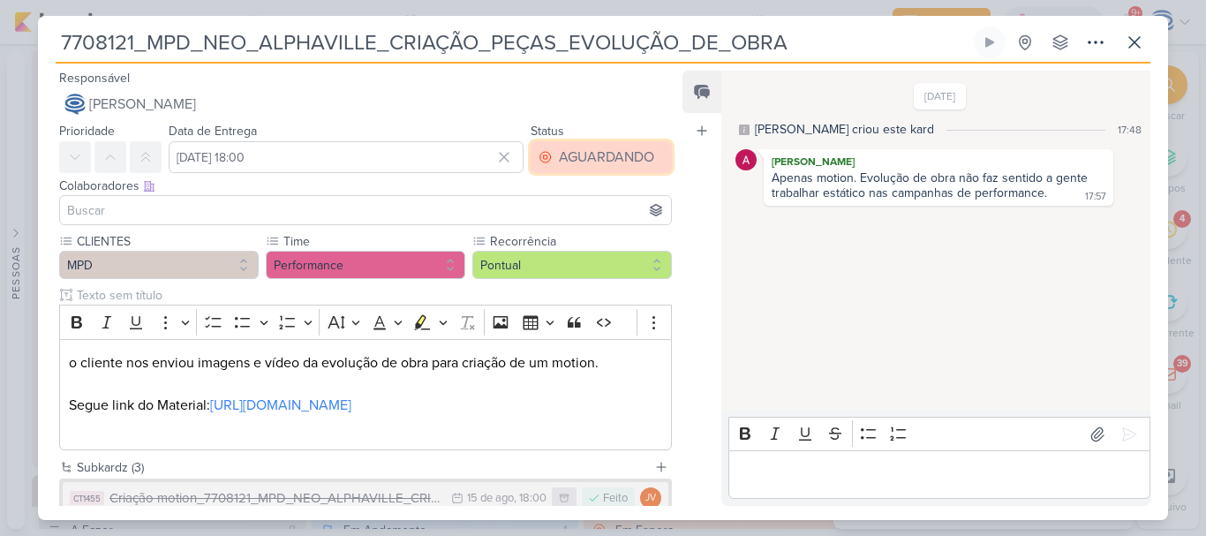
click at [625, 156] on div "AGUARDANDO" at bounding box center [606, 157] width 95 height 21
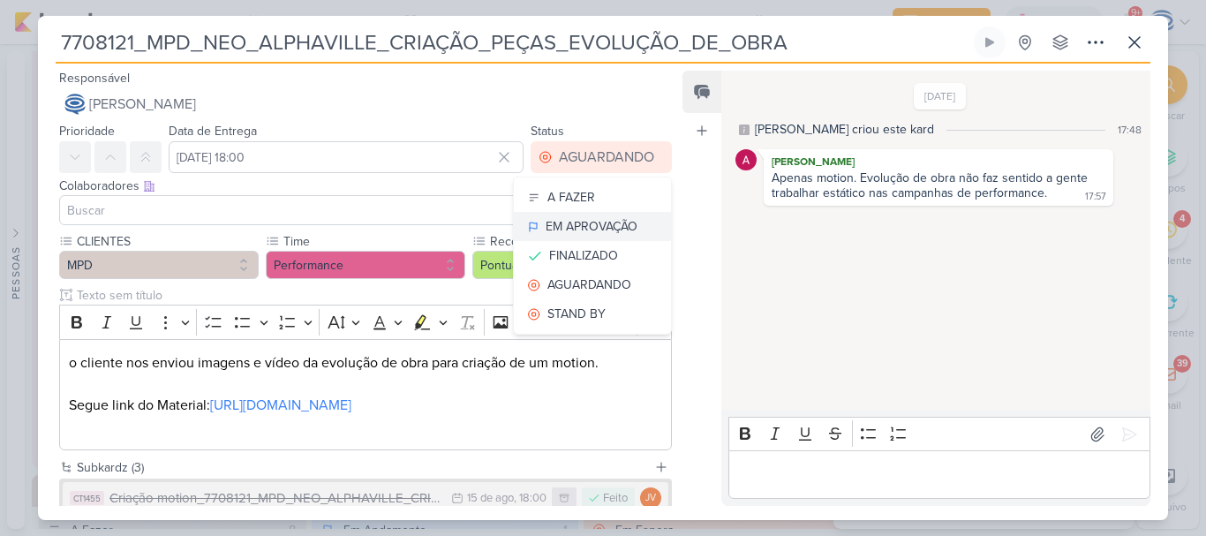
click at [601, 227] on div "EM APROVAÇÃO" at bounding box center [592, 226] width 92 height 19
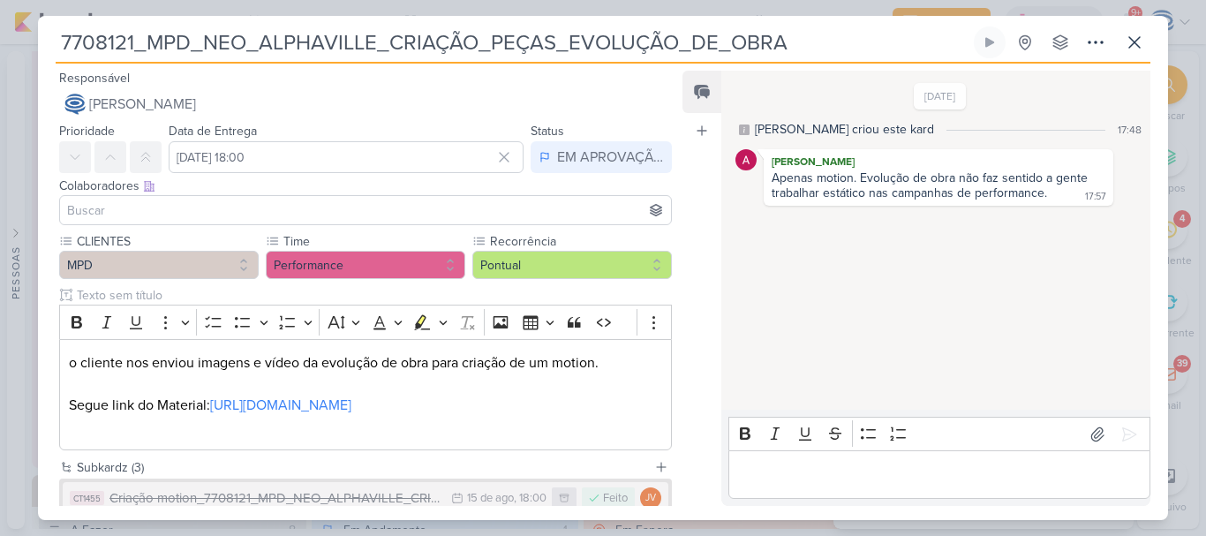
click at [785, 484] on p "Editor editing area: main" at bounding box center [939, 474] width 404 height 21
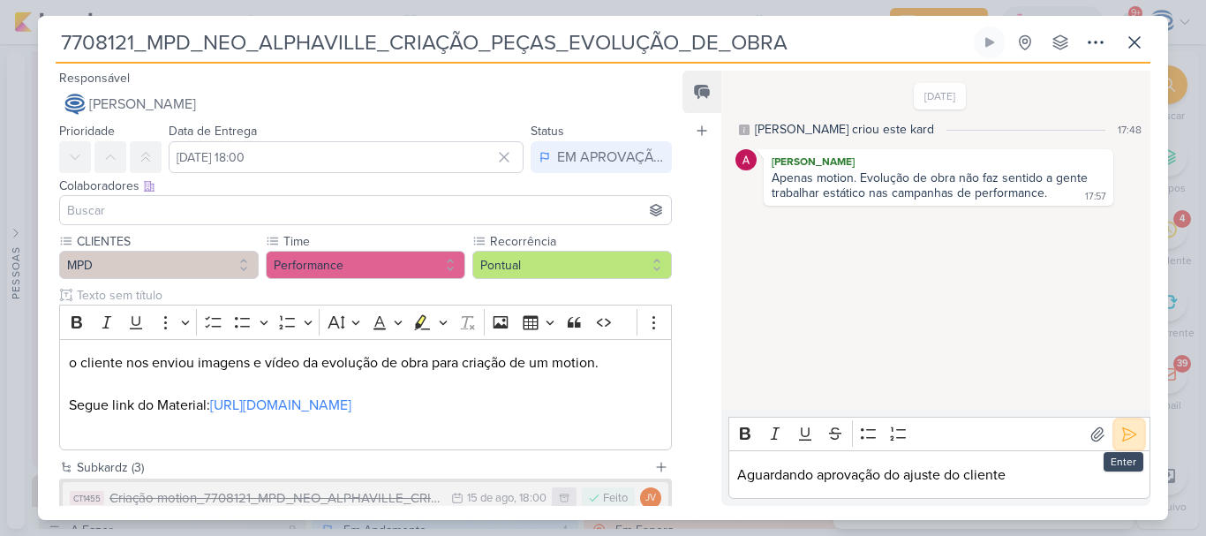
click at [1121, 435] on icon at bounding box center [1130, 435] width 18 height 18
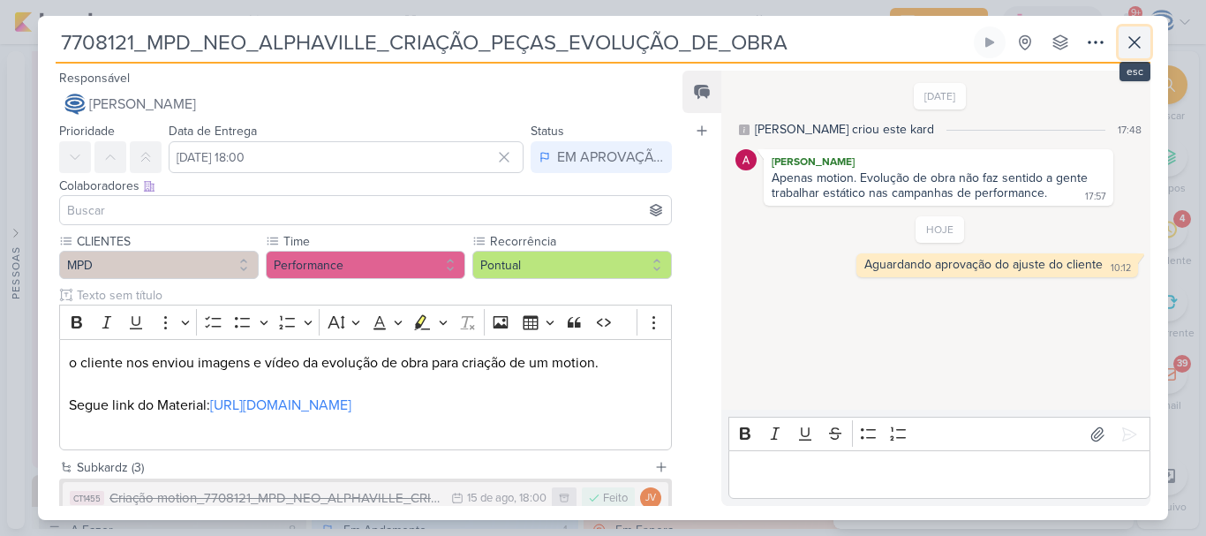
click at [1129, 37] on icon at bounding box center [1134, 42] width 11 height 11
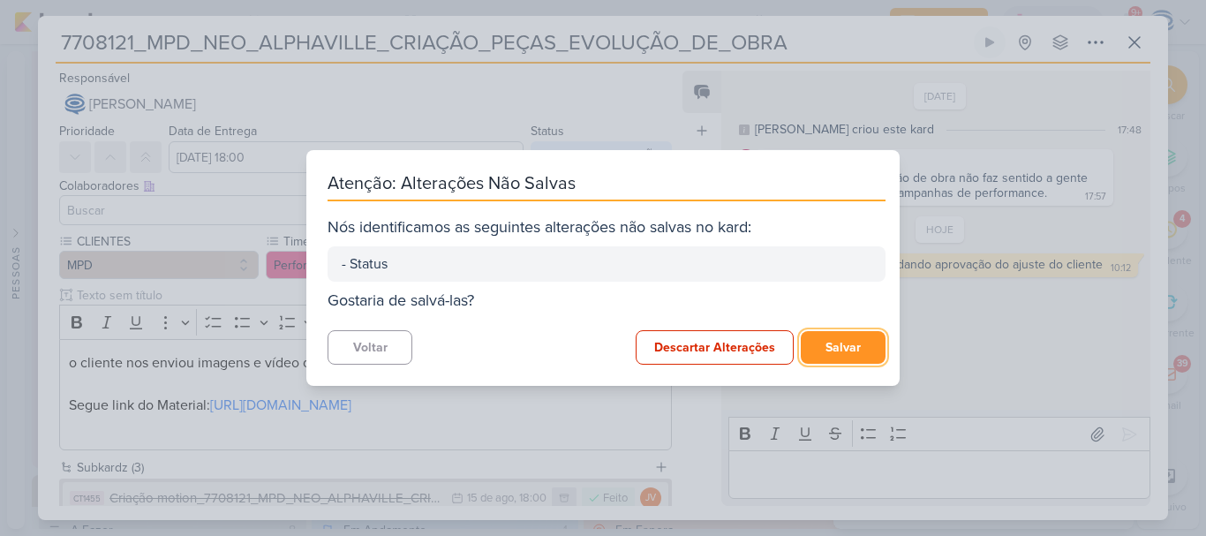
click at [844, 343] on button "Salvar" at bounding box center [843, 347] width 85 height 33
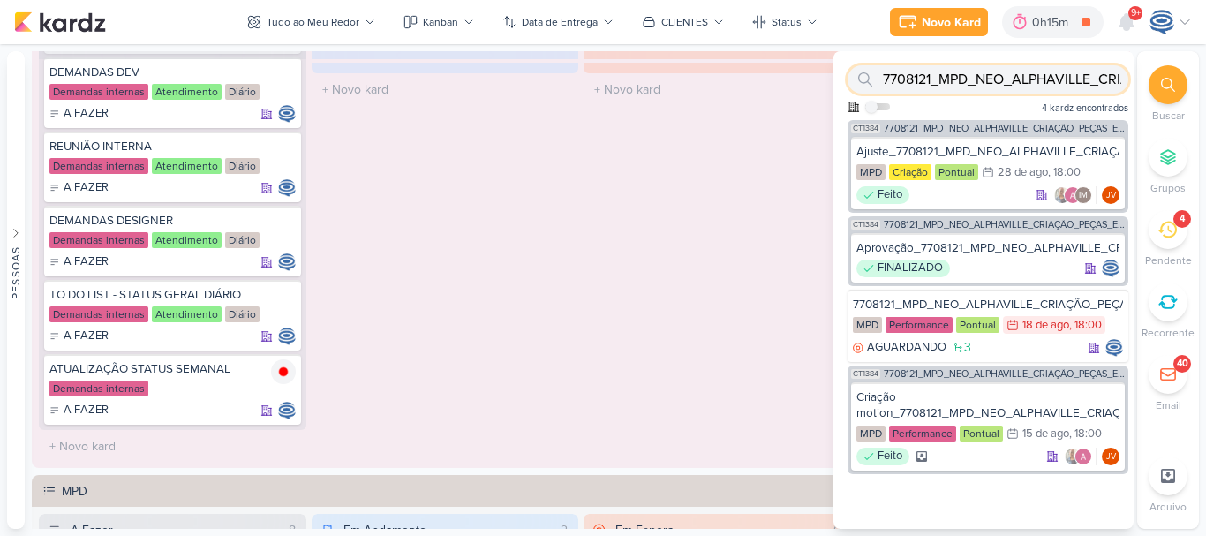
click at [1051, 81] on input "7708121_MPD_NEO_ALPHAVILLE_CRIAÇÃO_PEÇAS_EVOLUÇÃO_DE_OBRA" at bounding box center [988, 79] width 281 height 28
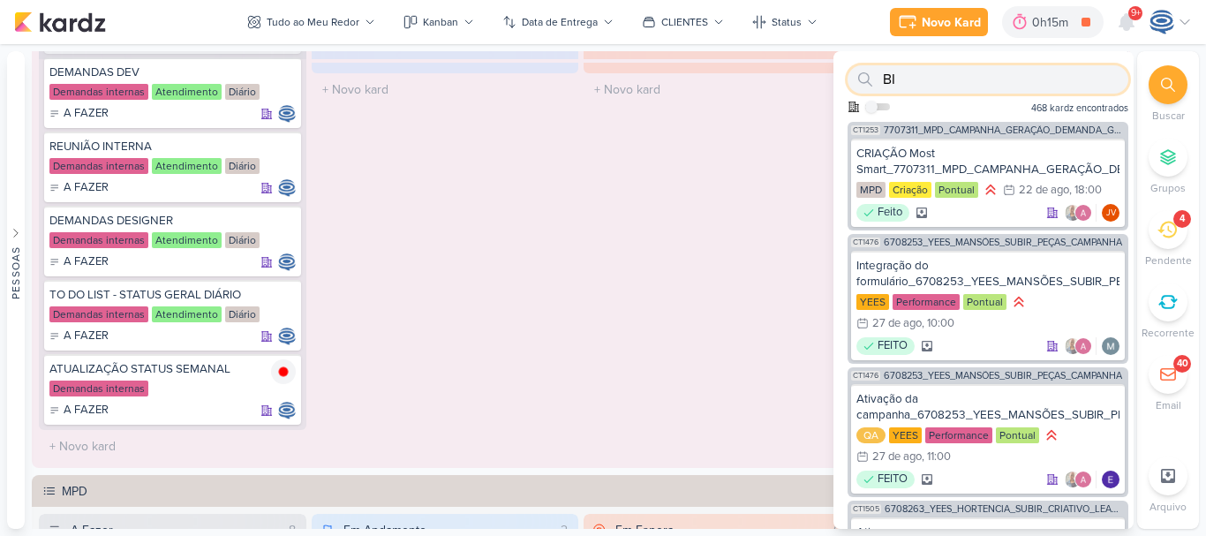
scroll to position [474, 0]
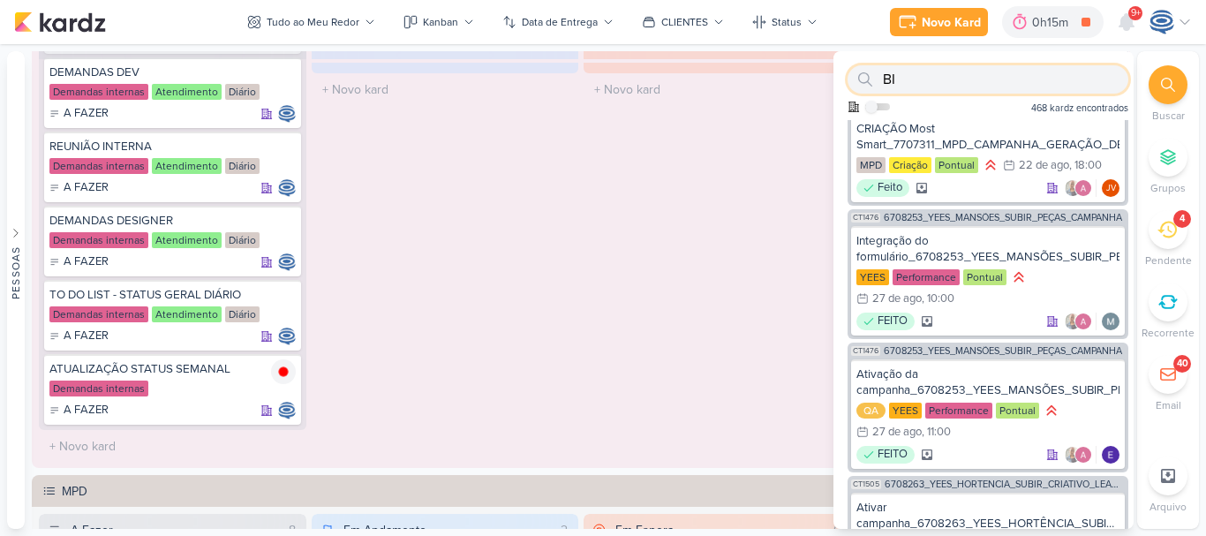
type input "BI"
click at [1158, 84] on div at bounding box center [1168, 84] width 39 height 39
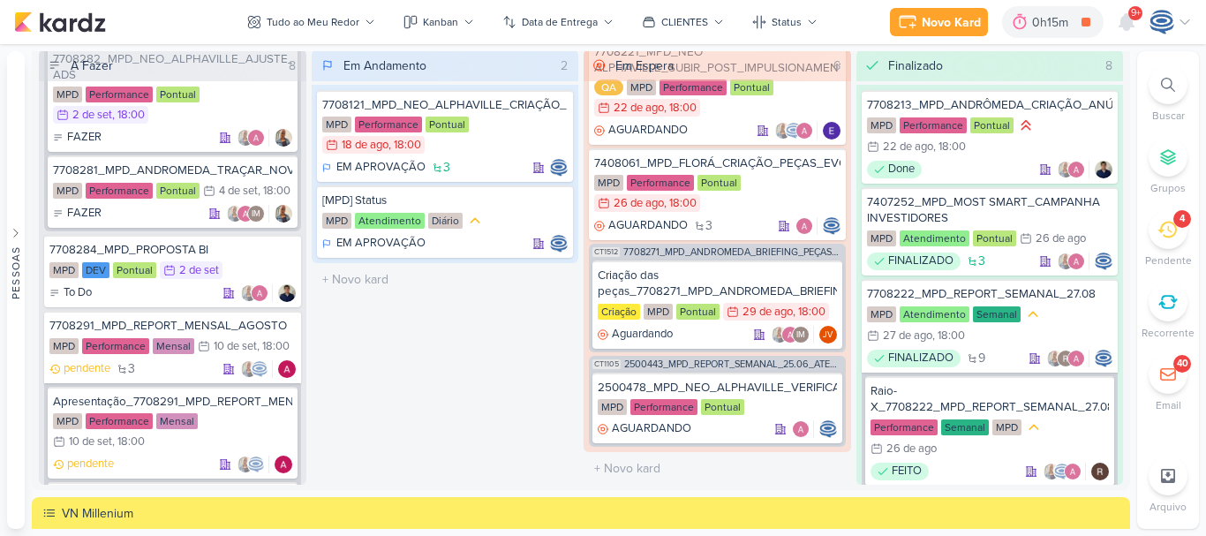
scroll to position [1400, 0]
click at [233, 257] on div "7708284_MPD_PROPOSTA BI" at bounding box center [172, 249] width 246 height 16
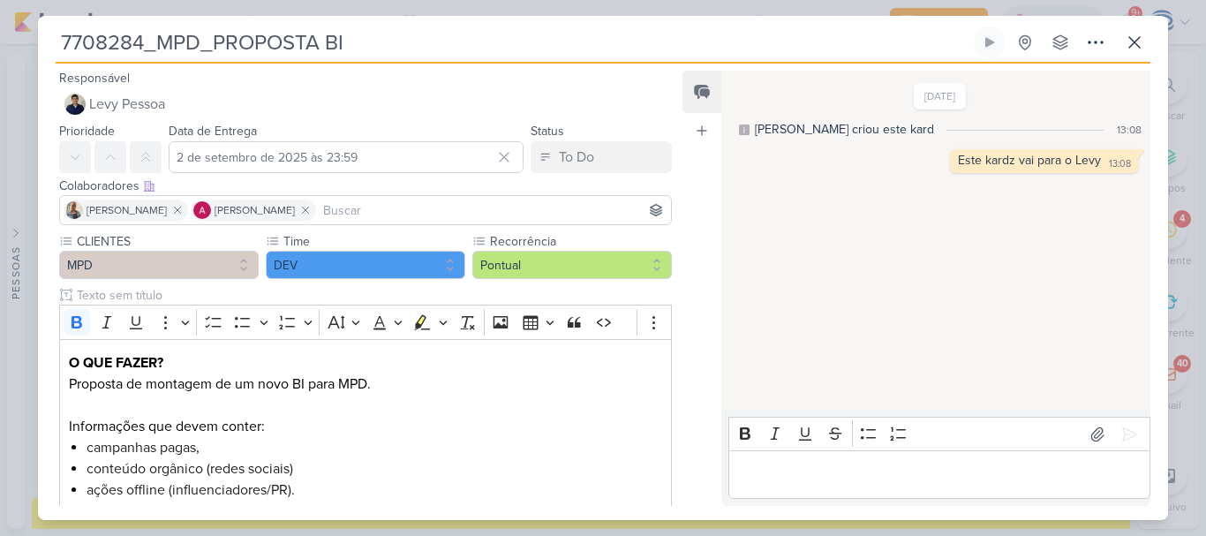
drag, startPoint x: 409, startPoint y: 45, endPoint x: 28, endPoint y: 39, distance: 380.6
click at [28, 39] on div "7708284_MPD_PROPOSTA BI Criado por mim" at bounding box center [603, 268] width 1206 height 536
click at [1092, 40] on icon at bounding box center [1095, 42] width 21 height 21
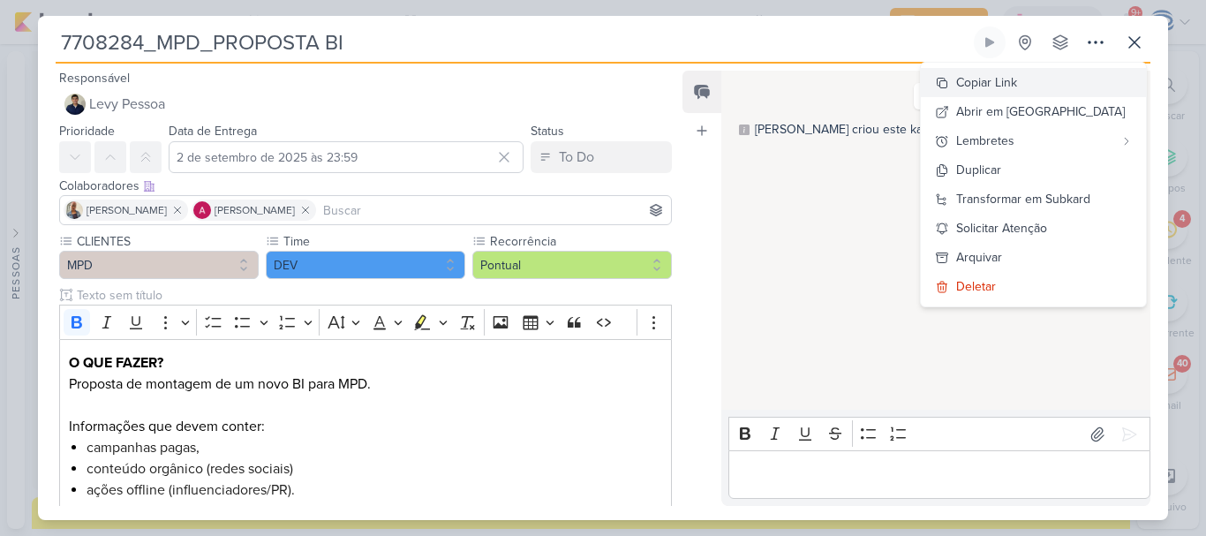
click at [1057, 86] on button "Copiar Link" at bounding box center [1033, 82] width 225 height 29
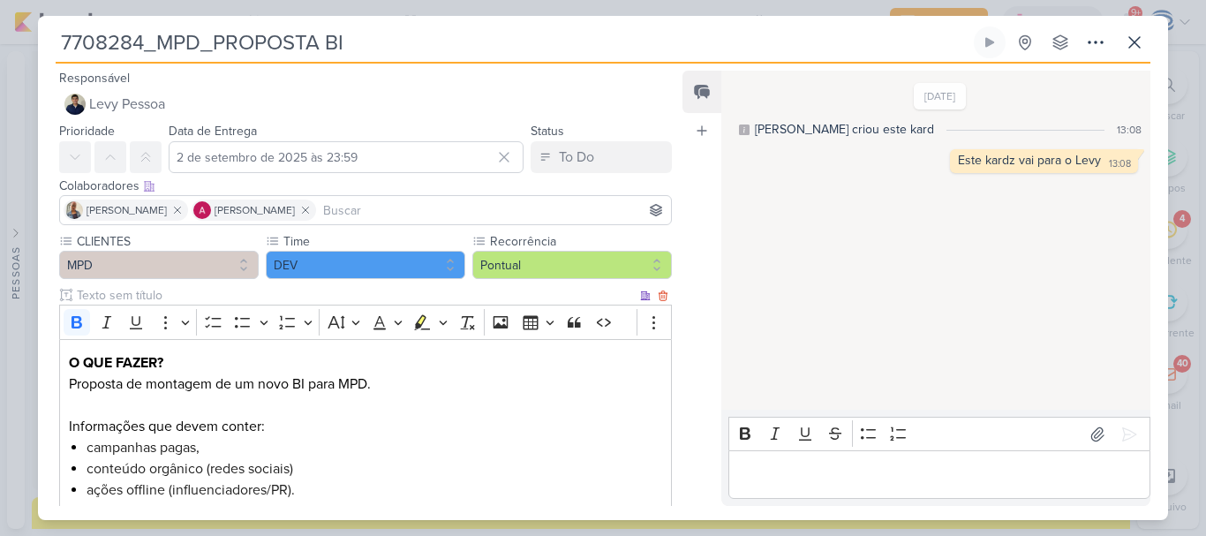
scroll to position [318, 0]
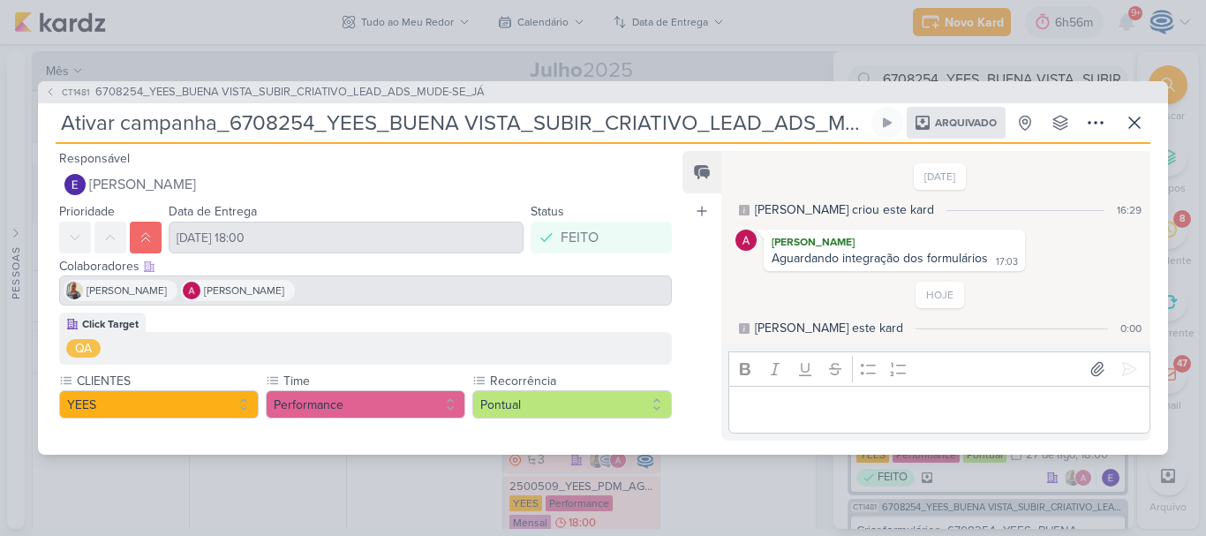
scroll to position [57, 0]
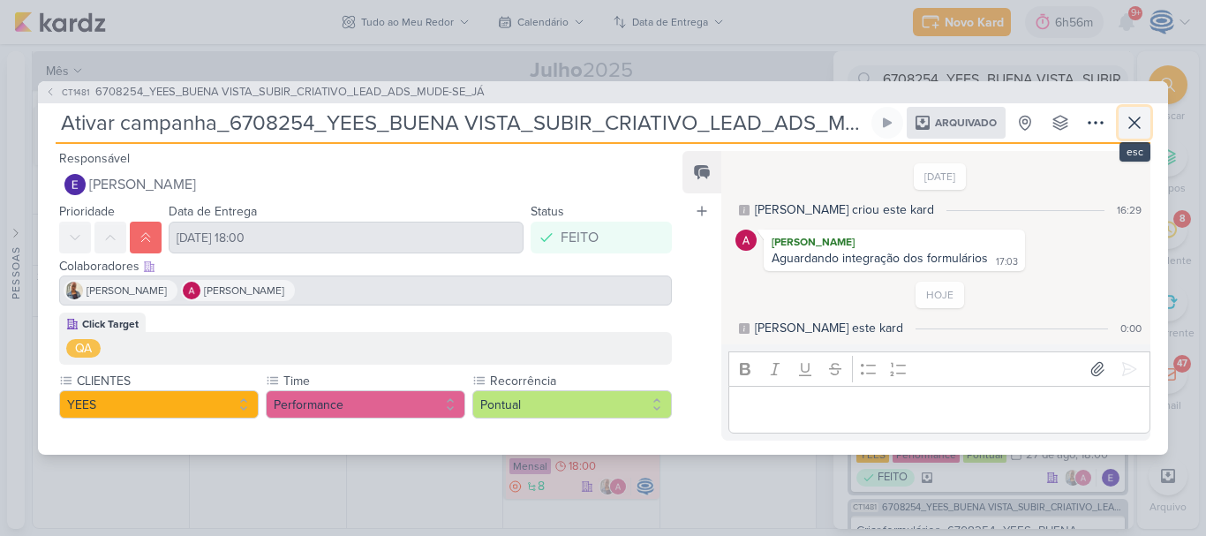
click at [1140, 128] on icon at bounding box center [1134, 122] width 11 height 11
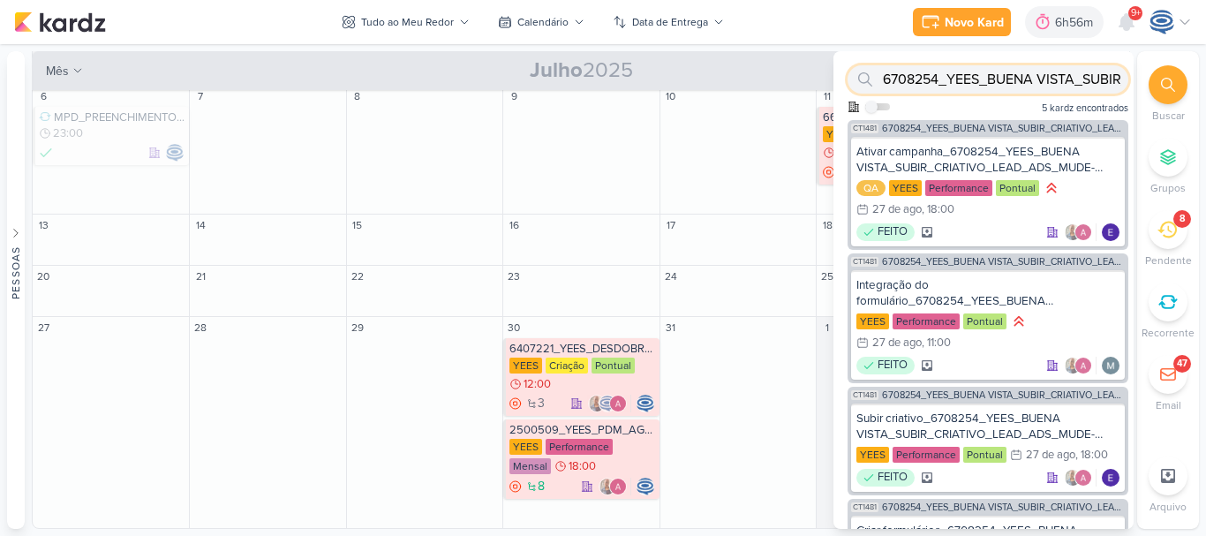
click at [1024, 81] on input "6708254_YEES_BUENA VISTA_SUBIR_CRIATIVO_LEAD_ADS_MUDE-SE_JÁ" at bounding box center [988, 79] width 281 height 28
type input "V"
paste input "6708255_YEES_TAQUARAL_LEAD_ADS"
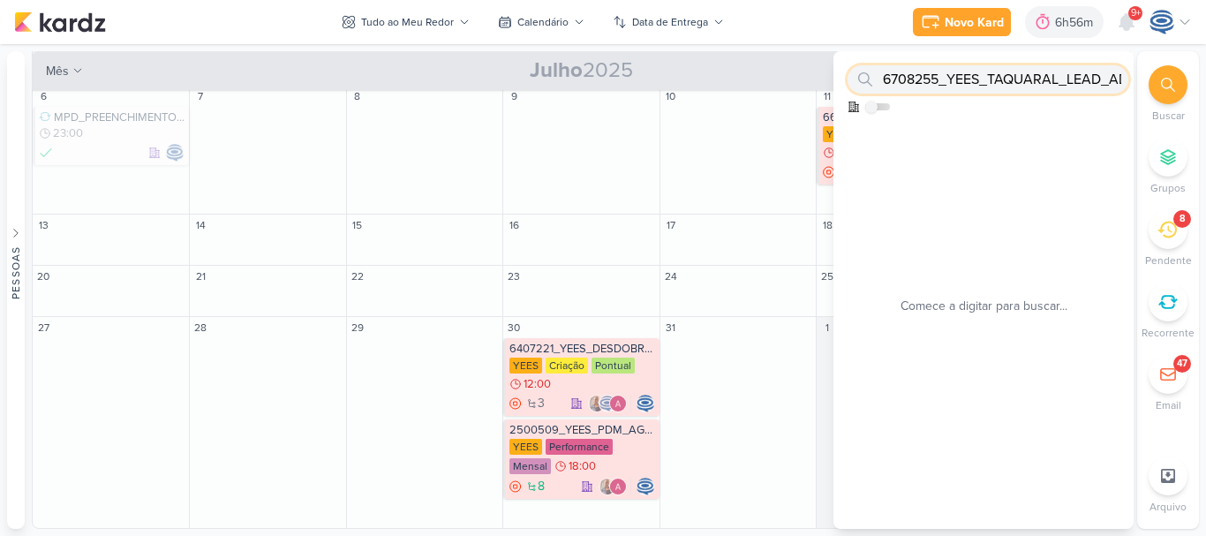
scroll to position [0, 23]
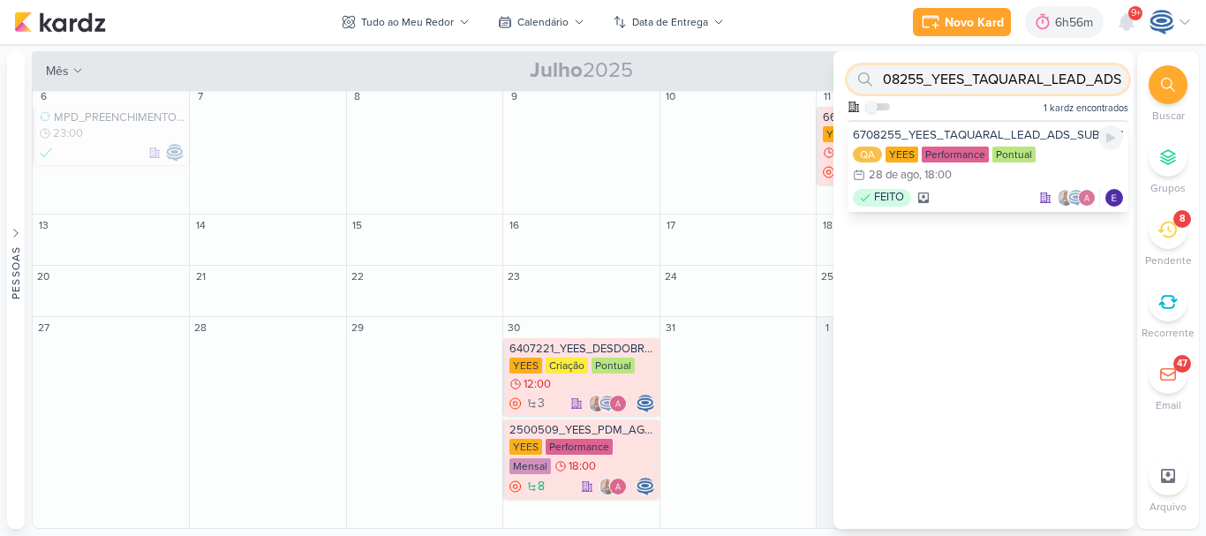
type input "6708255_YEES_TAQUARAL_LEAD_ADS"
click at [1053, 157] on div "QA YEES Performance Pontual 28/8 28 de ago , 18:00" at bounding box center [988, 166] width 270 height 39
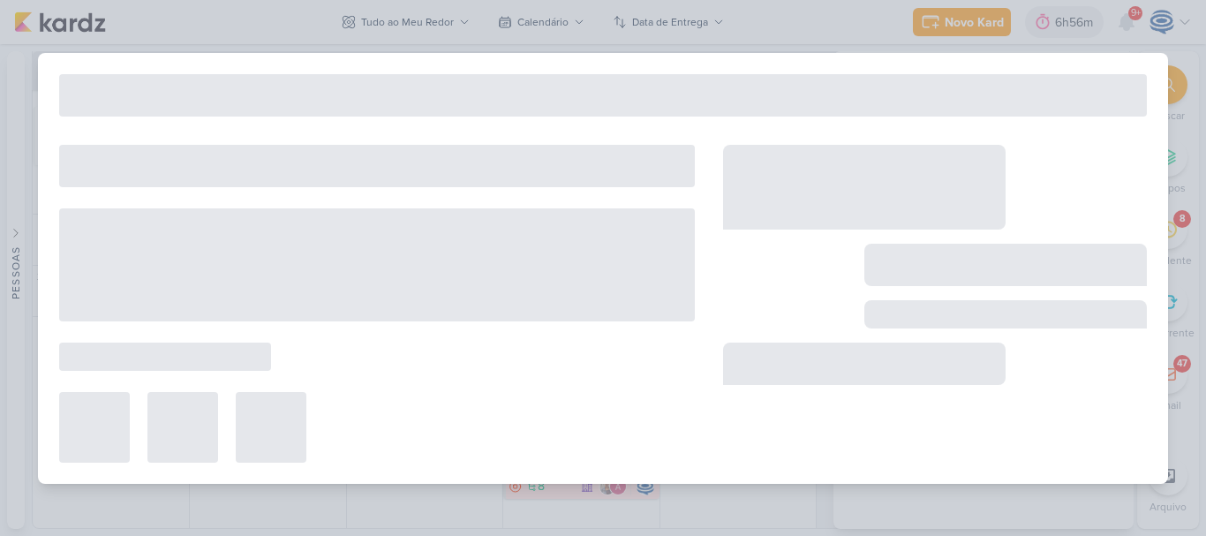
click at [1053, 157] on div "Preferências de Quadros Pessoal Organização Não tem nenhum quadro aqui ainda :/…" at bounding box center [603, 290] width 1206 height 492
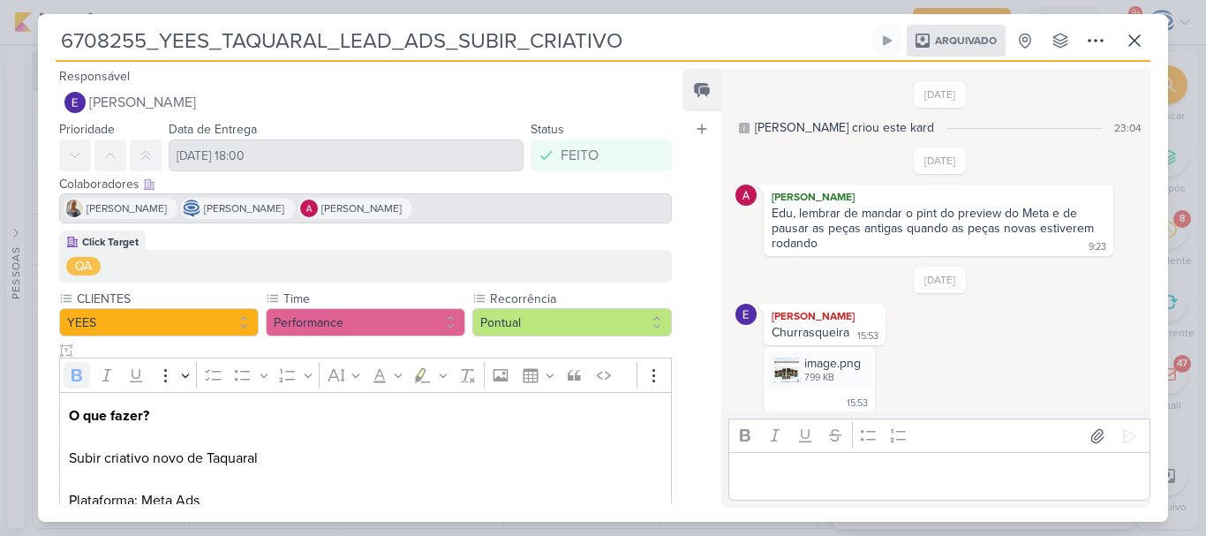
scroll to position [446, 0]
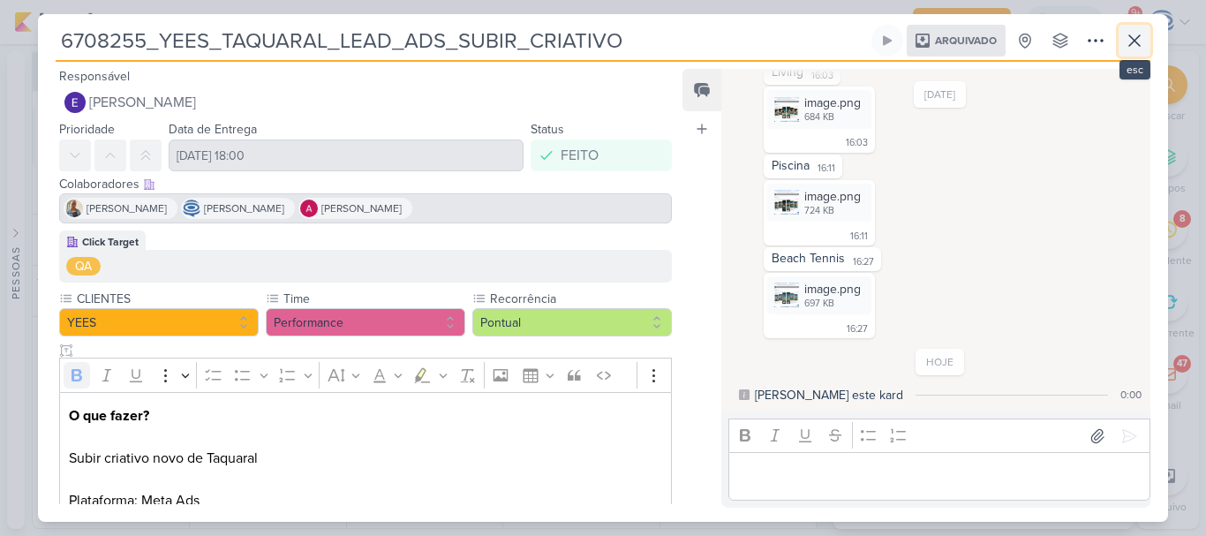
click at [1140, 41] on icon at bounding box center [1134, 40] width 21 height 21
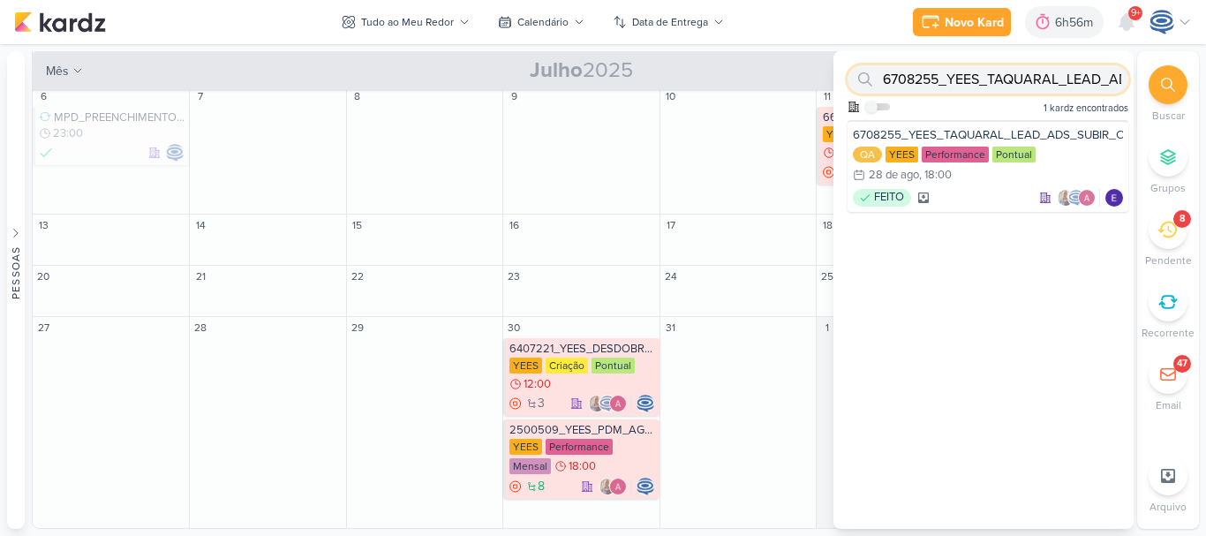
click at [1046, 84] on input "6708255_YEES_TAQUARAL_LEAD_ADS" at bounding box center [988, 79] width 281 height 28
paste input "6608253_YEES_TAQUARAL_DISPARO_E-MAIL_MKT"
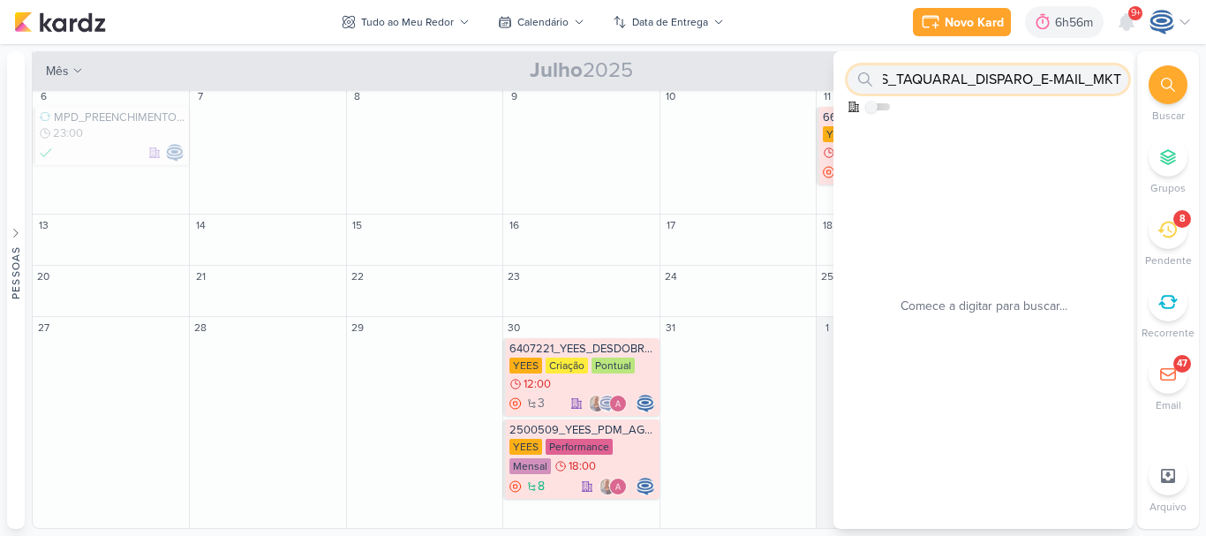
click at [1046, 84] on input "6608253_YEES_TAQUARAL_DISPARO_E-MAIL_MKT" at bounding box center [988, 79] width 281 height 28
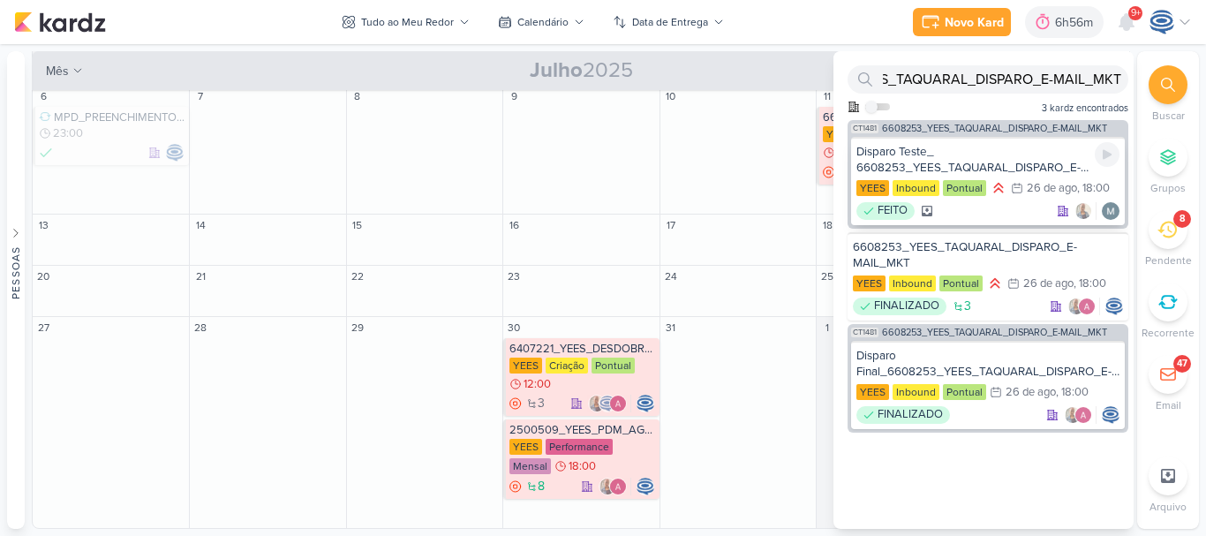
scroll to position [0, 0]
click at [983, 147] on div "Disparo Teste_ 6608253_YEES_TAQUARAL_DISPARO_E-MAIL_MKT" at bounding box center [988, 160] width 263 height 32
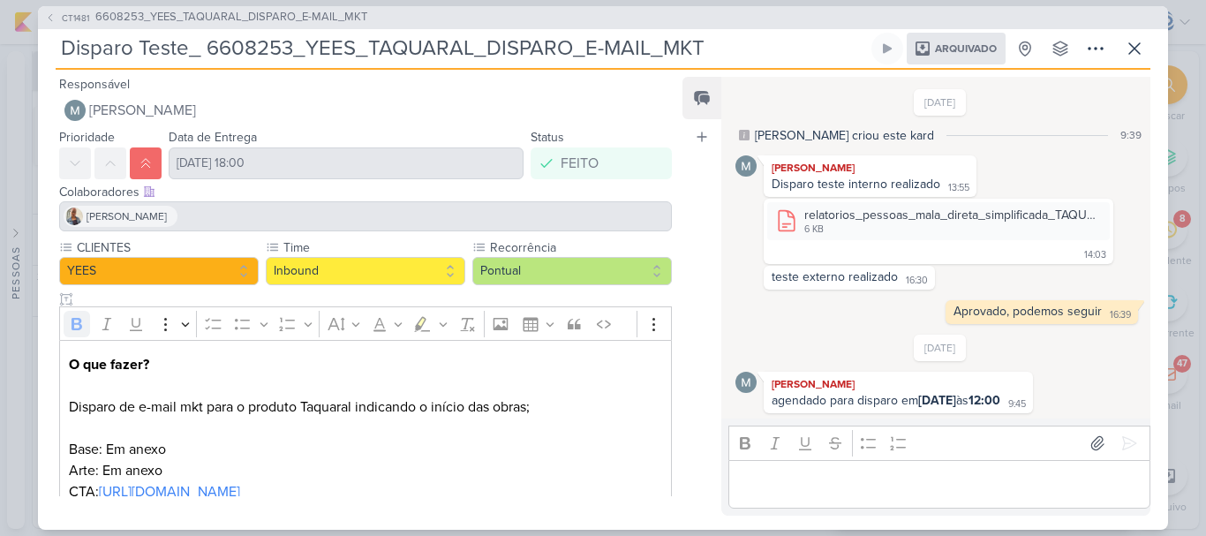
scroll to position [67, 0]
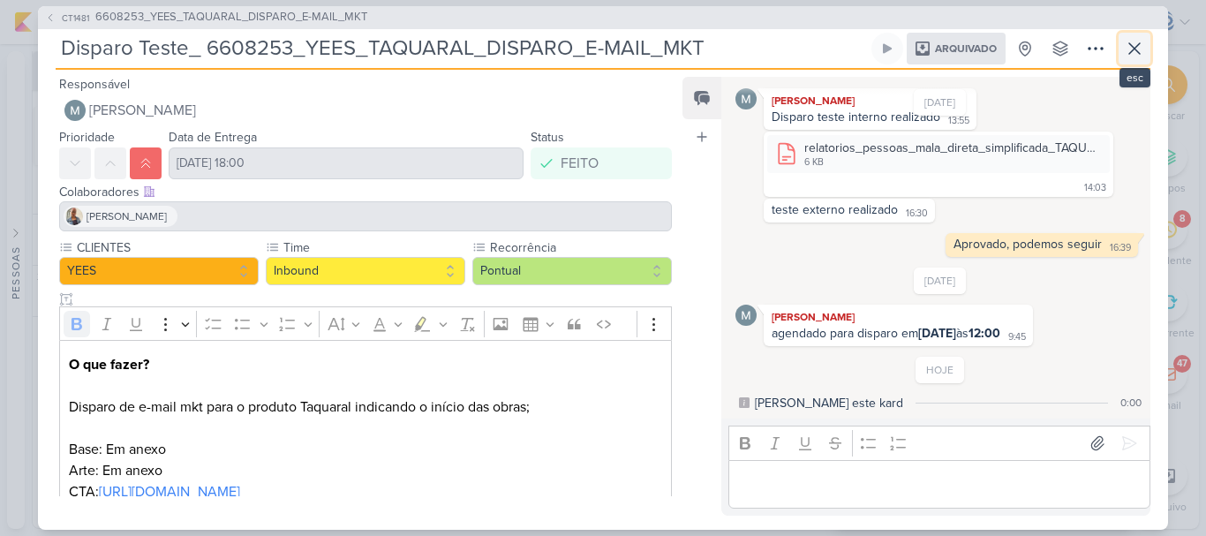
click at [1141, 51] on icon at bounding box center [1134, 48] width 21 height 21
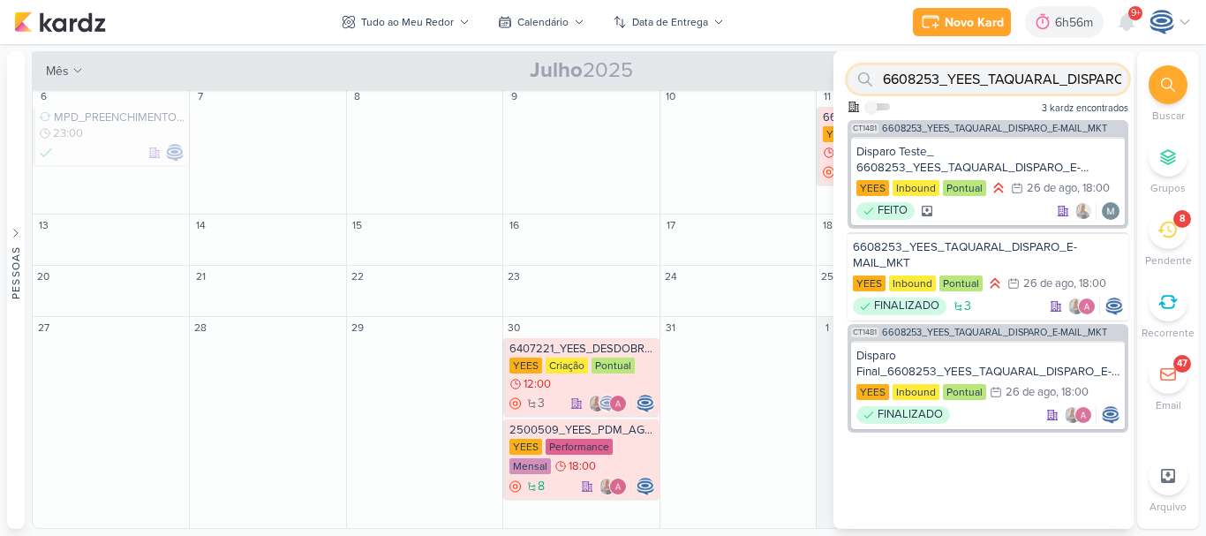
click at [1035, 82] on input "6608253_YEES_TAQUARAL_DISPARO_E-MAIL_MKT" at bounding box center [988, 79] width 281 height 28
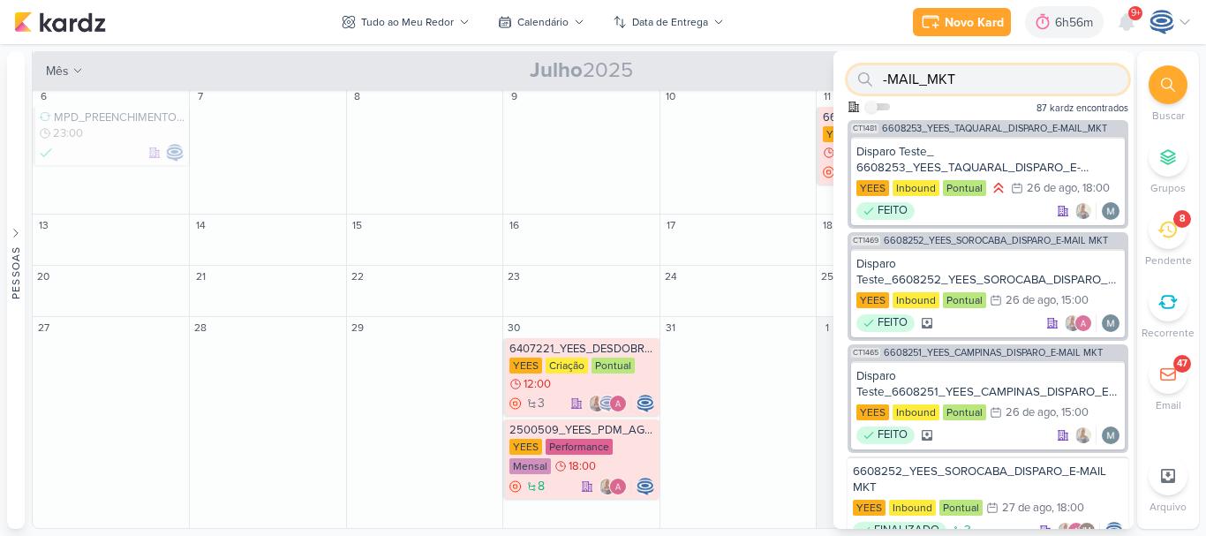
paste input "6708261_YEES_BUENA_VISTAA_CLUB_SUBIR_VÍDEO_META_ADS"
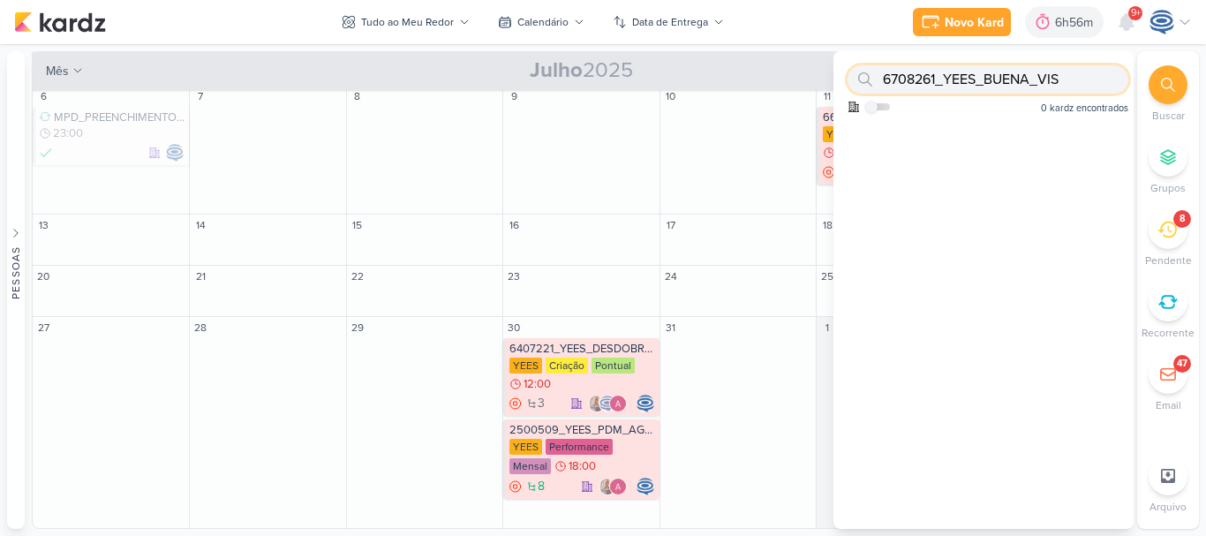
scroll to position [0, 0]
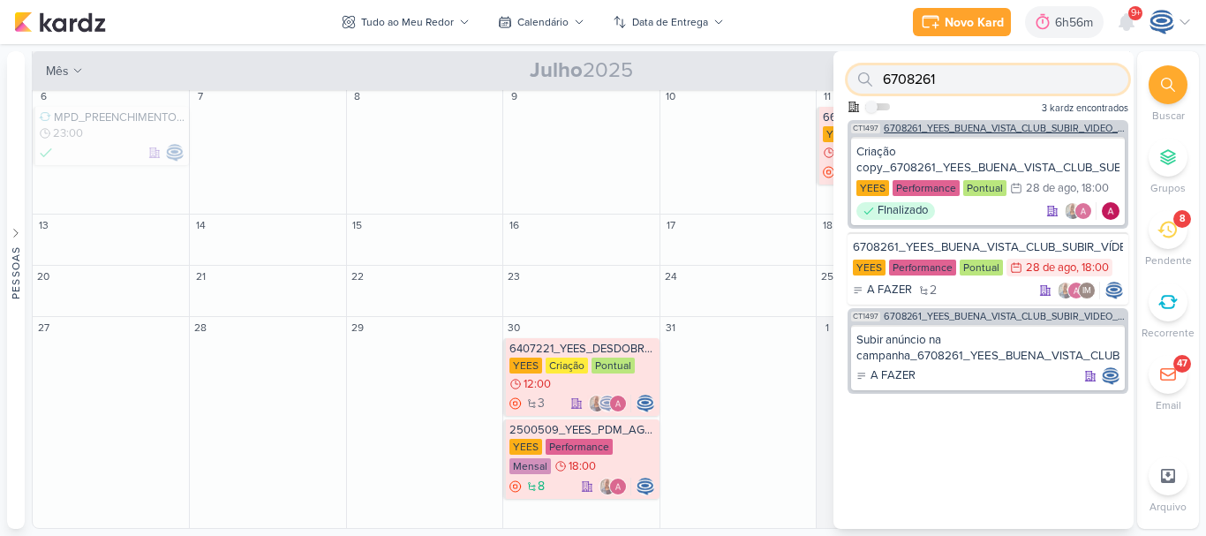
type input "6708261"
click at [1020, 125] on span "6708261_YEES_BUENA_VISTA_CLUB_SUBIR_VÍDEO_META_ADS" at bounding box center [1004, 129] width 241 height 10
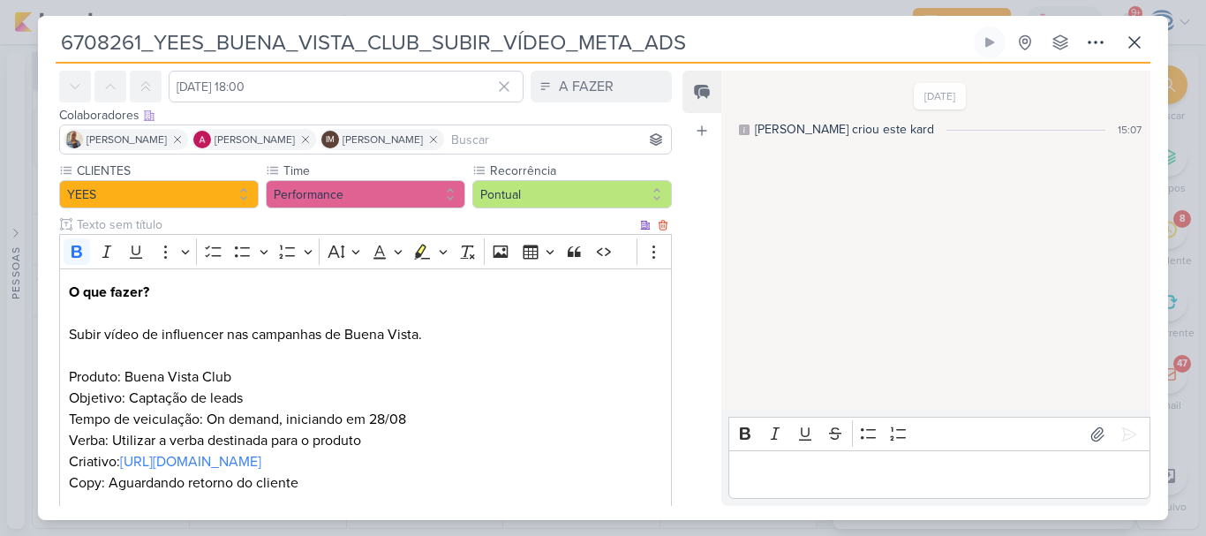
scroll to position [313, 0]
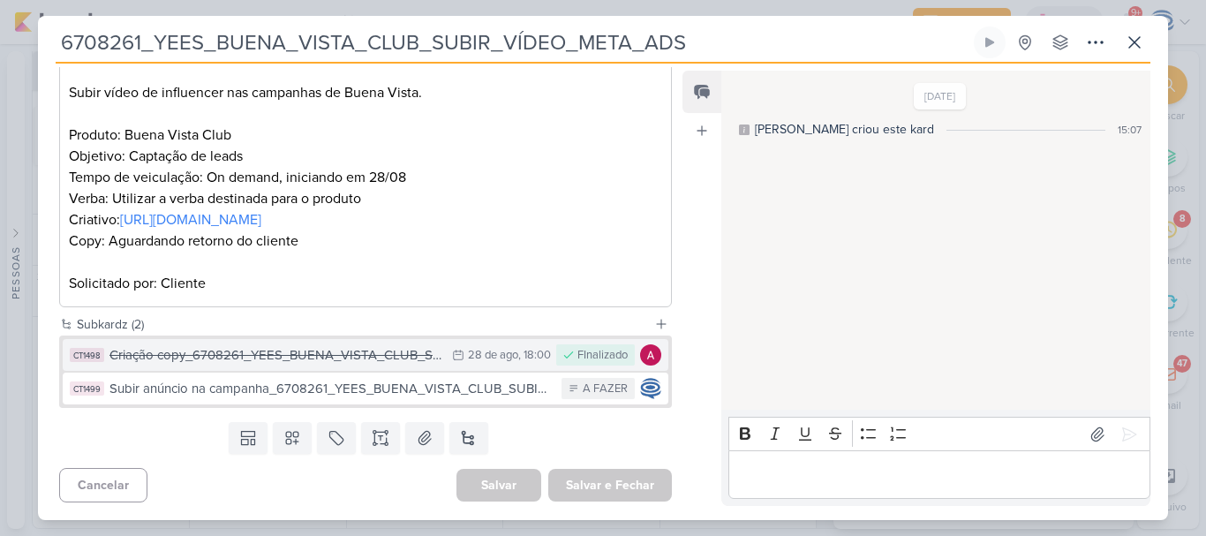
click at [404, 356] on div "Criação copy_6708261_YEES_BUENA_VISTA_CLUB_SUBIR_VÍDEO_META_ADS" at bounding box center [276, 355] width 334 height 20
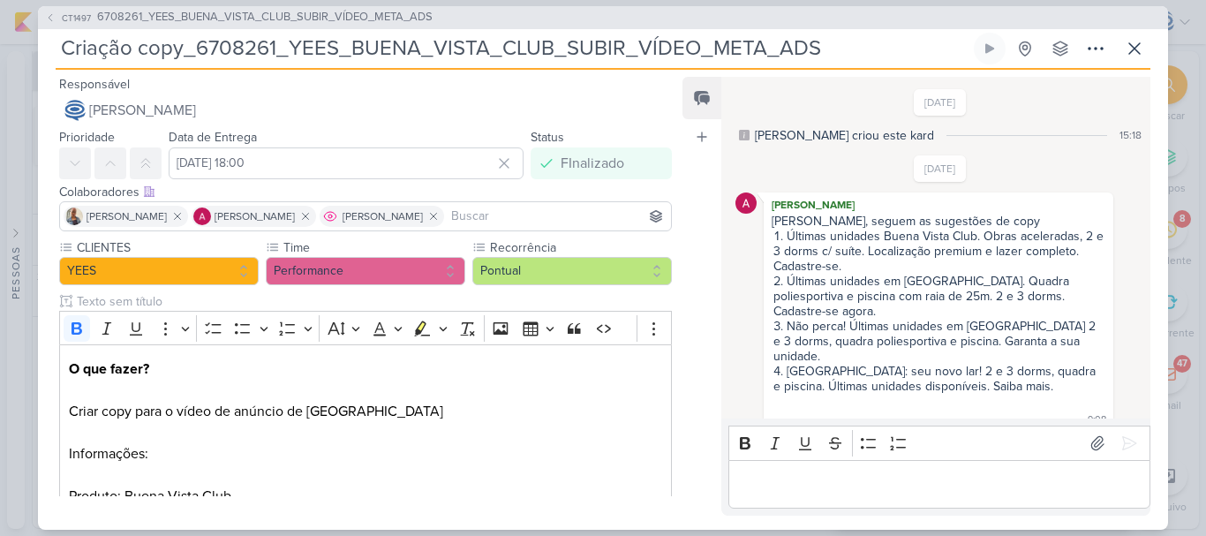
scroll to position [17, 0]
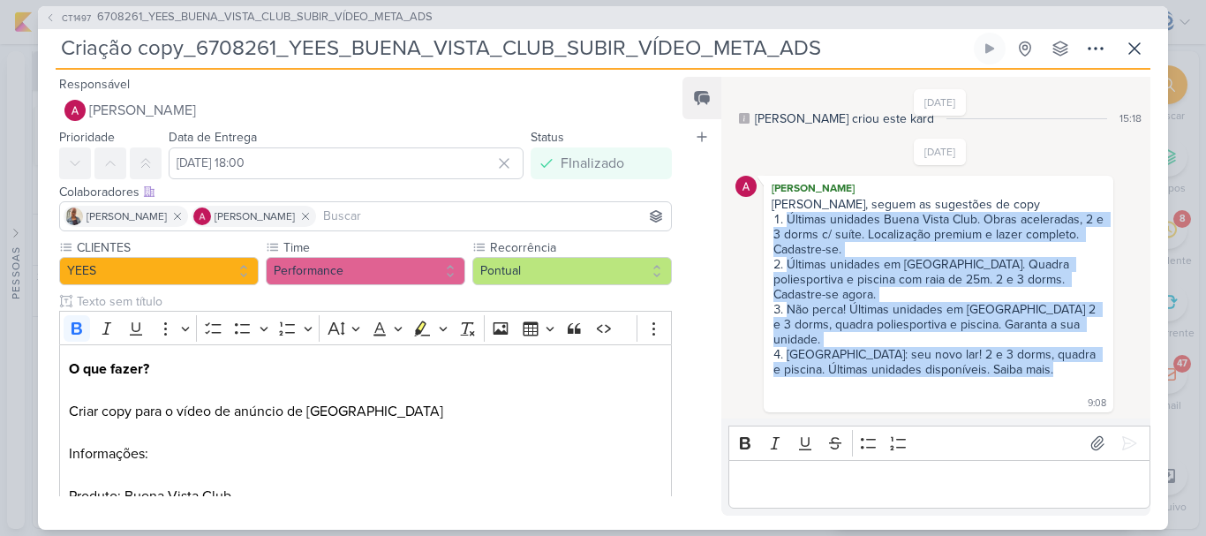
drag, startPoint x: 768, startPoint y: 218, endPoint x: 1053, endPoint y: 371, distance: 323.6
click at [1053, 371] on div "Carol, seguem as sugestões de copy Últimas unidades Buena Vista Club. Obras ace…" at bounding box center [938, 303] width 343 height 212
copy ol "Últimas unidades Buena Vista Club. Obras aceleradas, 2 e 3 dorms c/ suíte. Loca…"
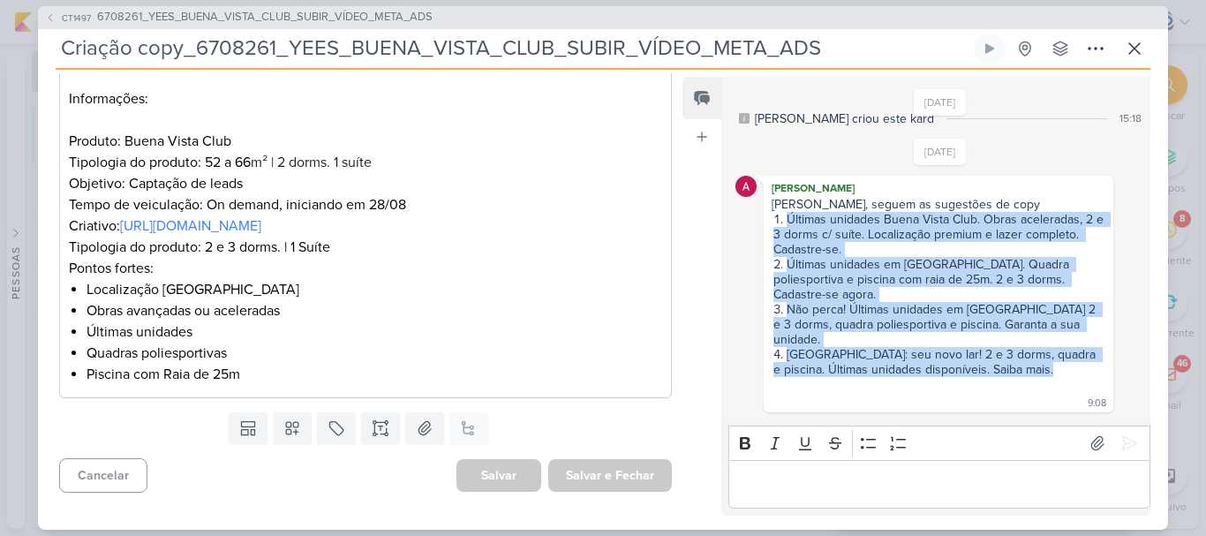
scroll to position [0, 0]
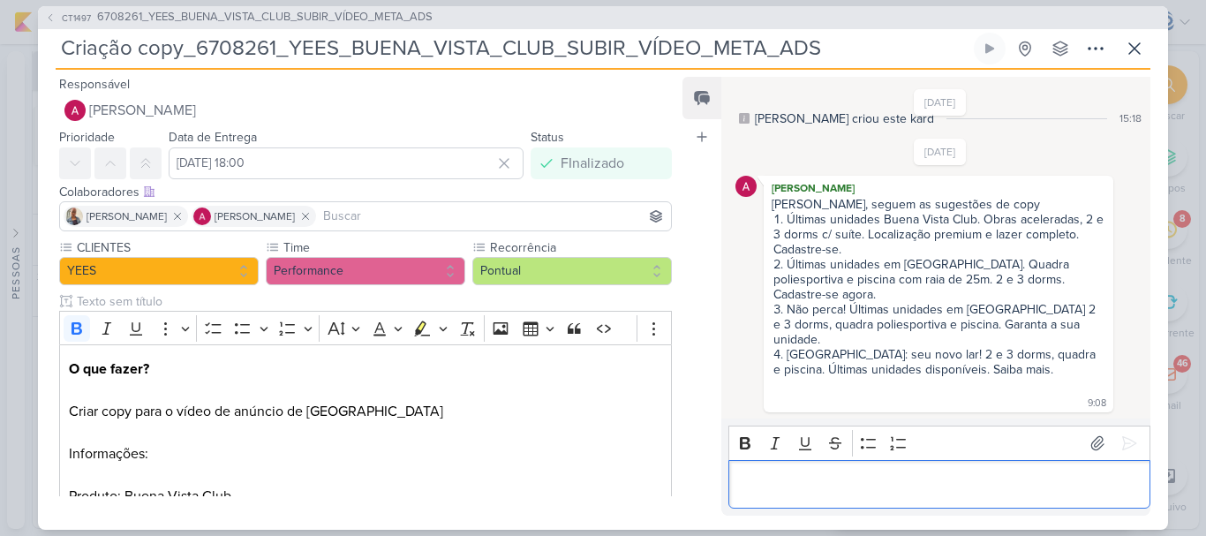
click at [782, 492] on p "Editor editing area: main" at bounding box center [939, 483] width 404 height 21
click at [903, 479] on p "Aguardando retor" at bounding box center [939, 483] width 404 height 21
click at [1121, 446] on icon at bounding box center [1130, 443] width 18 height 18
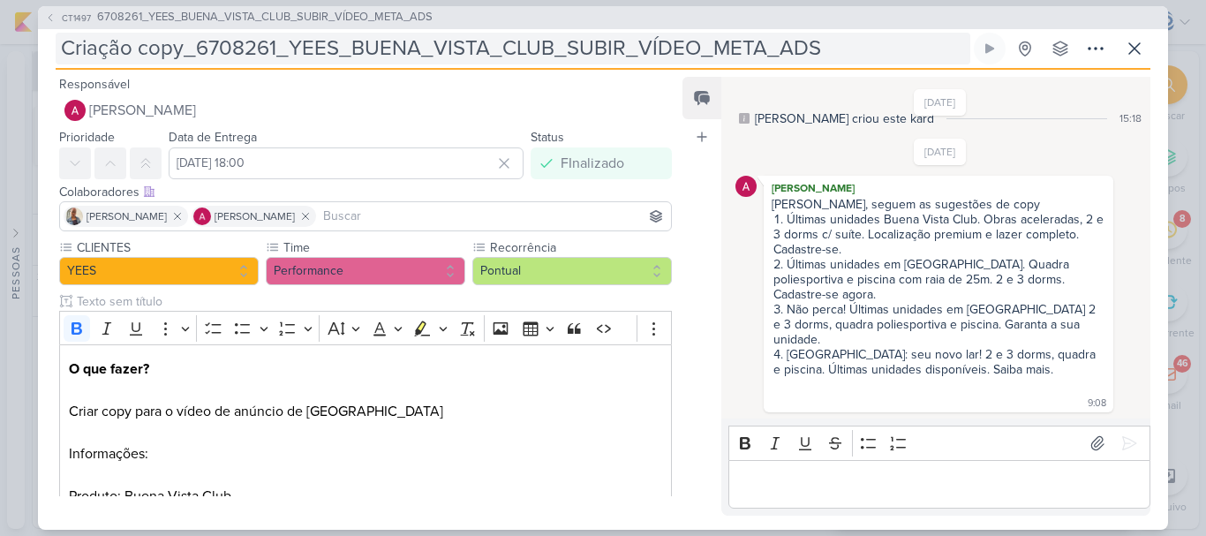
scroll to position [88, 0]
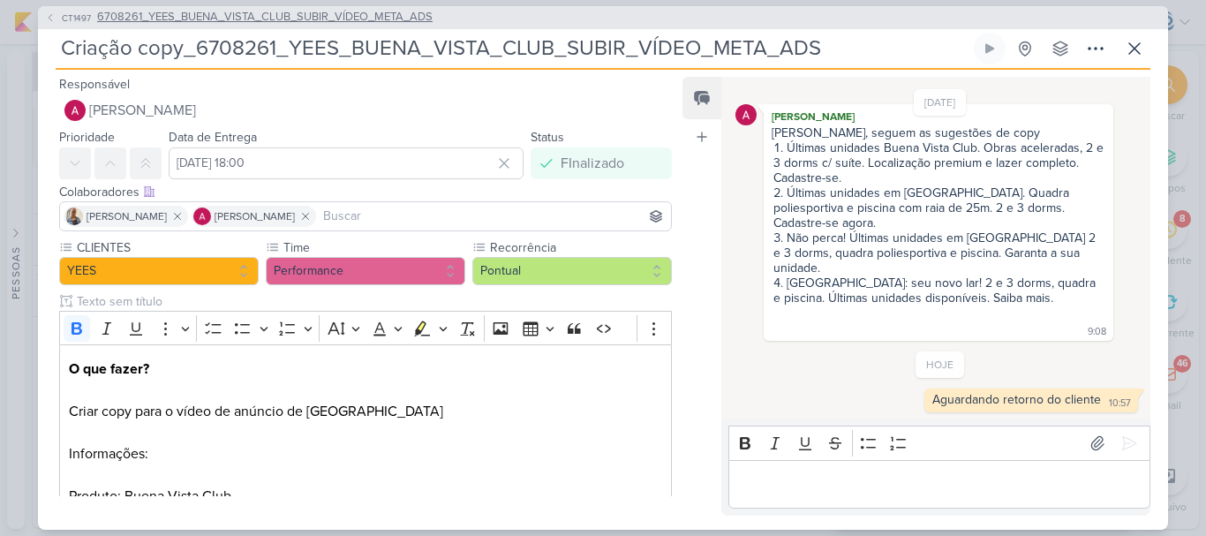
click at [352, 19] on span "6708261_YEES_BUENA_VISTA_CLUB_SUBIR_VÍDEO_META_ADS" at bounding box center [265, 18] width 336 height 18
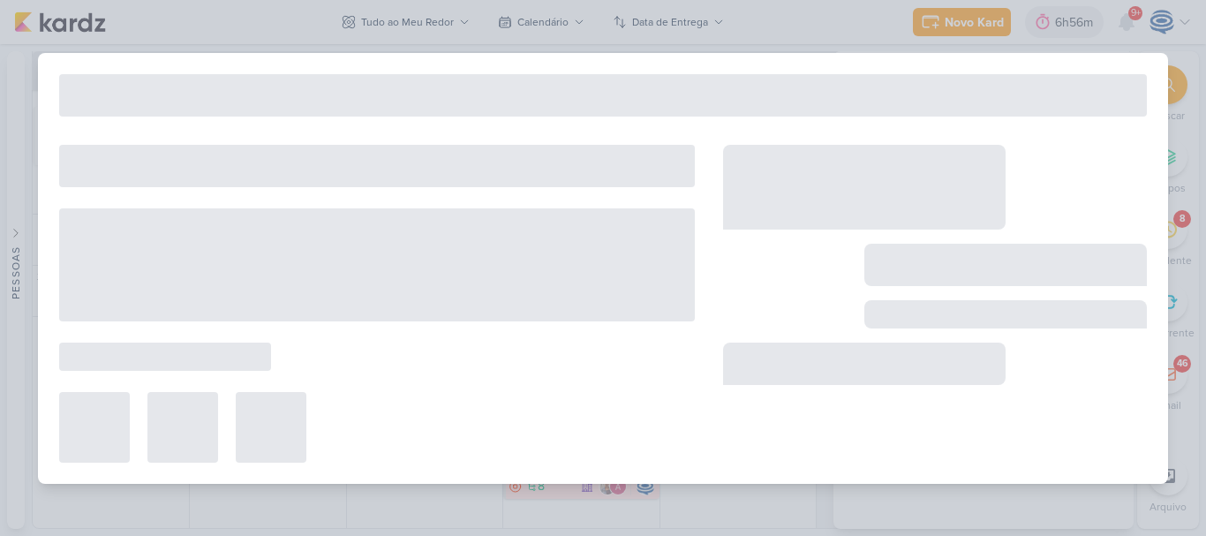
type input "6708261_YEES_BUENA_VISTA_CLUB_SUBIR_VÍDEO_META_ADS"
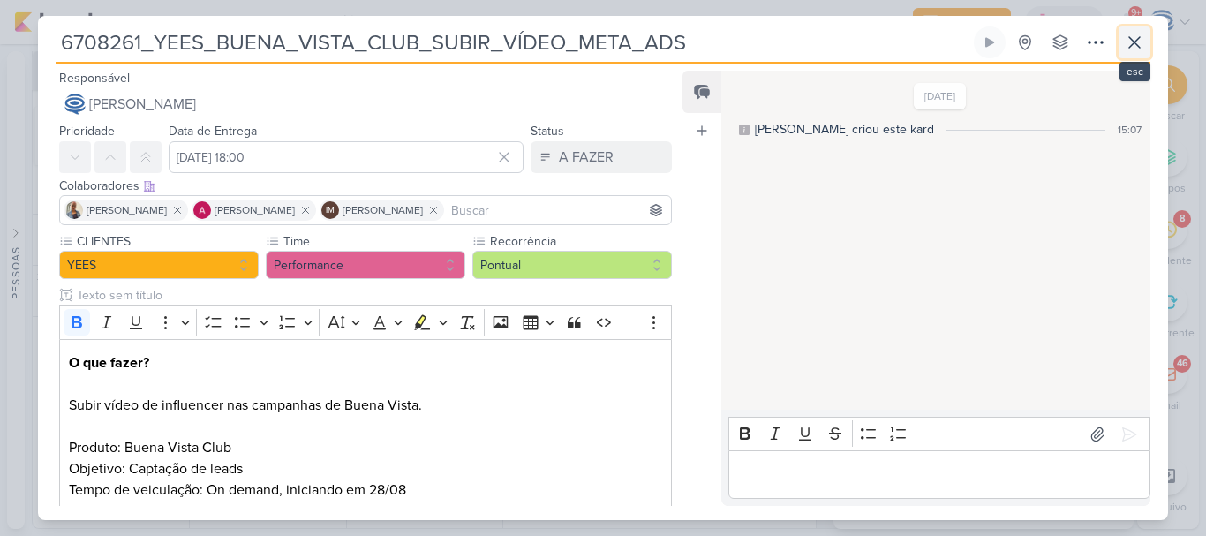
click at [1135, 41] on icon at bounding box center [1134, 42] width 21 height 21
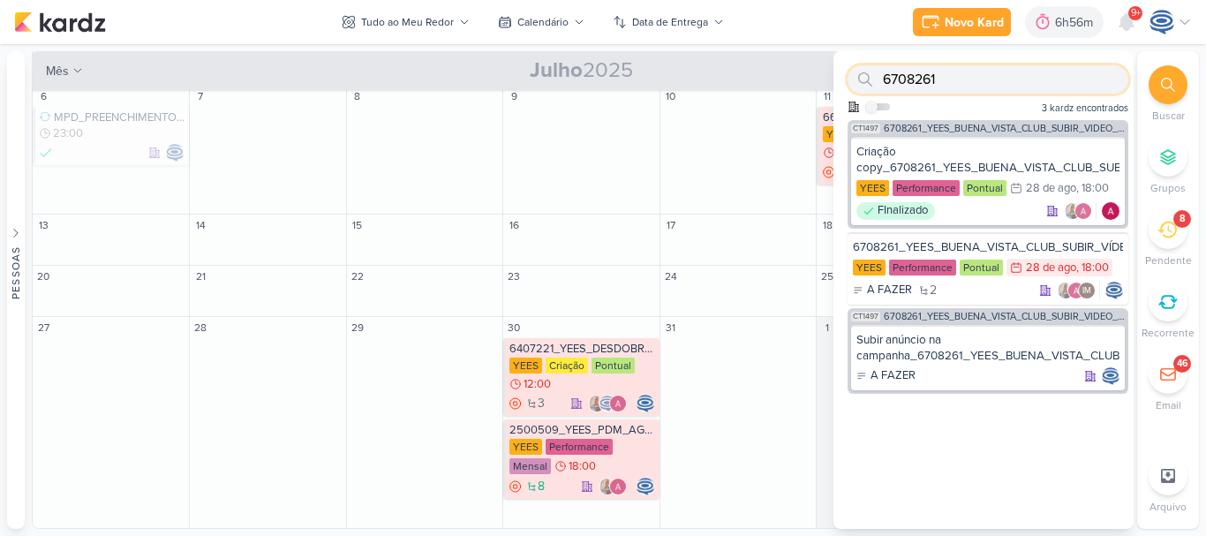
click at [950, 71] on input "6708261" at bounding box center [988, 79] width 281 height 28
paste input "3_YEES_HORTÊNCIA_SUBIR_CRIATIVO_LEAD_ADS_MUDE-SE_JÁ"
click at [950, 71] on input "6708263_YEES_HORTÊNCIA_SUBIR_CRIATIVO_LEAD_ADS_MUDE-SE_JÁ" at bounding box center [988, 79] width 281 height 28
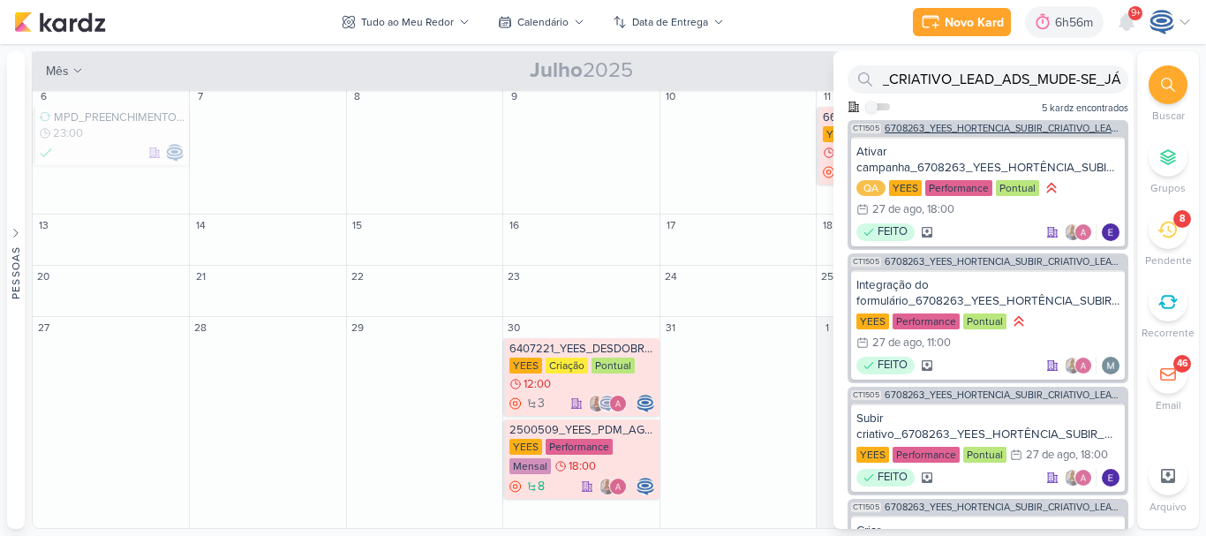
scroll to position [0, 0]
click at [950, 132] on span "6708263_YEES_HORTENCIA_SUBIR_CRIATIVO_LEAD_ADS_MUDE-SE_JÁ" at bounding box center [1005, 129] width 240 height 10
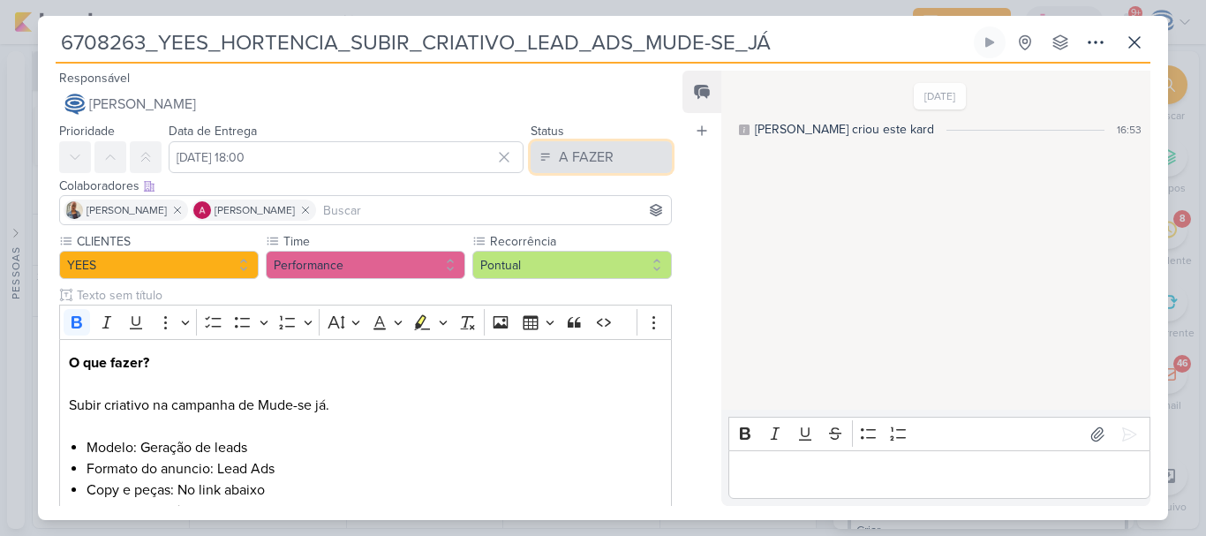
click at [559, 164] on div "A FAZER" at bounding box center [586, 157] width 55 height 21
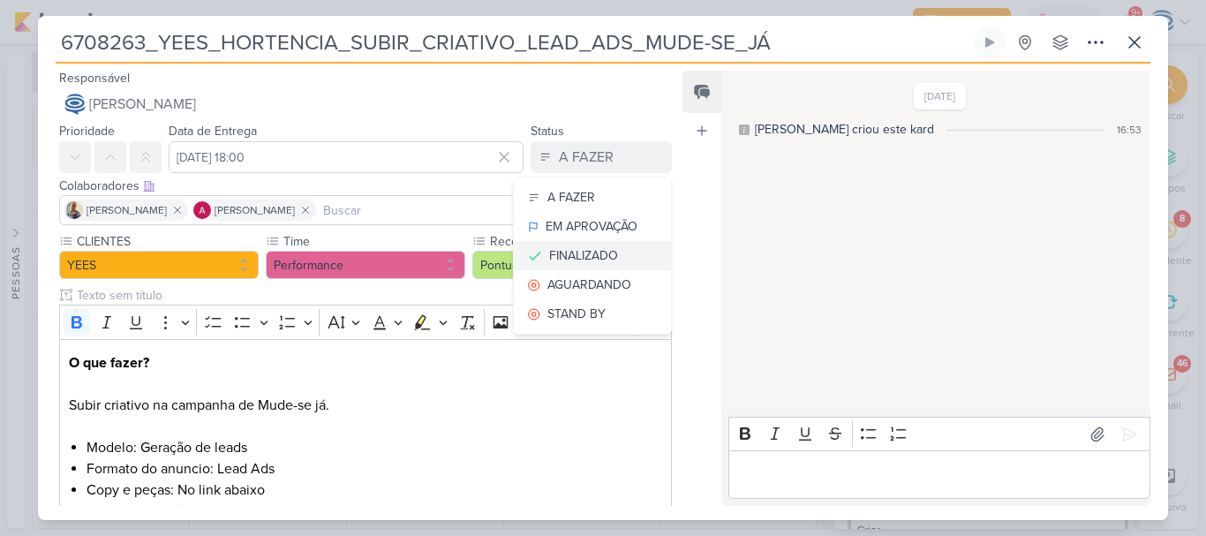
click at [570, 249] on div "FINALIZADO" at bounding box center [583, 255] width 69 height 19
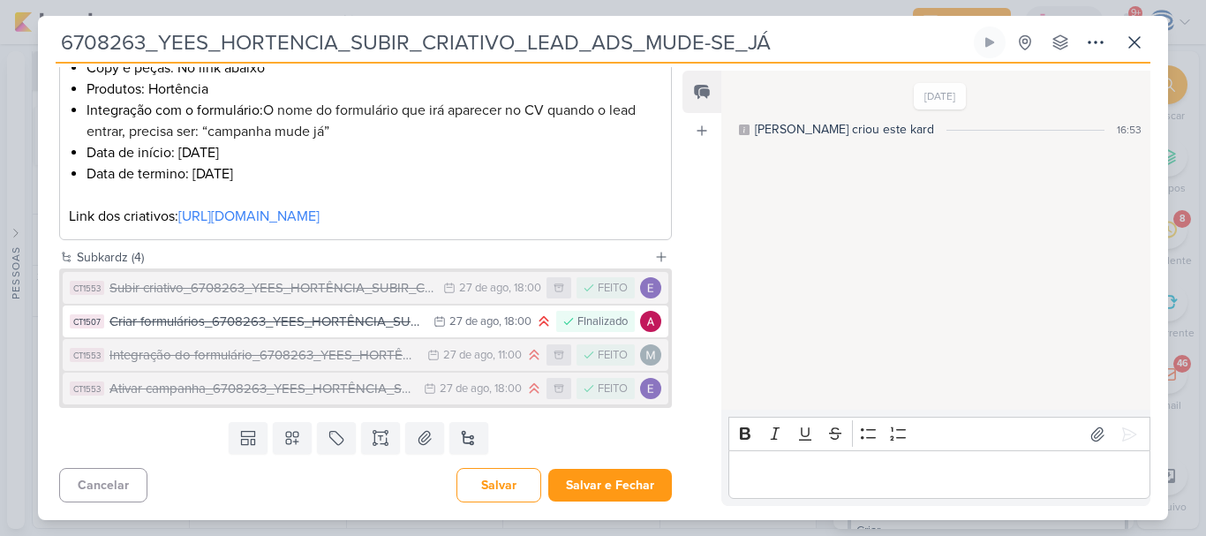
scroll to position [443, 0]
click at [509, 479] on button "Salvar" at bounding box center [499, 485] width 85 height 34
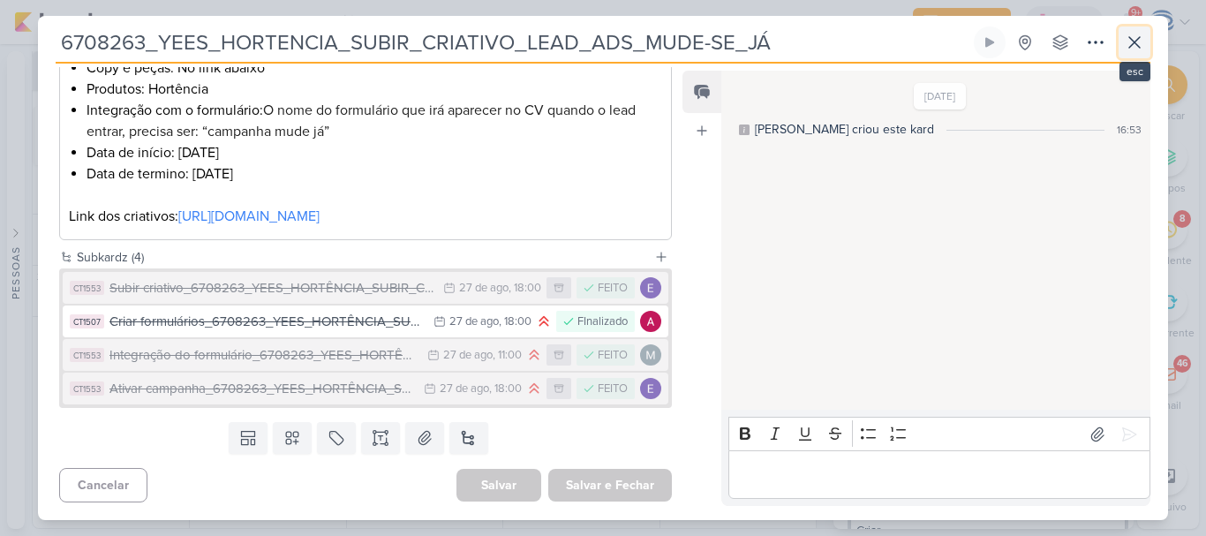
click at [1139, 26] on button at bounding box center [1135, 42] width 32 height 32
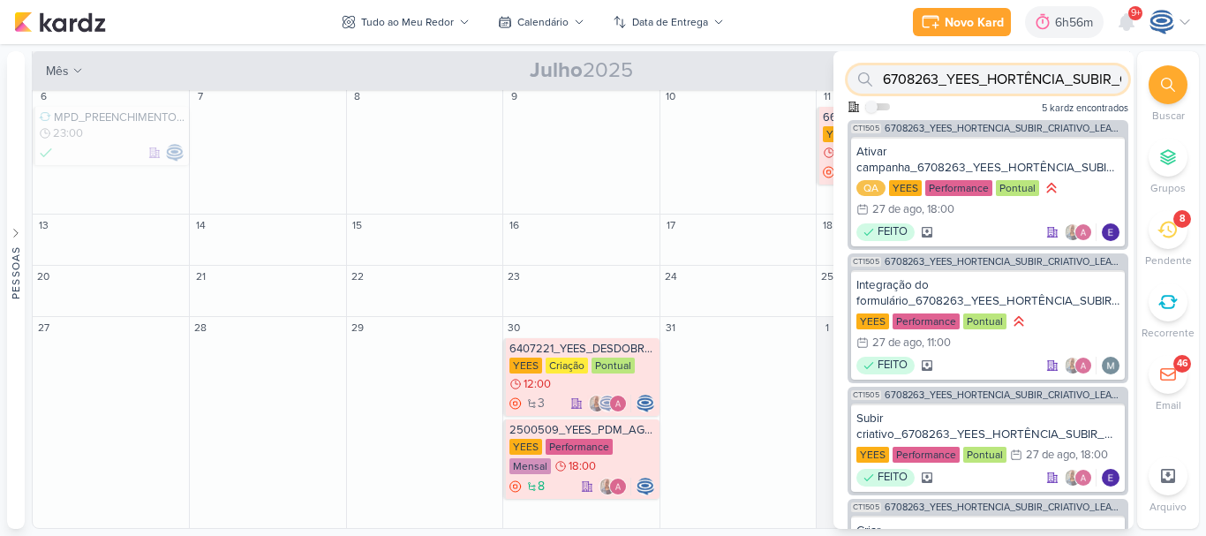
click at [1018, 81] on input "6708263_YEES_HORTÊNCIA_SUBIR_CRIATIVO_LEAD_ADS_MUDE-SE_JÁ" at bounding box center [988, 79] width 281 height 28
paste input "7708271_MPD_ANDROMEDA_BRIEFING_PEÇAS_NOVO_KV"
click at [1018, 81] on input "7708271_MPD_ANDROMEDA_BRIEFING_PEÇAS_NOVO_KV-SE_JÁ" at bounding box center [988, 79] width 281 height 28
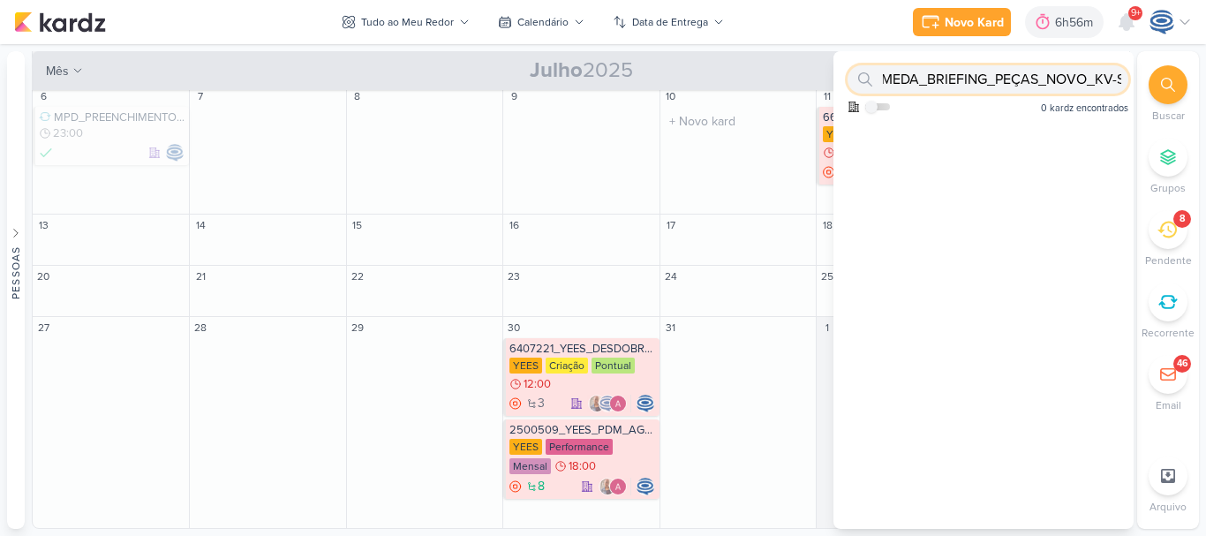
scroll to position [0, 0]
drag, startPoint x: 1114, startPoint y: 83, endPoint x: 759, endPoint y: 98, distance: 354.4
click at [759, 98] on div "Pessoas Pessoas A l e s s a n d r a G o m e s AG A l i n e G i m e n e z G r a …" at bounding box center [603, 290] width 1206 height 478
type input "7708271_MPD_ANDROMEDA_BRIEFING_PEÇAS_NOVO_KV-SE_JÁ"
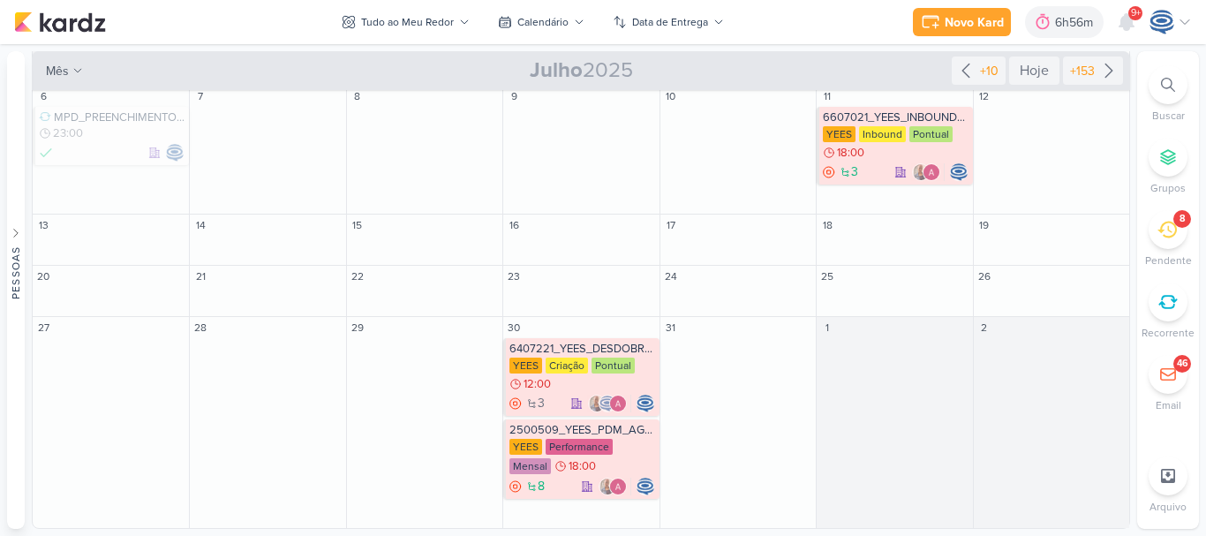
click at [1177, 82] on div at bounding box center [1168, 84] width 39 height 39
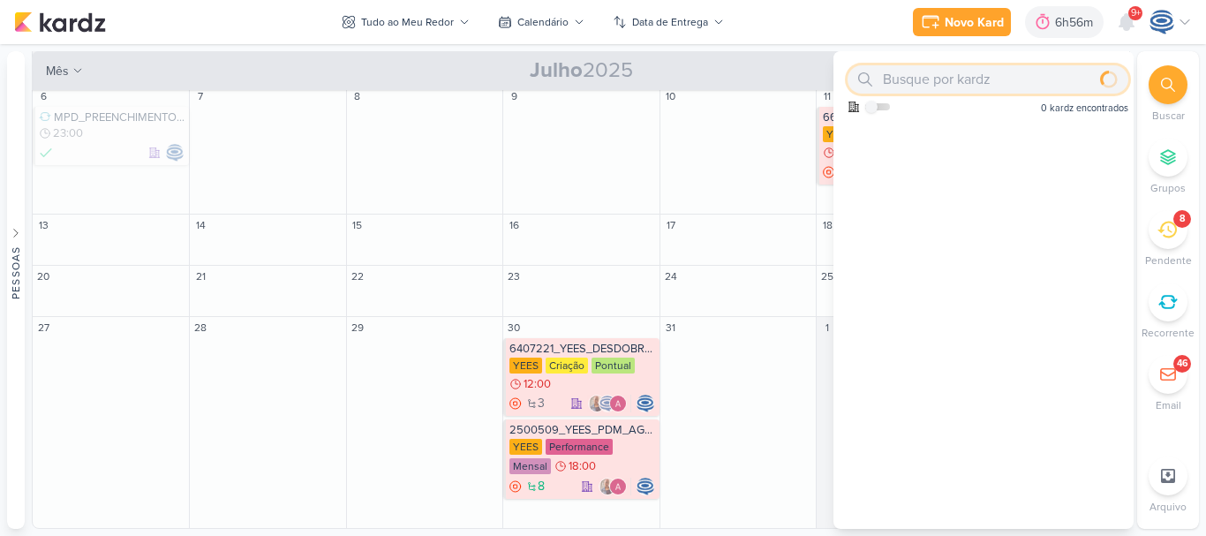
paste input "7708271_MPD_ANDROMEDA_BRIEFING_PEÇAS_NOVO_KV"
click at [1085, 90] on input "7708271_MPD_ANDROMEDA_BRIEFING_PEÇAS_NOVO_KV" at bounding box center [988, 79] width 281 height 28
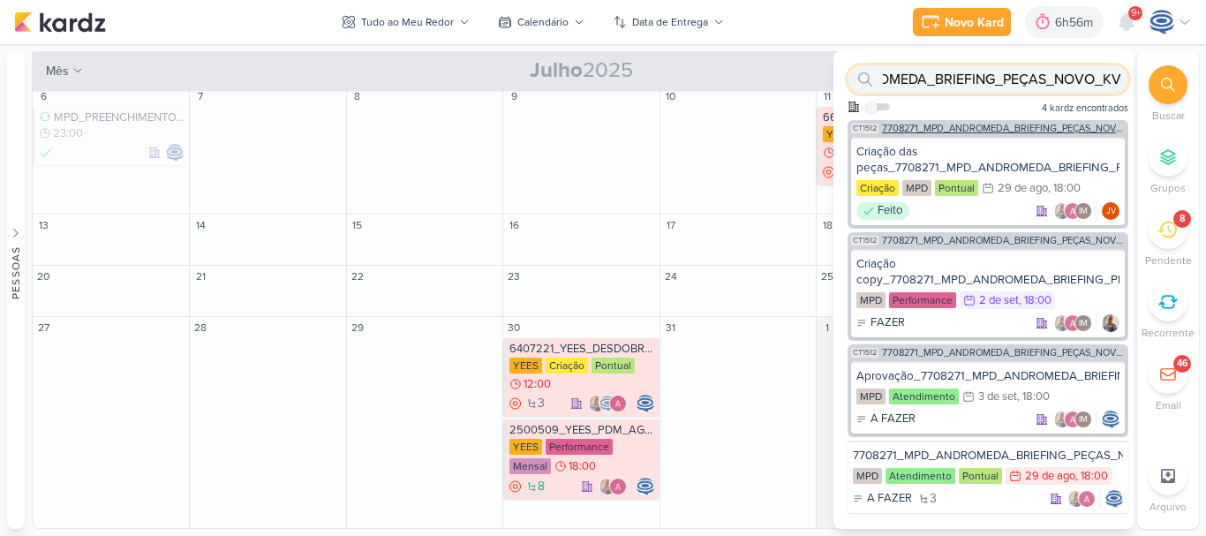
type input "7708271_MPD_ANDROMEDA_BRIEFING_PEÇAS_NOVO_KV"
click at [974, 129] on span "7708271_MPD_ANDROMEDA_BRIEFING_PEÇAS_NOVO_KV_LANÇAMENTO" at bounding box center [1003, 129] width 243 height 10
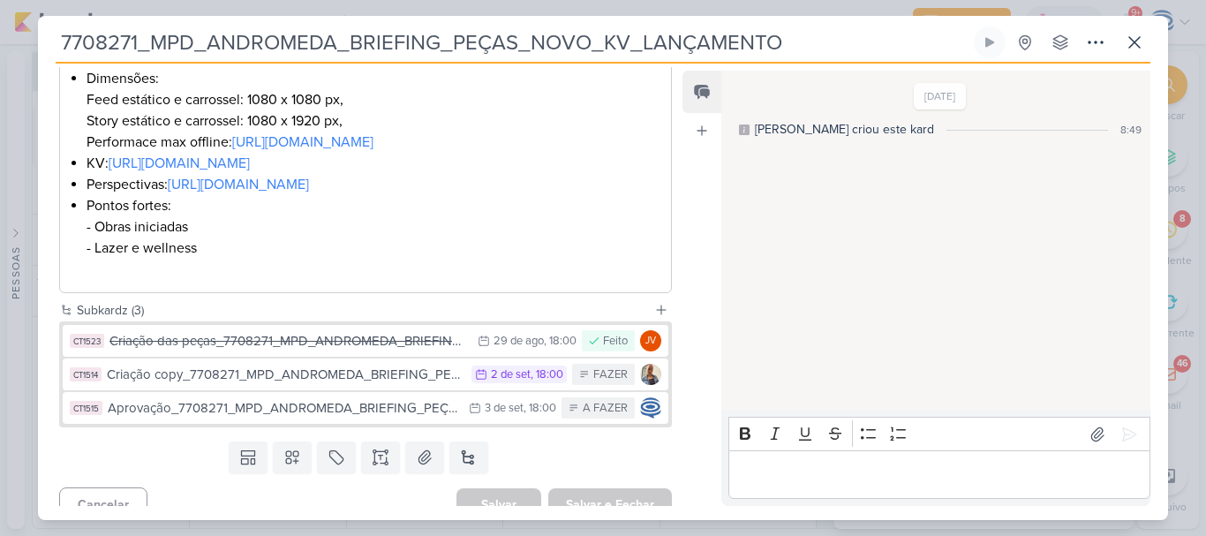
scroll to position [558, 0]
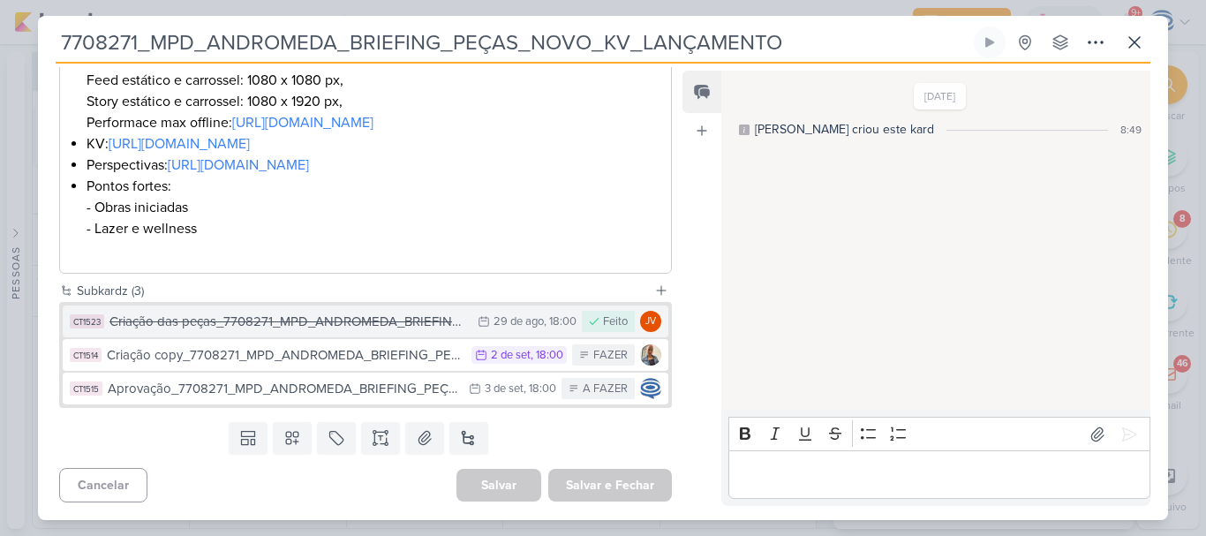
click at [359, 319] on div "Criação das peças_7708271_MPD_ANDROMEDA_BRIEFING_PEÇAS_NOVO_KV_LANÇAMENTO" at bounding box center [288, 322] width 359 height 20
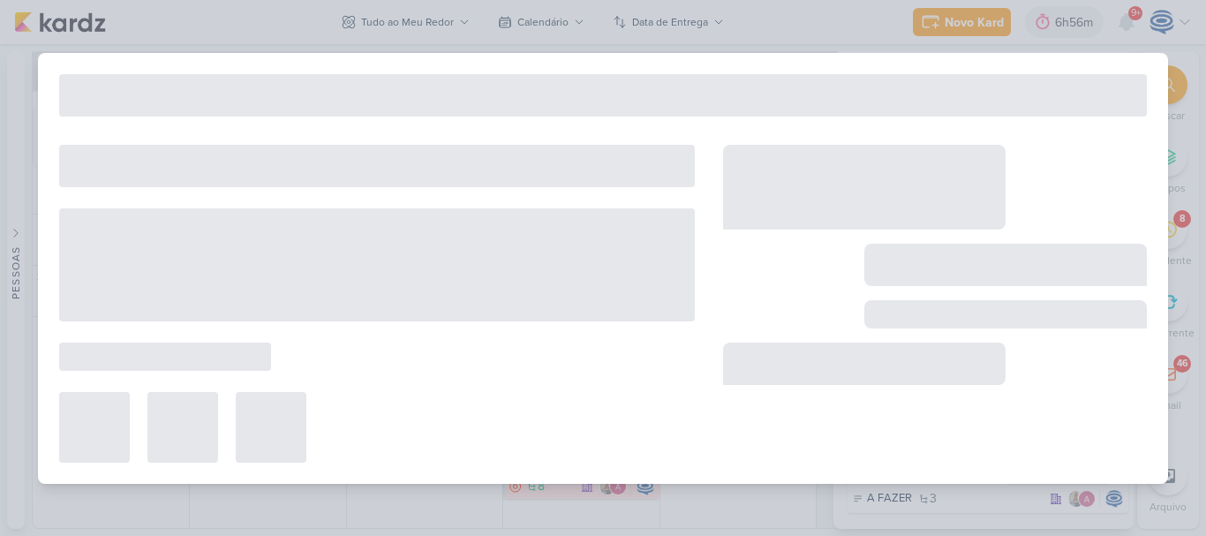
type input "Criação das peças_7708271_MPD_ANDROMEDA_BRIEFING_PEÇAS_NOVO_KV_LANÇAMENTO"
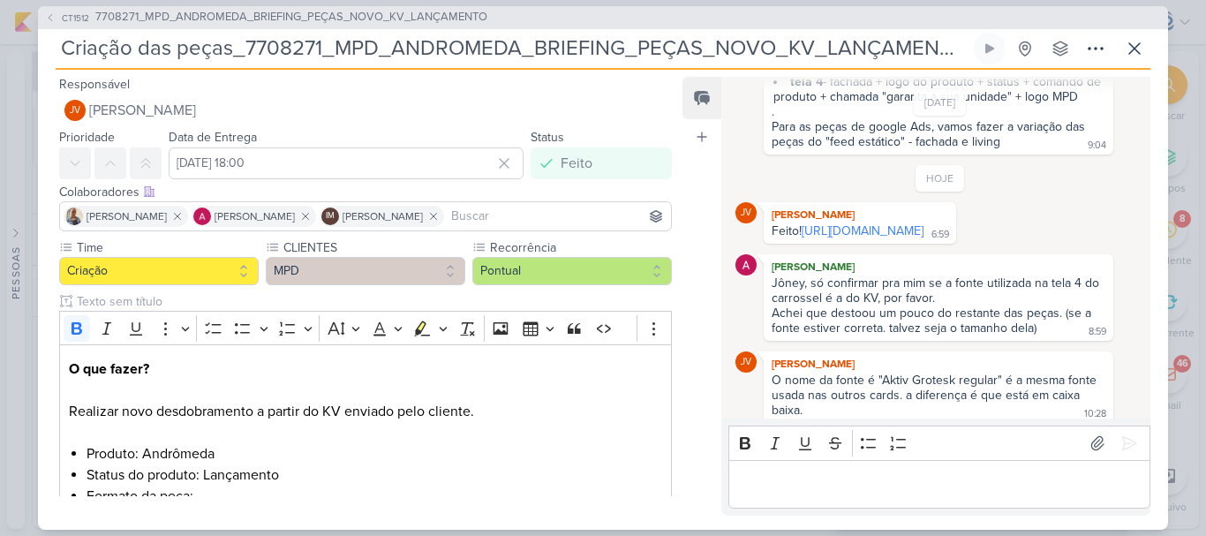
scroll to position [768, 0]
click at [922, 238] on link "https://drive.google.com/drive/folders/10lSypapKVF8JRFOdvrmt0Ns6IG6nolRR?usp=sh…" at bounding box center [863, 231] width 122 height 15
drag, startPoint x: 244, startPoint y: 49, endPoint x: 846, endPoint y: 54, distance: 602.2
click at [846, 54] on input "Criação das peças_7708271_MPD_ANDROMEDA_BRIEFING_PEÇAS_NOVO_KV_LANÇAMENTO" at bounding box center [513, 49] width 915 height 32
drag, startPoint x: 957, startPoint y: 42, endPoint x: 245, endPoint y: 67, distance: 713.1
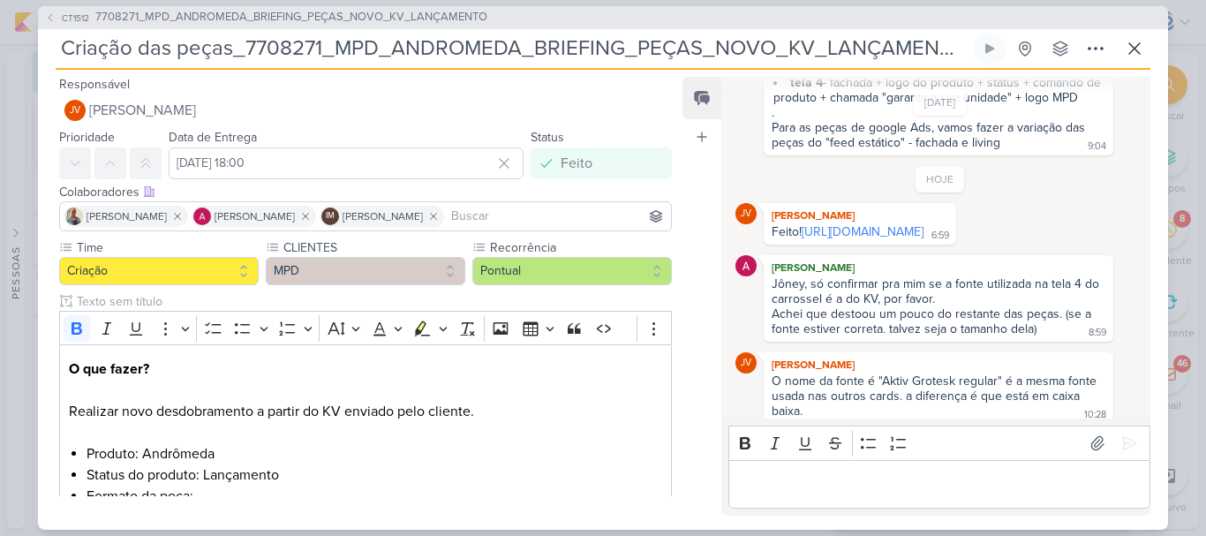
click at [245, 67] on div "Criação das peças_7708271_MPD_ANDROMEDA_BRIEFING_PEÇAS_NOVO_KV_LANÇAMENTO Criad…" at bounding box center [603, 51] width 1095 height 37
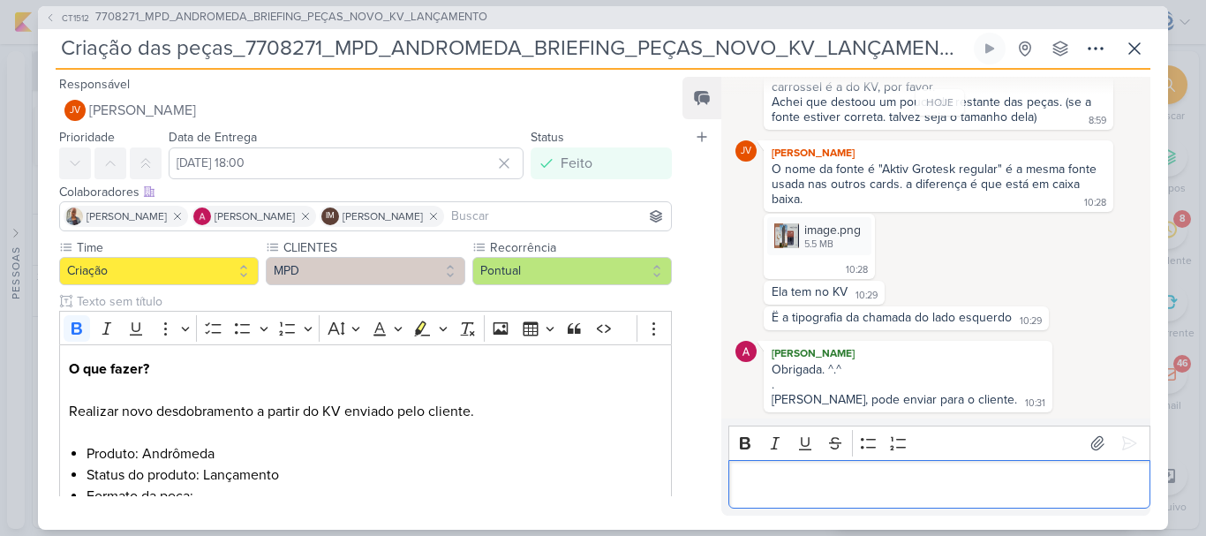
click at [810, 484] on p "Editor editing area: main" at bounding box center [939, 483] width 404 height 21
click at [1123, 452] on icon at bounding box center [1130, 443] width 18 height 18
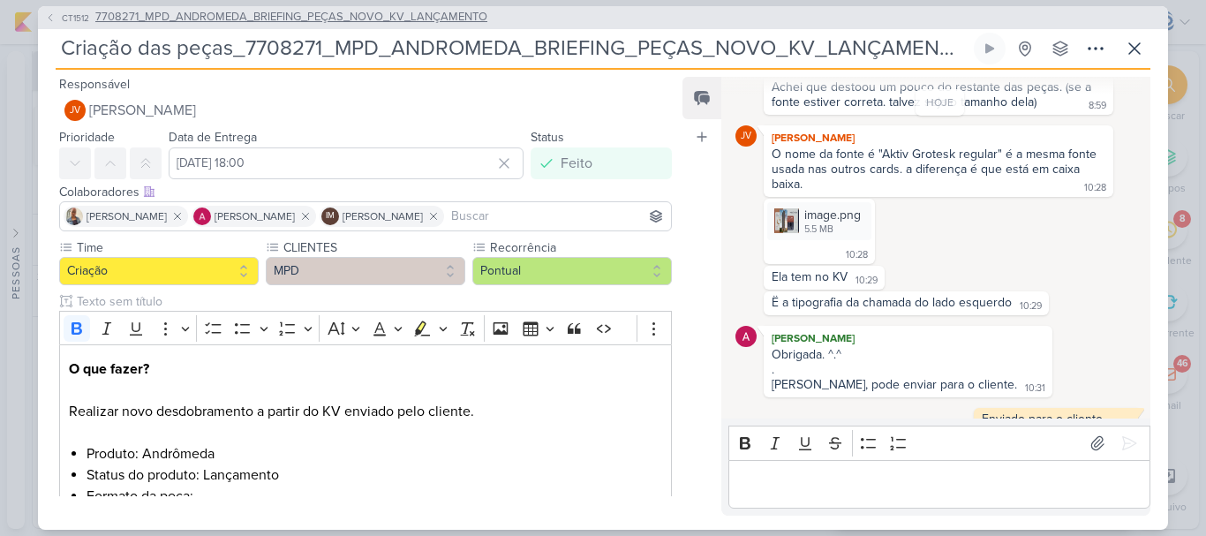
scroll to position [1030, 0]
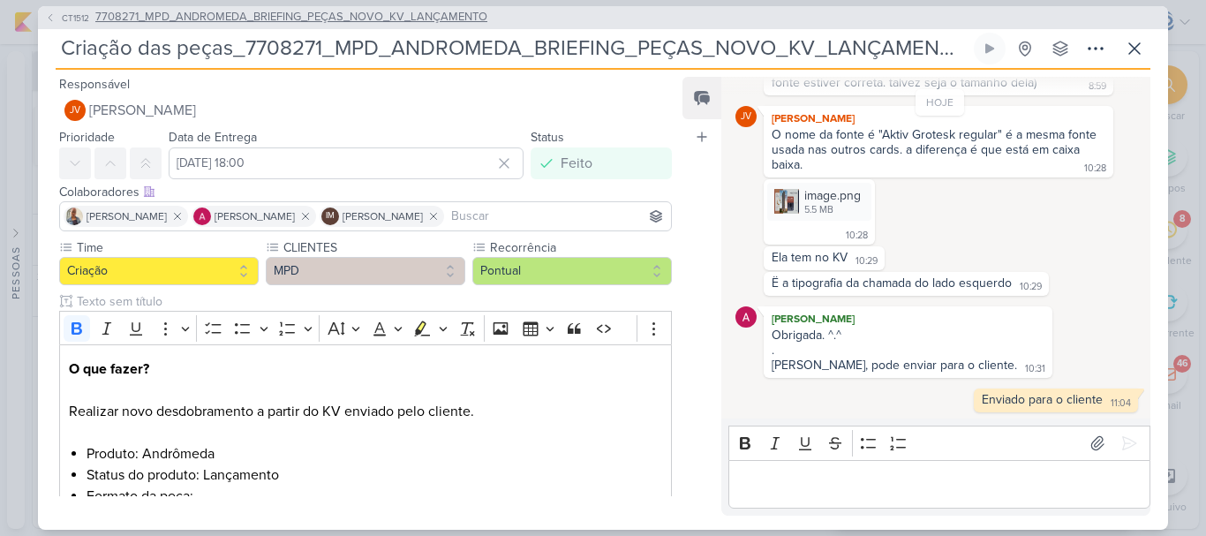
click at [434, 16] on span "7708271_MPD_ANDROMEDA_BRIEFING_PEÇAS_NOVO_KV_LANÇAMENTO" at bounding box center [291, 18] width 392 height 18
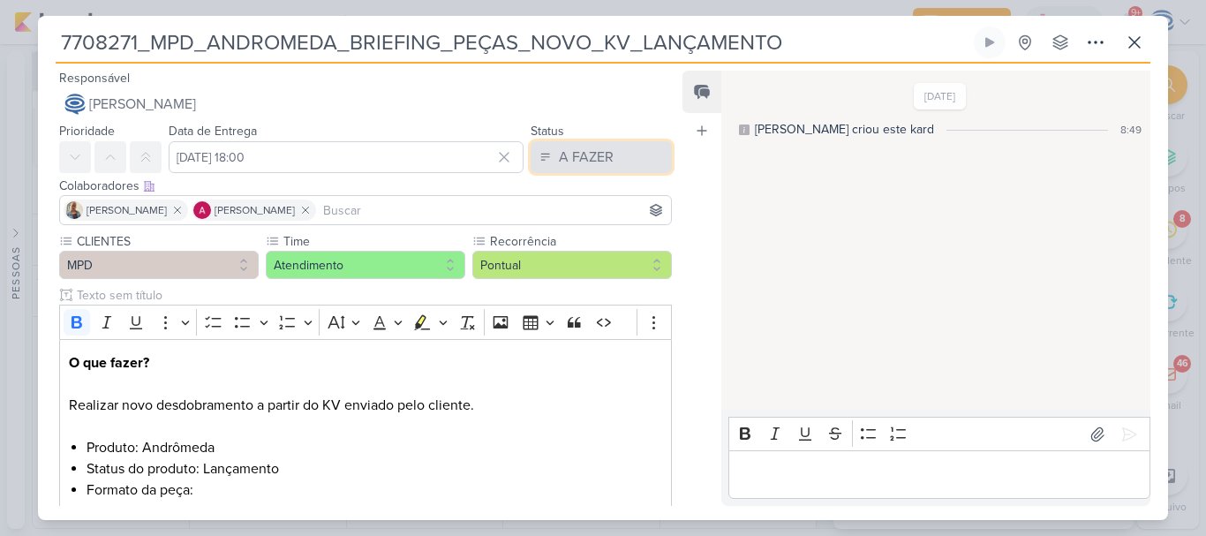
click at [611, 154] on button "A FAZER" at bounding box center [601, 157] width 141 height 32
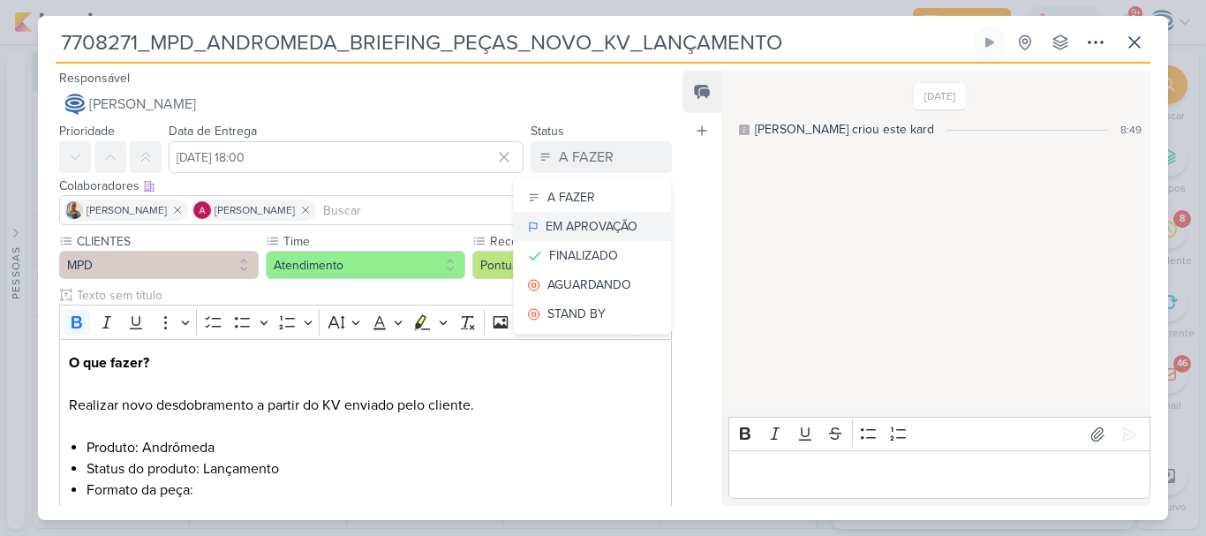
click at [592, 223] on div "EM APROVAÇÃO" at bounding box center [592, 226] width 92 height 19
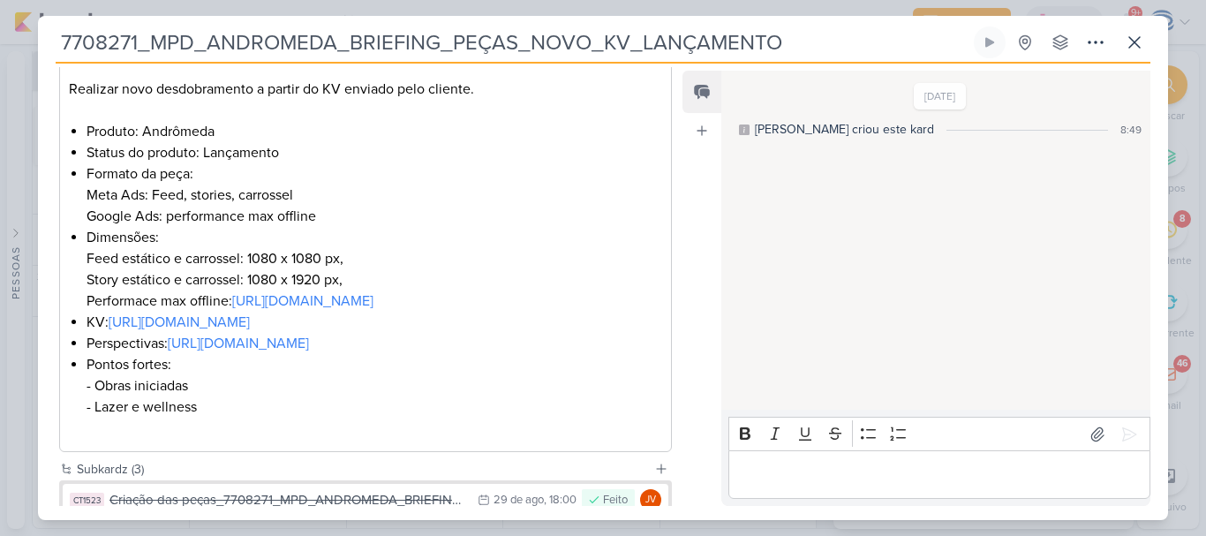
scroll to position [555, 0]
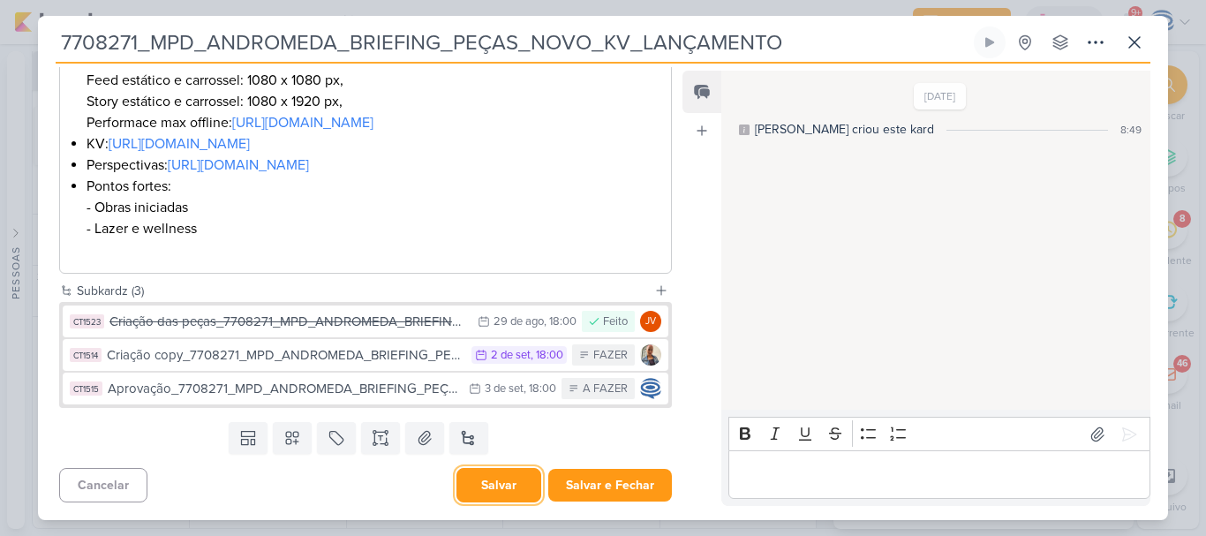
click at [499, 487] on button "Salvar" at bounding box center [499, 485] width 85 height 34
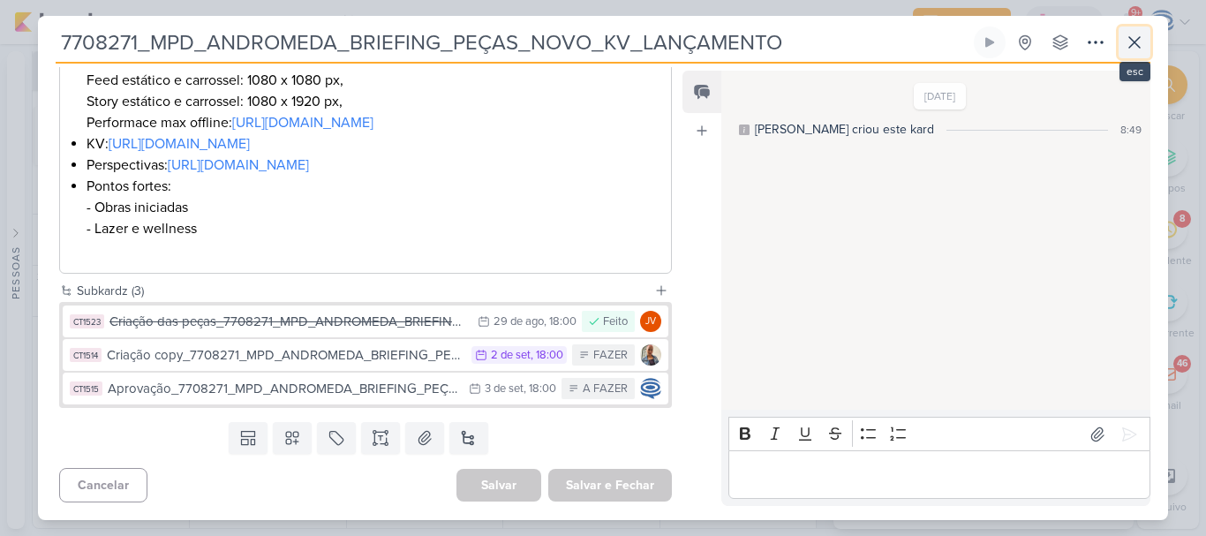
click at [1136, 39] on icon at bounding box center [1134, 42] width 21 height 21
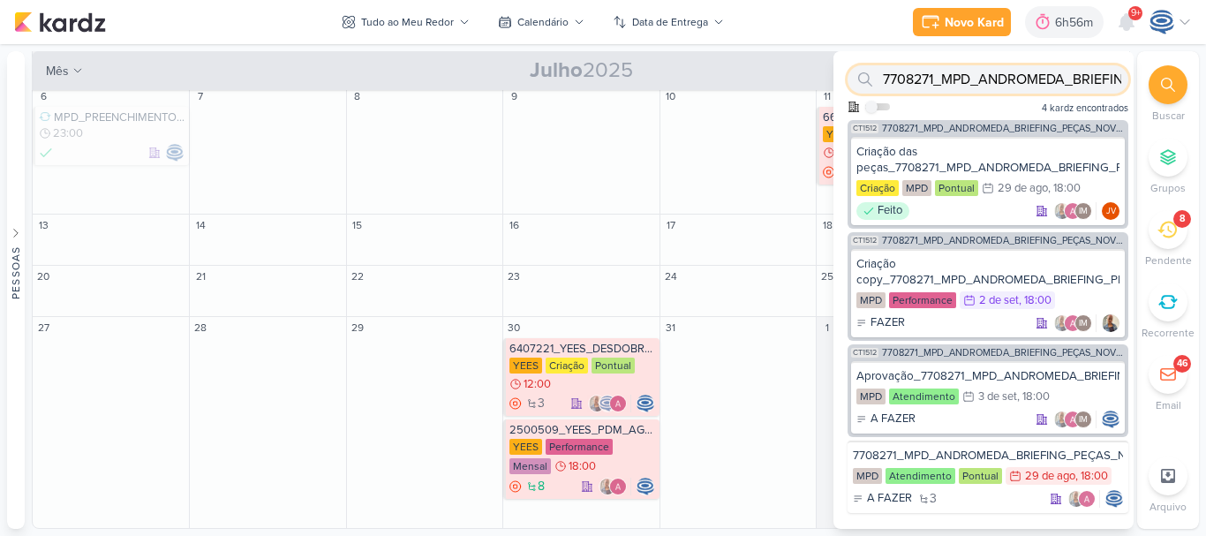
click at [1015, 72] on input "7708271_MPD_ANDROMEDA_BRIEFING_PEÇAS_NOVO_KV" at bounding box center [988, 79] width 281 height 28
paste input "6308271_YEES_TAQUARAL_PUBLICAR_POST_BLOG"
click at [1015, 72] on input "6308271_YEES_TAQUARAL_PUBLICAR_POST_BLOG" at bounding box center [988, 79] width 281 height 28
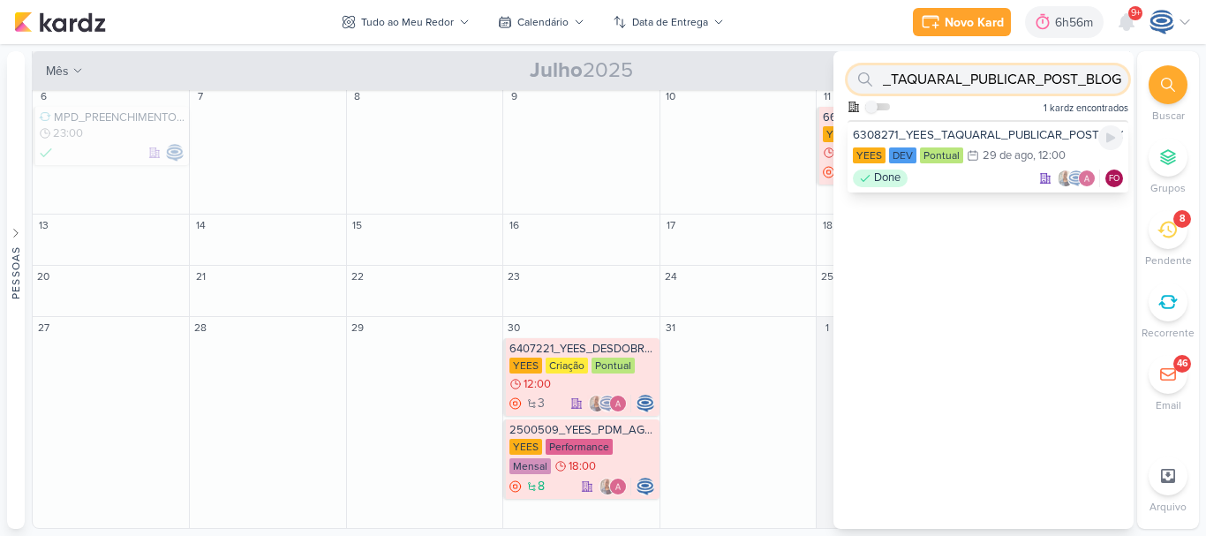
type input "6308271_YEES_TAQUARAL_PUBLICAR_POST_BLOG"
click at [1020, 138] on div "6308271_YEES_TAQUARAL_PUBLICAR_POST_BLOG" at bounding box center [988, 135] width 270 height 16
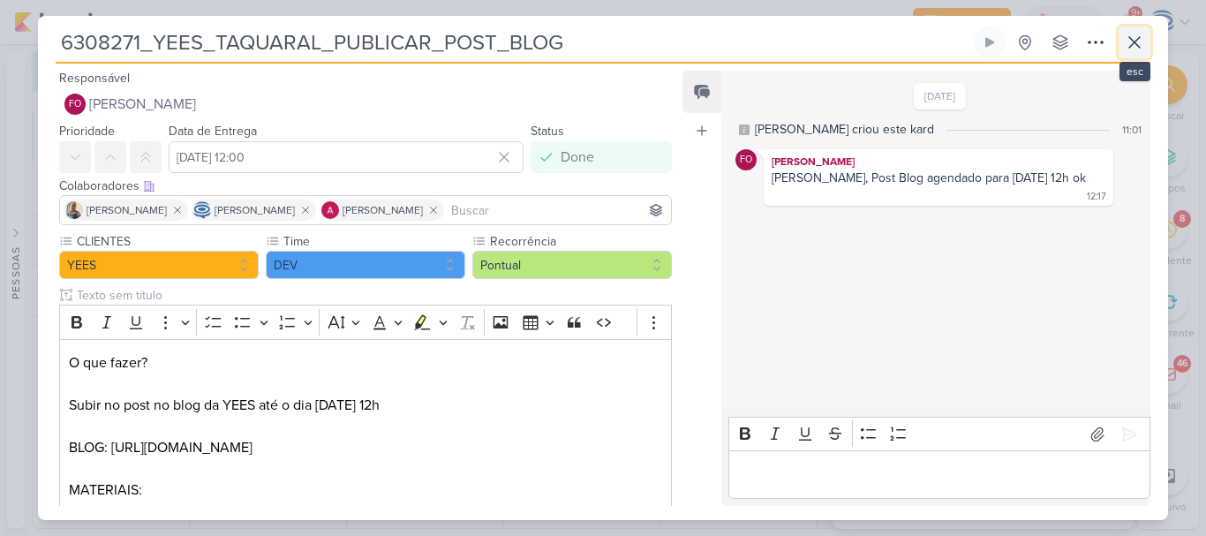
click at [1126, 30] on button at bounding box center [1135, 42] width 32 height 32
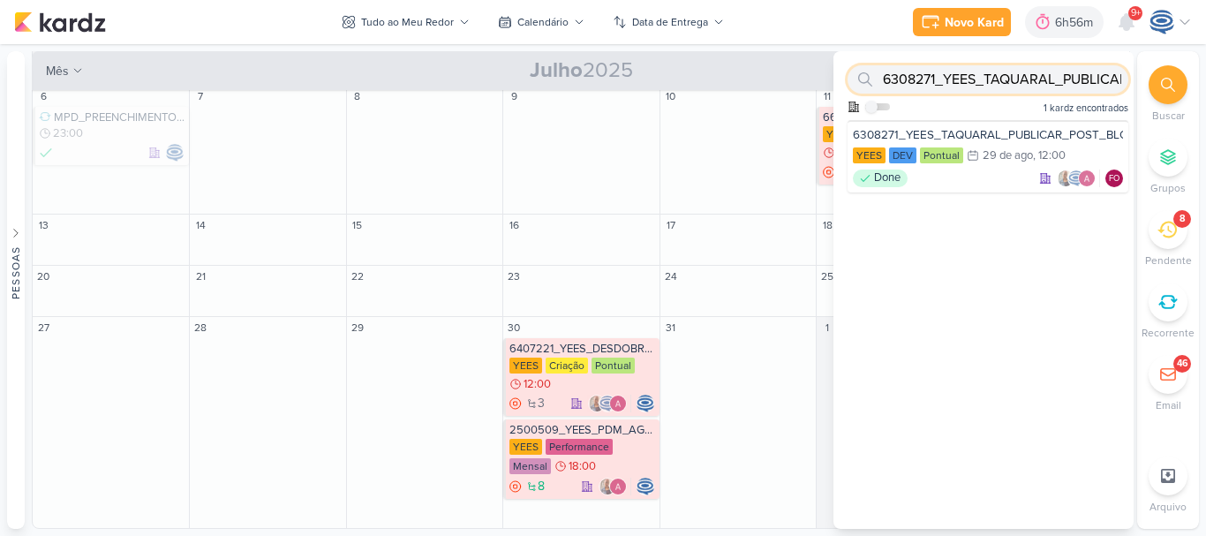
click at [1051, 72] on input "6308271_YEES_TAQUARAL_PUBLICAR_POST_BLOG" at bounding box center [988, 79] width 281 height 28
paste input "6608271_YEES_CRIAÇAO_POPUP_BLOG"
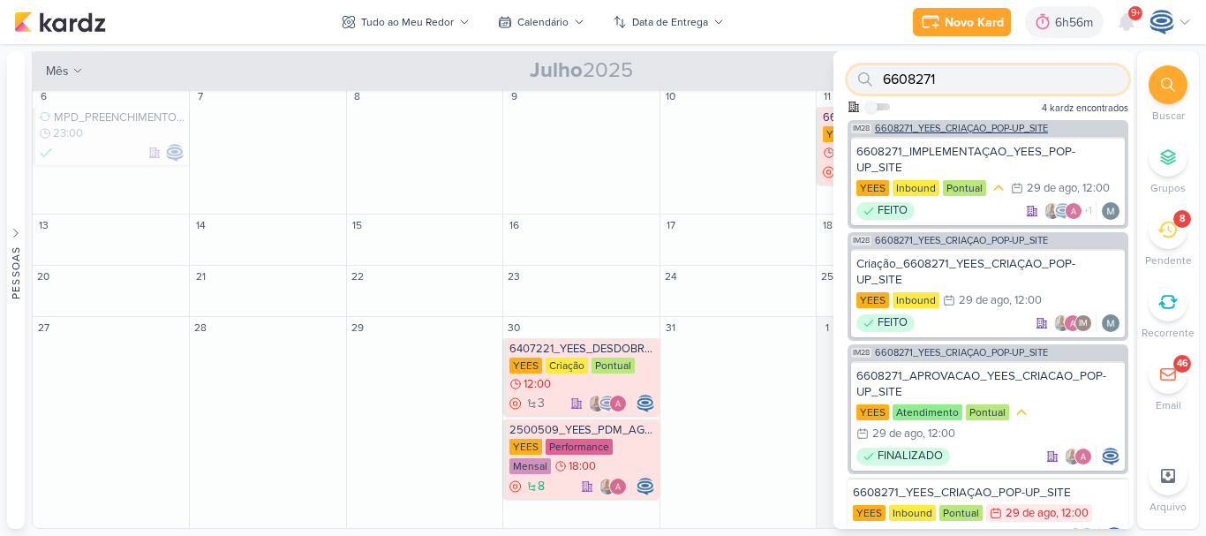
type input "6608271"
click at [1017, 129] on span "6608271_YEES_CRIAÇAO_POP-UP_SITE" at bounding box center [961, 129] width 173 height 10
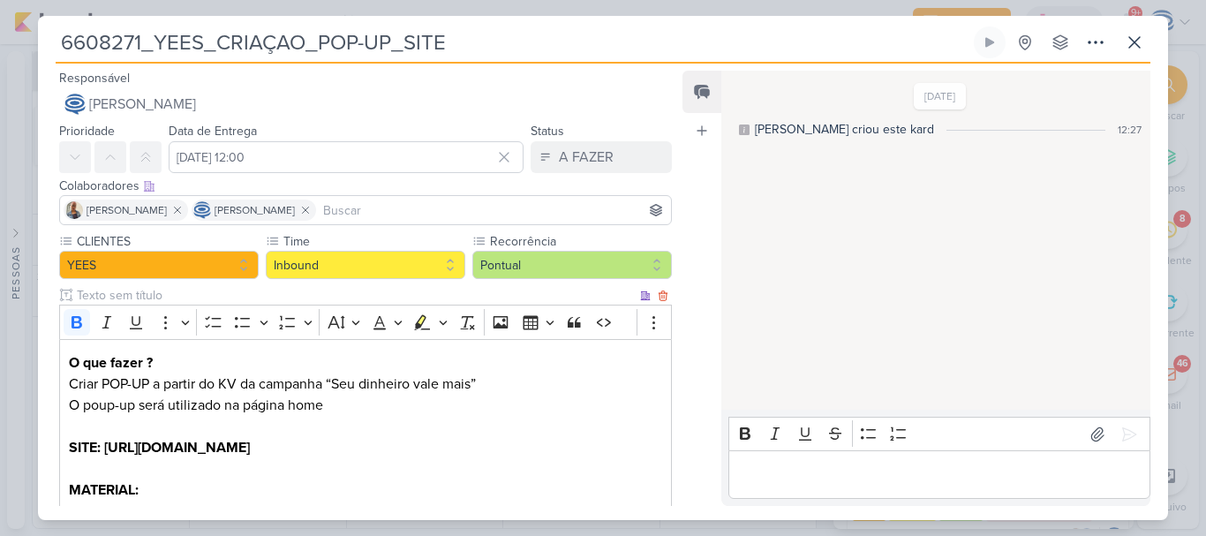
scroll to position [1, 0]
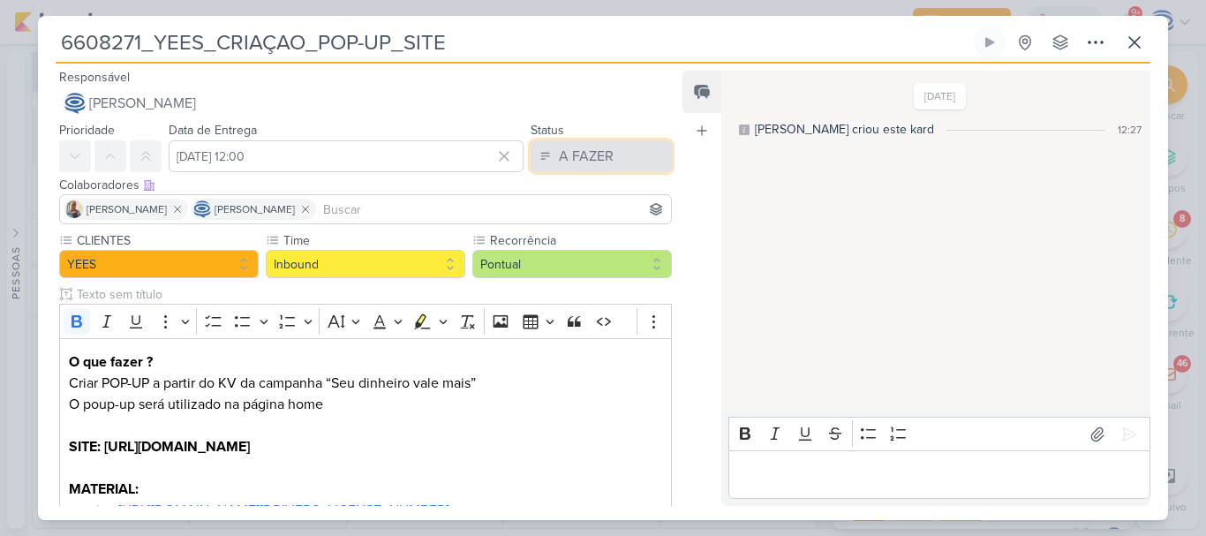
click at [568, 162] on div "A FAZER" at bounding box center [586, 156] width 55 height 21
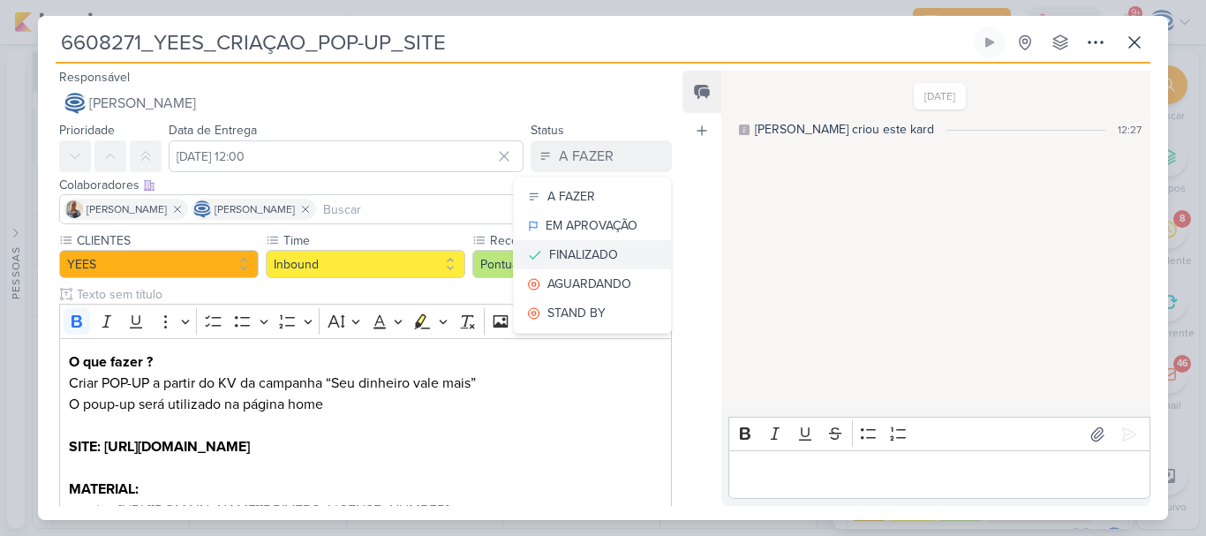
click at [573, 255] on div "FINALIZADO" at bounding box center [583, 254] width 69 height 19
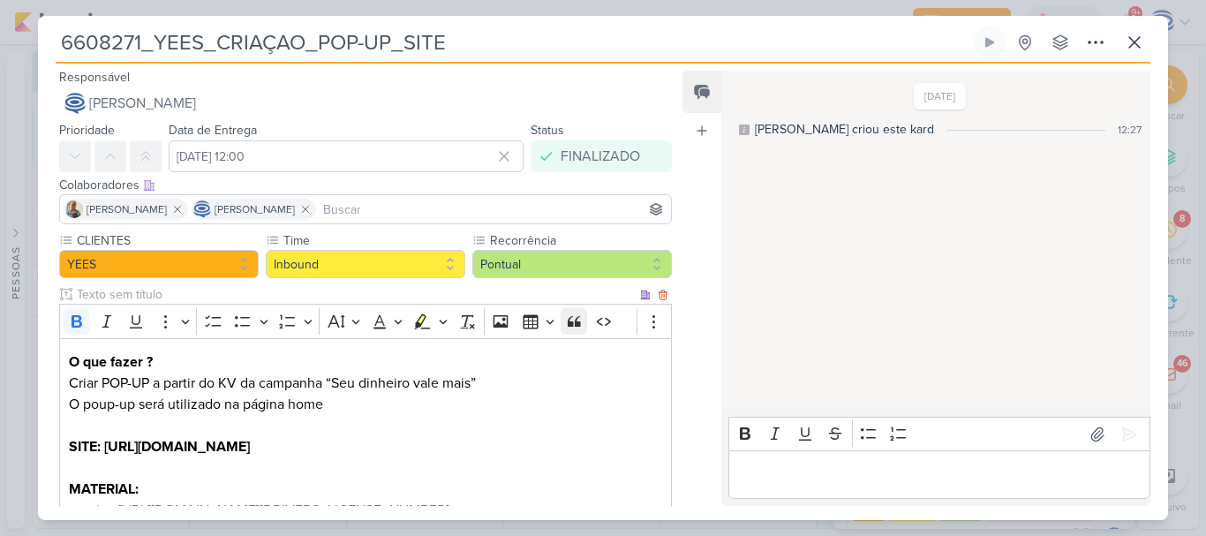
scroll to position [261, 0]
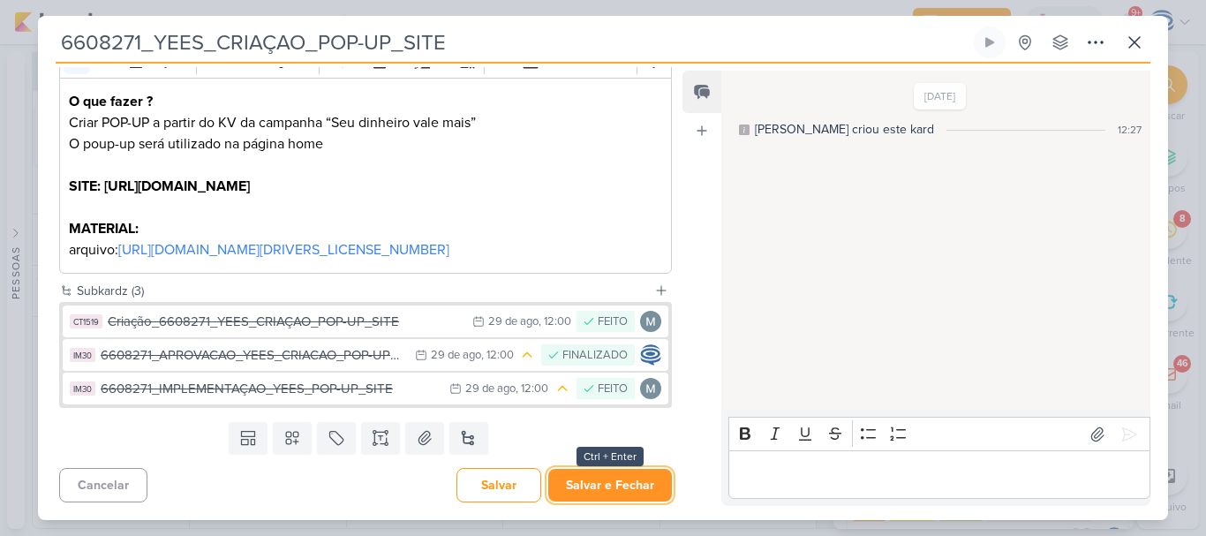
click at [581, 498] on button "Salvar e Fechar" at bounding box center [610, 485] width 124 height 33
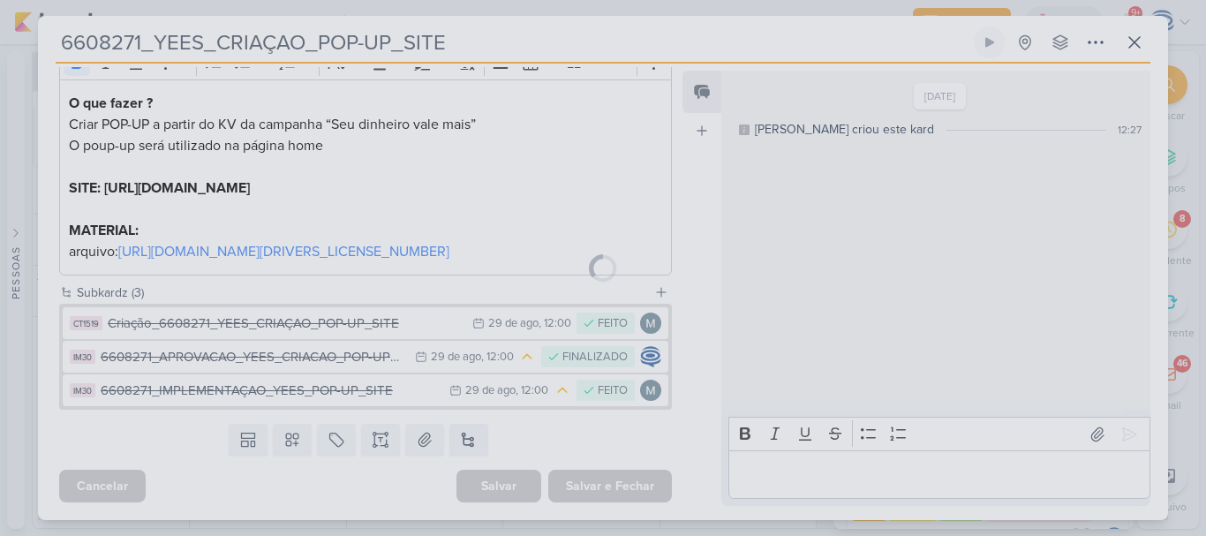
scroll to position [0, 0]
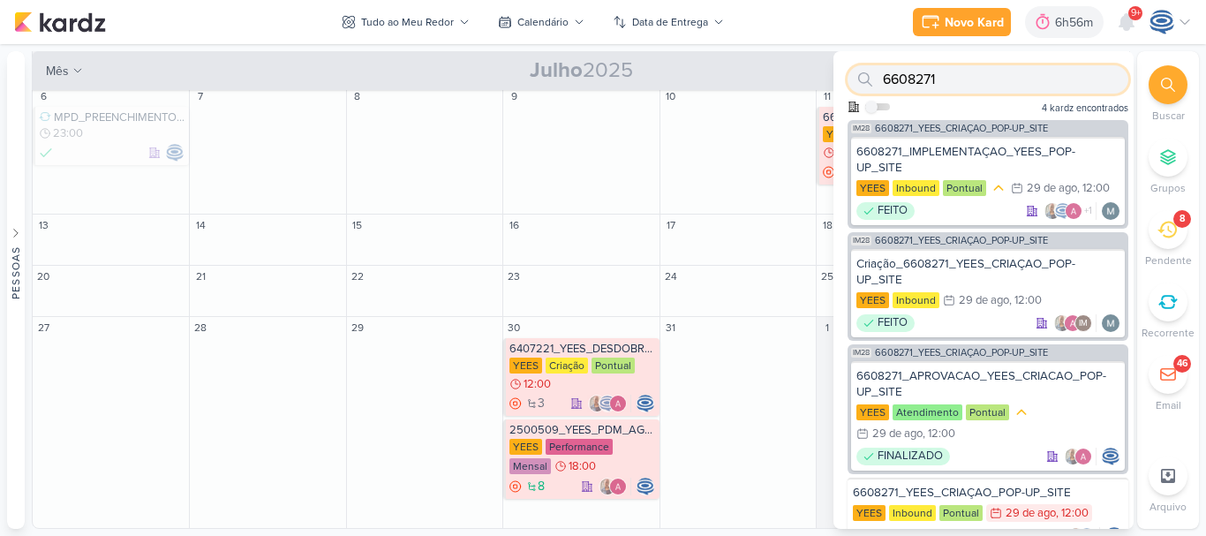
click at [1006, 86] on input "6608271" at bounding box center [988, 79] width 281 height 28
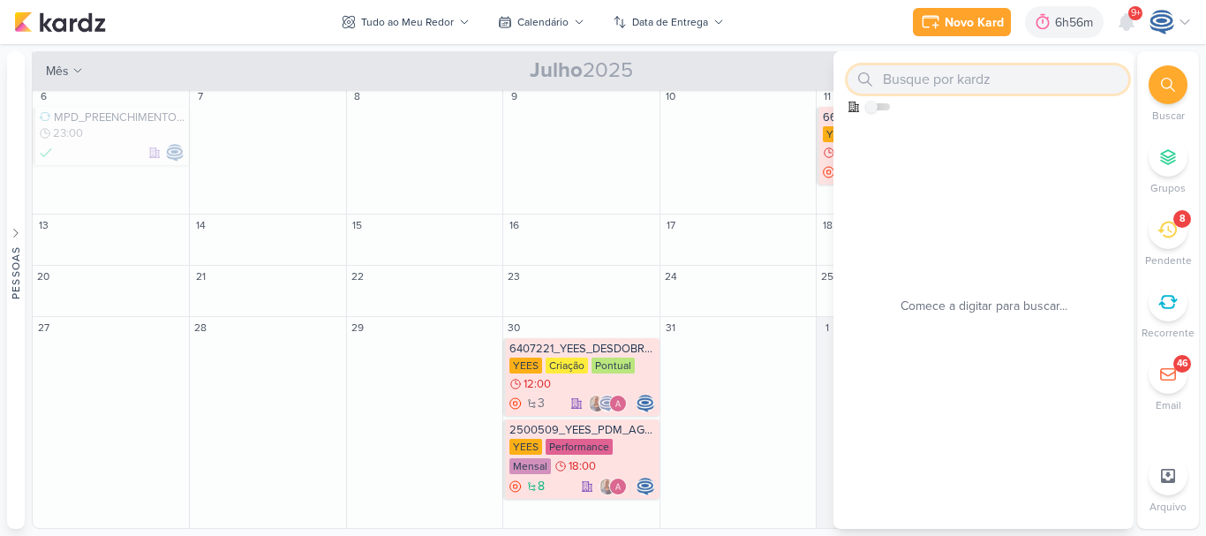
paste input "14708281_MAR INC_SUBLIME_JARDINS_PLANEJAMENTO ESTRATÉGICO"
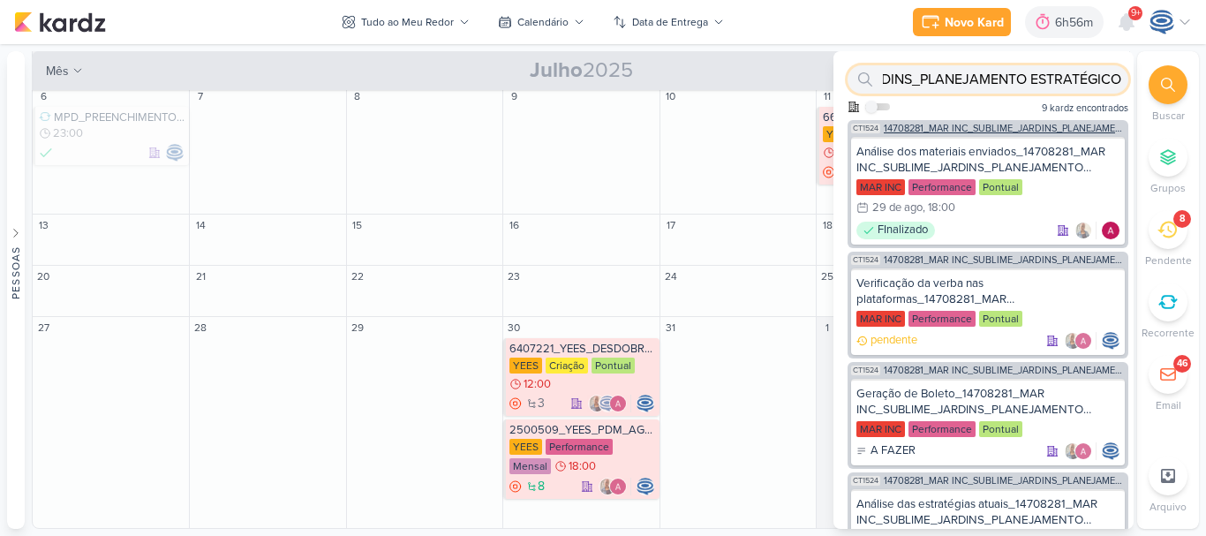
type input "14708281_MAR INC_SUBLIME_JARDINS_PLANEJAMENTO ESTRATÉGICO"
click at [964, 130] on span "14708281_MAR INC_SUBLIME_JARDINS_PLANEJAMENTO ESTRATÉGICO" at bounding box center [1004, 129] width 241 height 10
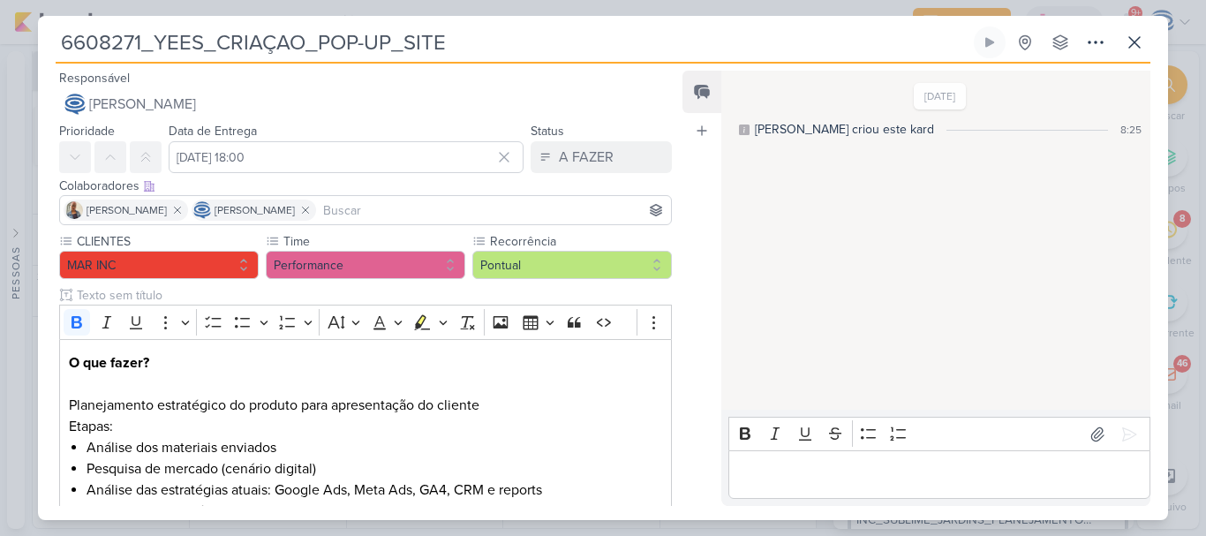
type input "14708281_MAR INC_SUBLIME_JARDINS_PLANEJAMENTO ESTRATÉGICO"
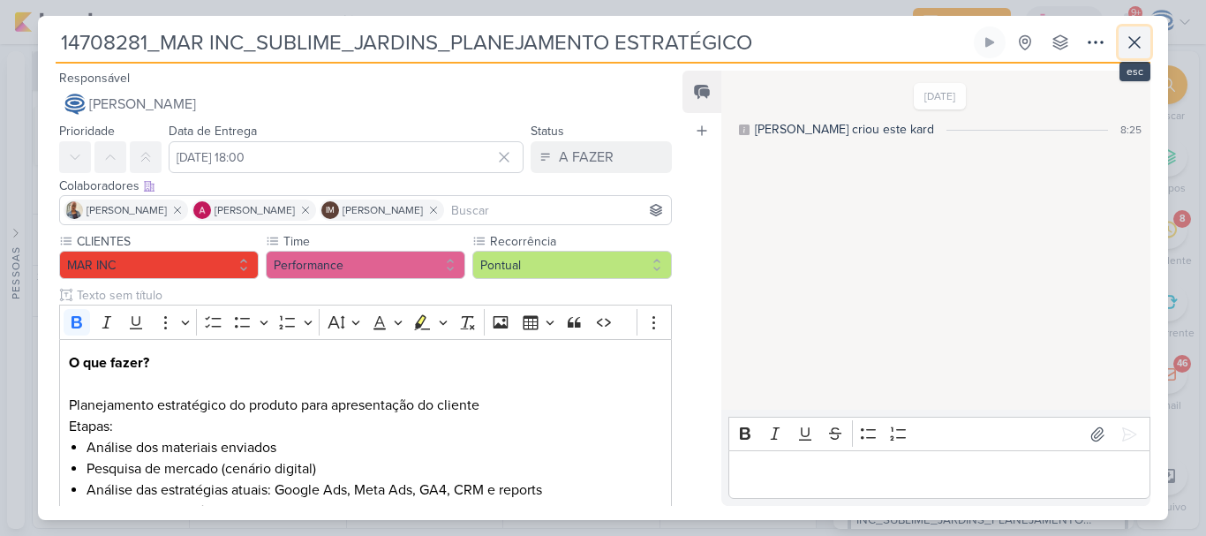
click at [1129, 41] on icon at bounding box center [1134, 42] width 21 height 21
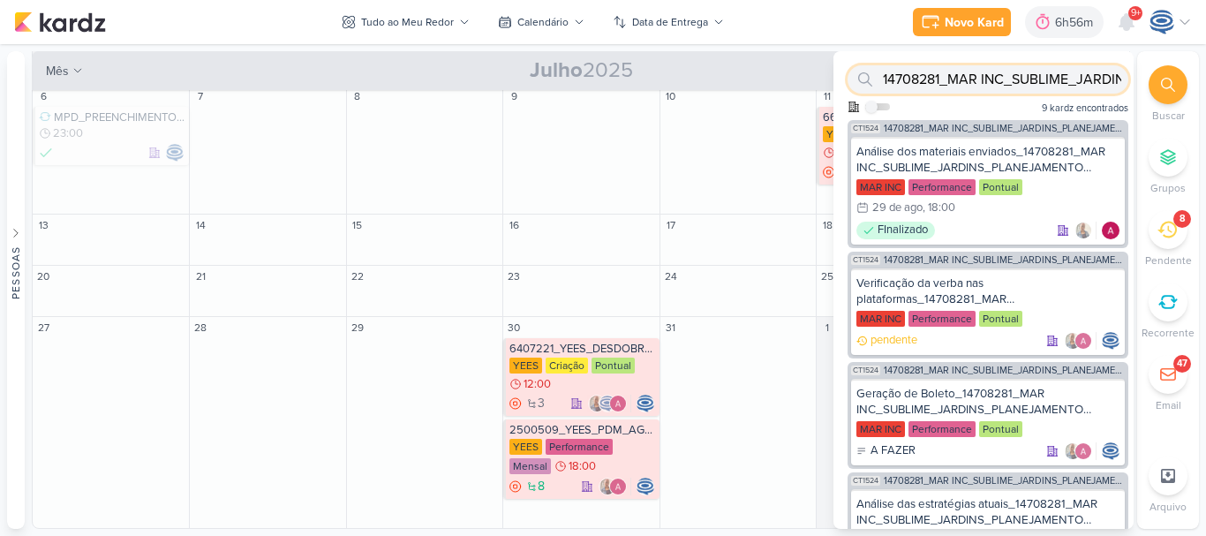
click at [1015, 67] on input "14708281_MAR INC_SUBLIME_JARDINS_PLANEJAMENTO ESTRATÉGICO" at bounding box center [988, 79] width 281 height 28
click at [1015, 67] on input "ESTRATÉGICO" at bounding box center [988, 79] width 281 height 28
paste input "6108051_YEES_CAMPANHA_GERAÇÃO_LEADS"
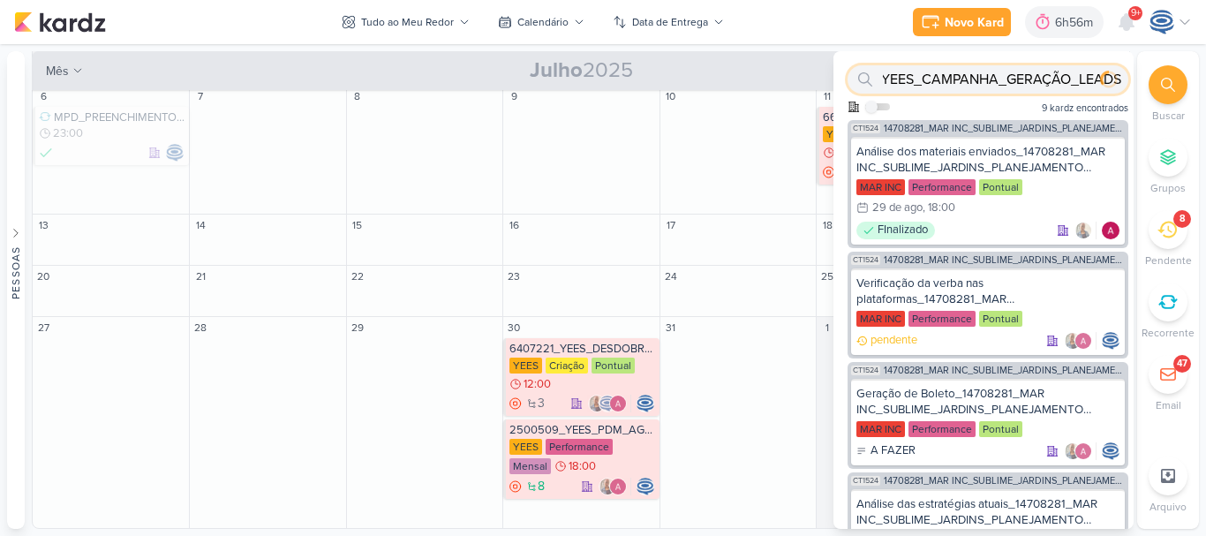
click at [1015, 67] on input "6108051_YEES_CAMPANHA_GERAÇÃO_LEADS" at bounding box center [988, 79] width 281 height 28
type input "ESTRATÉGICO"
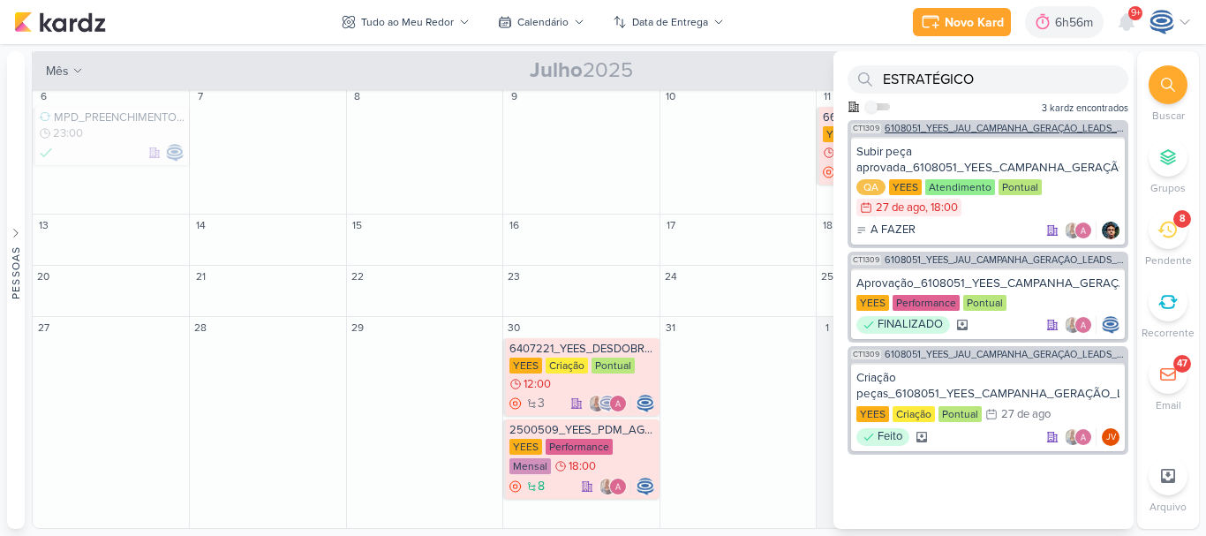
click at [978, 128] on span "6108051_YEES_JAÚ_CAMPANHA_GERAÇÃO_LEADS_GOOGLE ADS" at bounding box center [1005, 129] width 240 height 10
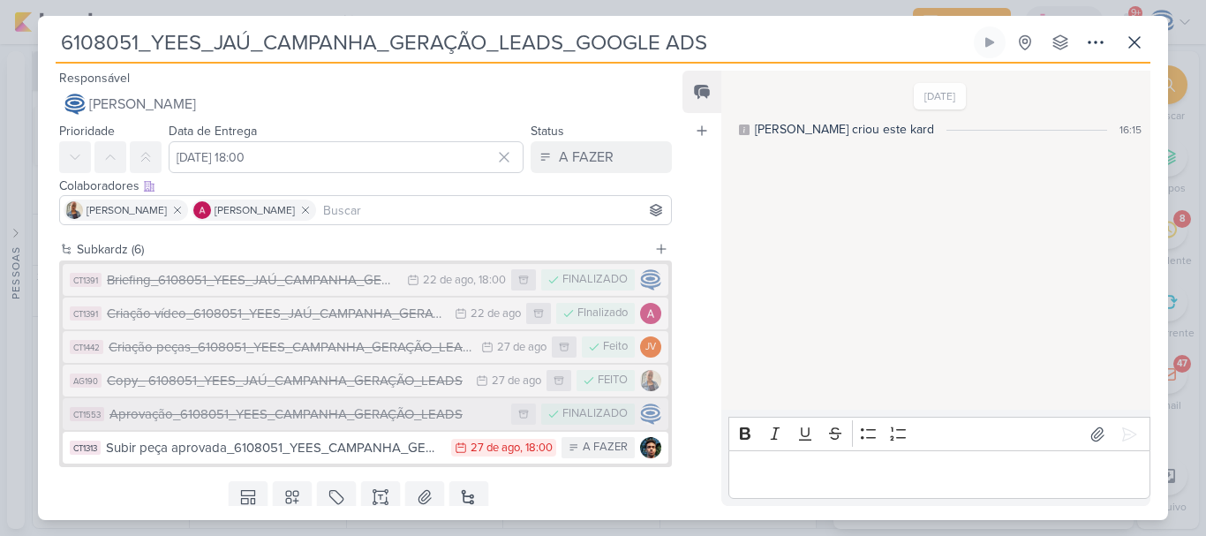
click at [393, 418] on div "Aprovação_6108051_YEES_CAMPANHA_GERAÇÃO_LEADS" at bounding box center [305, 414] width 393 height 20
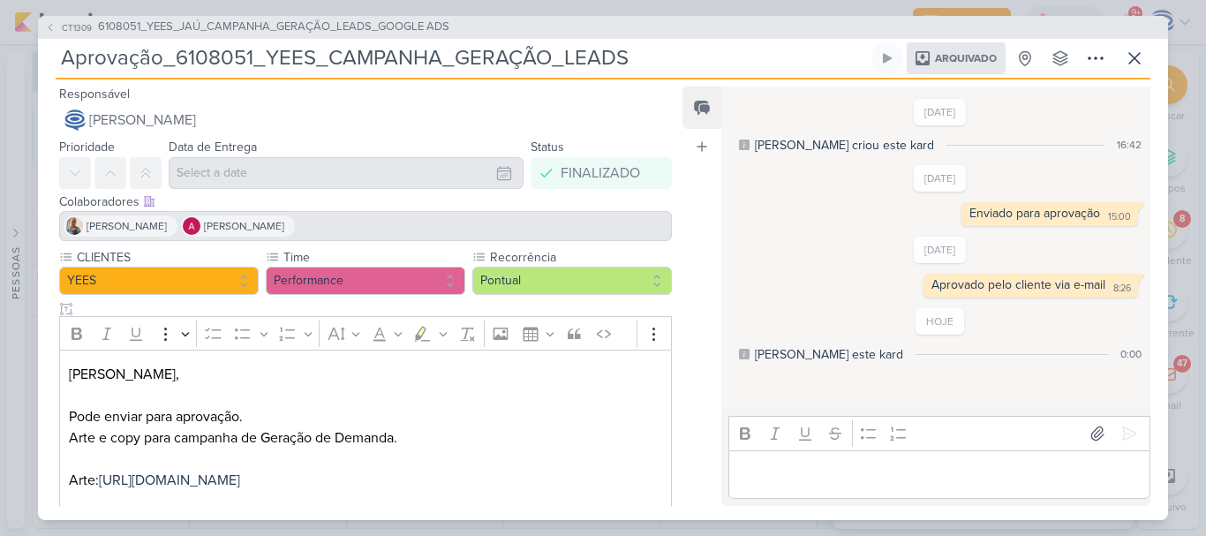
scroll to position [246, 0]
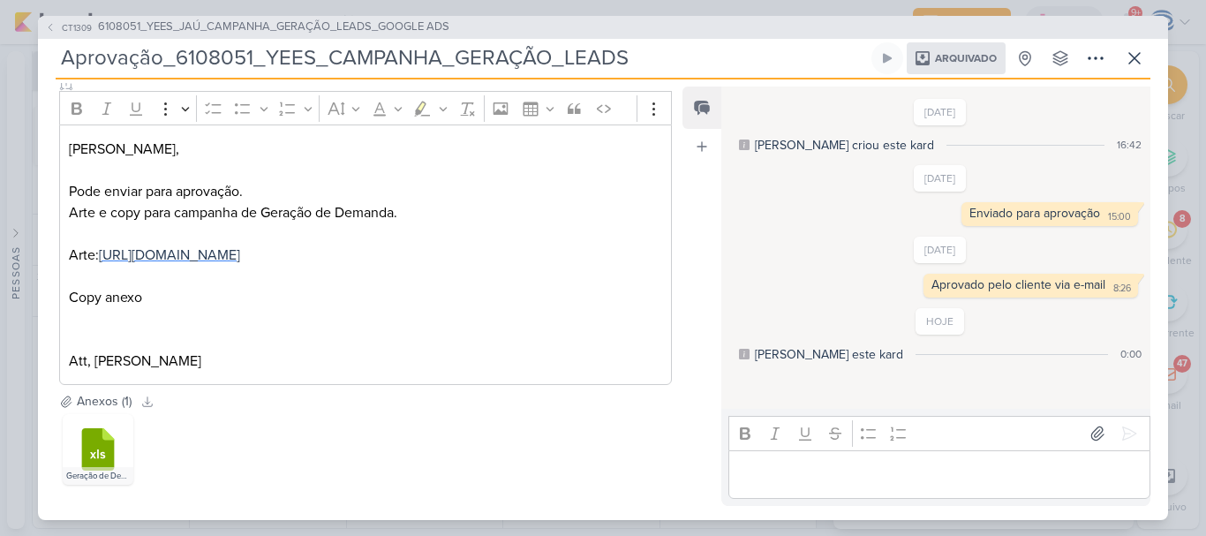
click at [240, 246] on span "https://drive.google.com/drive/folders/1VI_ofYVlO5E1PB9qGgV3slZwTF0dw7M7?usp=sh…" at bounding box center [169, 255] width 141 height 18
click at [343, 21] on span "6108051_YEES_JAÚ_CAMPANHA_GERAÇÃO_LEADS_GOOGLE ADS" at bounding box center [273, 28] width 351 height 18
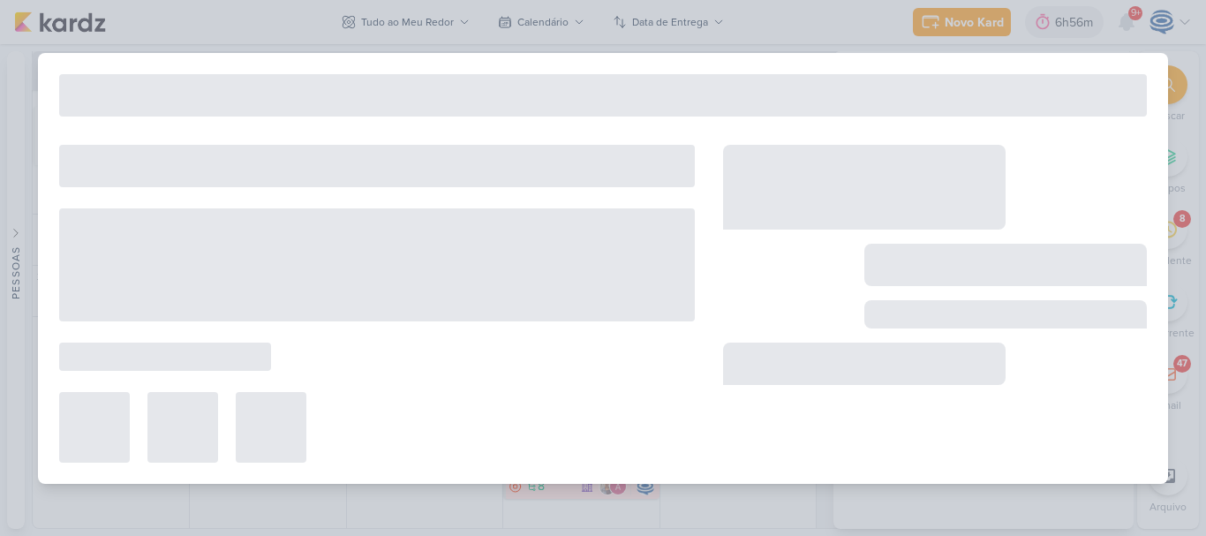
type input "6108051_YEES_JAÚ_CAMPANHA_GERAÇÃO_LEADS_GOOGLE ADS"
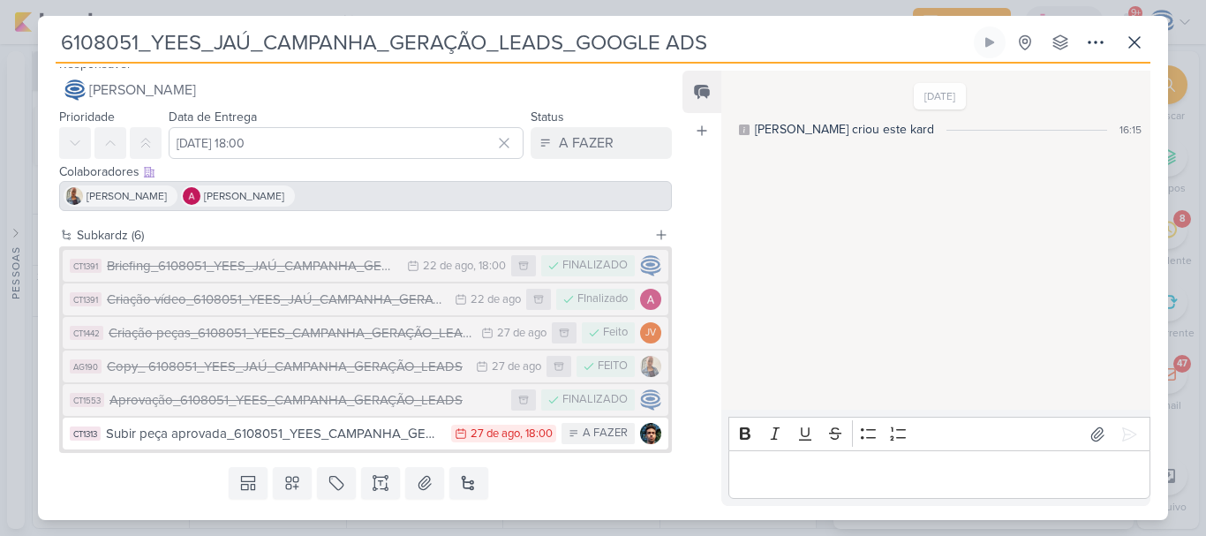
scroll to position [32, 0]
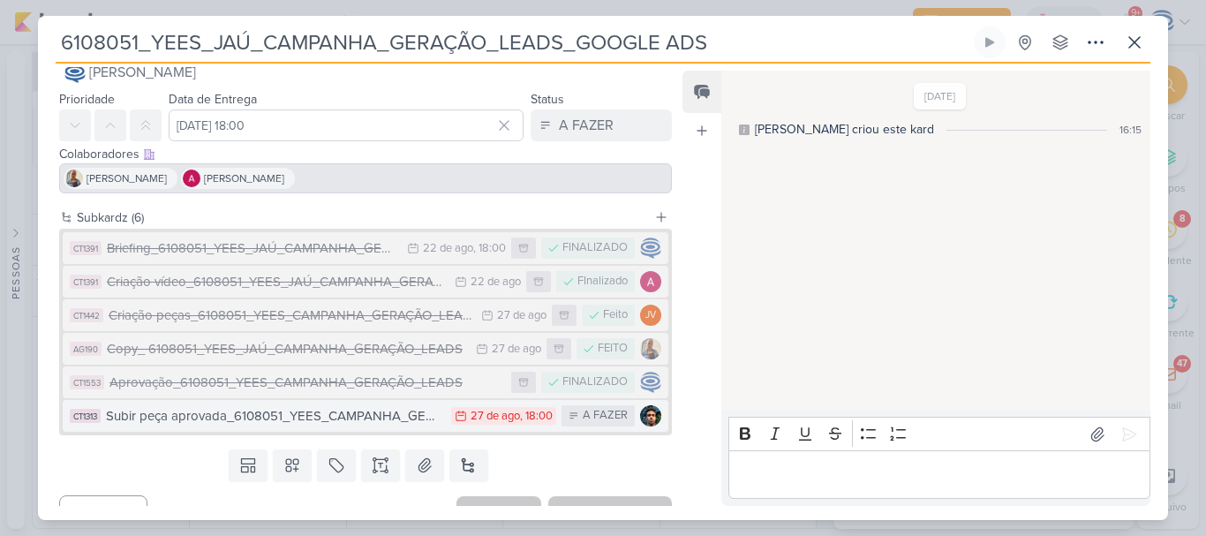
click at [359, 414] on div "Subir peça aprovada_6108051_YEES_CAMPANHA_GERAÇÃO_LEADS" at bounding box center [274, 416] width 336 height 20
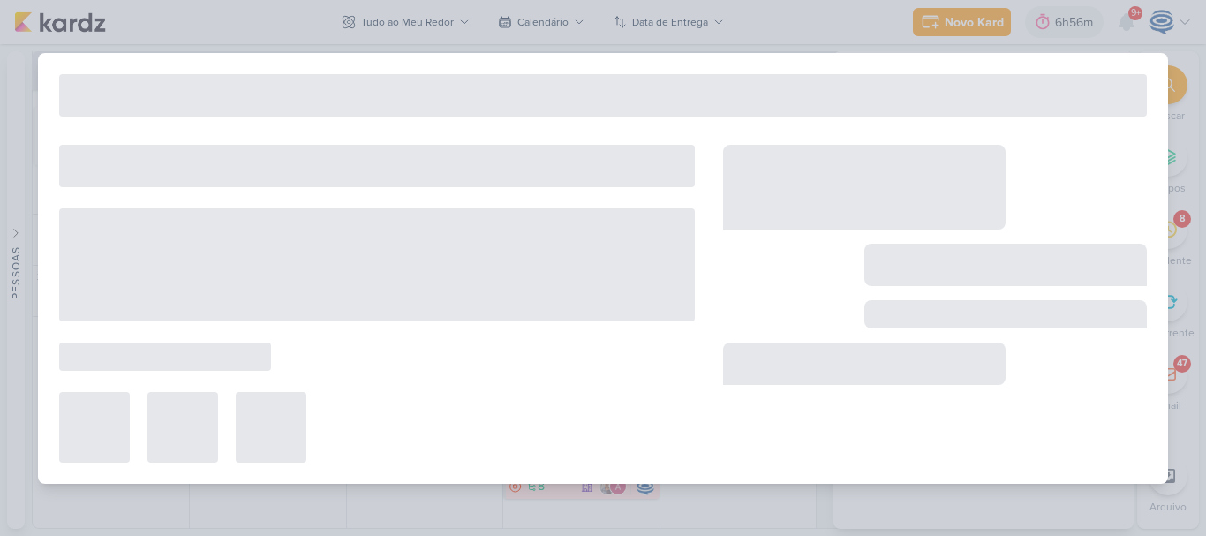
type input "Subir peça aprovada_6108051_YEES_CAMPANHA_GERAÇÃO_LEADS"
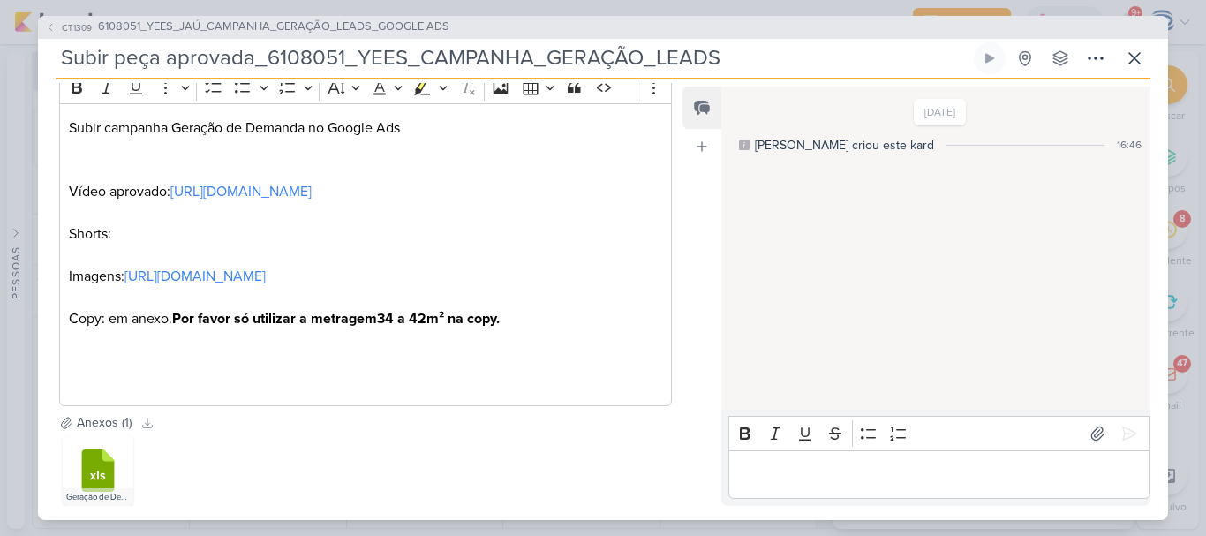
scroll to position [311, 0]
click at [387, 359] on p "Editor editing area: main" at bounding box center [365, 371] width 593 height 42
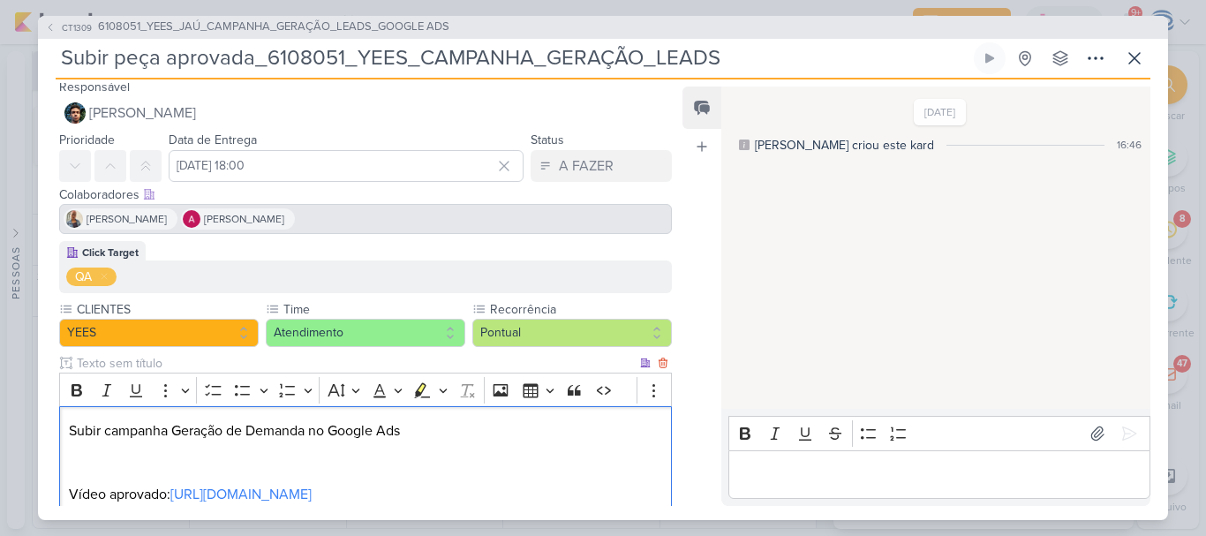
scroll to position [0, 0]
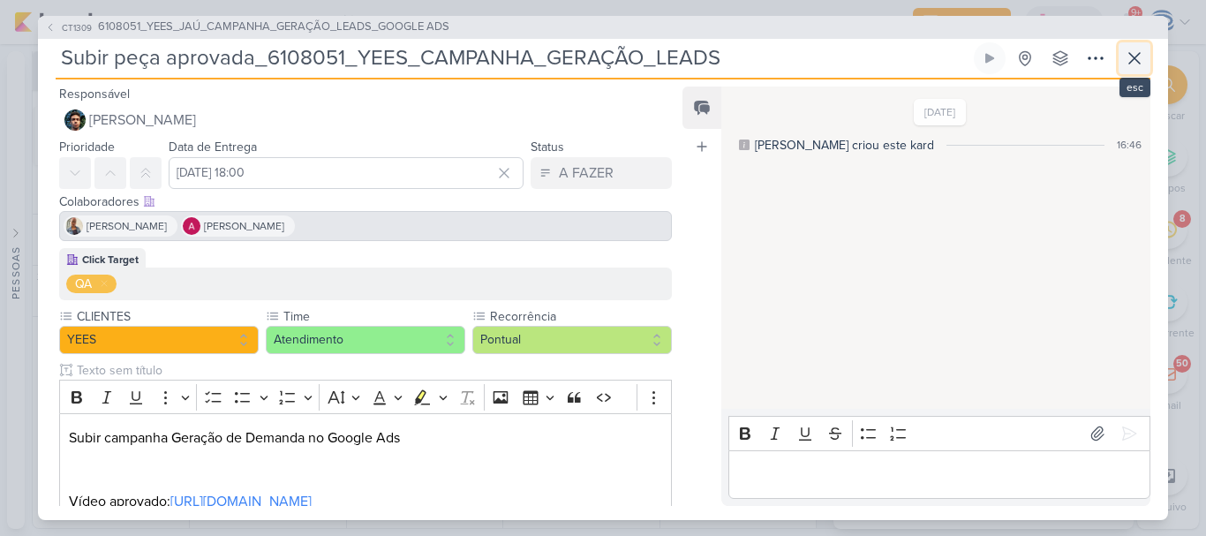
click at [1142, 60] on icon at bounding box center [1134, 58] width 21 height 21
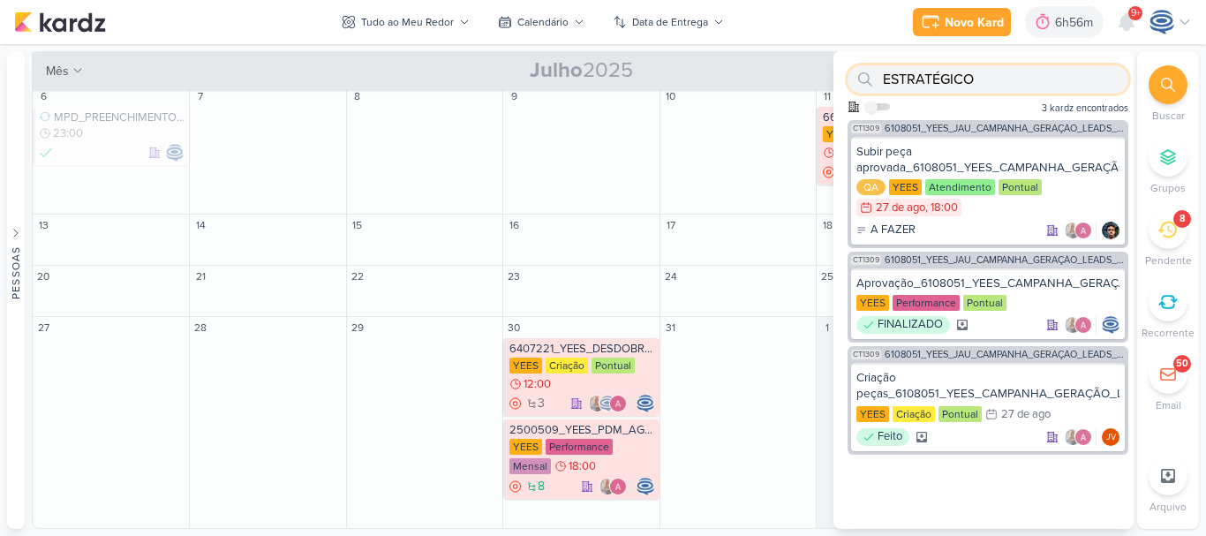
click at [977, 79] on input "ESTRATÉGICO" at bounding box center [988, 79] width 281 height 28
paste input "7407251_MPD_REFFUGIO SMART_CAMPANHA INVESTIDORES"
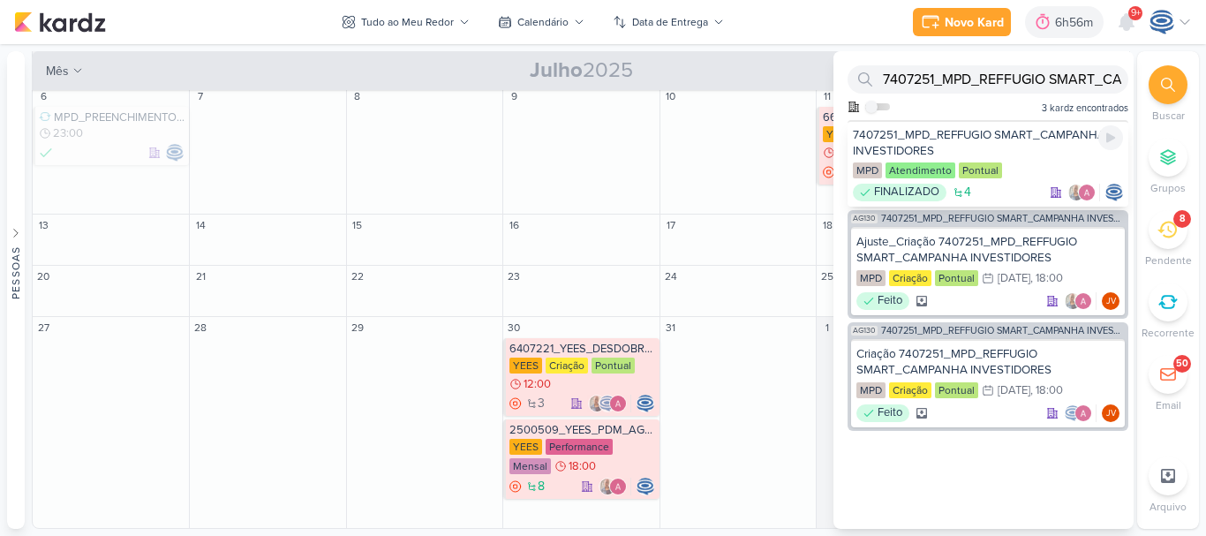
click at [1012, 144] on div "7407251_MPD_REFFUGIO SMART_CAMPANHA INVESTIDORES" at bounding box center [988, 143] width 270 height 32
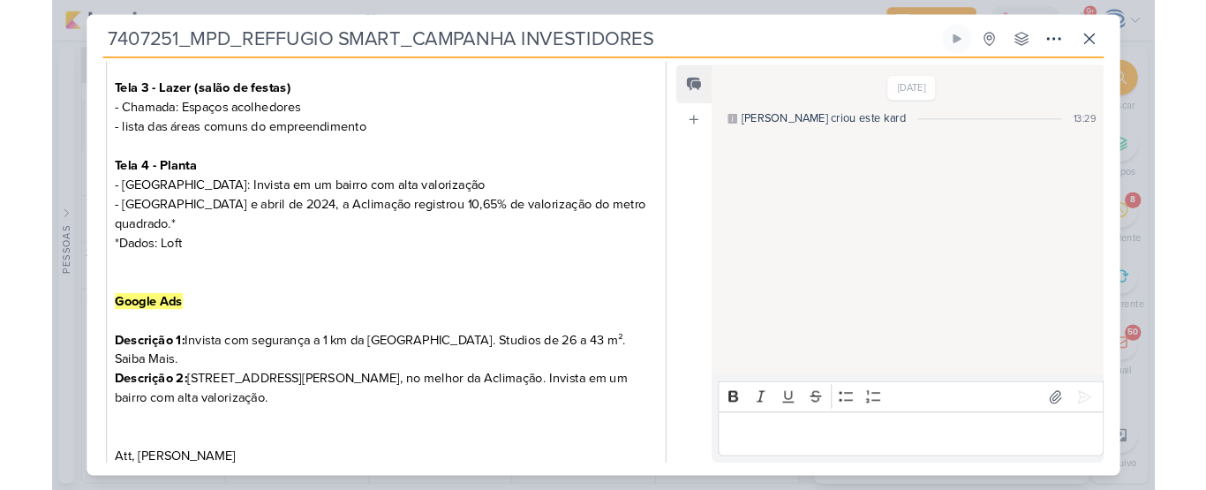
scroll to position [910, 0]
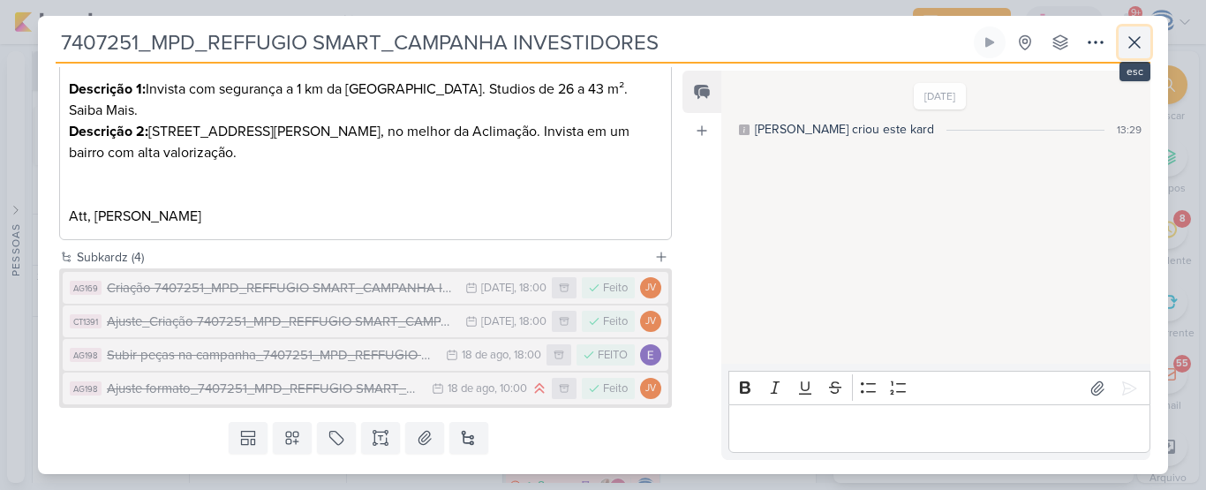
click at [1130, 37] on icon at bounding box center [1134, 42] width 11 height 11
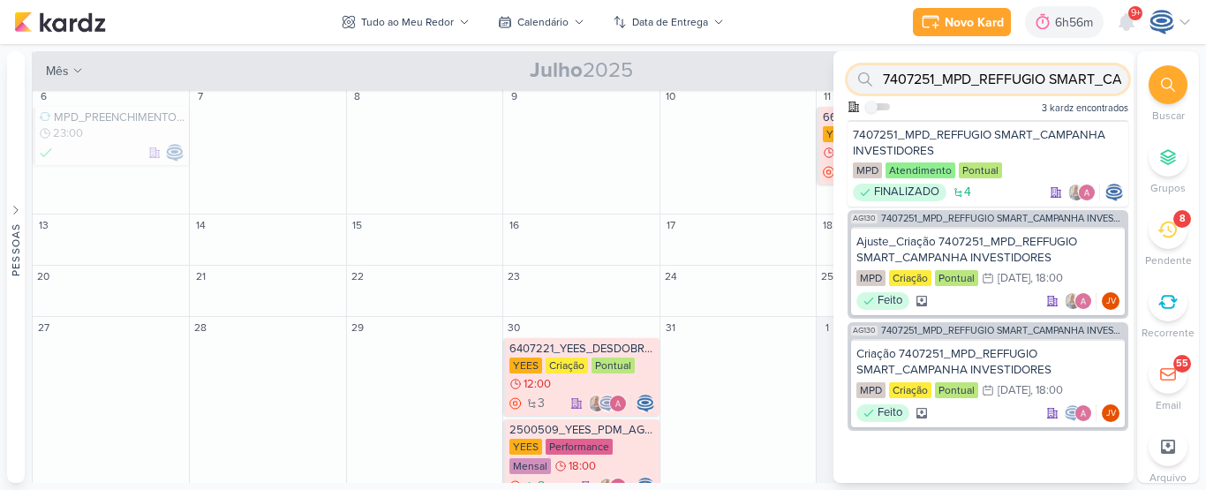
click at [1029, 79] on input "7407251_MPD_REFFUGIO SMART_CAMPANHA INVESTIDORES" at bounding box center [988, 79] width 281 height 28
click at [1080, 86] on input "7407251_MPD_REFFUGIO SMART_CAMPANHA INVESTIDORES" at bounding box center [988, 79] width 281 height 28
type input "INVESTIDORES"
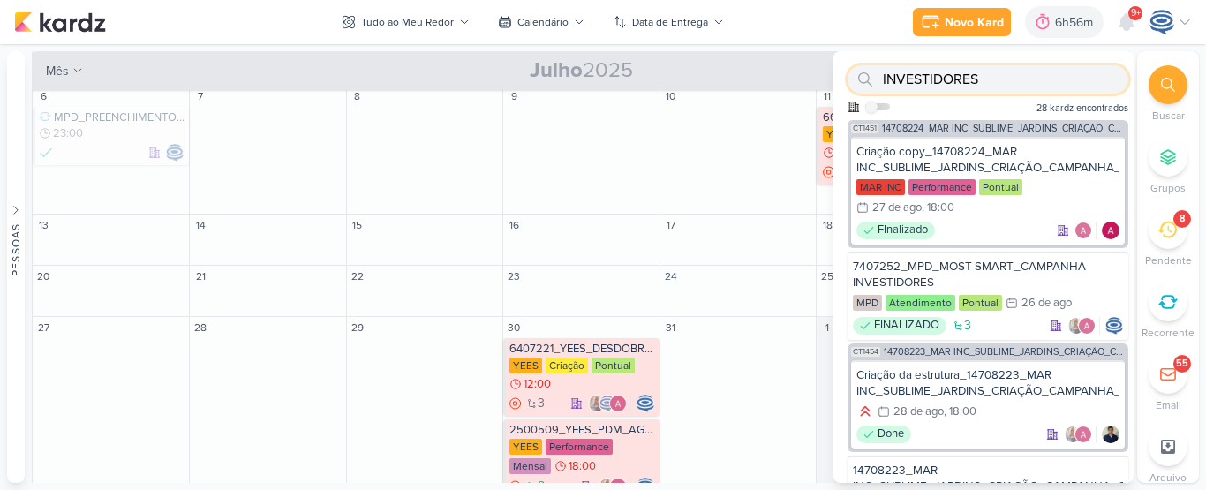
paste input "14708281_MAR INC_SUBLIME_JARDINS_PLANEJAMENTO ESTRATÉGICO"
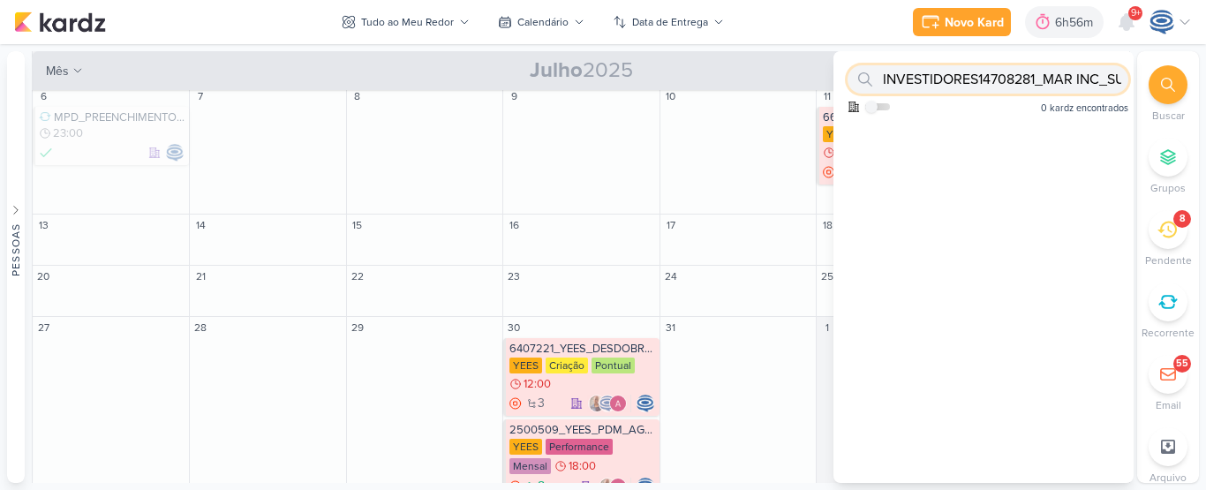
click at [901, 79] on input "INVESTIDORES14708281_MAR INC_SUBLIME_JARDINS_PLANEJAMENTO ESTRATÉGICO" at bounding box center [988, 79] width 281 height 28
drag, startPoint x: 977, startPoint y: 86, endPoint x: 794, endPoint y: 74, distance: 183.1
click at [794, 74] on div "Pessoas Pessoas A l e s s a n d r a G o m e s AG A l i n e G i m e n e z G r a …" at bounding box center [603, 267] width 1206 height 432
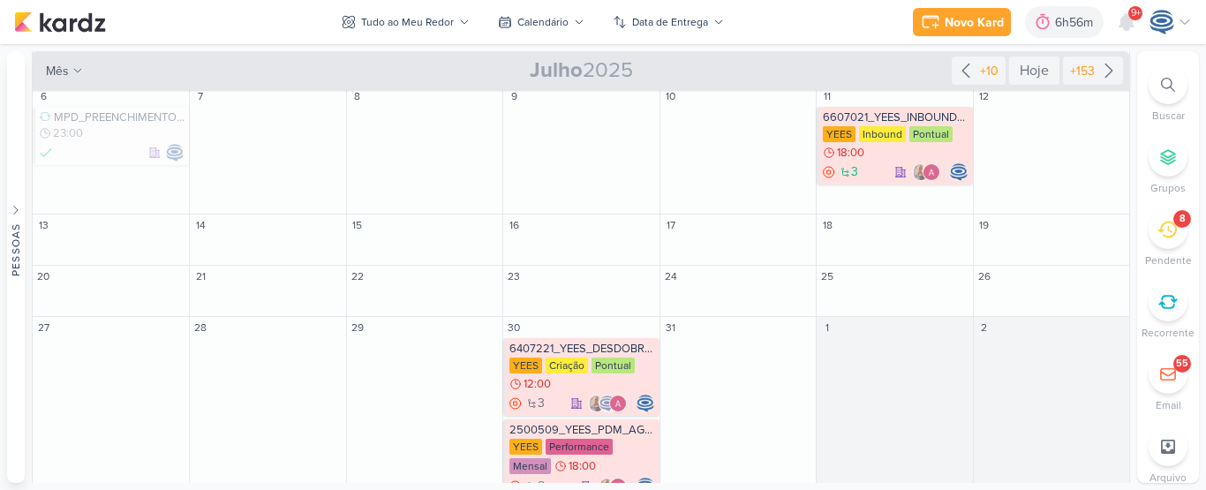
click at [1159, 93] on div at bounding box center [1168, 84] width 39 height 39
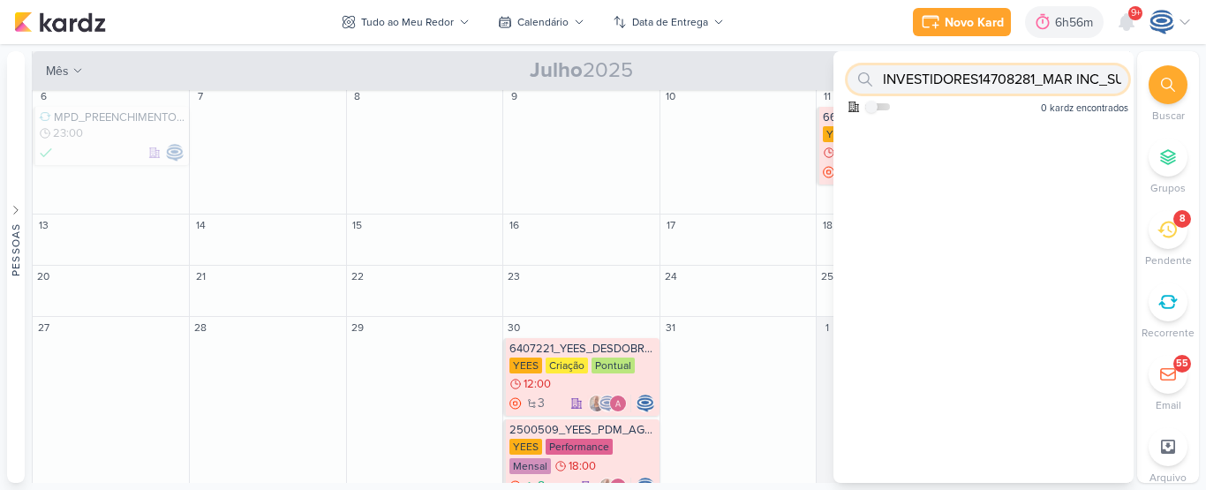
paste input "text"
type input "14708281_MAR INC_SUBLIME_JARDINS_PLANEJAMENTO ESTRATÉGICO"
click at [1015, 96] on div "14708281_MAR INC_SUBLIME_JARDINS_PLANEJAMENTO ESTRATÉGICO Como admin, ative par…" at bounding box center [984, 85] width 300 height 69
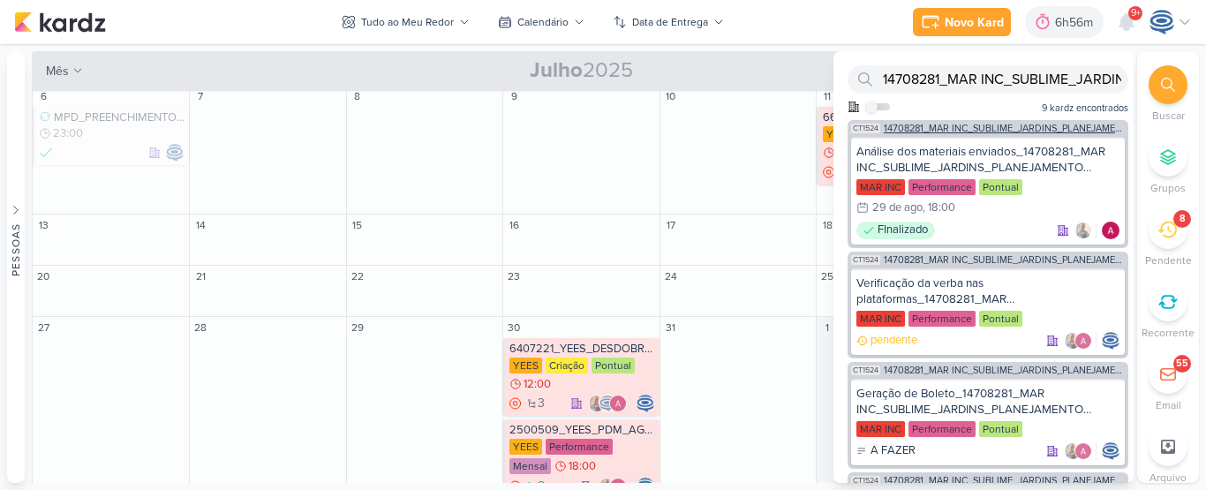
click at [989, 130] on span "14708281_MAR INC_SUBLIME_JARDINS_PLANEJAMENTO ESTRATÉGICO" at bounding box center [1004, 129] width 241 height 10
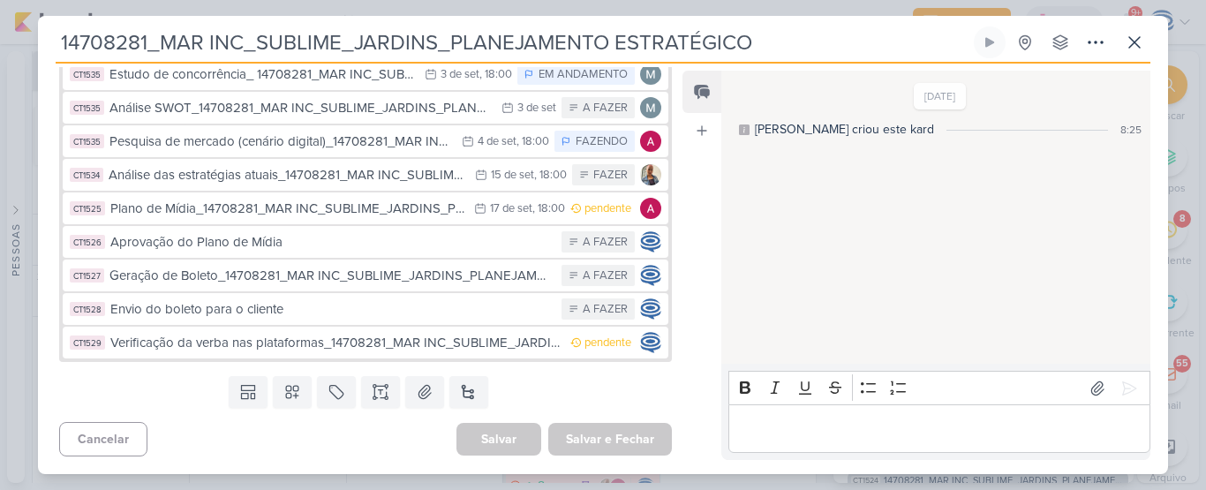
scroll to position [57, 0]
click at [703, 201] on div "Feed Atrelar email Solte o email para atrelar ao kard" at bounding box center [702, 265] width 39 height 389
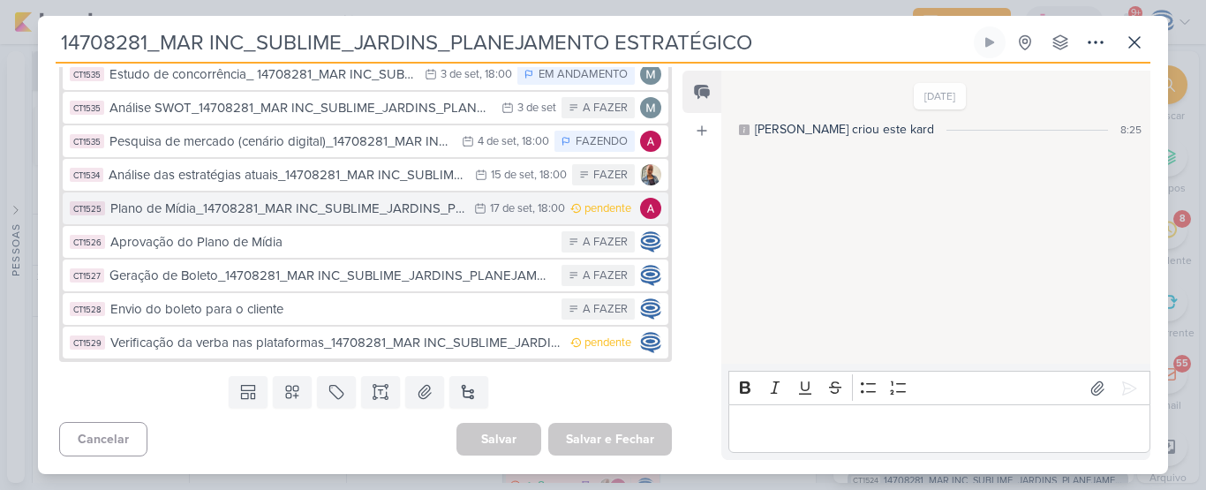
scroll to position [678, 0]
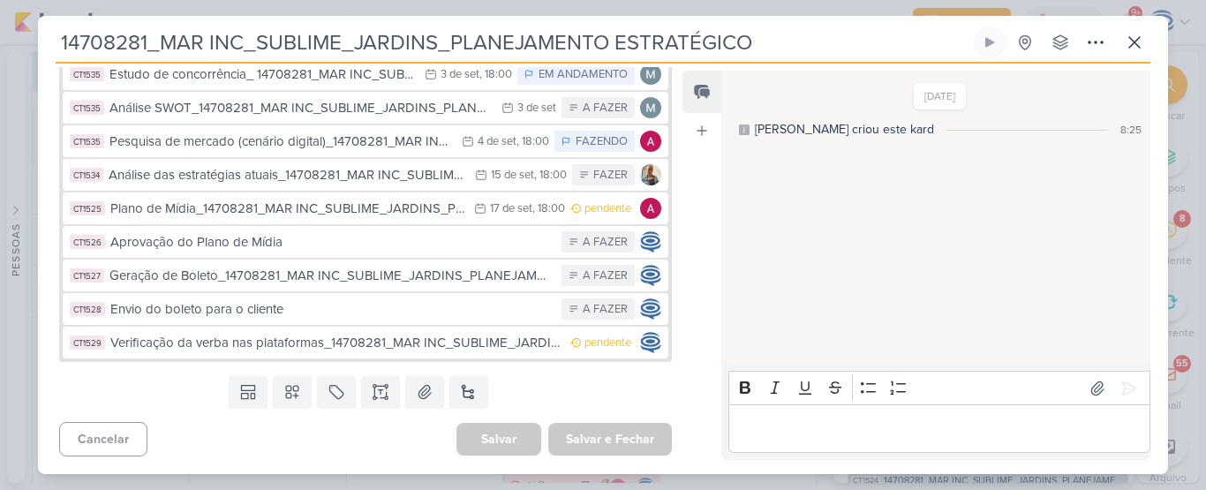
click at [357, 51] on div "Análise dos materiais enviados_14708281_MAR INC_SUBLIME_JARDINS_PLANEJAMENTO ES…" at bounding box center [276, 41] width 334 height 20
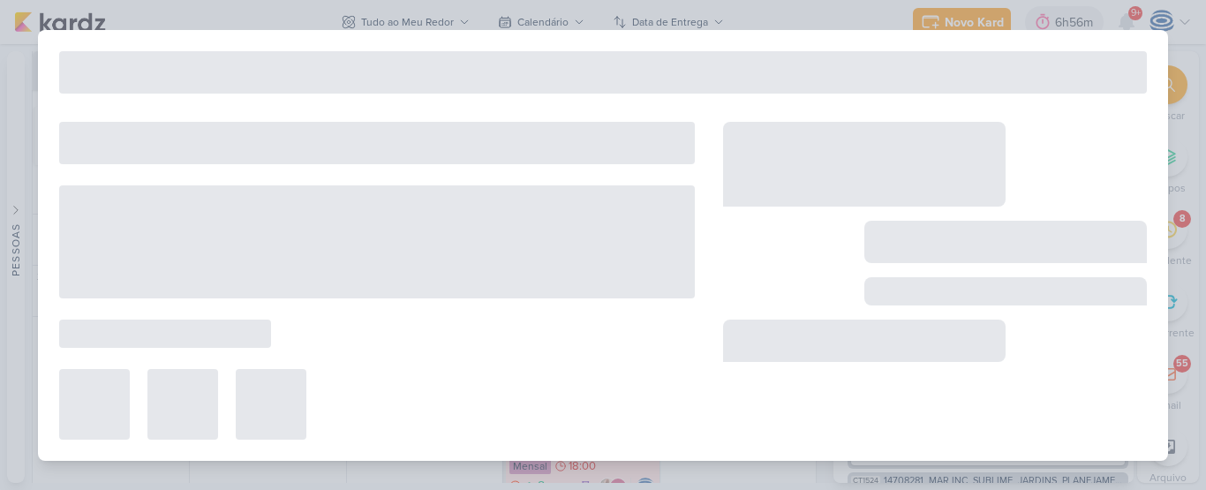
type input "Análise dos materiais enviados_14708281_MAR INC_SUBLIME_JARDINS_PLANEJAMENTO ES…"
type input "[DATE] 18:00"
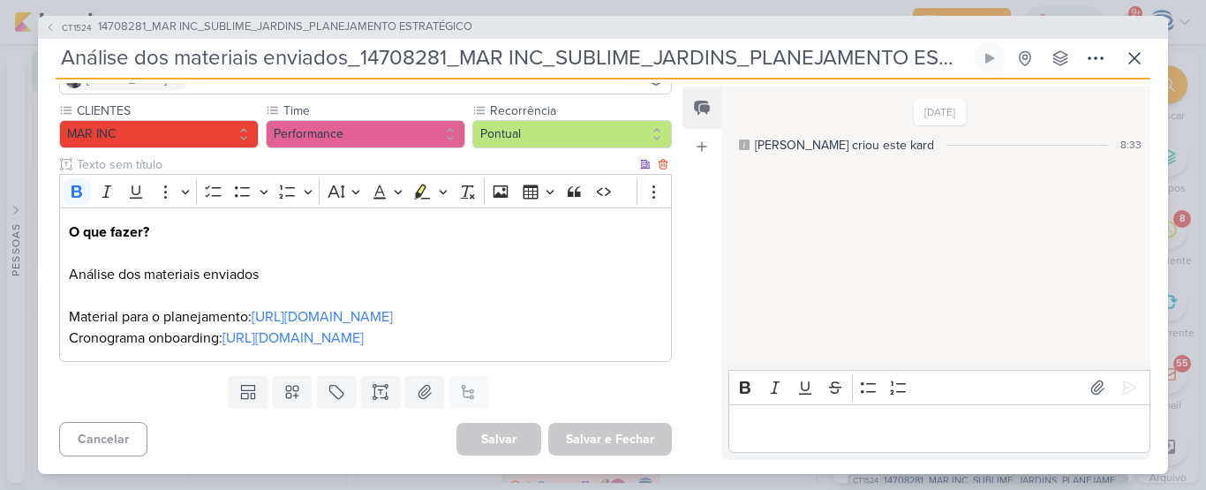
scroll to position [0, 0]
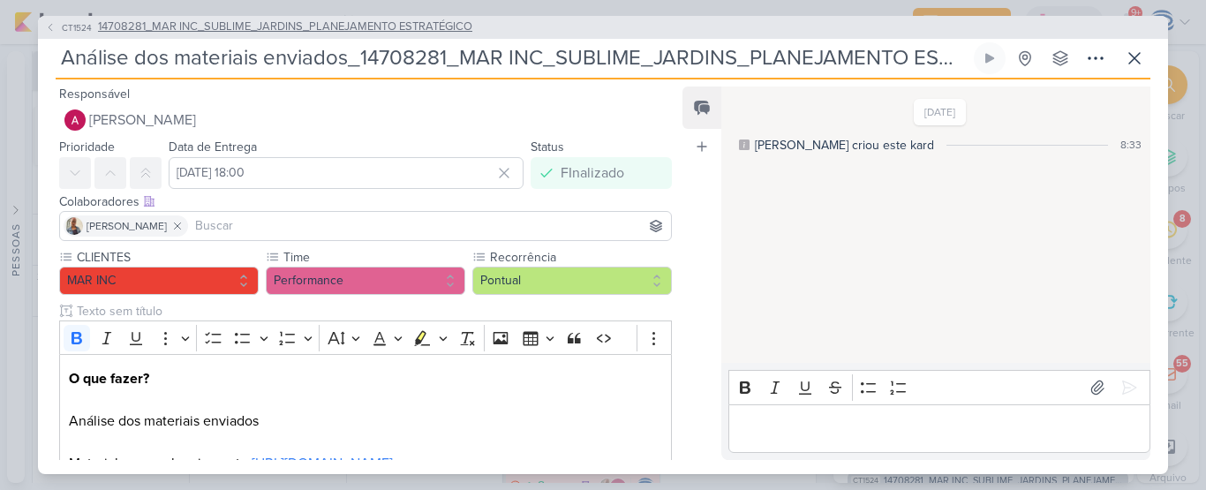
click at [352, 30] on span "14708281_MAR INC_SUBLIME_JARDINS_PLANEJAMENTO ESTRATÉGICO" at bounding box center [285, 28] width 374 height 18
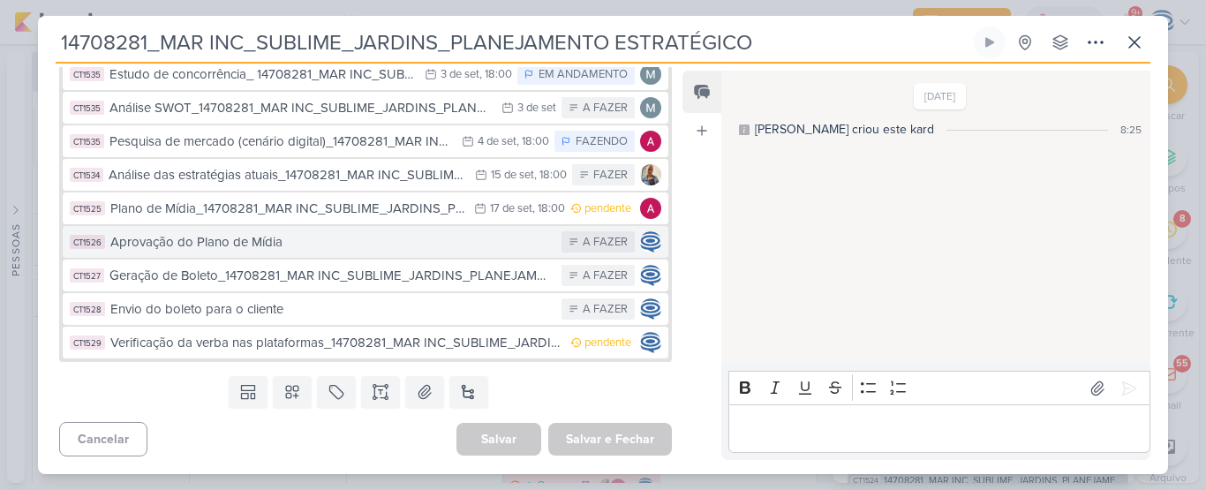
scroll to position [752, 0]
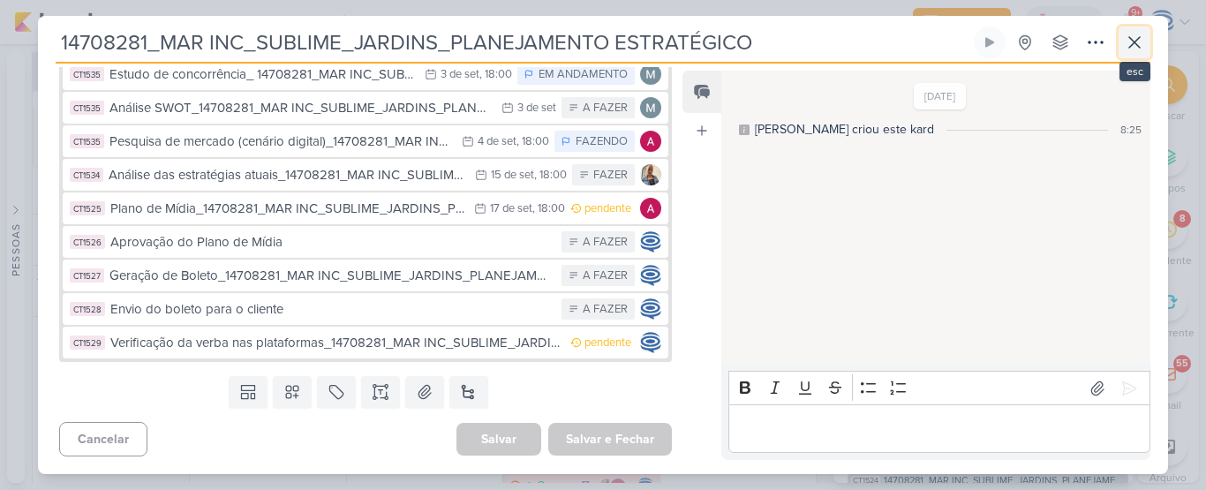
click at [1129, 41] on icon at bounding box center [1134, 42] width 21 height 21
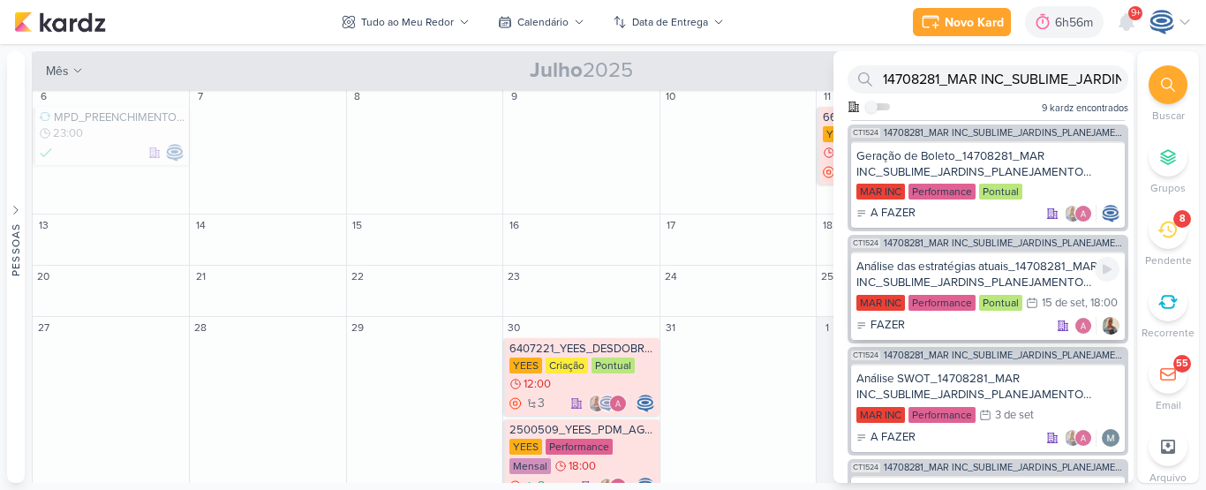
scroll to position [0, 0]
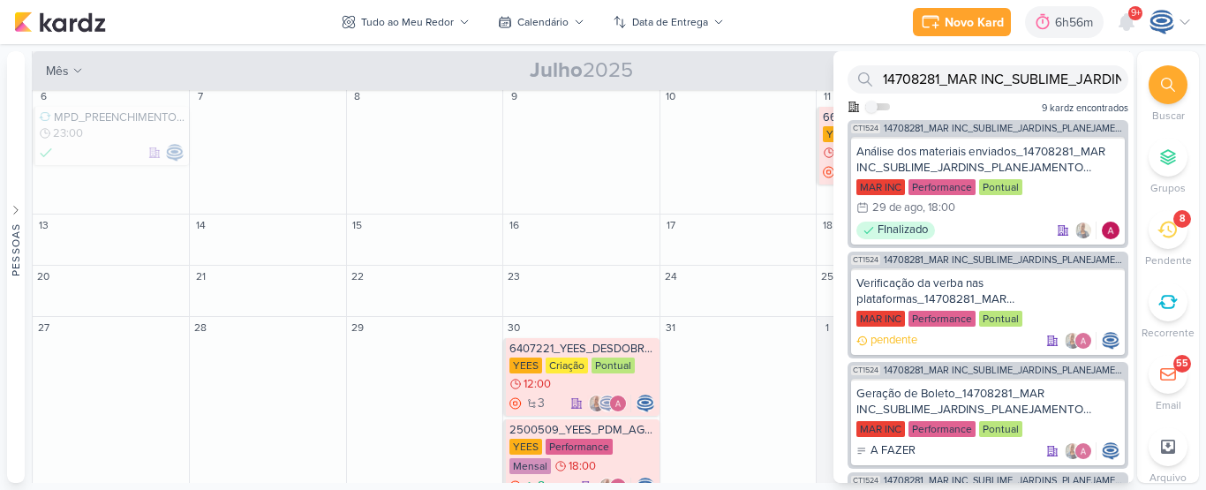
drag, startPoint x: 1142, startPoint y: 226, endPoint x: 1158, endPoint y: 229, distance: 16.1
click at [1158, 229] on li "8 Pendente" at bounding box center [1168, 239] width 62 height 58
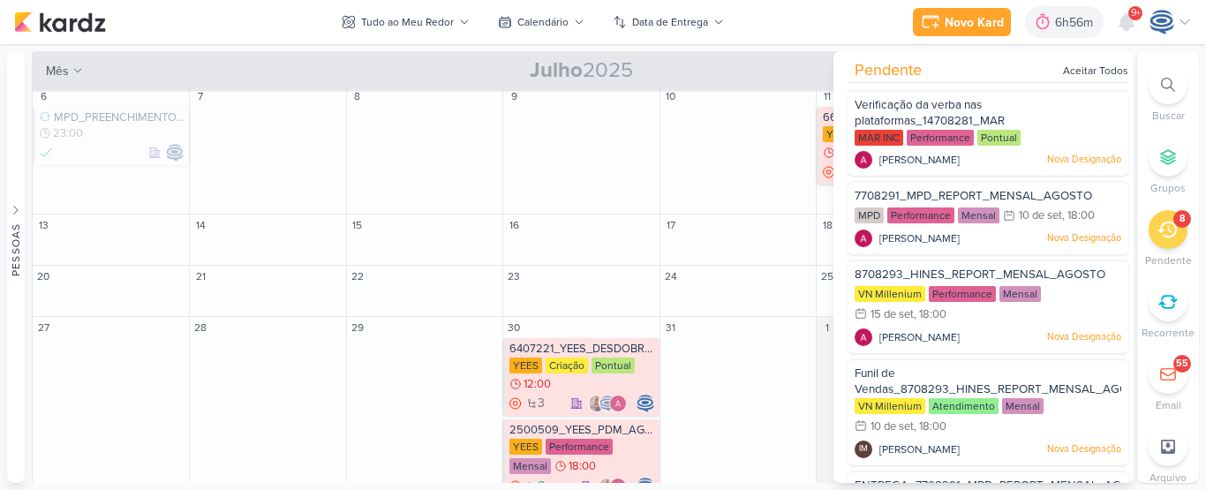
click at [1158, 229] on icon at bounding box center [1167, 229] width 19 height 19
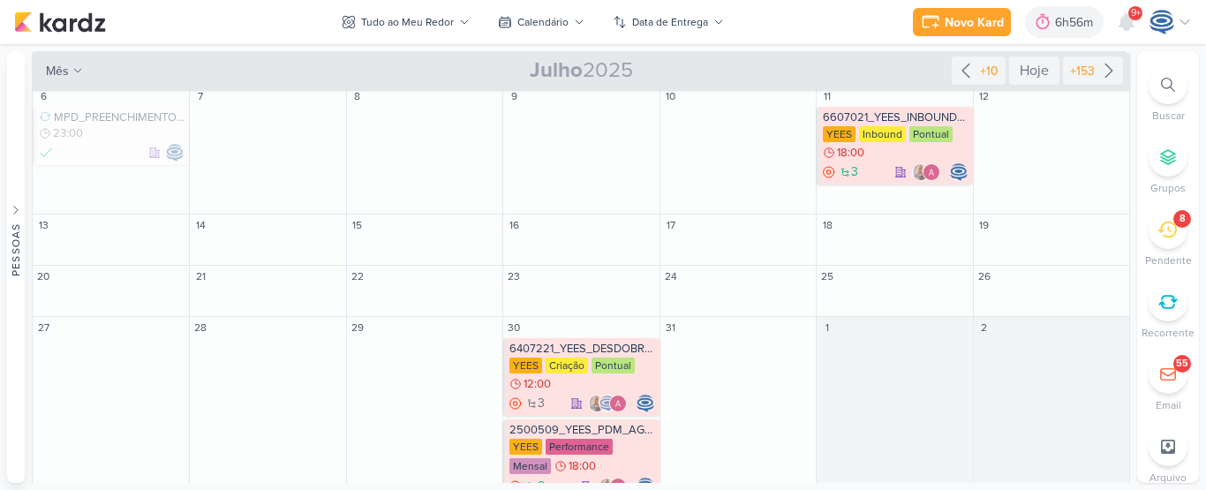
click at [1158, 229] on icon at bounding box center [1167, 229] width 19 height 19
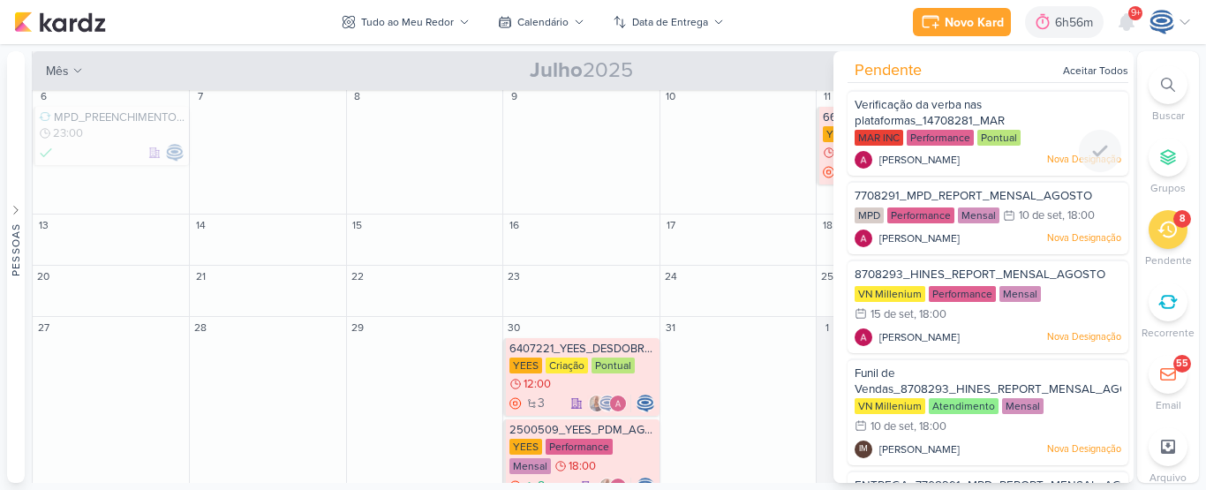
click at [1029, 115] on div "Verificação da verba nas plataformas_14708281_MAR INC_SUBLIME_JARDINS_PLANEJAME…" at bounding box center [988, 113] width 267 height 33
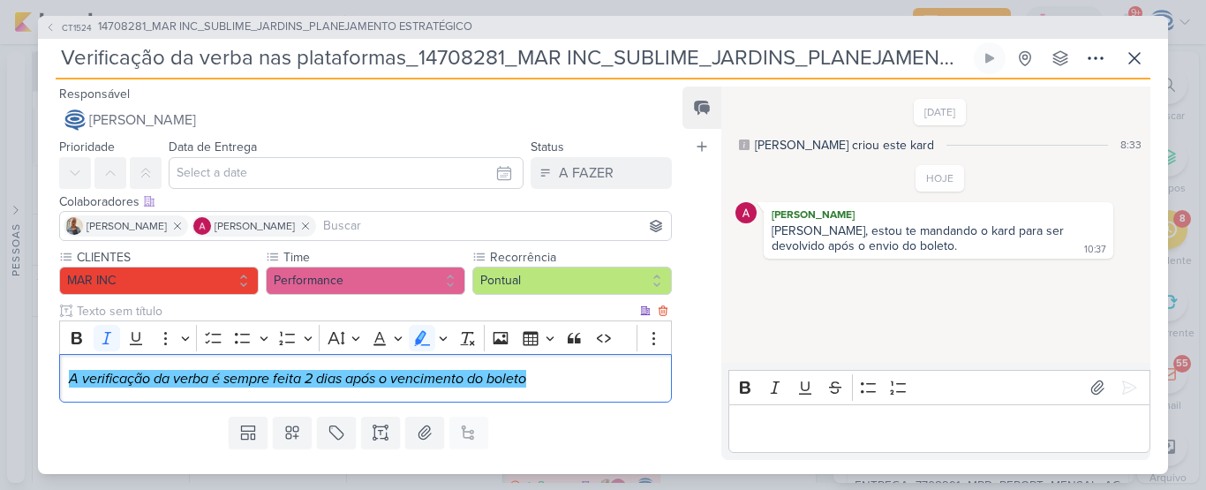
click at [581, 379] on p "A verificação da verba é sempre feita 2 dias após o vencimento do boleto" at bounding box center [365, 378] width 593 height 21
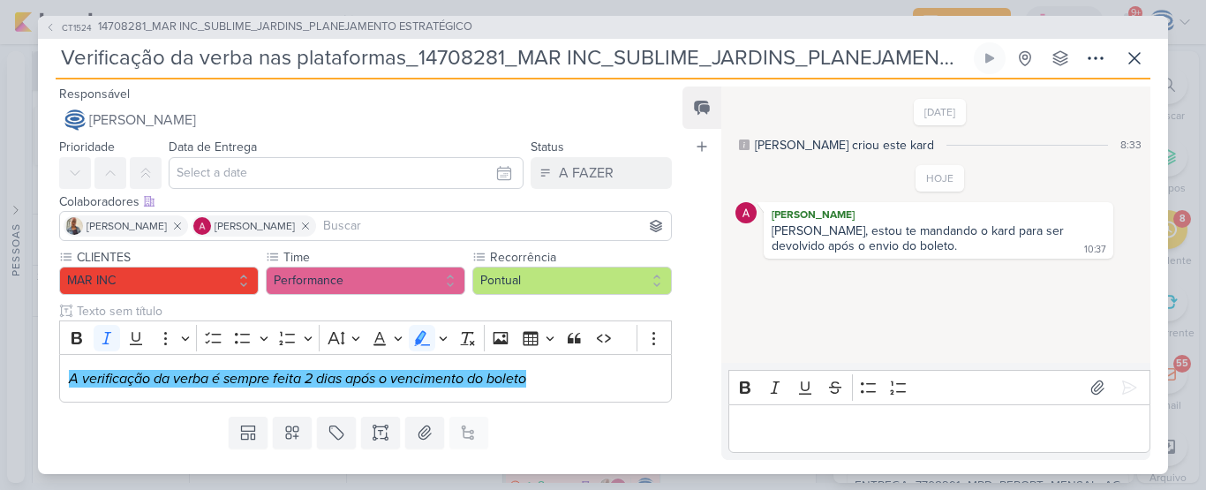
scroll to position [39, 0]
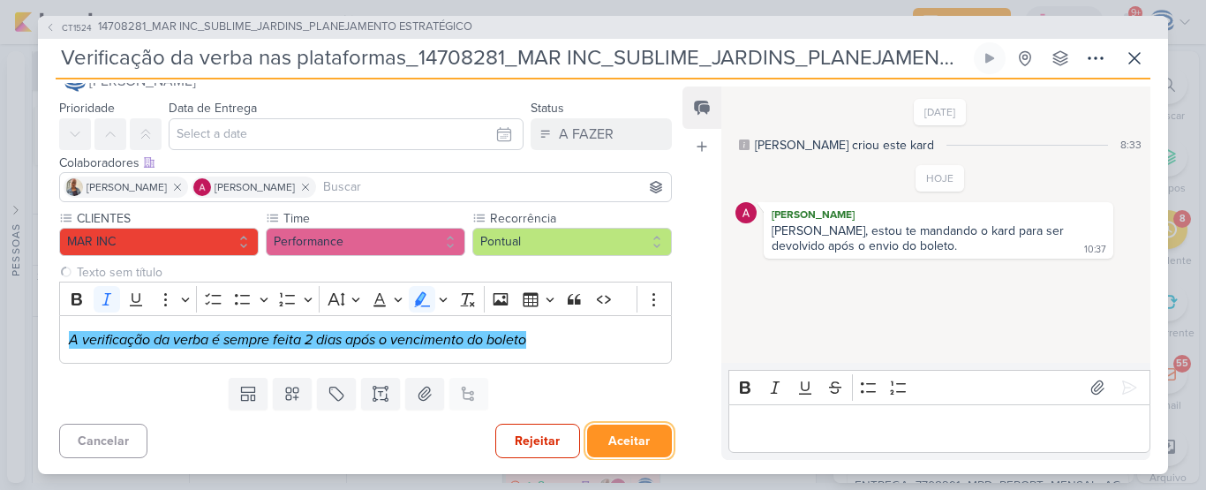
click at [620, 444] on button "Aceitar" at bounding box center [629, 441] width 85 height 33
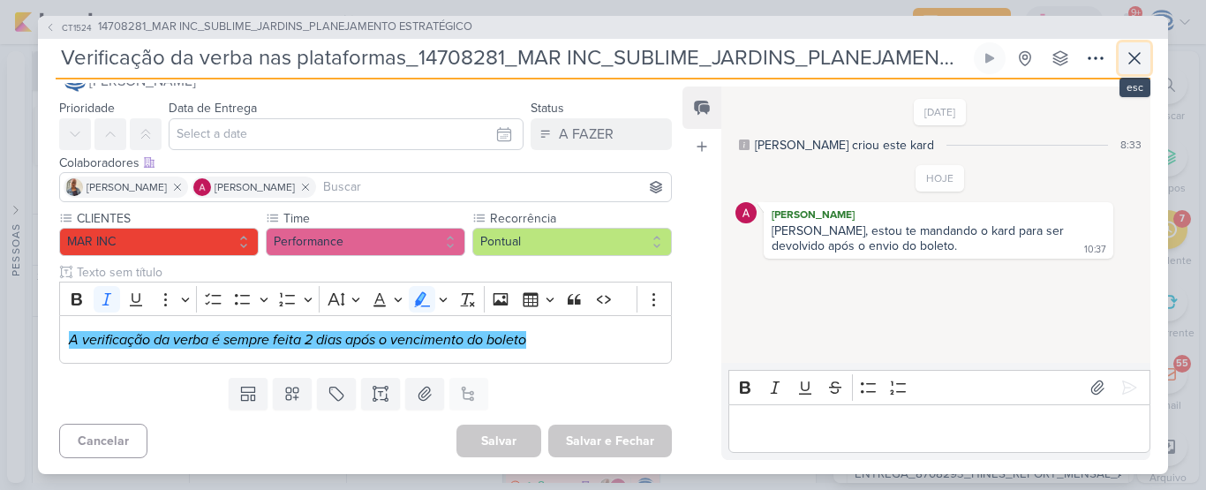
click at [1143, 60] on icon at bounding box center [1134, 58] width 21 height 21
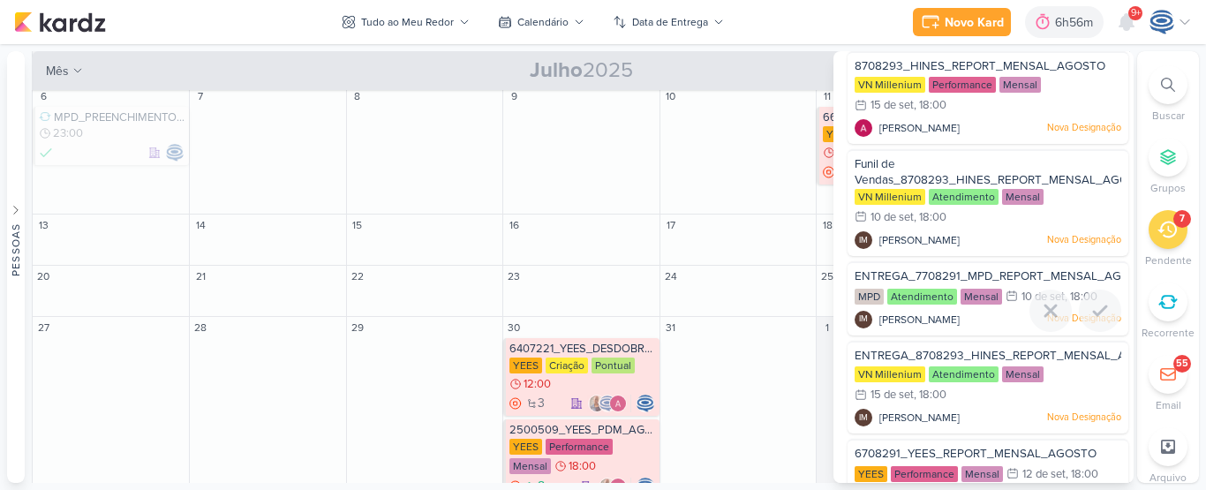
scroll to position [238, 0]
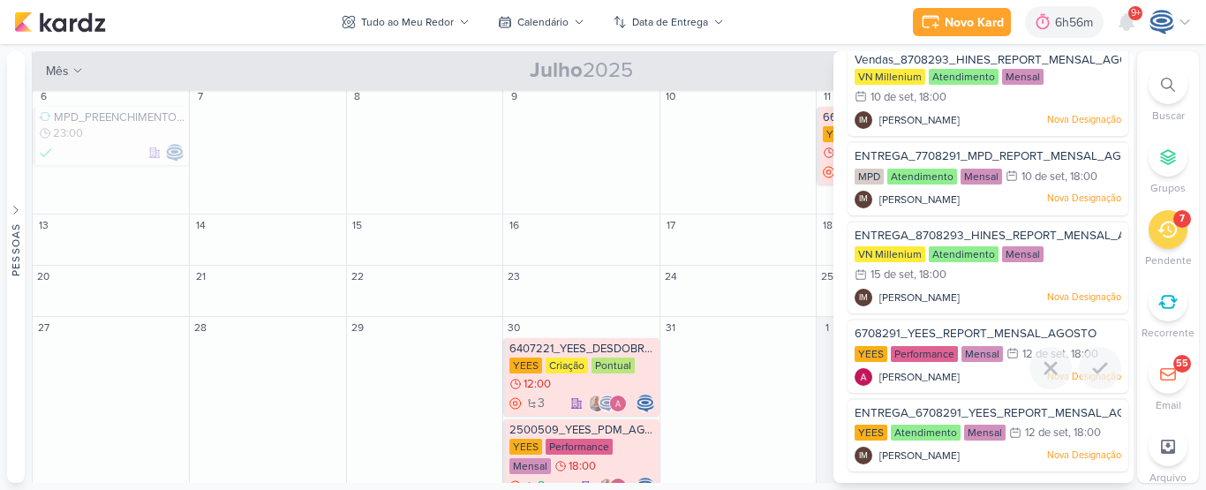
click at [1001, 328] on span "6708291_YEES_REPORT_MENSAL_AGOSTO" at bounding box center [976, 334] width 242 height 14
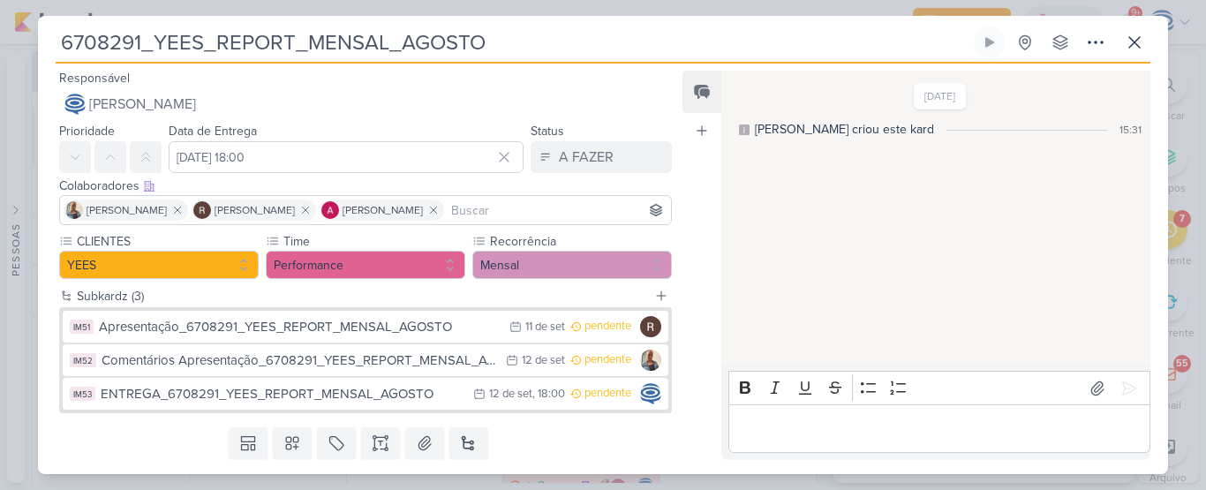
scroll to position [239, 0]
click at [1129, 43] on icon at bounding box center [1134, 42] width 21 height 21
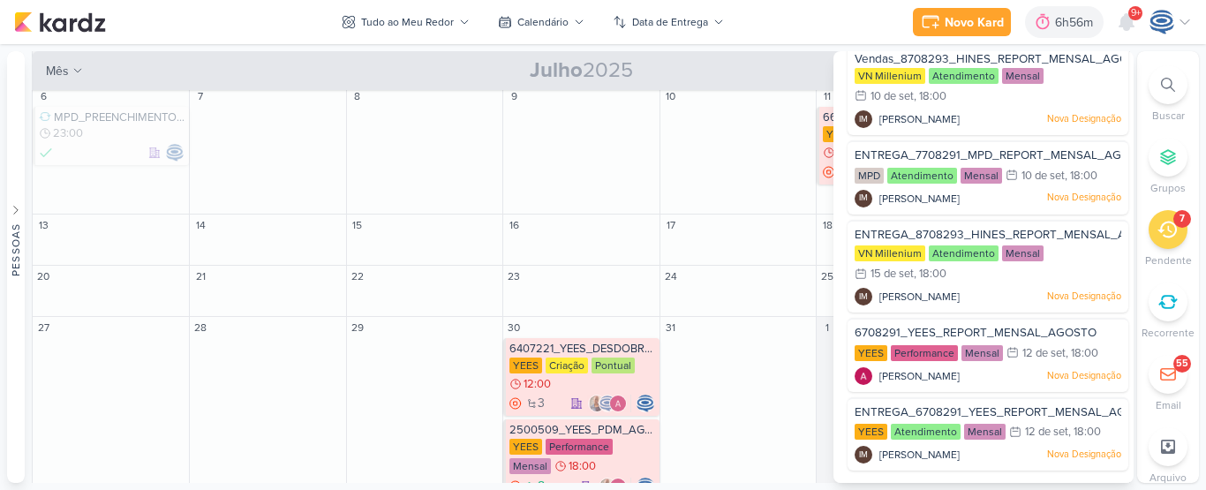
click at [1168, 85] on icon at bounding box center [1168, 85] width 14 height 14
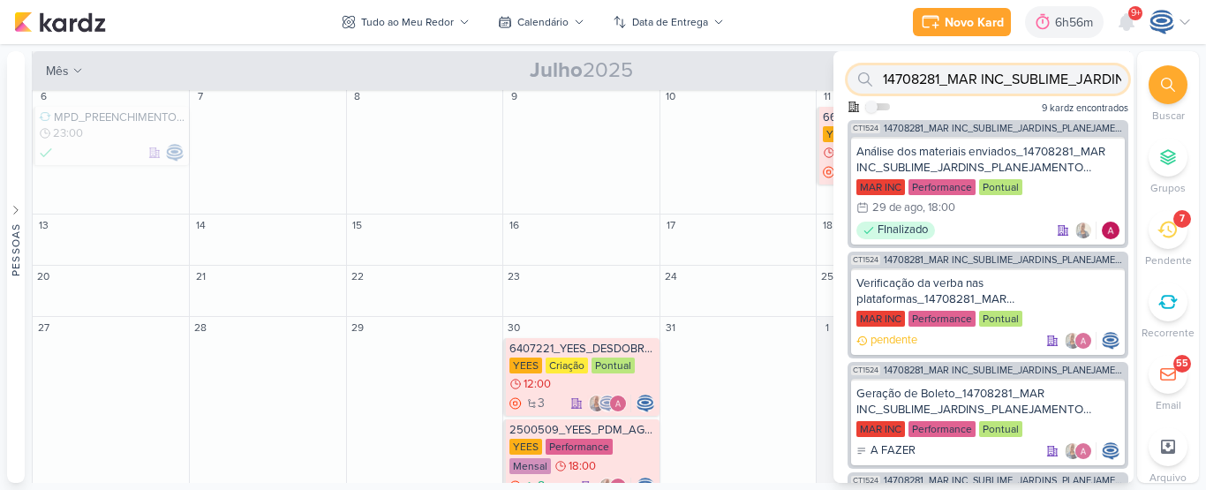
paste input "7708112_MPD_PDM_SETEMBR"
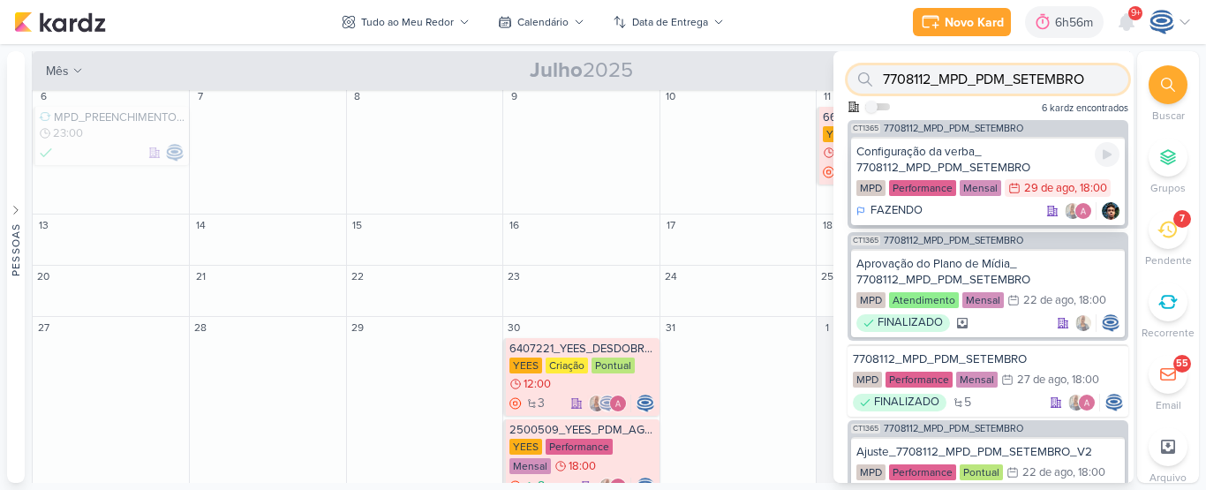
type input "7708112_MPD_PDM_SETEMBRO"
click at [1004, 151] on div "Configuração da verba_ 7708112_MPD_PDM_SETEMBRO" at bounding box center [988, 160] width 263 height 32
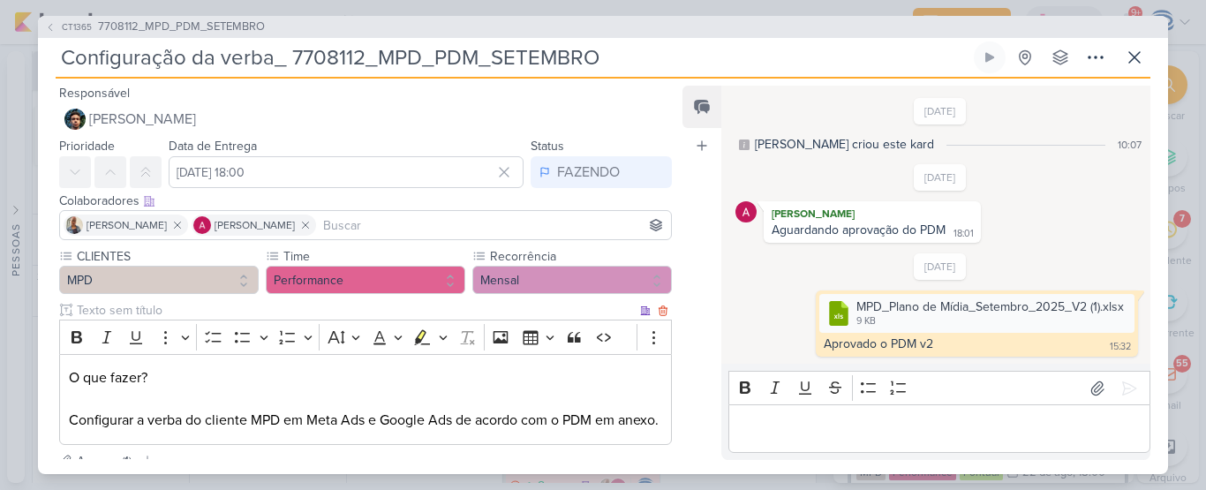
scroll to position [208, 0]
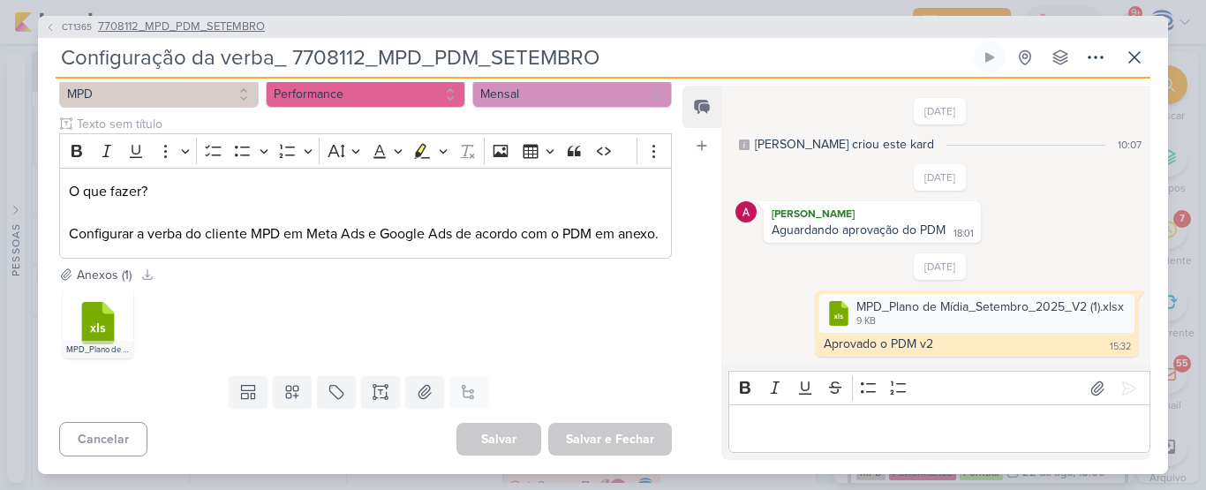
click at [193, 29] on span "7708112_MPD_PDM_SETEMBRO" at bounding box center [181, 28] width 167 height 18
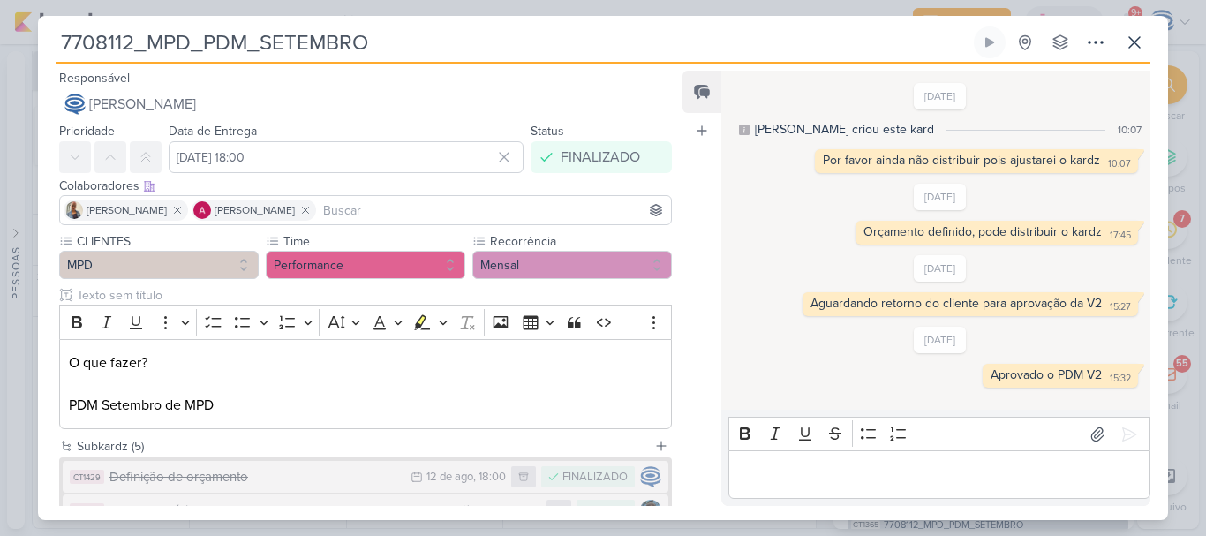
scroll to position [223, 0]
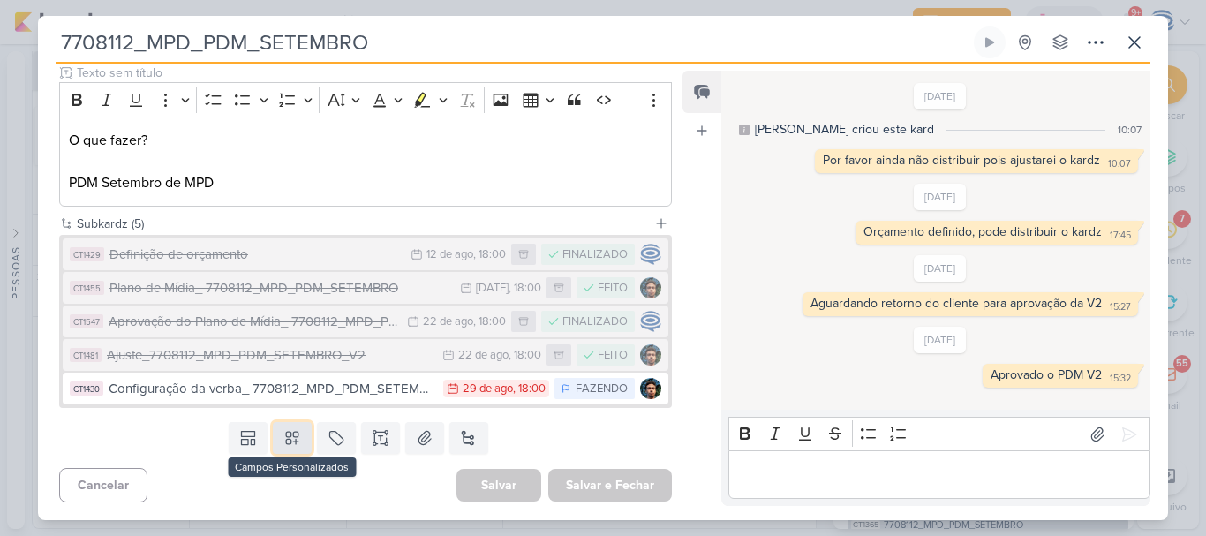
click at [288, 434] on icon at bounding box center [292, 439] width 12 height 12
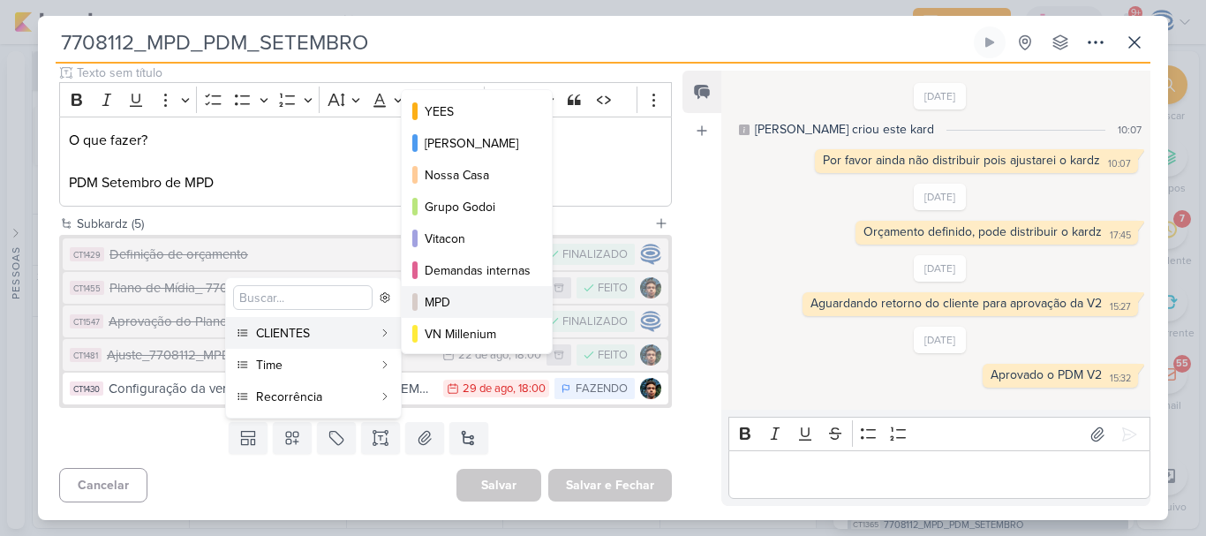
click at [453, 307] on div "MPD" at bounding box center [478, 302] width 106 height 19
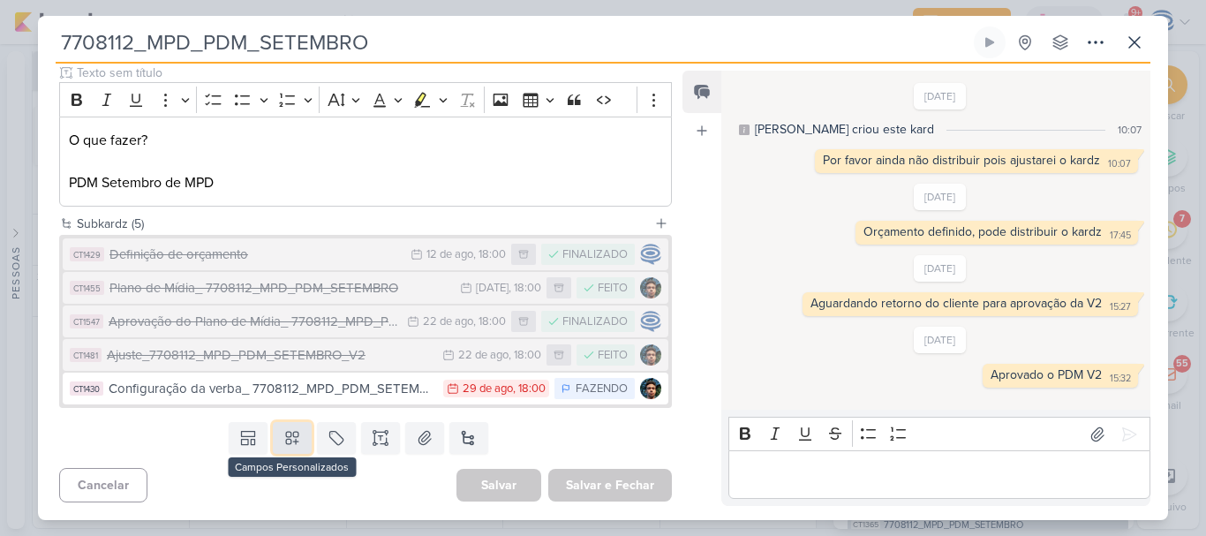
click at [288, 447] on icon at bounding box center [292, 438] width 18 height 18
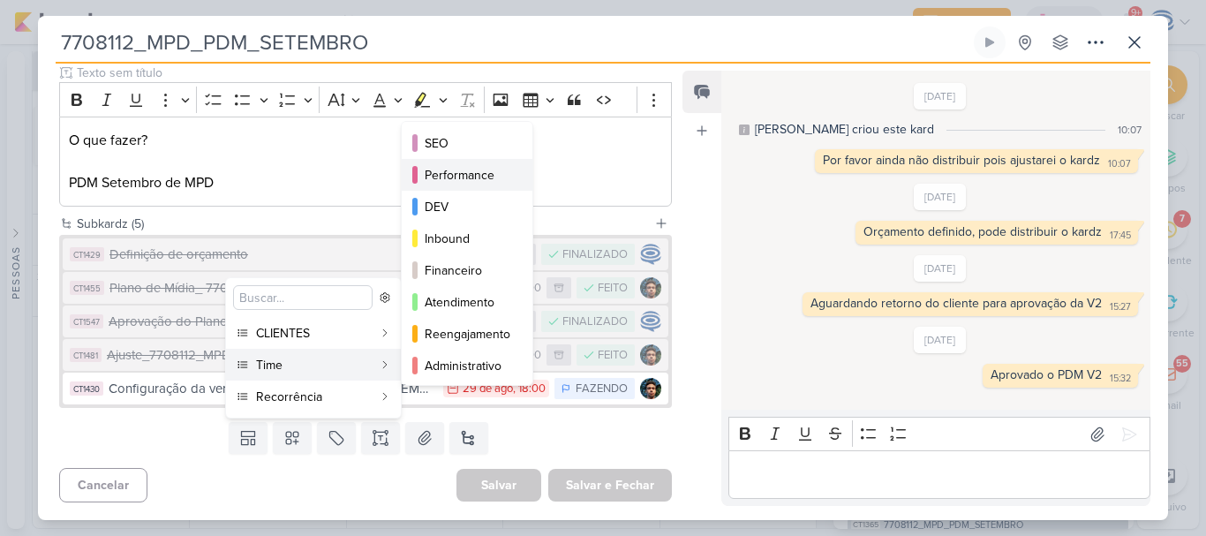
click at [463, 166] on div "Performance" at bounding box center [468, 175] width 87 height 19
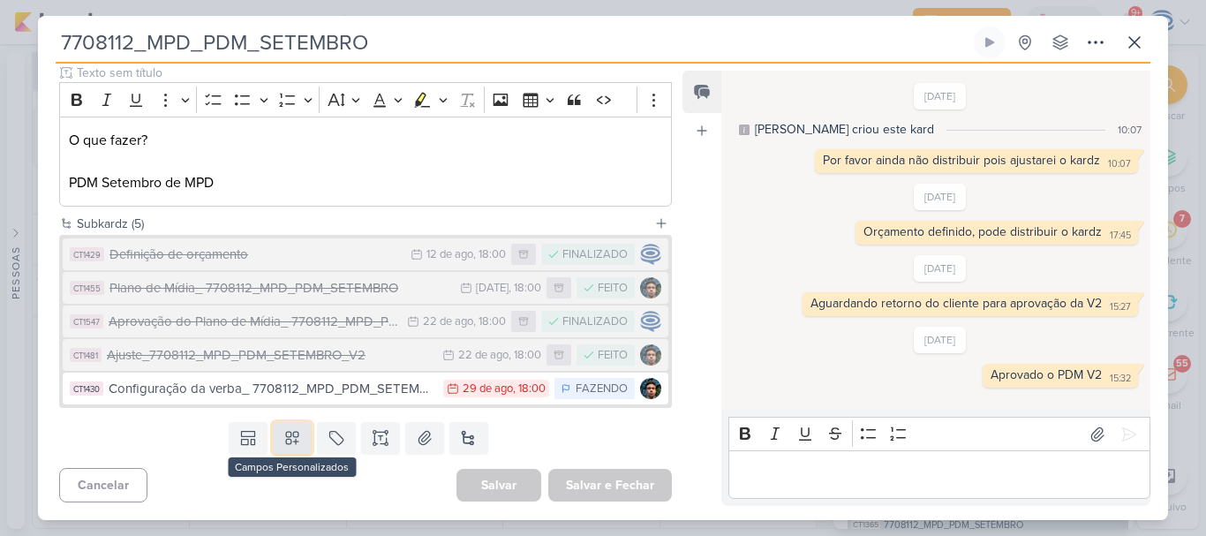
click at [294, 447] on icon at bounding box center [292, 438] width 18 height 18
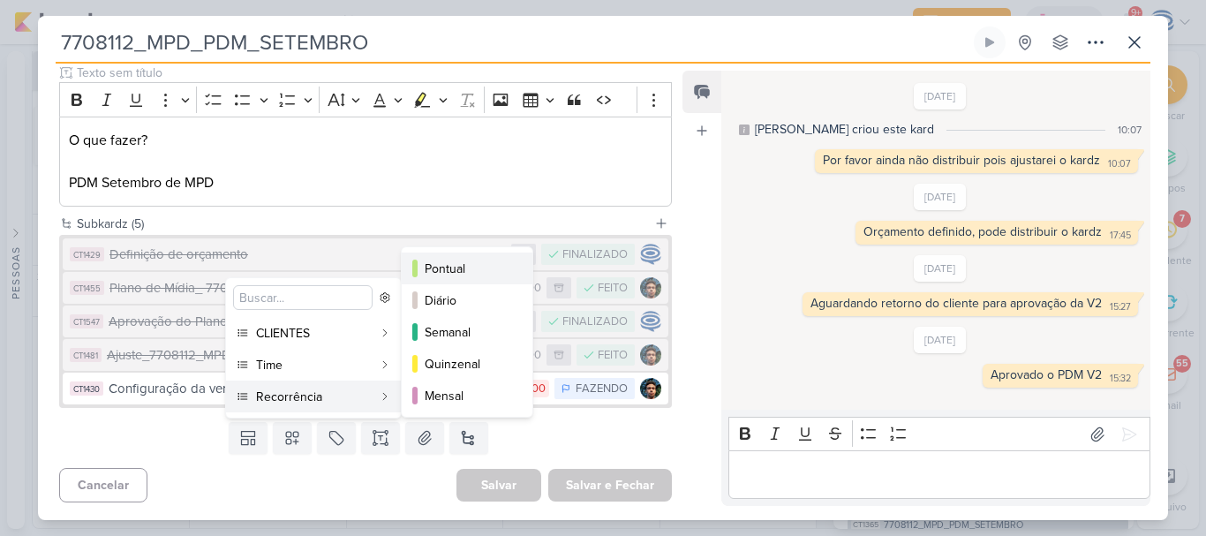
click at [463, 262] on div "Pontual" at bounding box center [468, 269] width 87 height 19
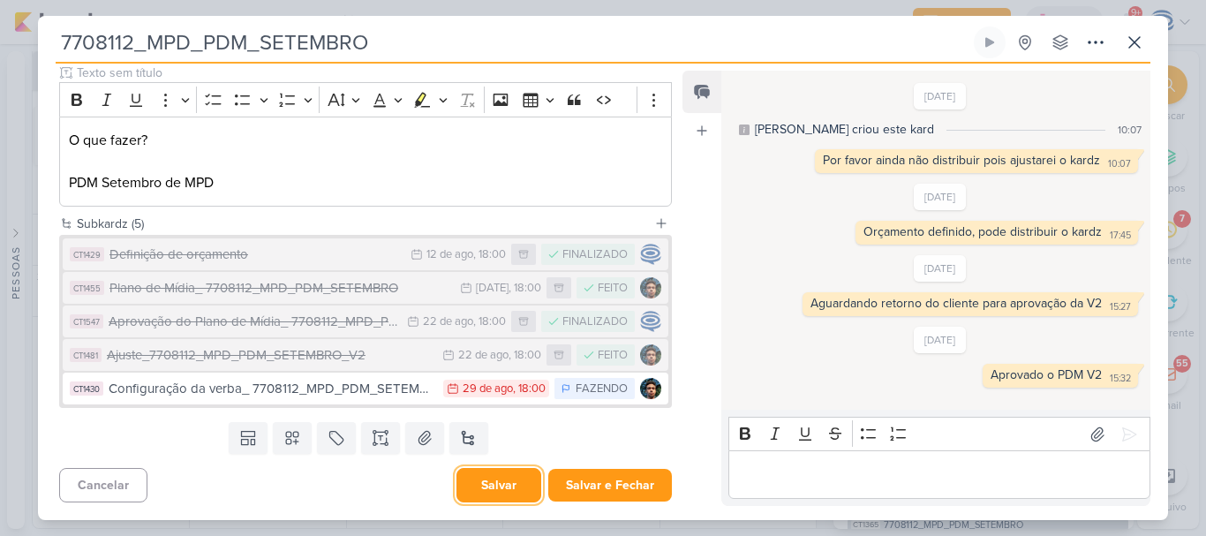
click at [487, 485] on button "Salvar" at bounding box center [499, 485] width 85 height 34
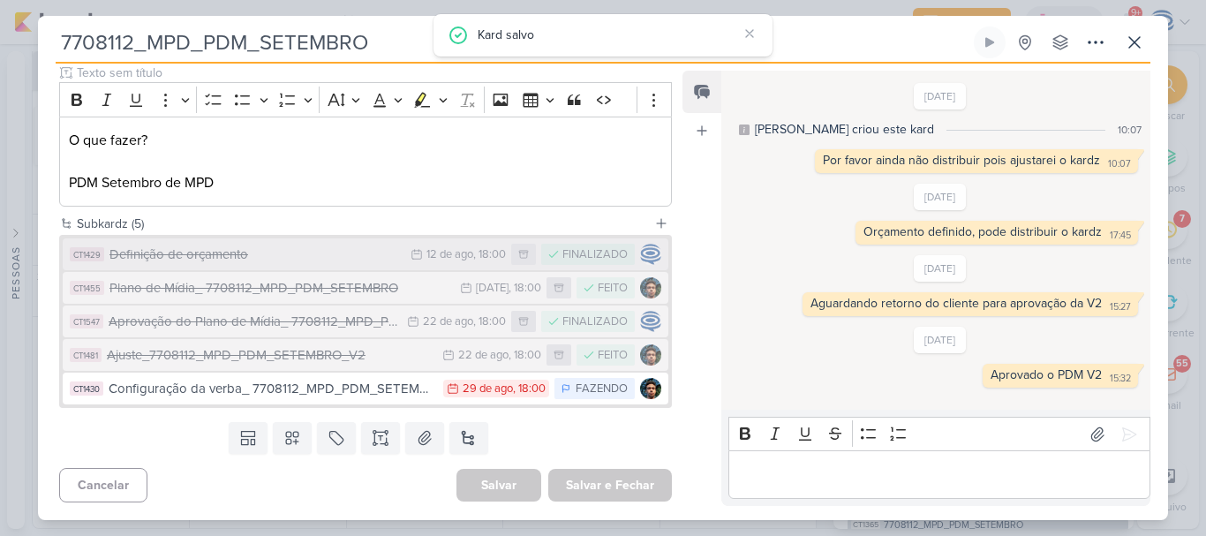
scroll to position [0, 0]
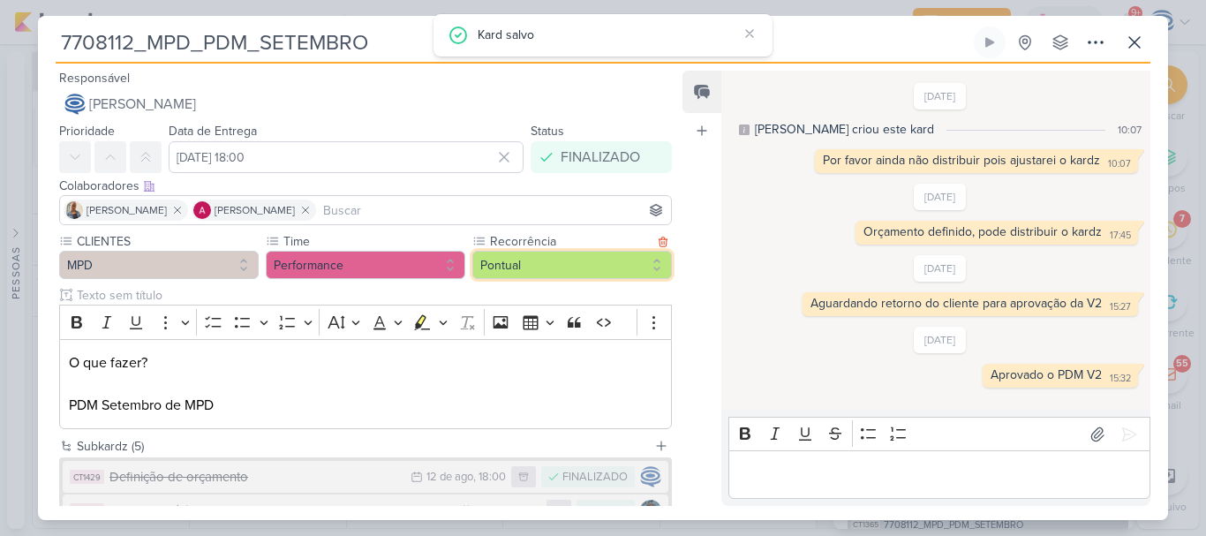
click at [482, 260] on button "Pontual" at bounding box center [572, 265] width 200 height 28
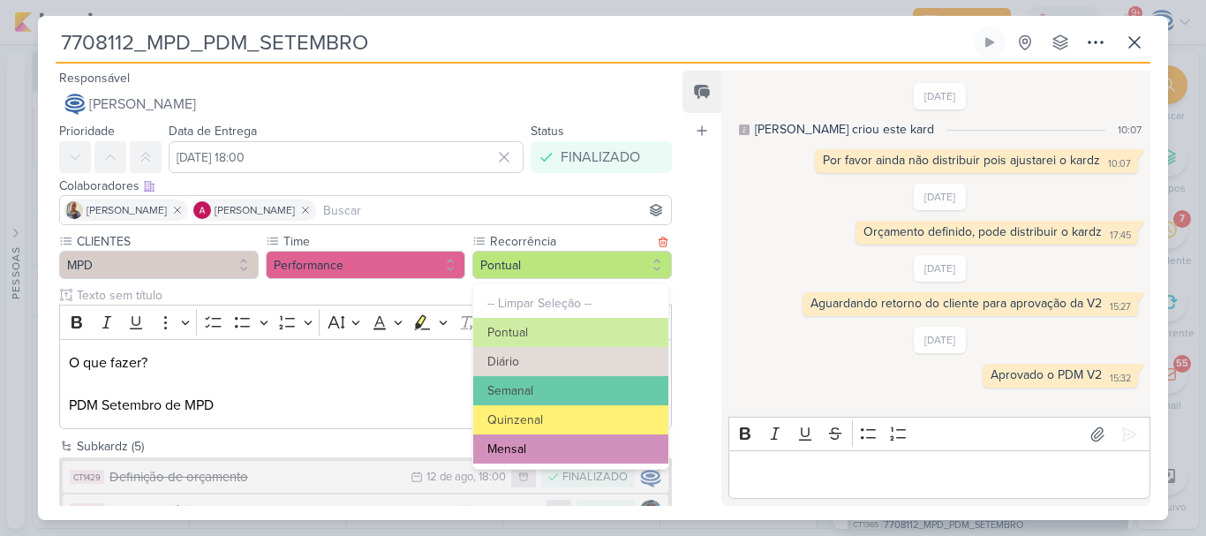
click at [502, 444] on button "Mensal" at bounding box center [570, 448] width 195 height 29
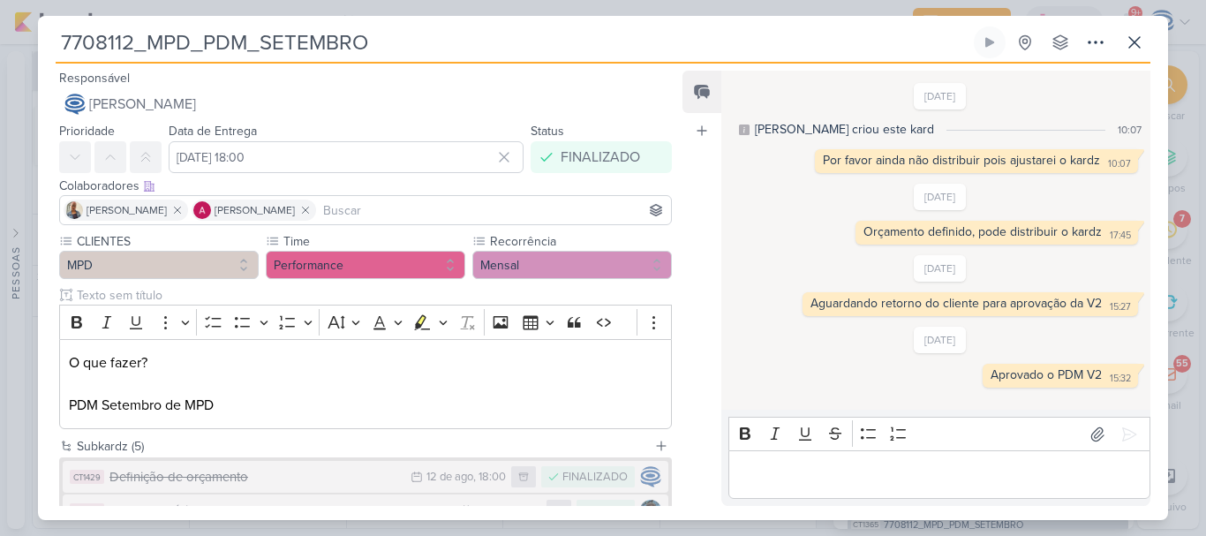
scroll to position [223, 0]
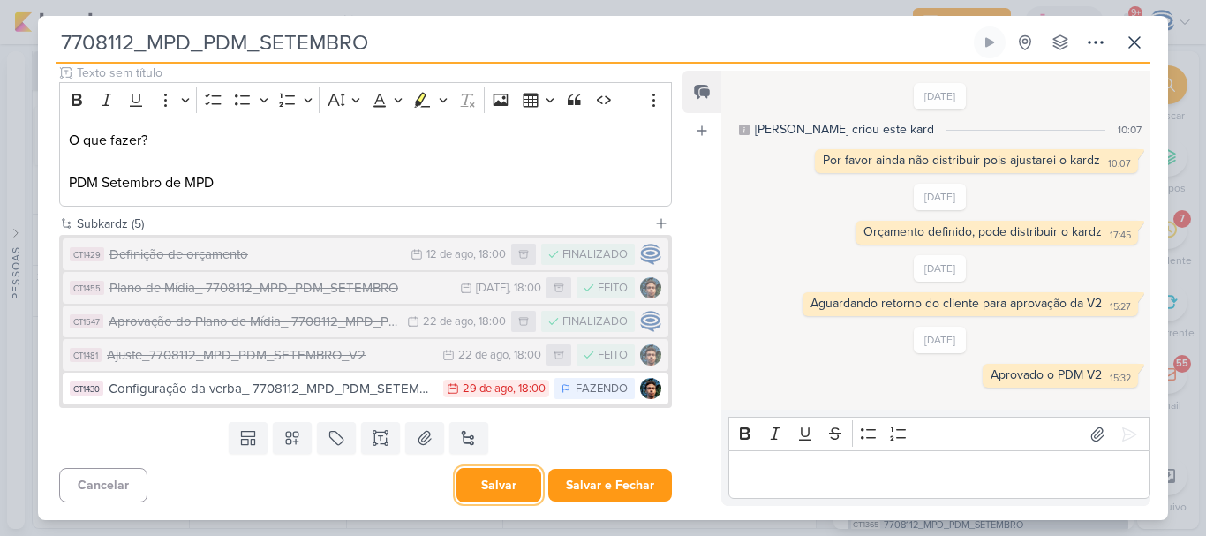
click at [485, 492] on button "Salvar" at bounding box center [499, 485] width 85 height 34
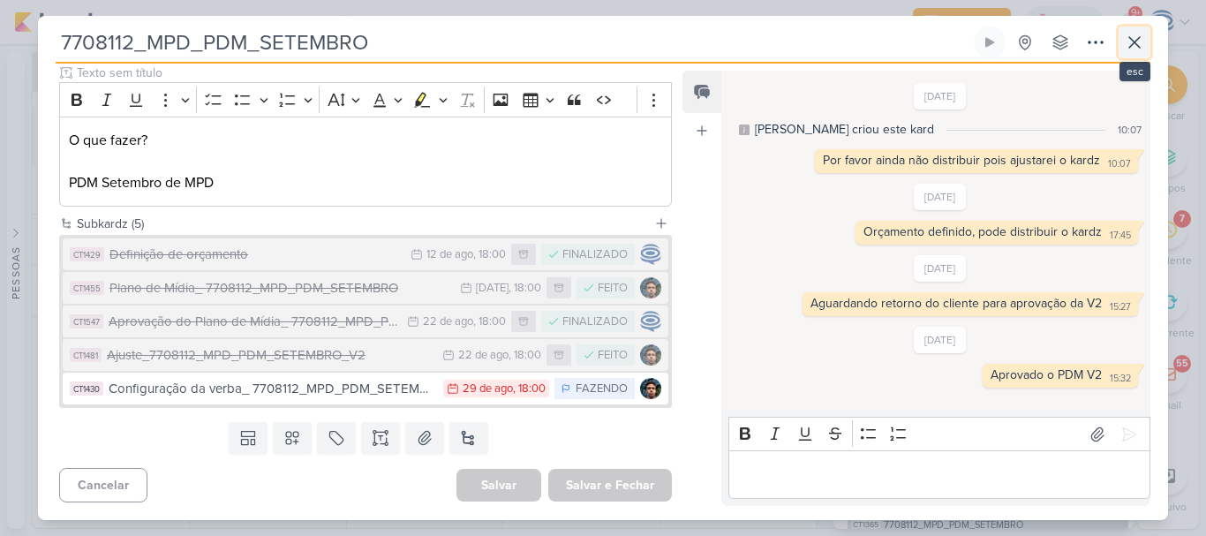
click at [1136, 43] on icon at bounding box center [1134, 42] width 11 height 11
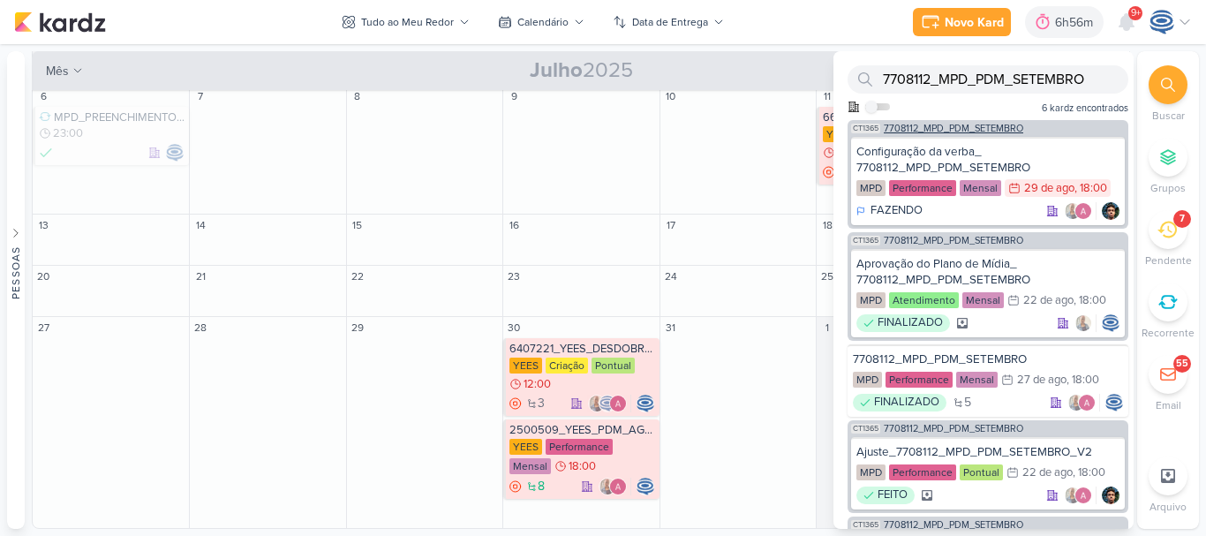
click at [999, 132] on span "7708112_MPD_PDM_SETEMBRO" at bounding box center [954, 129] width 140 height 10
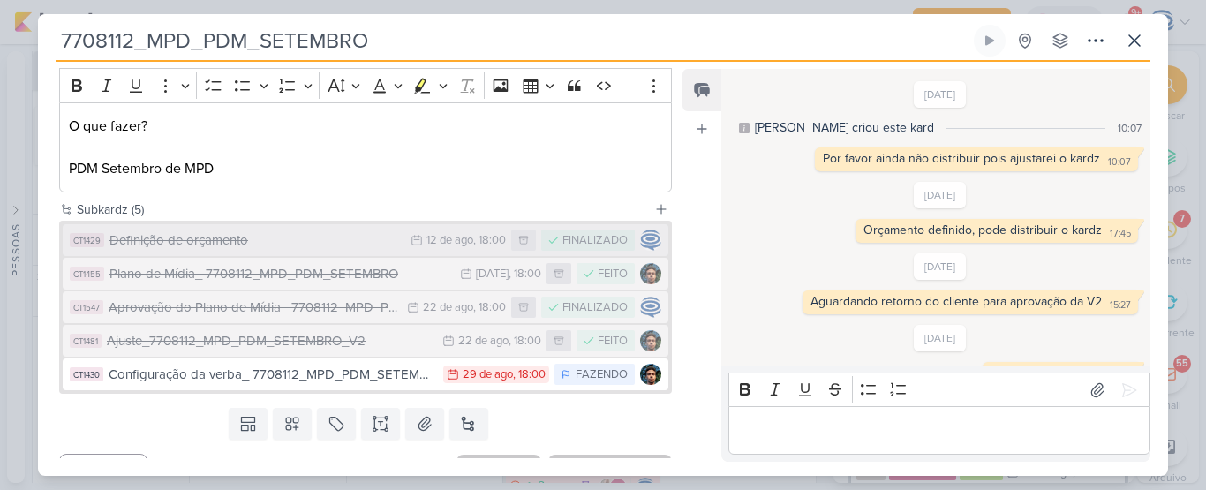
scroll to position [26, 0]
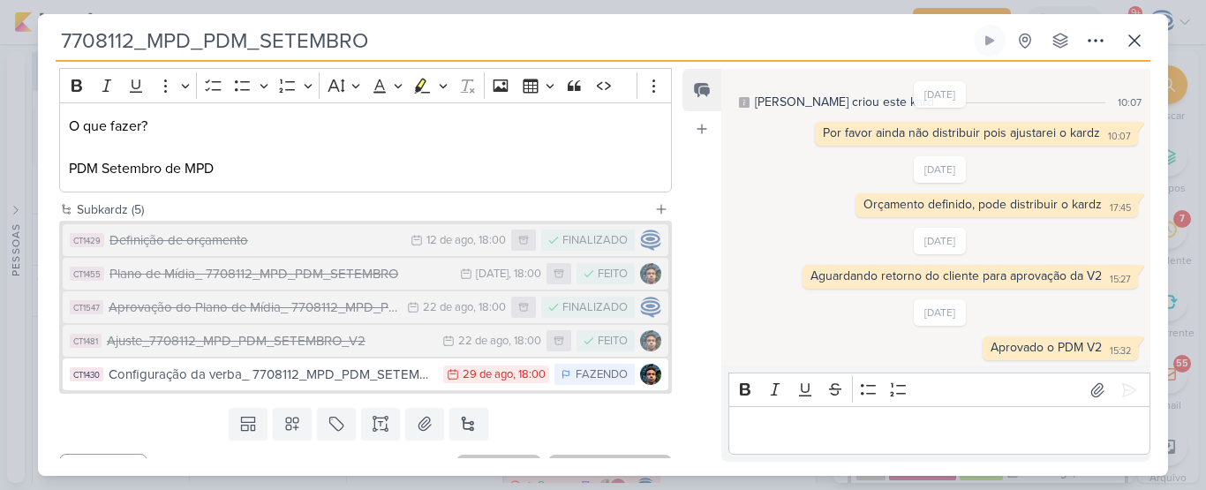
click at [691, 177] on div "Feed Atrelar email Solte o email para atrelar ao kard" at bounding box center [702, 265] width 39 height 393
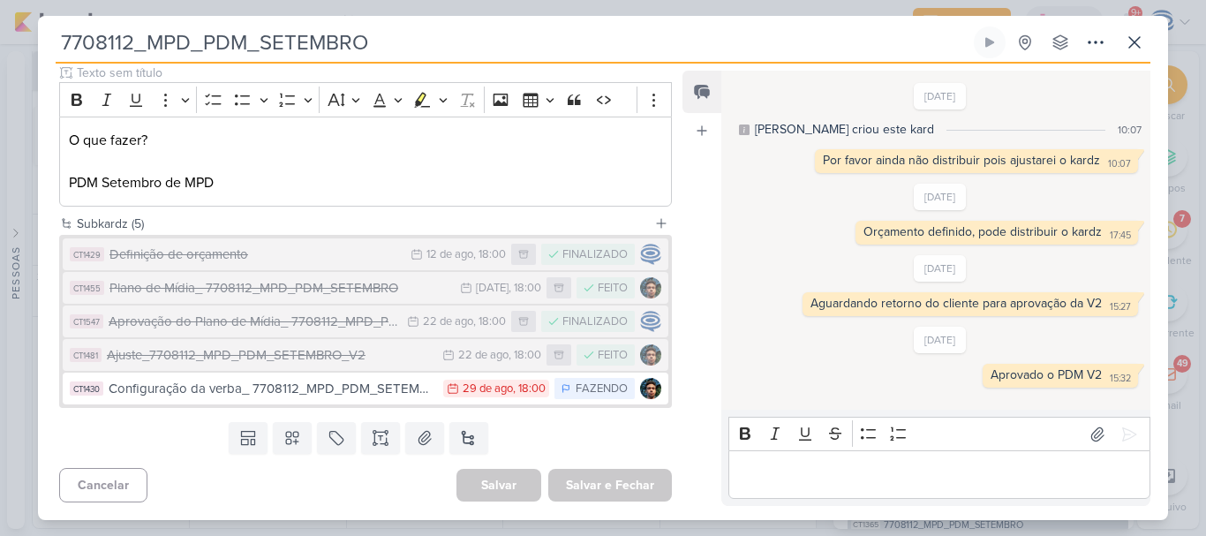
scroll to position [0, 0]
click at [1136, 39] on icon at bounding box center [1134, 42] width 21 height 21
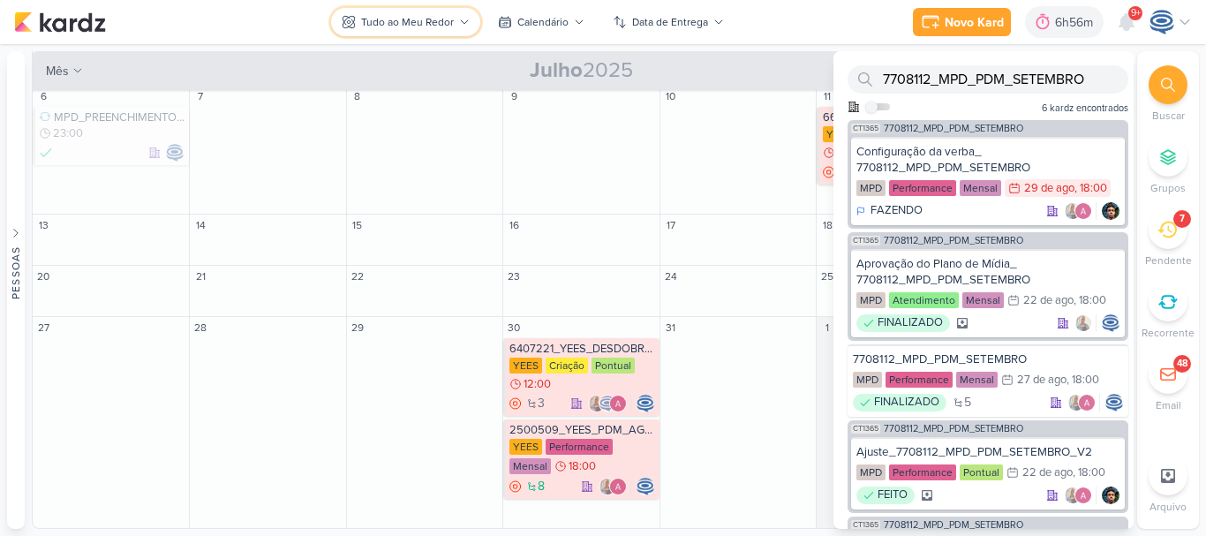
click at [421, 28] on div "Tudo ao Meu Redor" at bounding box center [407, 22] width 93 height 16
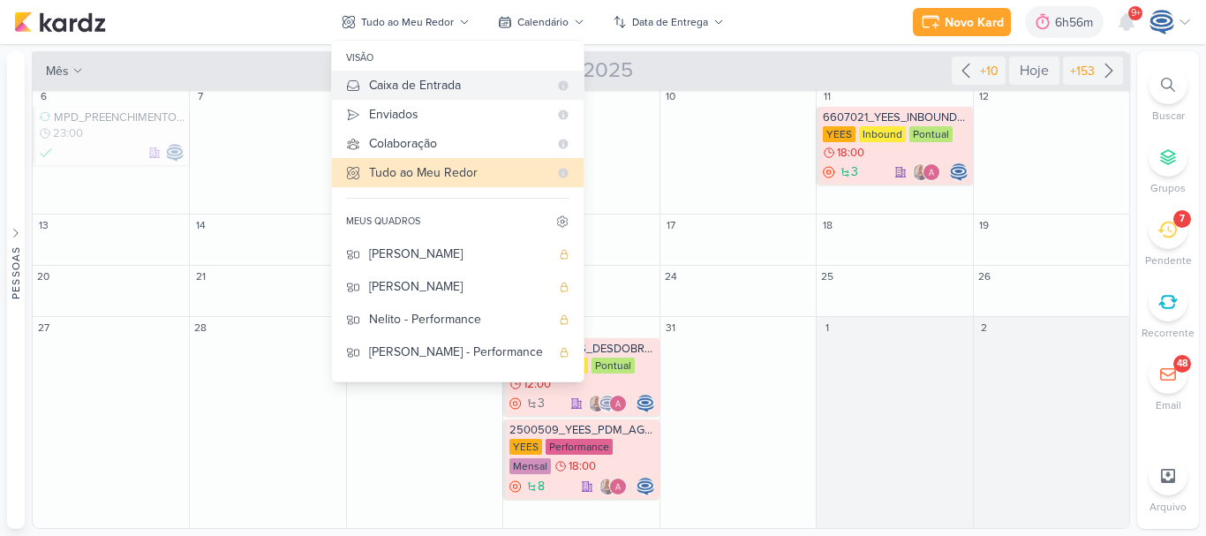
click at [456, 72] on button "Caixa de Entrada" at bounding box center [458, 85] width 252 height 29
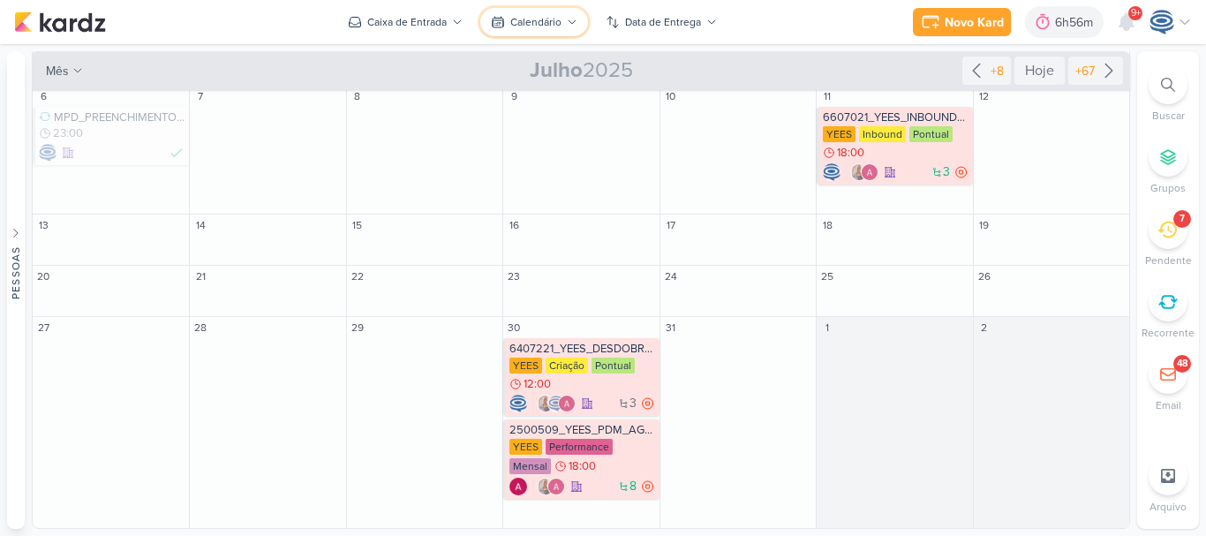
click at [505, 25] on icon at bounding box center [498, 22] width 14 height 14
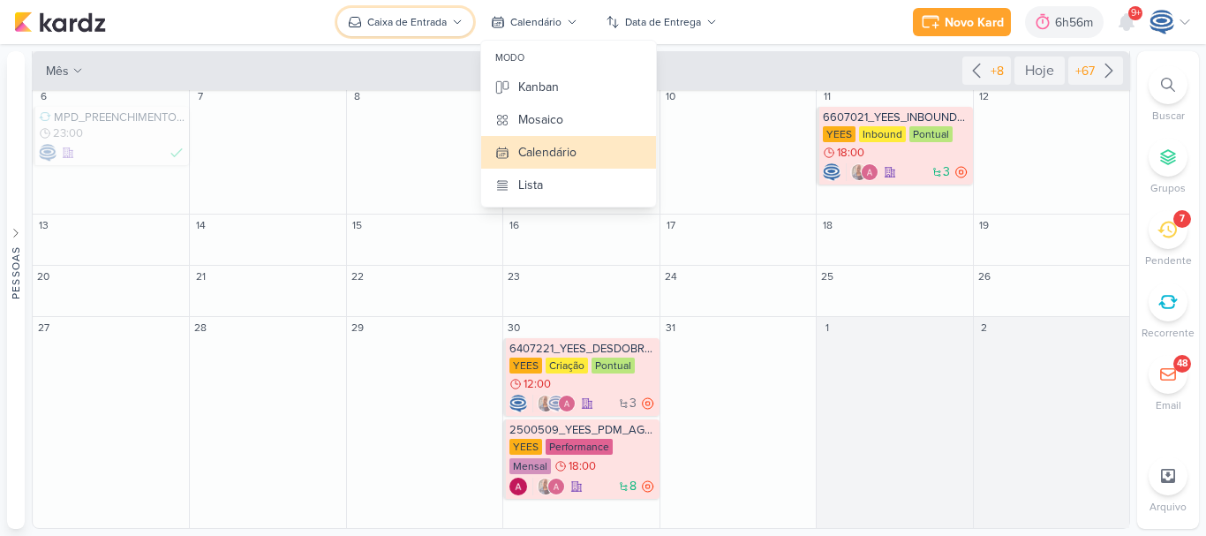
click at [431, 27] on div "Caixa de Entrada" at bounding box center [406, 22] width 79 height 16
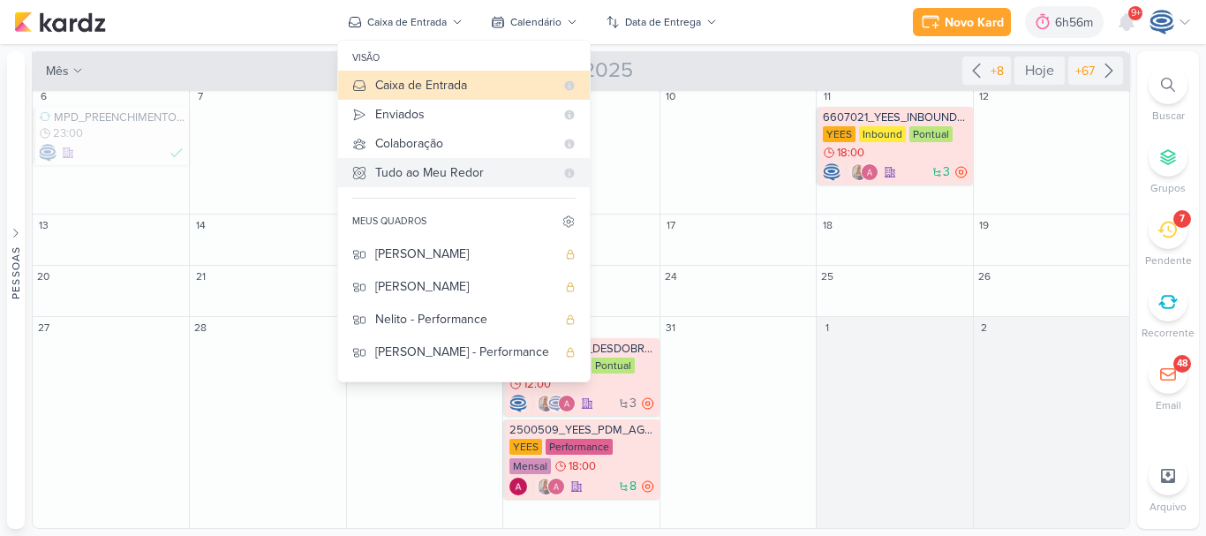
click at [423, 170] on div "Tudo ao Meu Redor" at bounding box center [464, 172] width 179 height 19
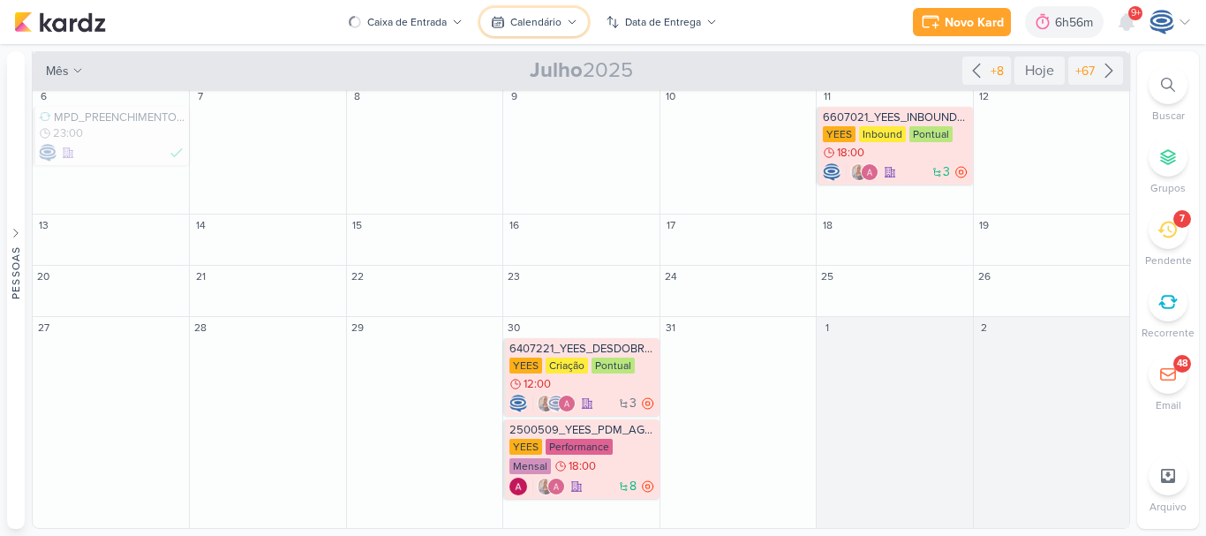
click at [507, 19] on button "Calendário" at bounding box center [534, 22] width 108 height 28
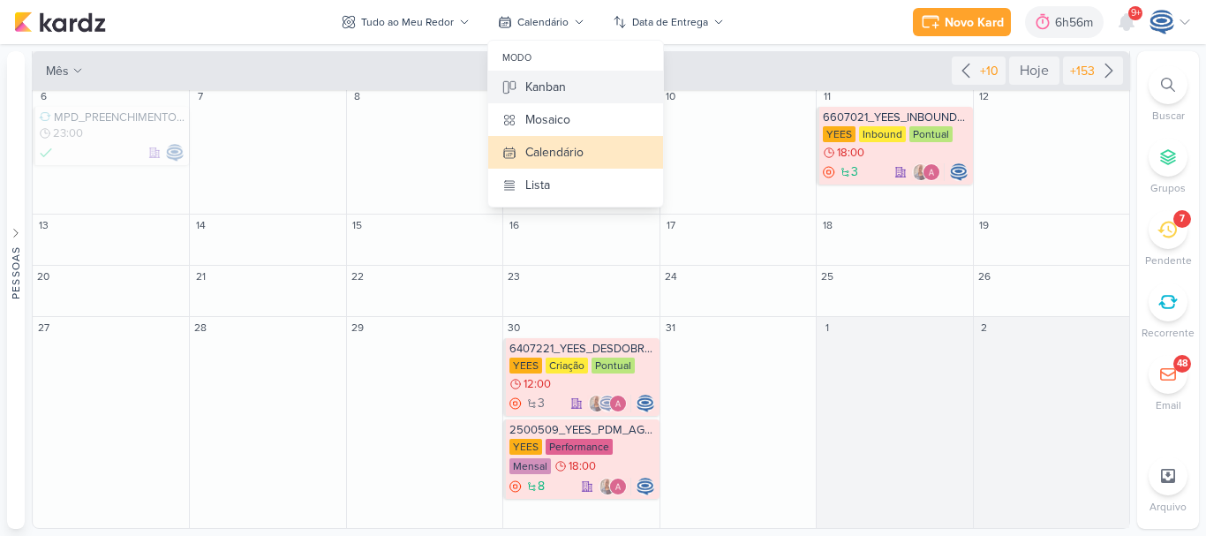
click at [567, 87] on button "Kanban" at bounding box center [575, 87] width 175 height 33
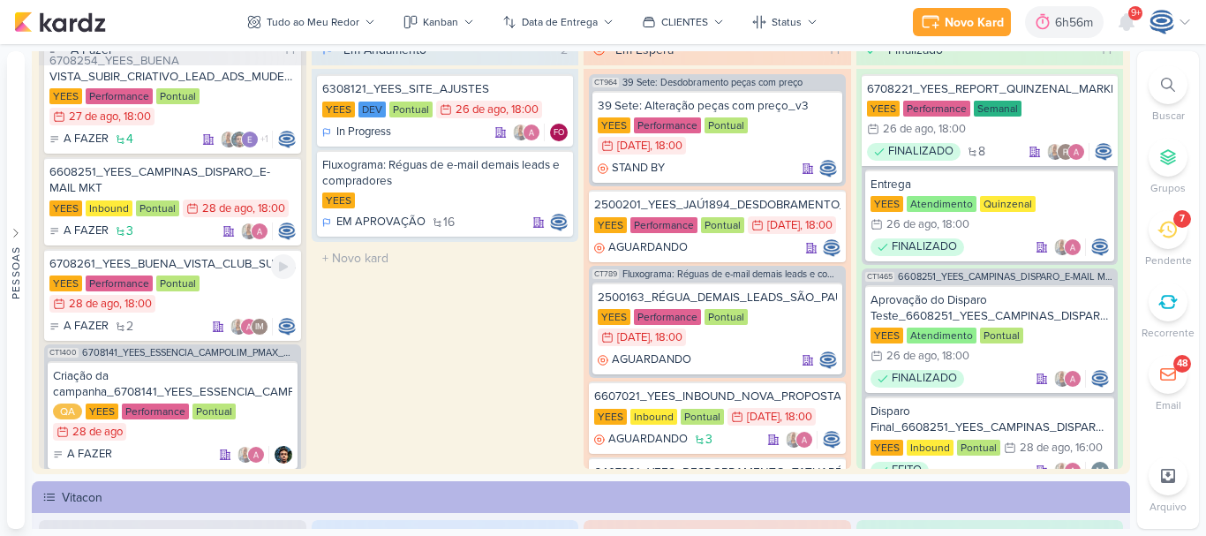
scroll to position [350, 0]
click at [223, 267] on div "6708261_YEES_BUENA_VISTA_CLUB_SUBIR_VÍDEO_META_ADS" at bounding box center [172, 265] width 246 height 16
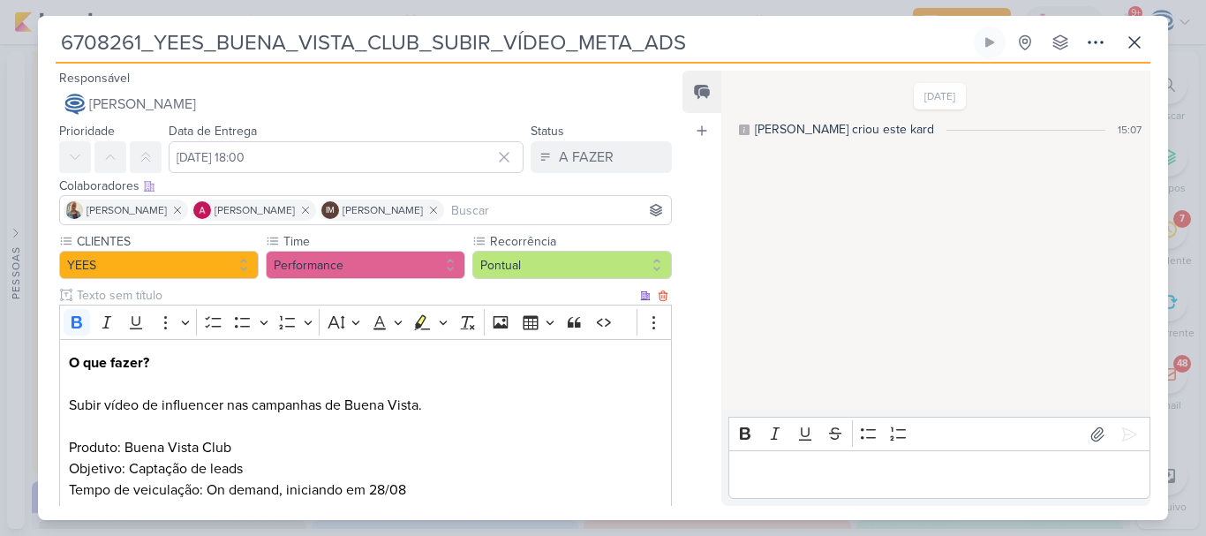
scroll to position [313, 0]
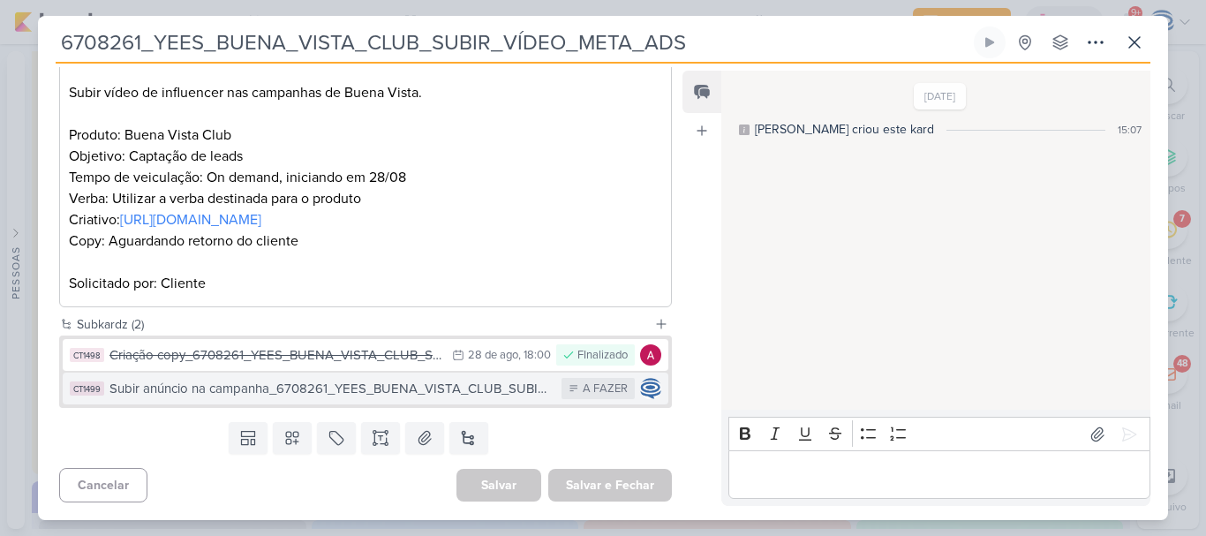
click at [351, 382] on div "Subir anúncio na campanha_6708261_YEES_BUENA_VISTA_CLUB_SUBIR_VÍDEO_META_ADS" at bounding box center [330, 389] width 443 height 20
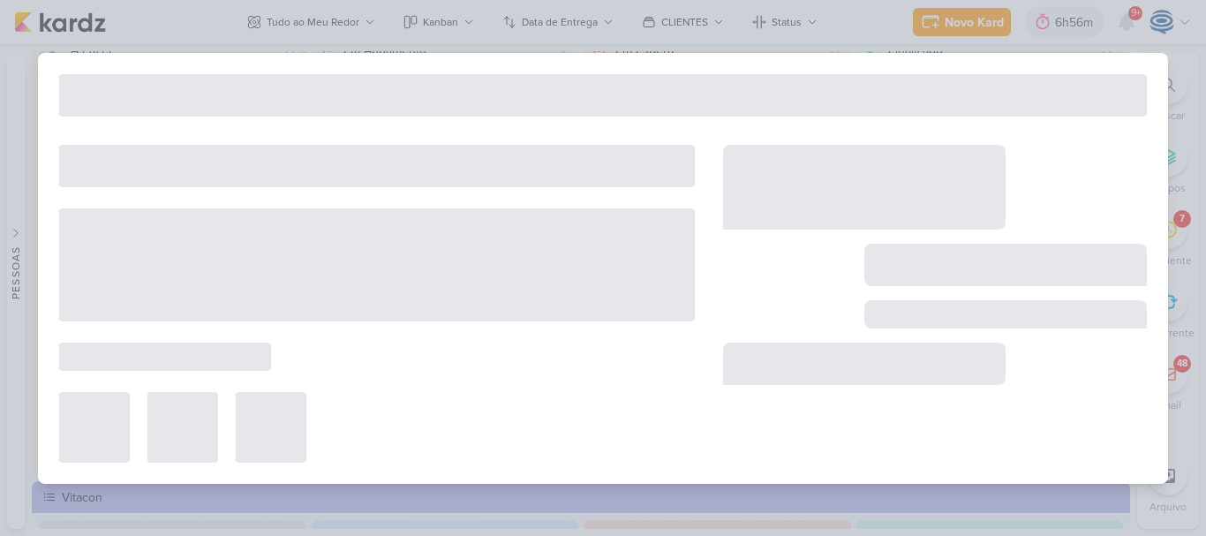
type input "Subir anúncio na campanha_6708261_YEES_BUENA_VISTA_CLUB_SUBIR_VÍDEO_META_ADS"
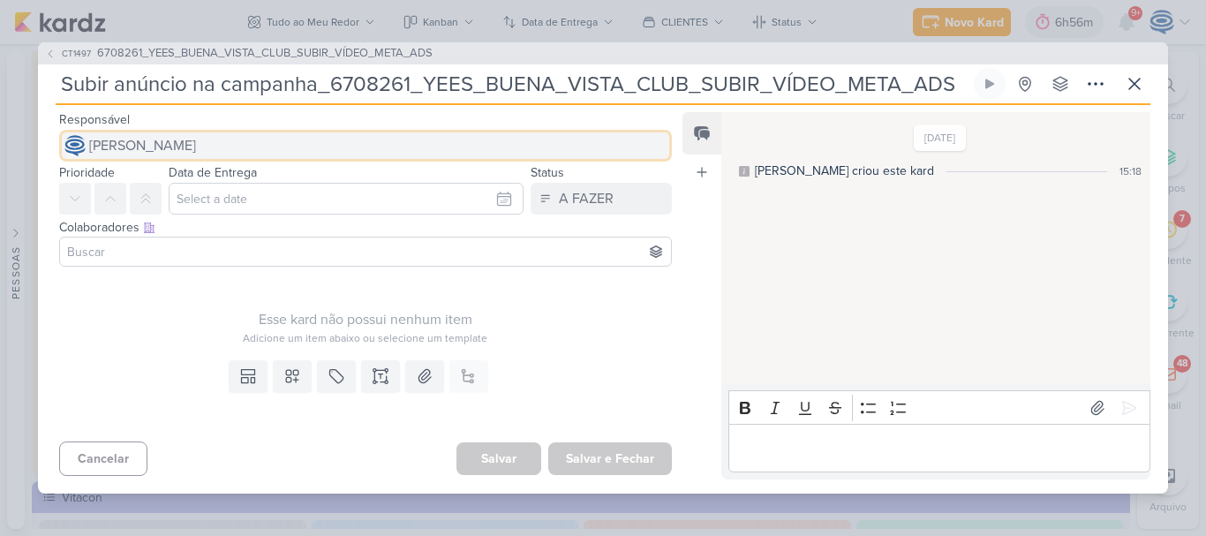
click at [292, 152] on button "[PERSON_NAME]" at bounding box center [365, 146] width 613 height 32
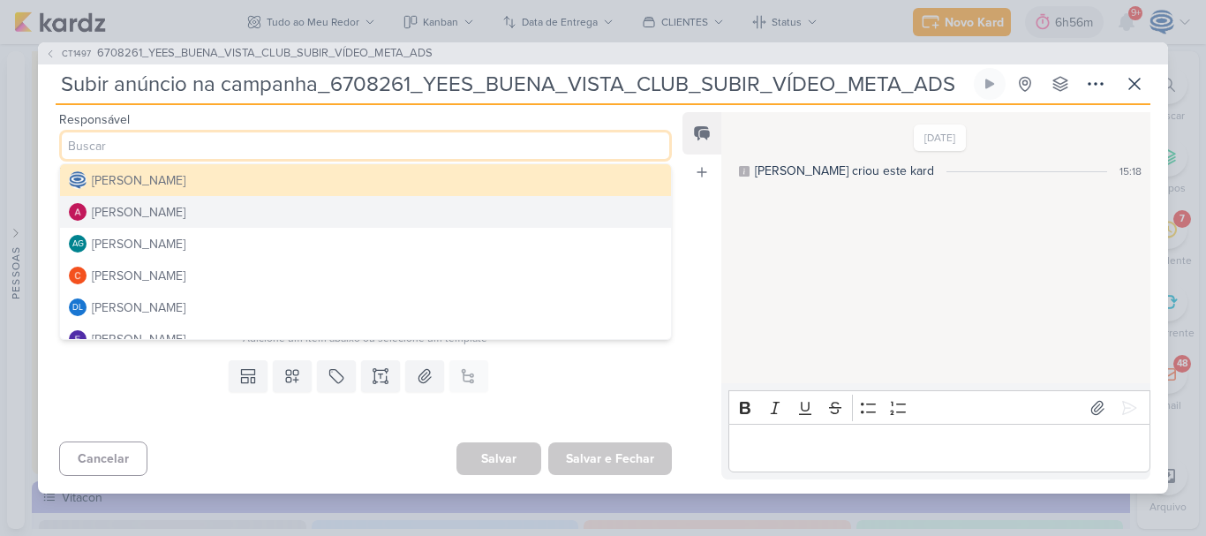
click at [247, 225] on button "[PERSON_NAME]" at bounding box center [365, 212] width 611 height 32
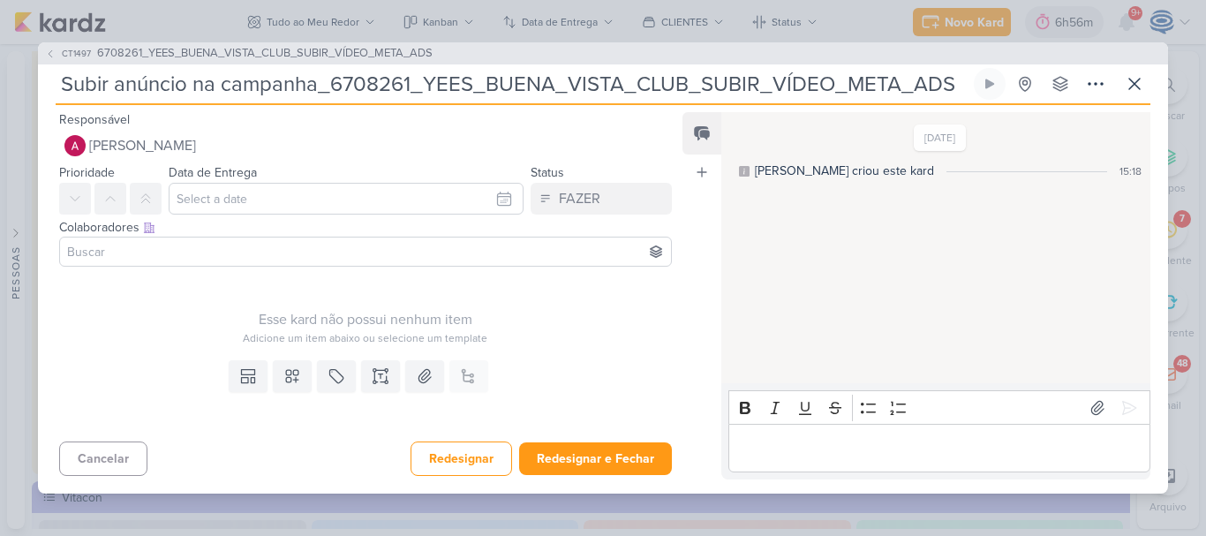
click at [254, 251] on input at bounding box center [366, 251] width 604 height 21
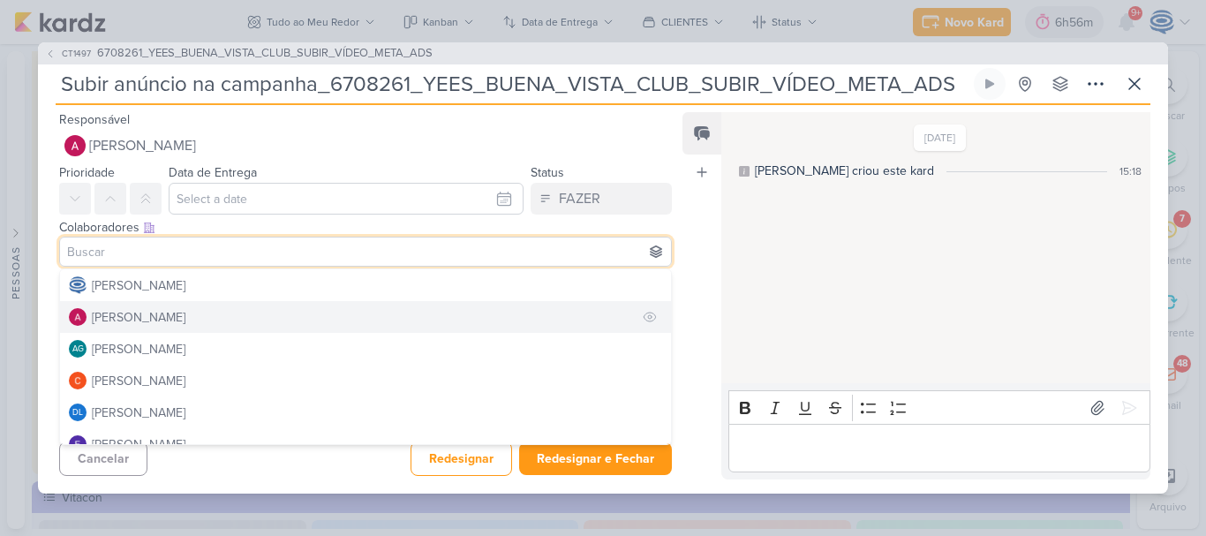
click at [238, 309] on button "[PERSON_NAME]" at bounding box center [365, 317] width 611 height 32
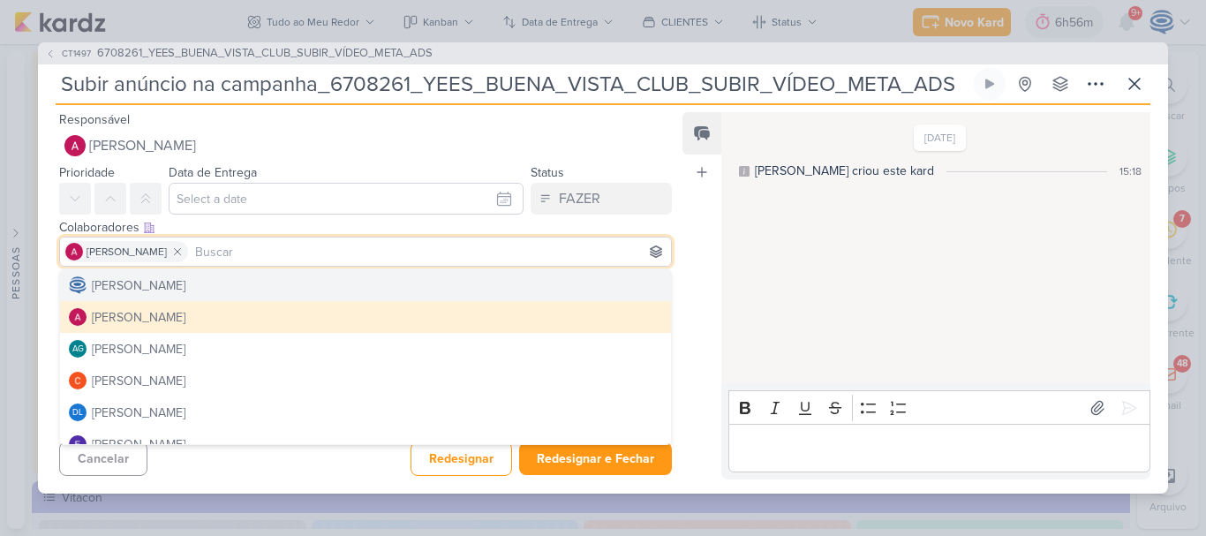
click at [558, 225] on div "Colaboradores Este kard pode ser visível a usuários da sua organização Este kar…" at bounding box center [365, 227] width 613 height 19
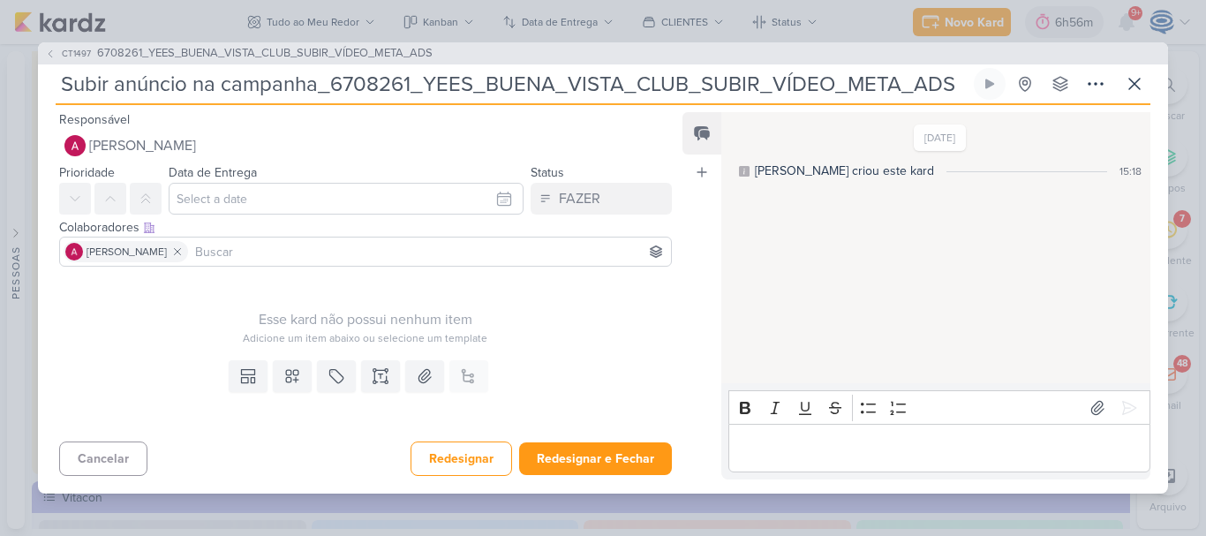
click at [328, 260] on input at bounding box center [430, 251] width 476 height 21
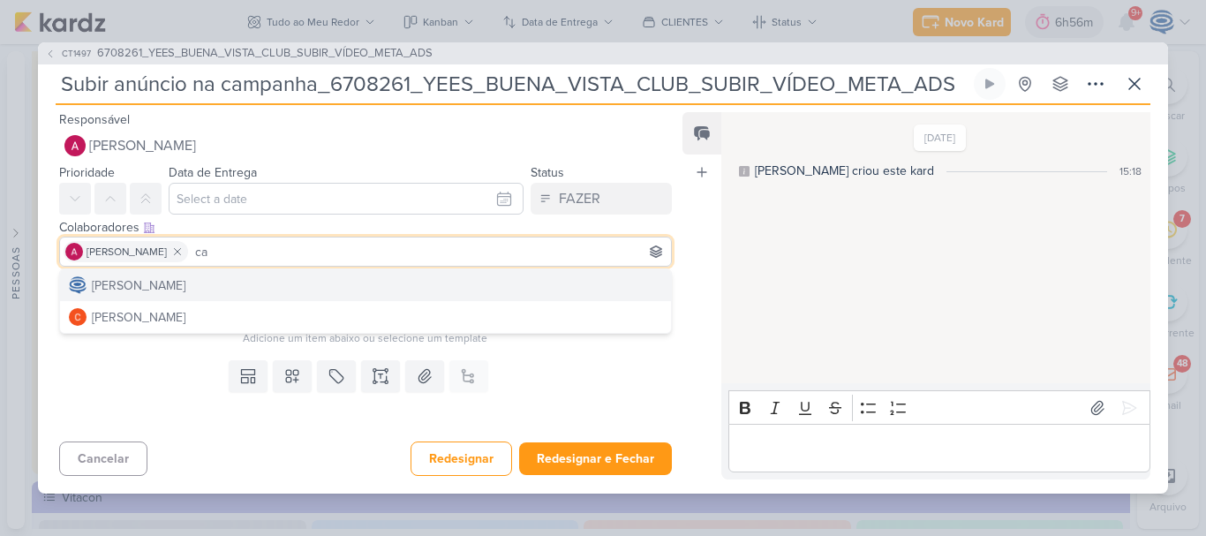
type input "c"
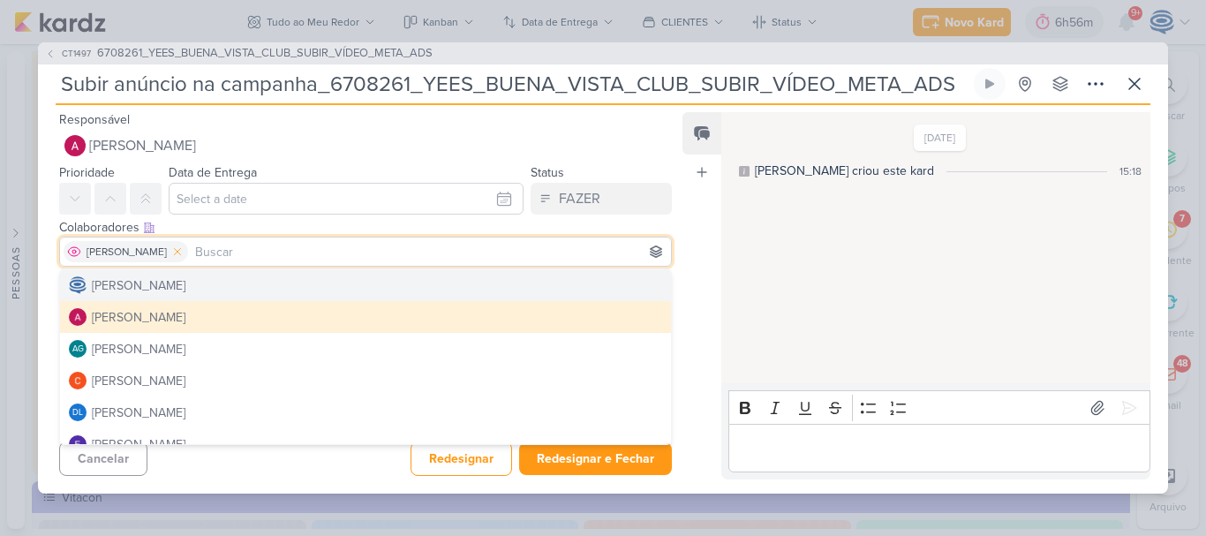
click at [181, 253] on icon at bounding box center [177, 251] width 12 height 12
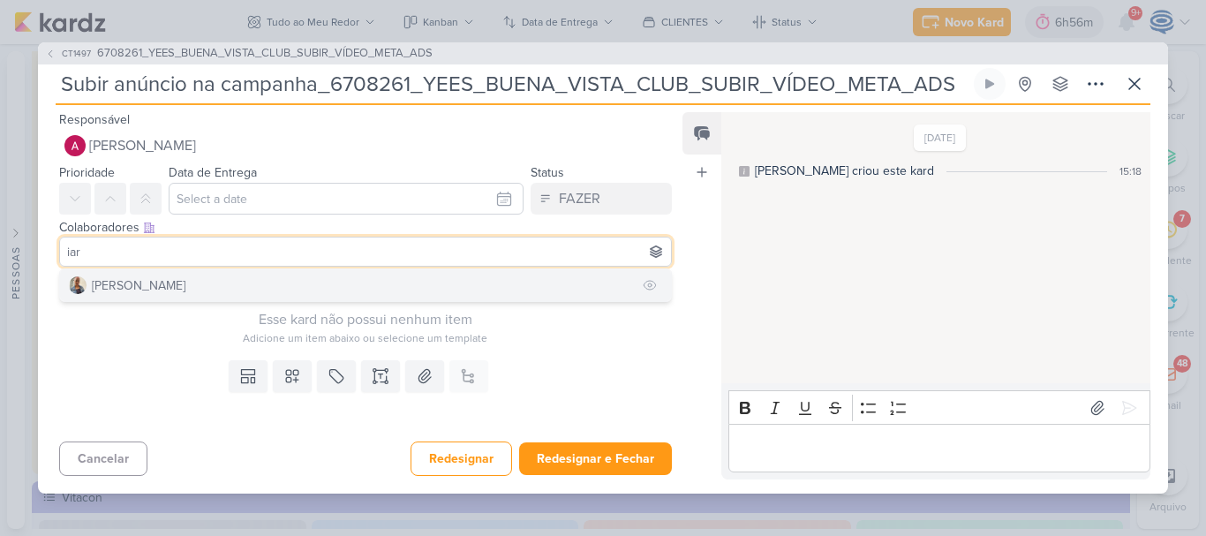
type input "iar"
click at [218, 291] on button "[PERSON_NAME]" at bounding box center [365, 285] width 611 height 32
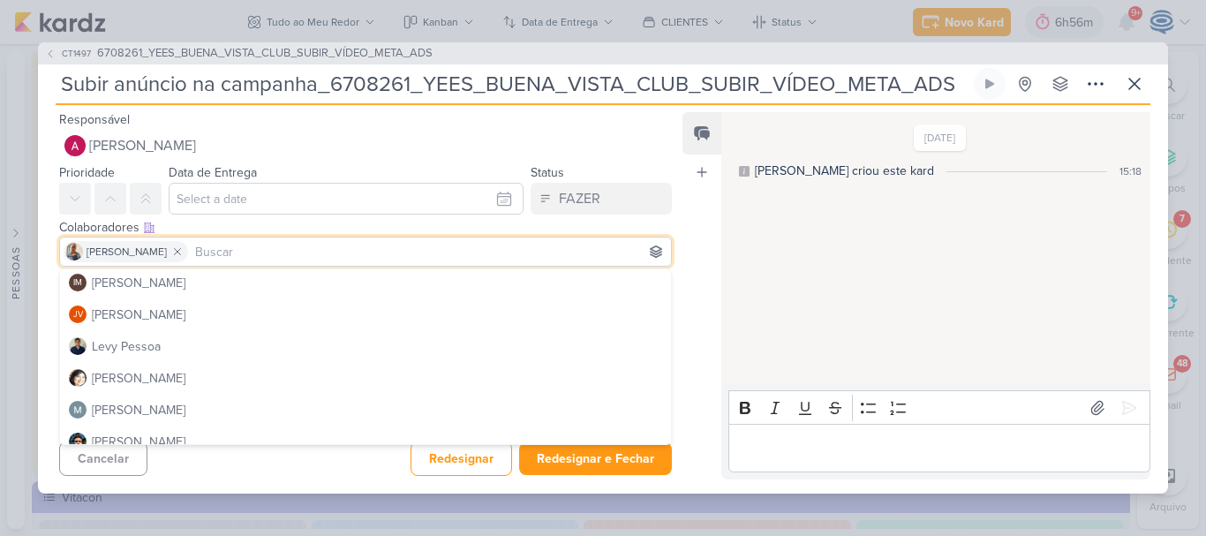
scroll to position [493, 0]
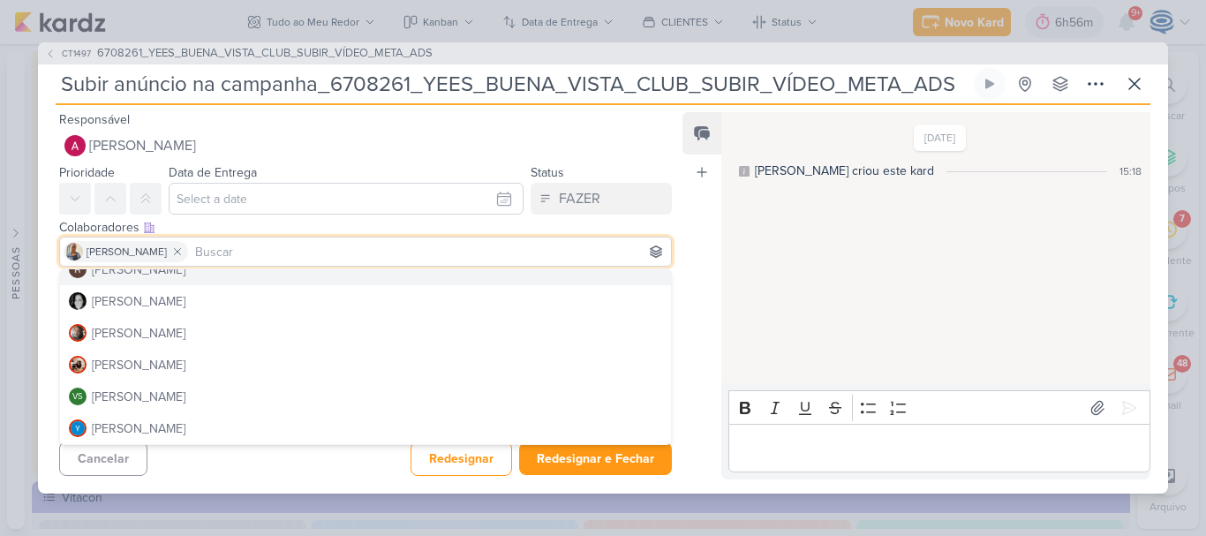
click at [51, 277] on div "Esse kard não possui nenhum item Adicione um item abaixo ou selecione um templa…" at bounding box center [358, 313] width 641 height 79
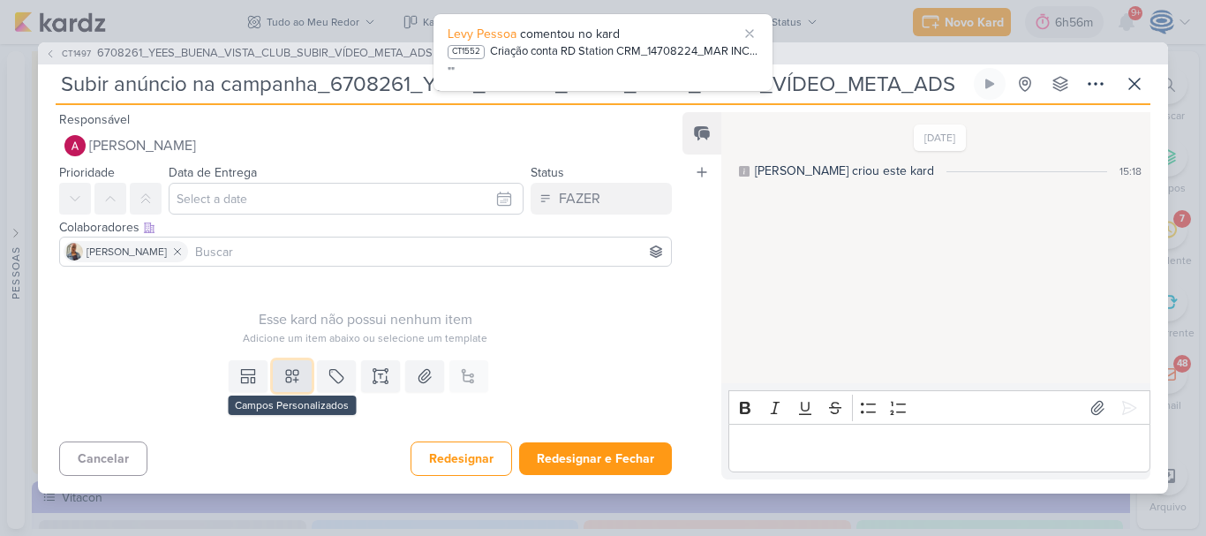
click at [293, 381] on icon at bounding box center [292, 376] width 18 height 18
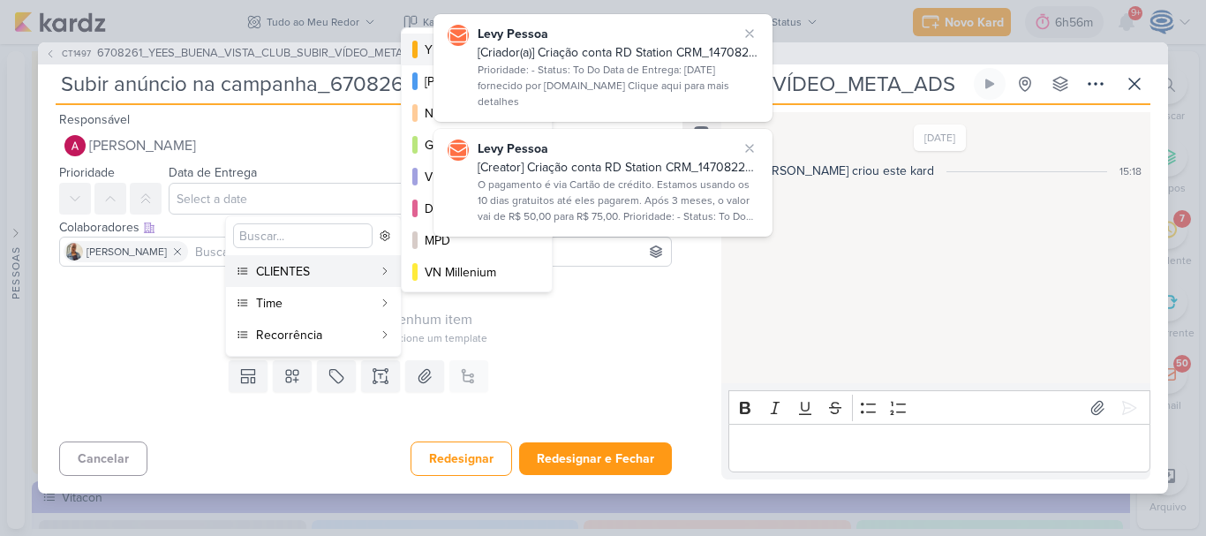
click at [415, 42] on div at bounding box center [414, 50] width 5 height 18
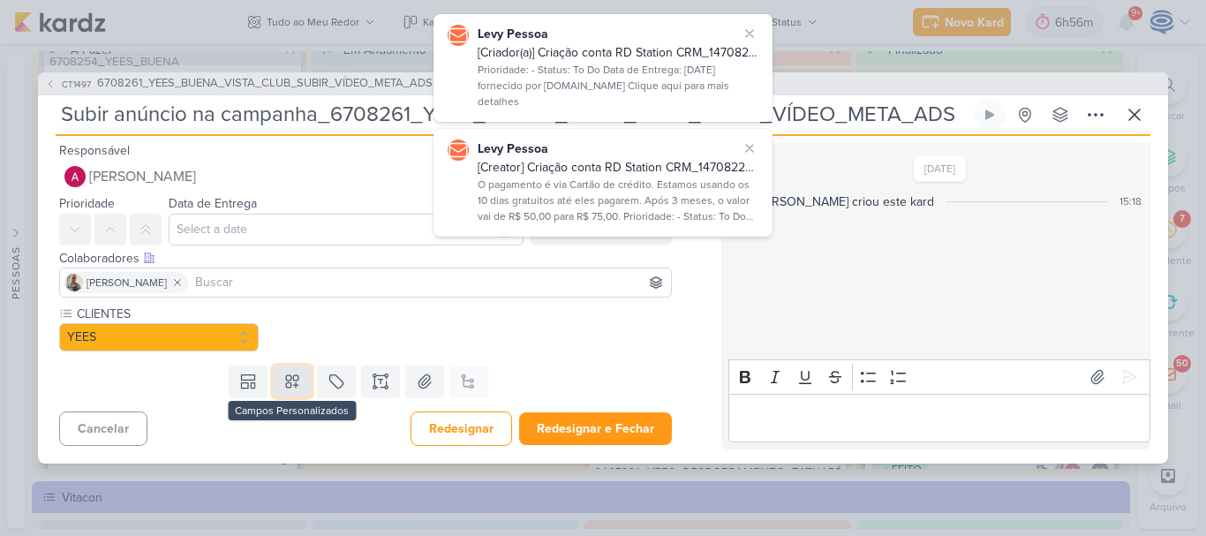
click at [289, 383] on icon at bounding box center [292, 382] width 18 height 18
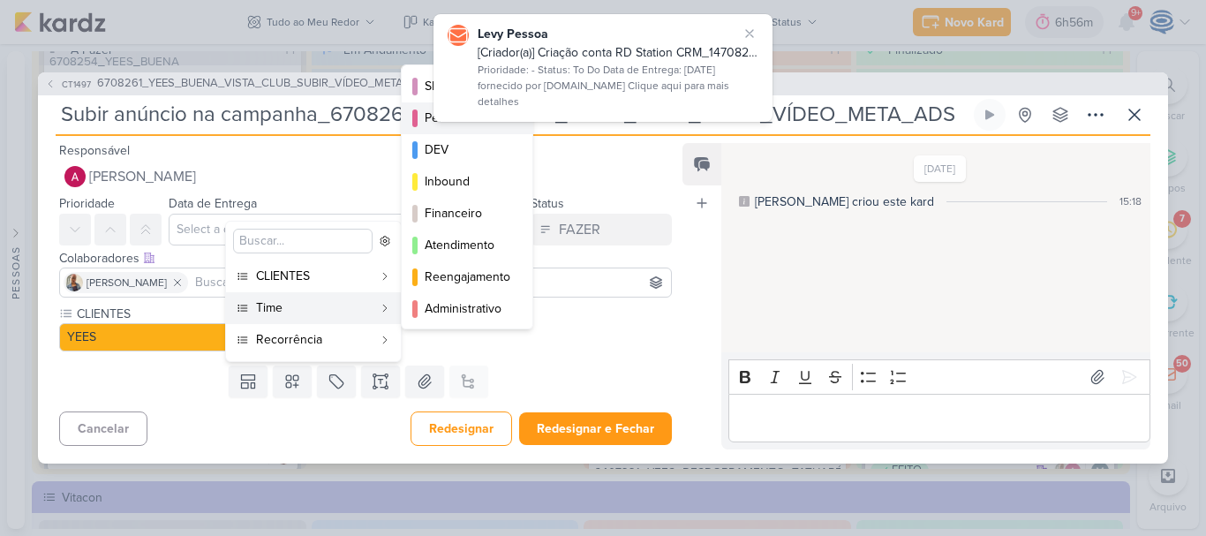
click at [435, 115] on div "Performance" at bounding box center [468, 118] width 87 height 19
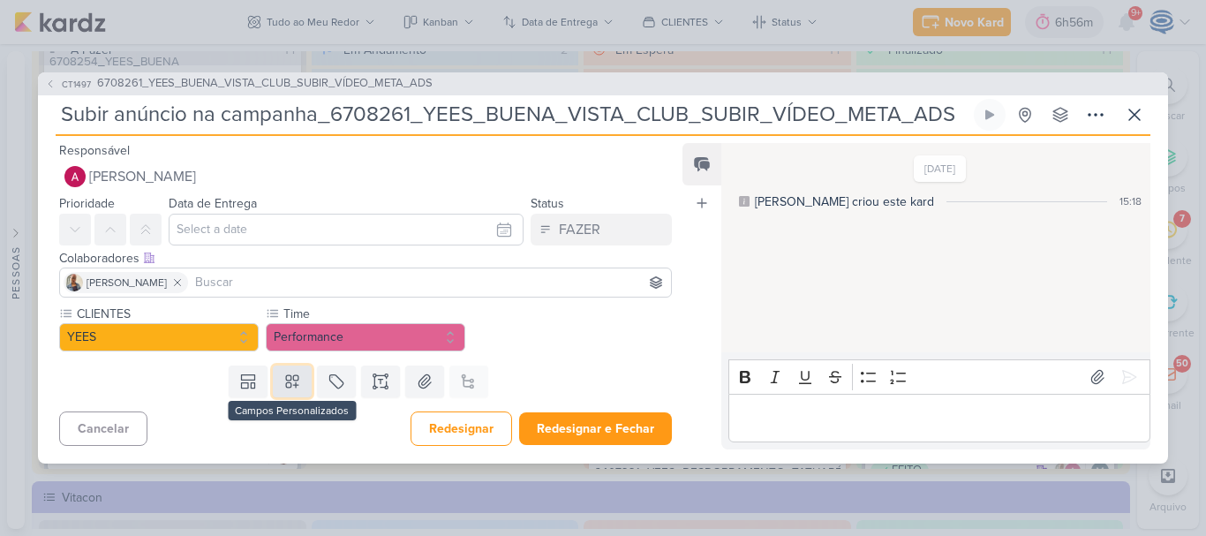
click at [287, 394] on button at bounding box center [292, 382] width 39 height 32
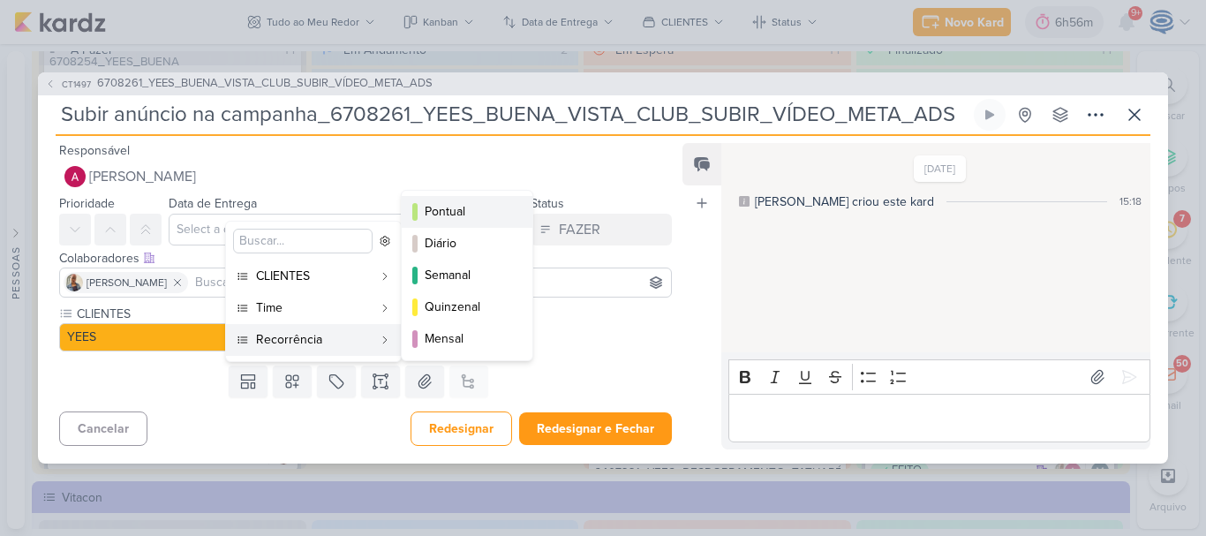
click at [492, 222] on button "Pontual" at bounding box center [467, 212] width 131 height 32
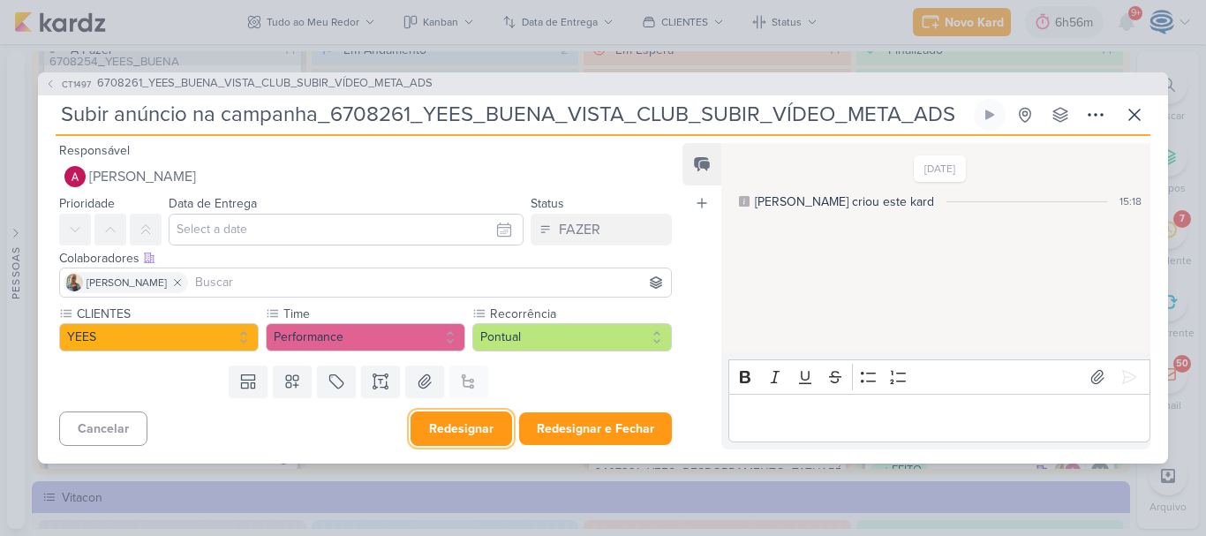
click at [468, 430] on button "Redesignar" at bounding box center [462, 428] width 102 height 34
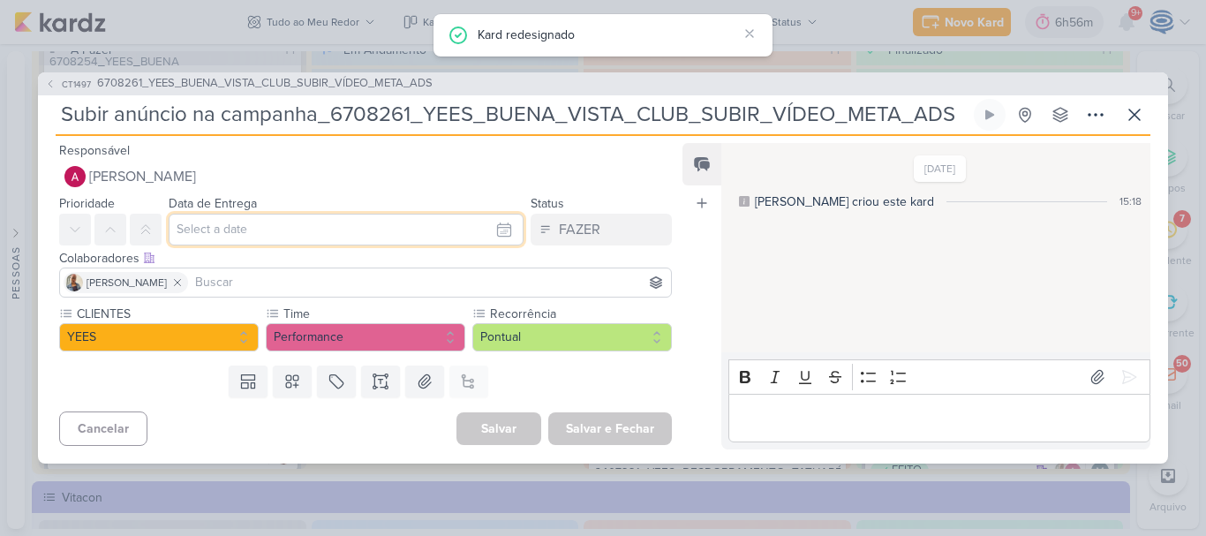
click at [315, 232] on input "text" at bounding box center [346, 230] width 355 height 32
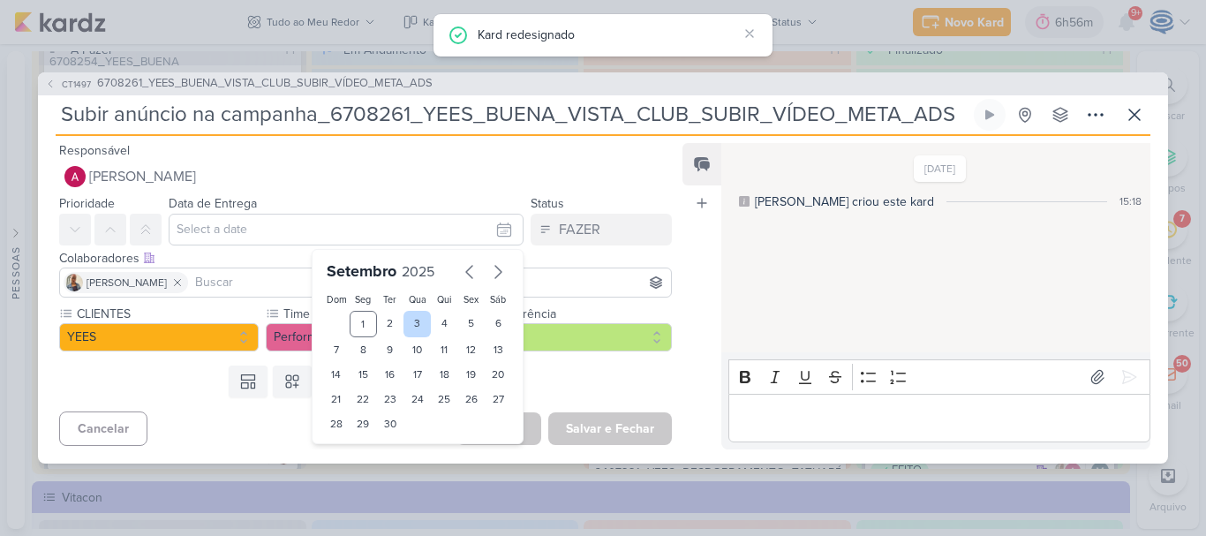
click at [404, 322] on div "3" at bounding box center [417, 324] width 27 height 26
type input "3 de setembro de 2025 às 23:59"
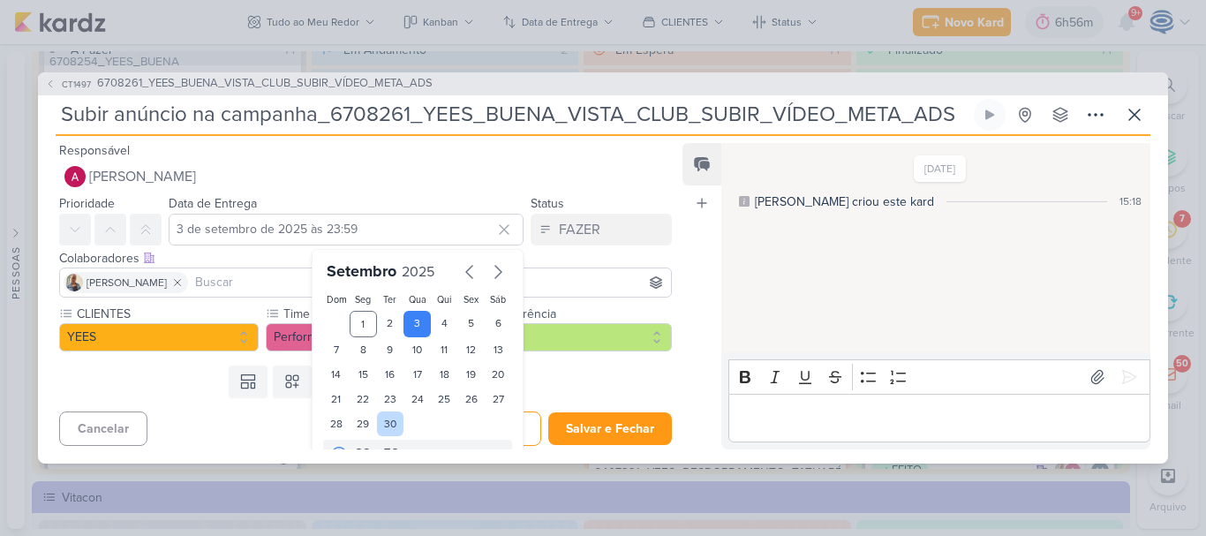
scroll to position [30, 0]
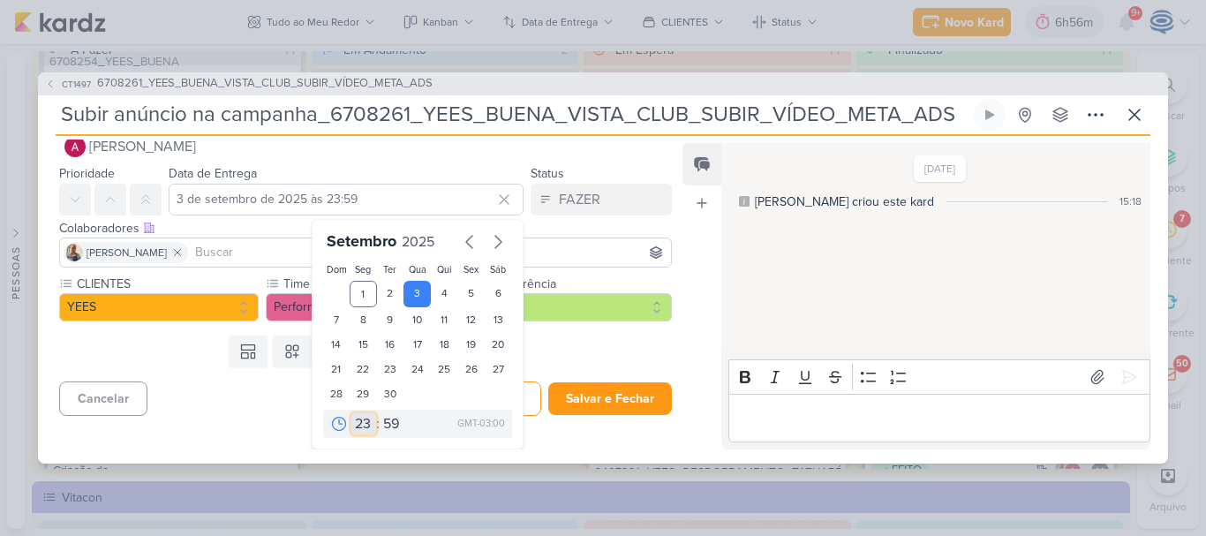
click at [352, 423] on select "00 01 02 03 04 05 06 07 08 09 10 11 12 13 14 15 16 17 18 19 20 21 22 23" at bounding box center [363, 423] width 25 height 21
select select "18"
click at [351, 413] on select "00 01 02 03 04 05 06 07 08 09 10 11 12 13 14 15 16 17 18 19 20 21 22 23" at bounding box center [363, 423] width 25 height 21
type input "3 de setembro de 2025 às 18:59"
click at [384, 420] on select "00 05 10 15 20 25 30 35 40 45 50 55 59" at bounding box center [392, 423] width 25 height 21
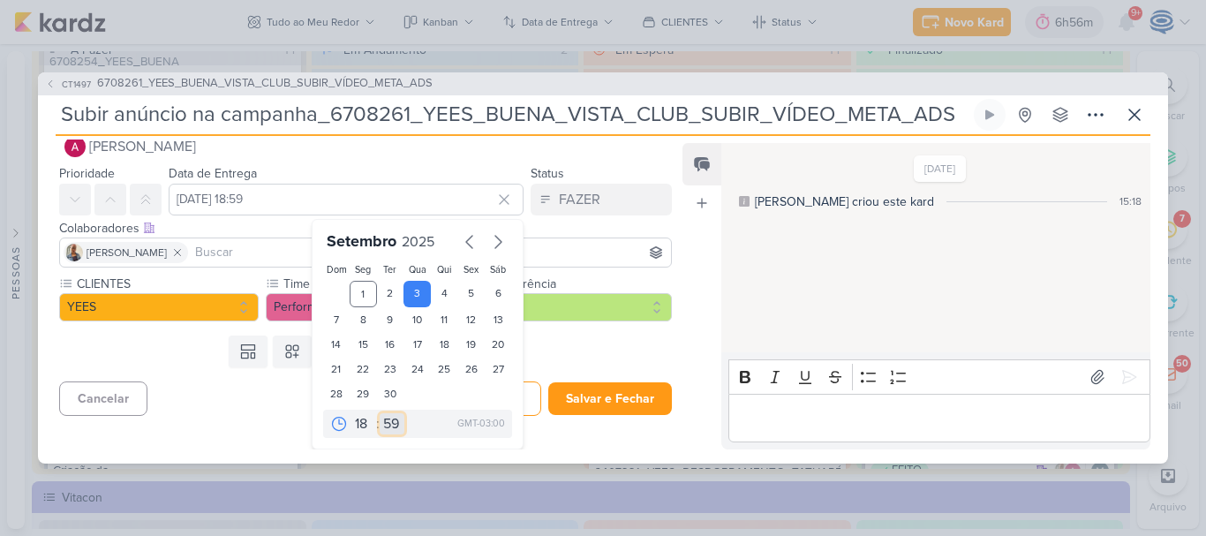
select select "0"
click at [380, 413] on select "00 05 10 15 20 25 30 35 40 45 50 55 59" at bounding box center [392, 423] width 25 height 21
type input "3 de setembro de 2025 às 18:00"
click at [289, 356] on icon at bounding box center [292, 352] width 18 height 18
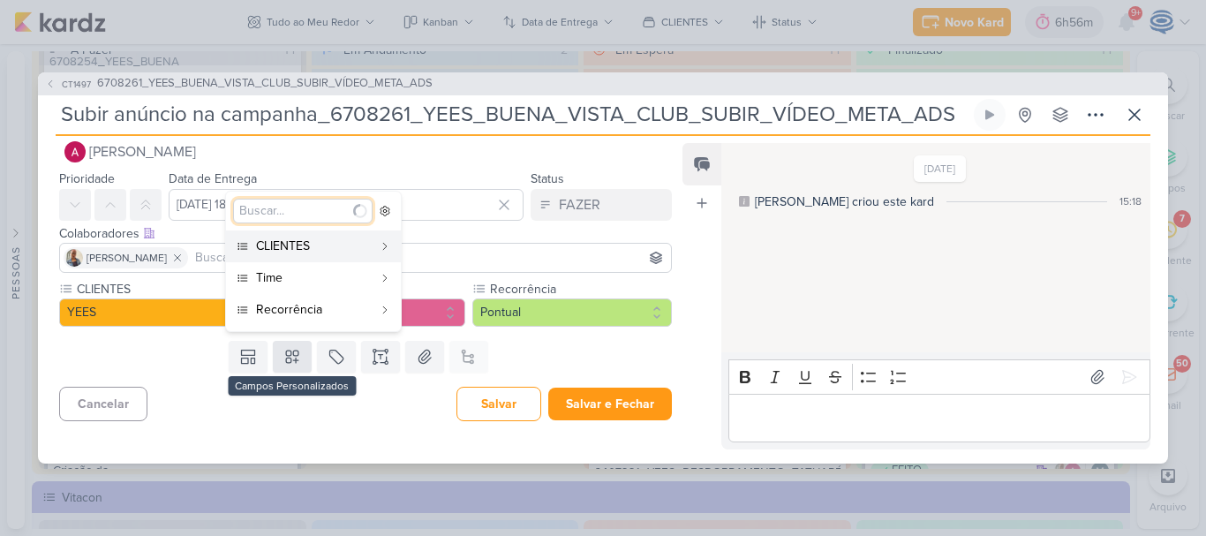
scroll to position [0, 0]
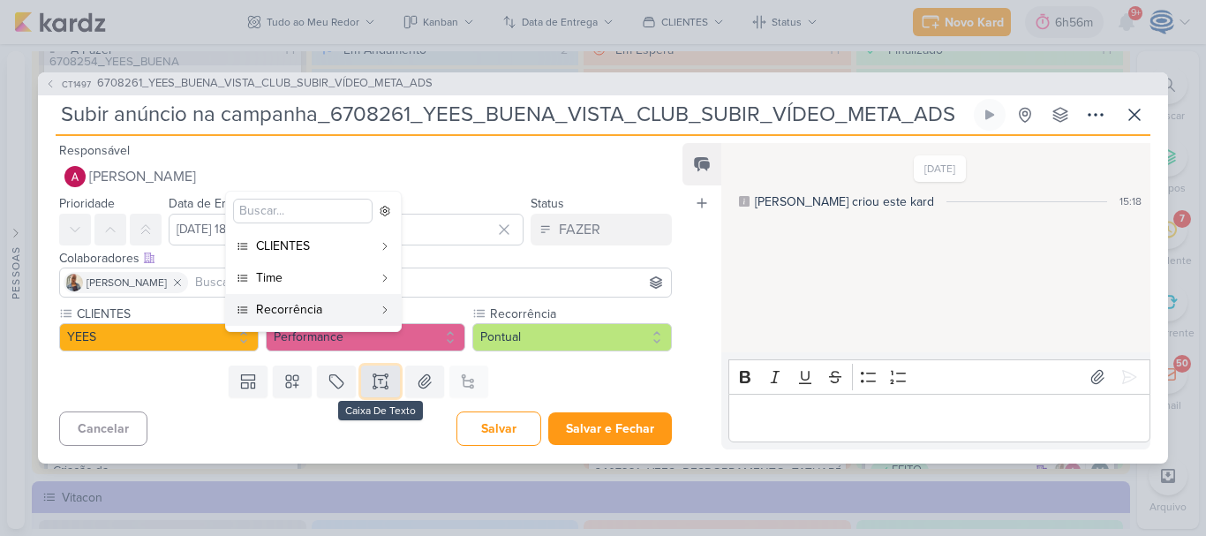
click at [376, 374] on icon at bounding box center [381, 382] width 18 height 18
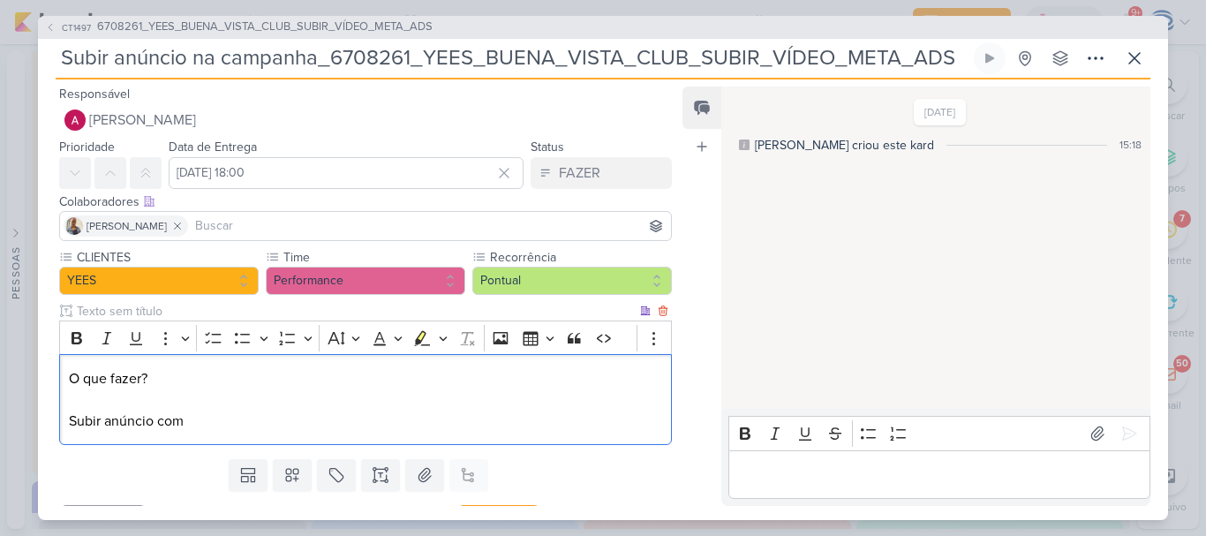
drag, startPoint x: 152, startPoint y: 378, endPoint x: 69, endPoint y: 366, distance: 83.9
click at [69, 366] on div "O que fazer? Subir anúncio com" at bounding box center [365, 399] width 613 height 91
click at [78, 336] on icon "Editor toolbar" at bounding box center [77, 338] width 18 height 18
click at [190, 415] on p "O que fazer? Subir anúncio com" at bounding box center [365, 400] width 593 height 64
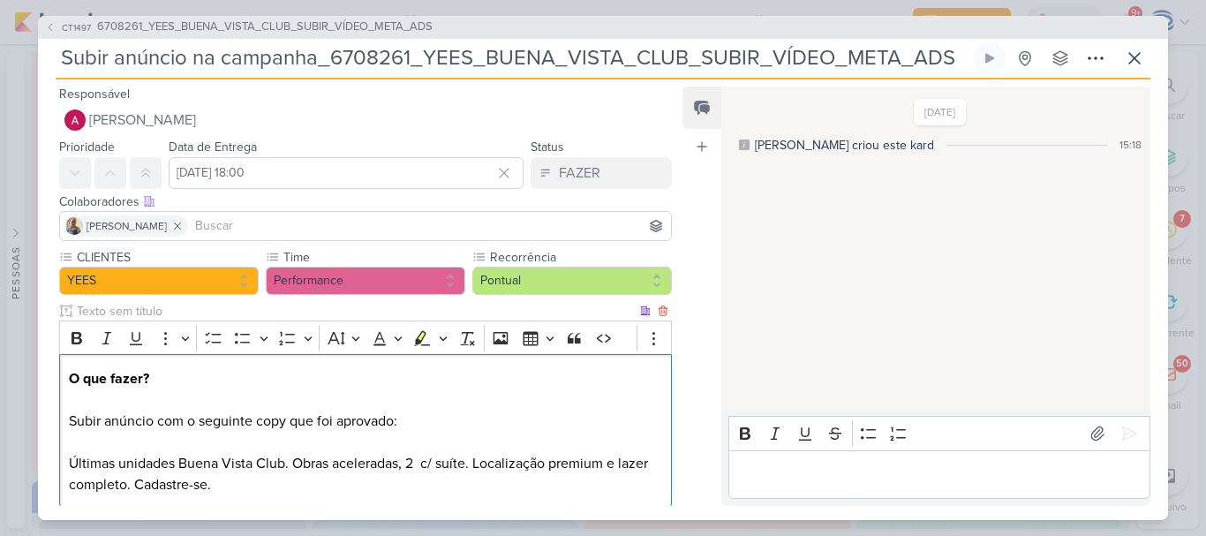
click at [72, 441] on p "O que fazer? Subir anúncio com o seguinte copy que foi aprovado: Últimas unidad…" at bounding box center [365, 431] width 593 height 127
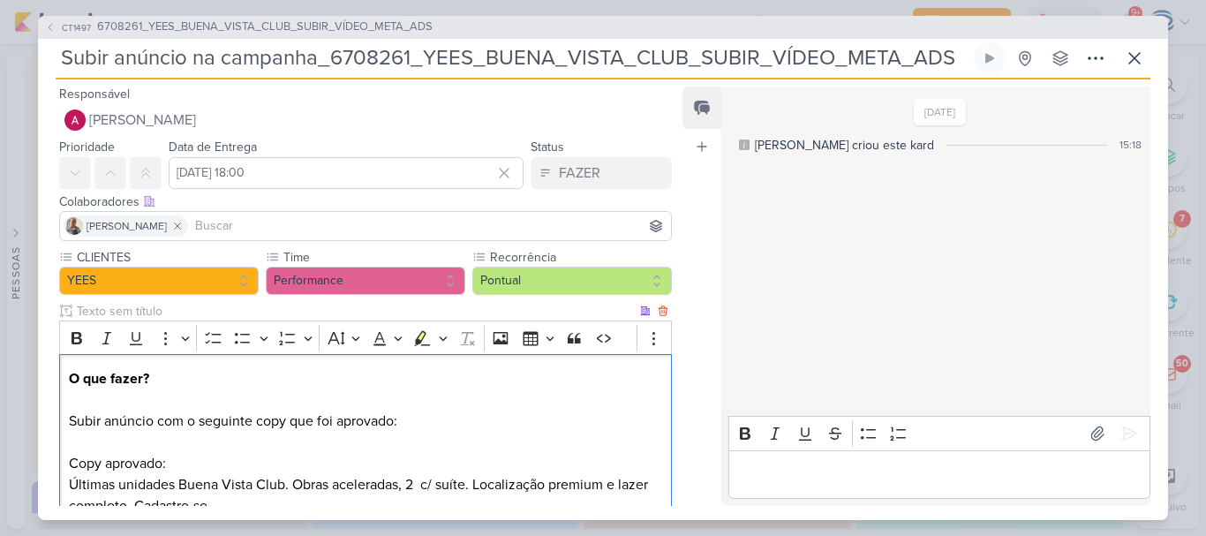
scroll to position [122, 0]
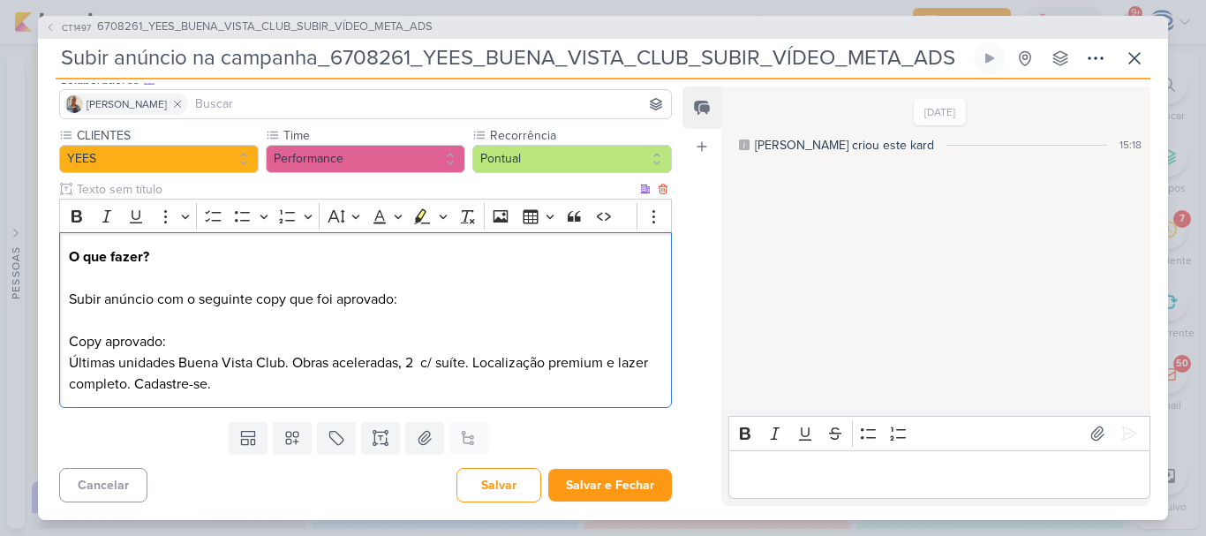
click at [238, 396] on div "O que fazer? Subir anúncio com o seguinte copy que foi aprovado: ⁠⁠⁠⁠⁠⁠⁠Copy ap…" at bounding box center [365, 320] width 613 height 176
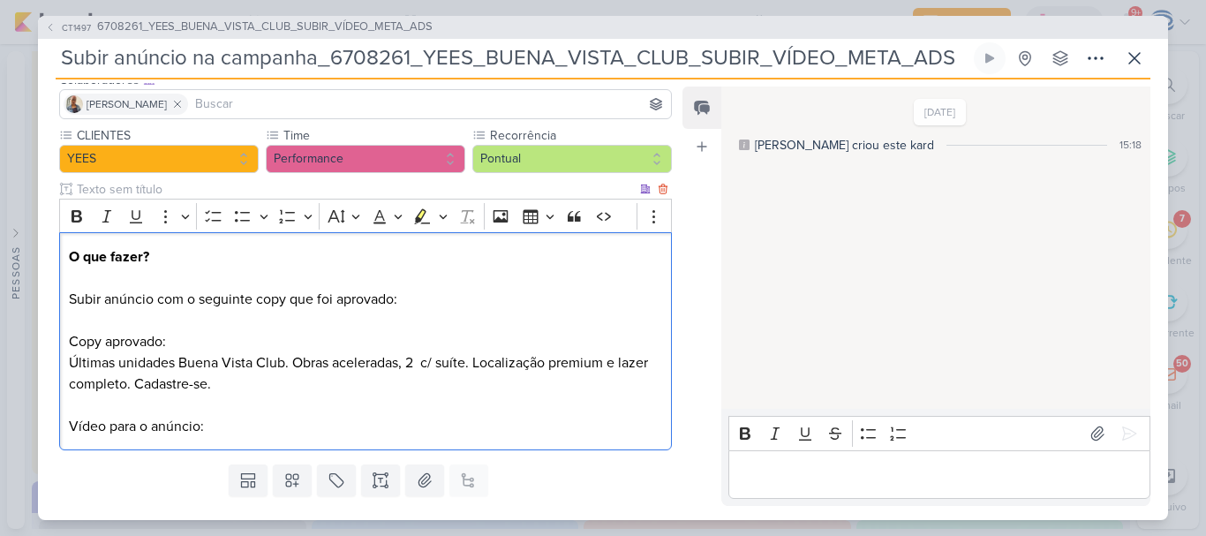
scroll to position [164, 0]
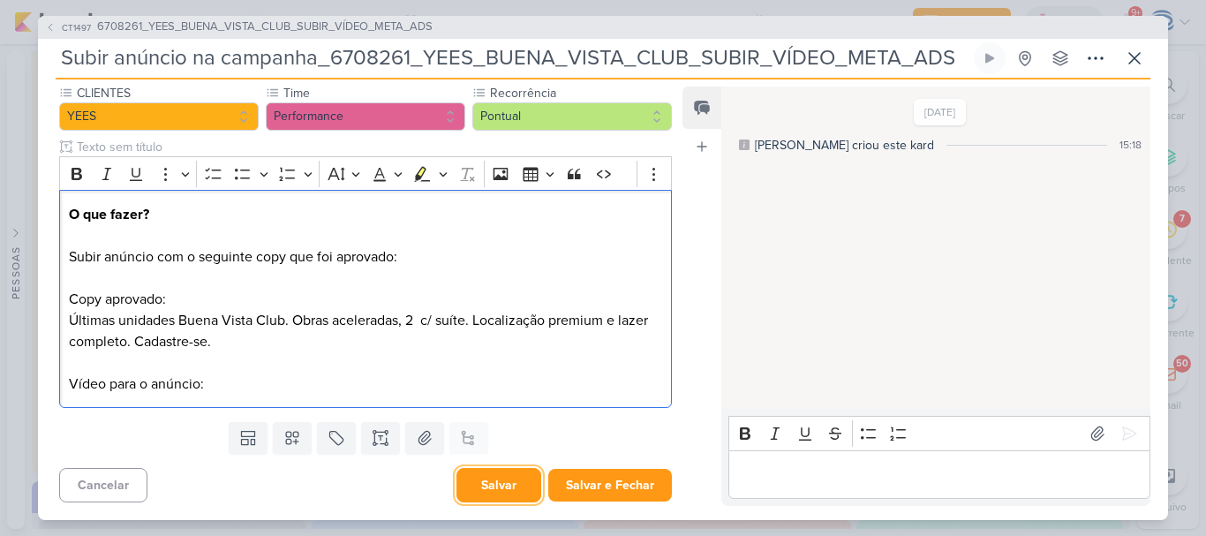
click at [505, 480] on button "Salvar" at bounding box center [499, 485] width 85 height 34
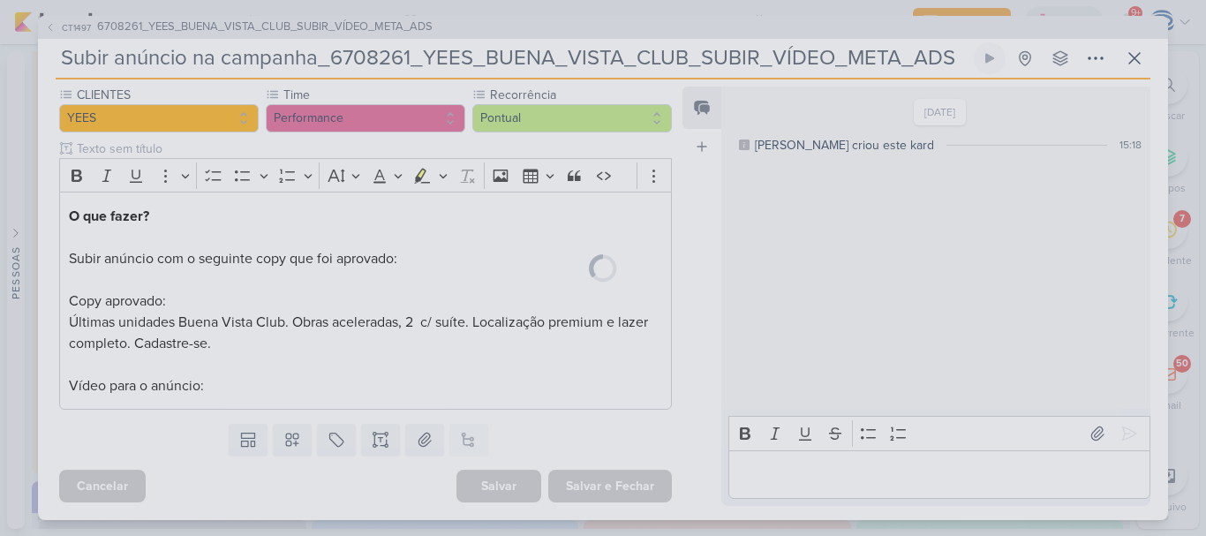
scroll to position [162, 0]
click at [329, 23] on span "6708261_YEES_BUENA_VISTA_CLUB_SUBIR_VÍDEO_META_ADS" at bounding box center [265, 28] width 336 height 18
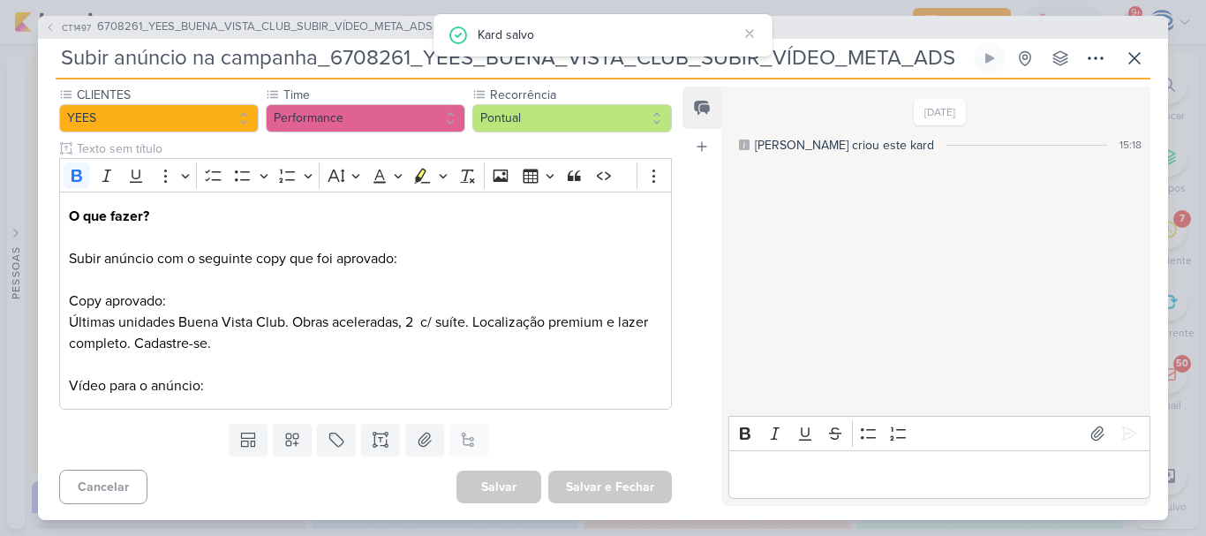
scroll to position [0, 0]
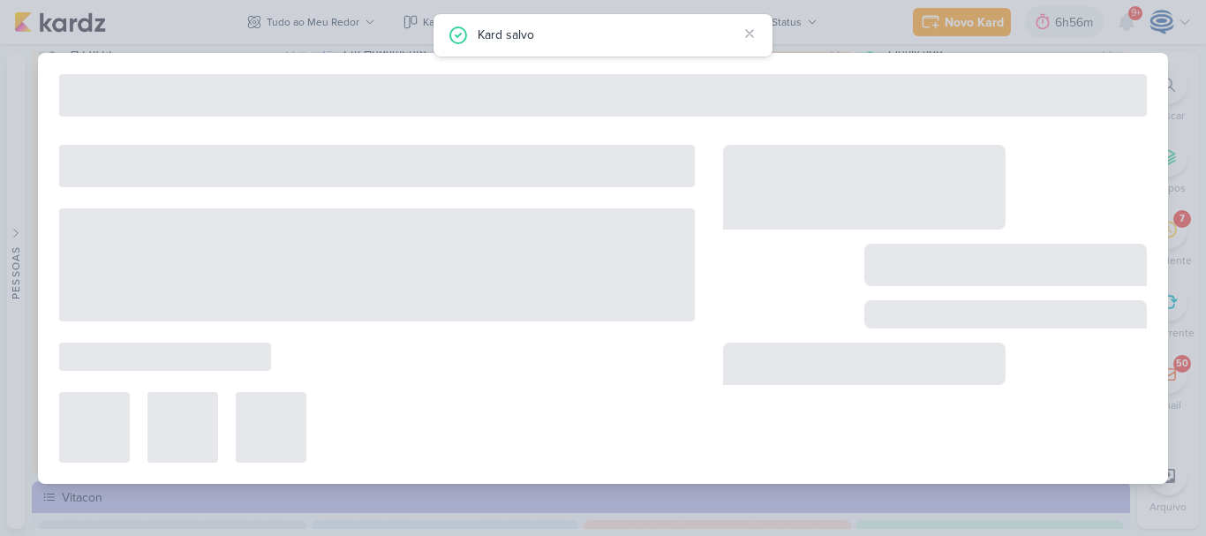
type input "6708261_YEES_BUENA_VISTA_CLUB_SUBIR_VÍDEO_META_ADS"
type input "28 de agosto de 2025 às 18:00"
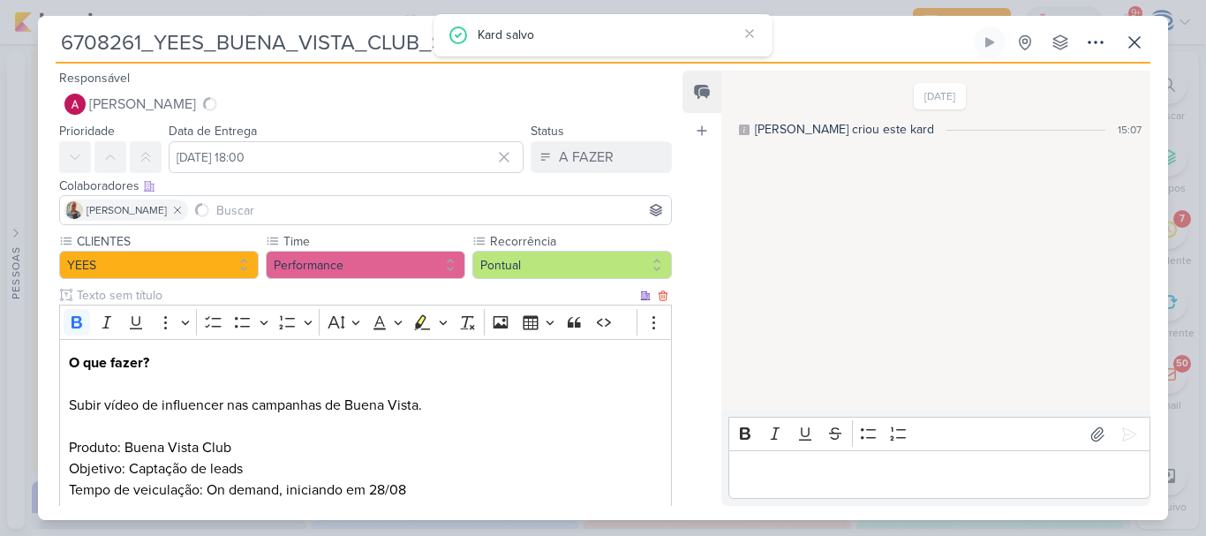
scroll to position [313, 0]
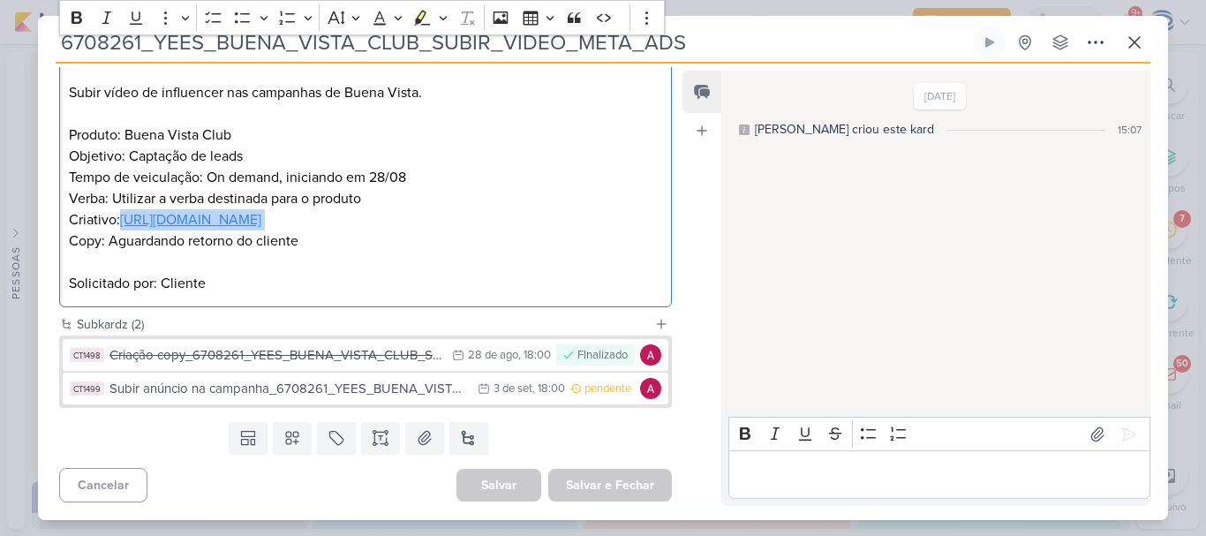
drag, startPoint x: 643, startPoint y: 220, endPoint x: 124, endPoint y: 221, distance: 519.2
click at [124, 221] on p "Verba: Utilizar a verba destinada para o produto Criativo: https://drive.google…" at bounding box center [365, 241] width 593 height 106
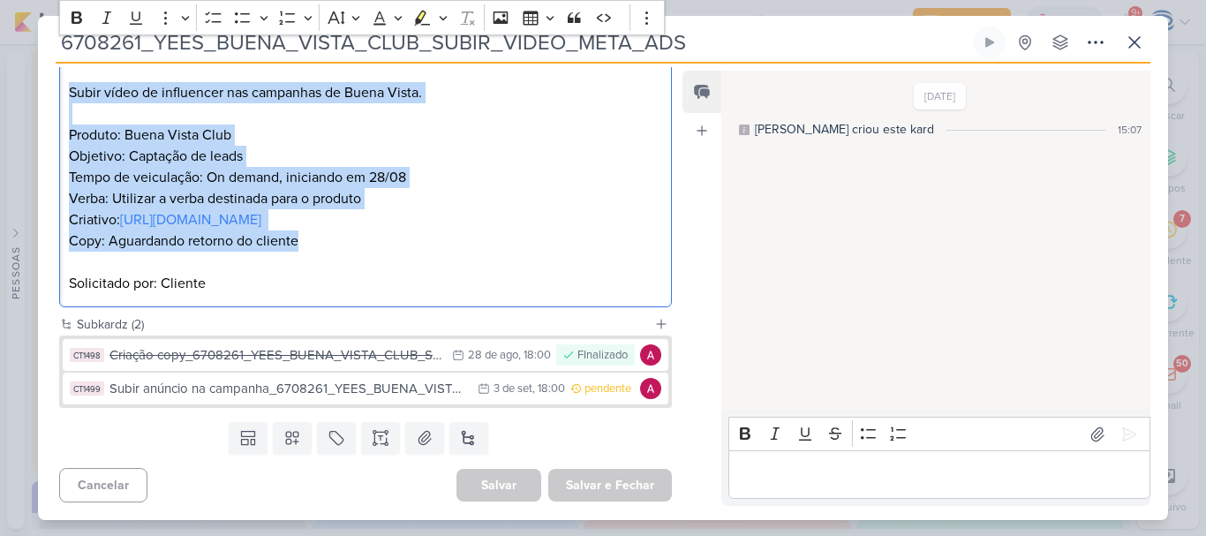
drag, startPoint x: 72, startPoint y: 90, endPoint x: 309, endPoint y: 252, distance: 286.6
click at [309, 252] on div "O que fazer? Subir vídeo de influencer nas campanhas de Buena Vista. Produto: B…" at bounding box center [365, 167] width 613 height 282
copy div "Subir vídeo de influencer nas campanhas de Buena Vista. Produto: Buena Vista Cl…"
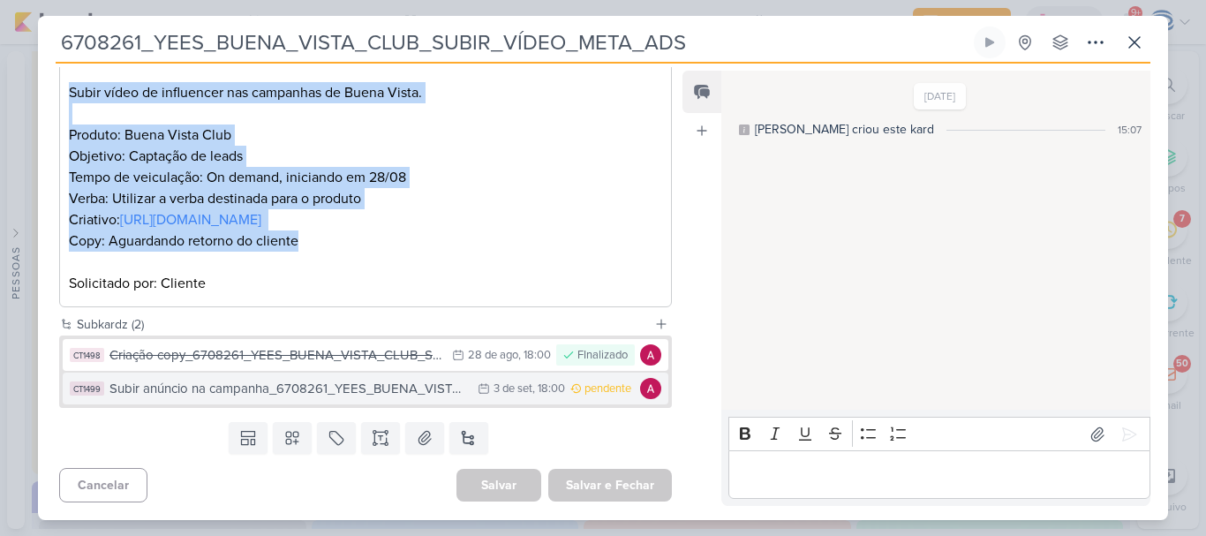
click at [293, 384] on div "Subir anúncio na campanha_6708261_YEES_BUENA_VISTA_CLUB_SUBIR_VÍDEO_META_ADS" at bounding box center [288, 389] width 359 height 20
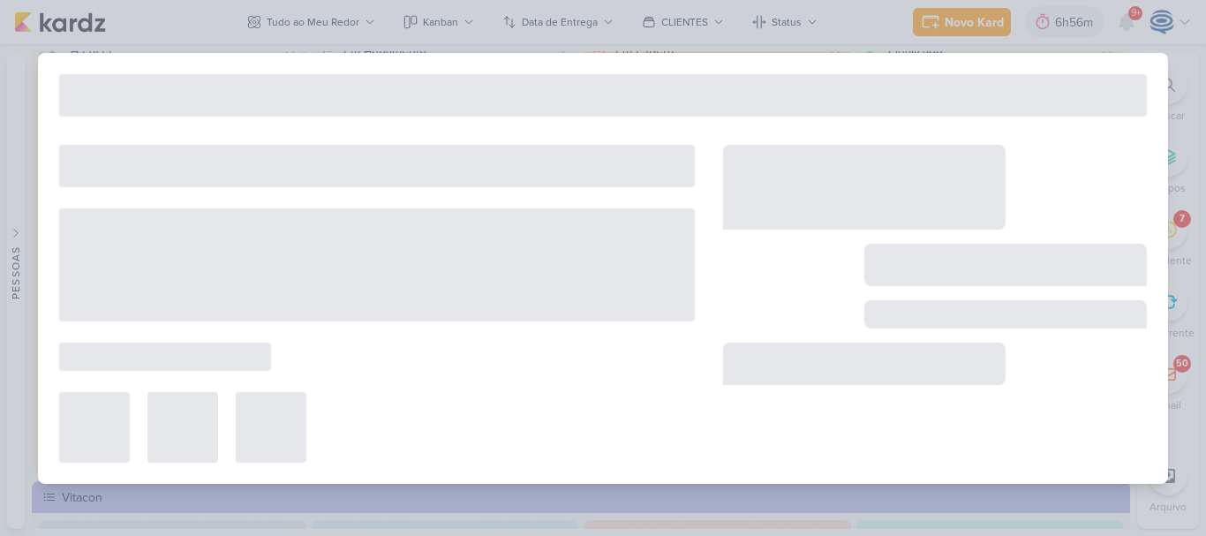
type input "Subir anúncio na campanha_6708261_YEES_BUENA_VISTA_CLUB_SUBIR_VÍDEO_META_ADS"
type input "3 de setembro de 2025 às 18:00"
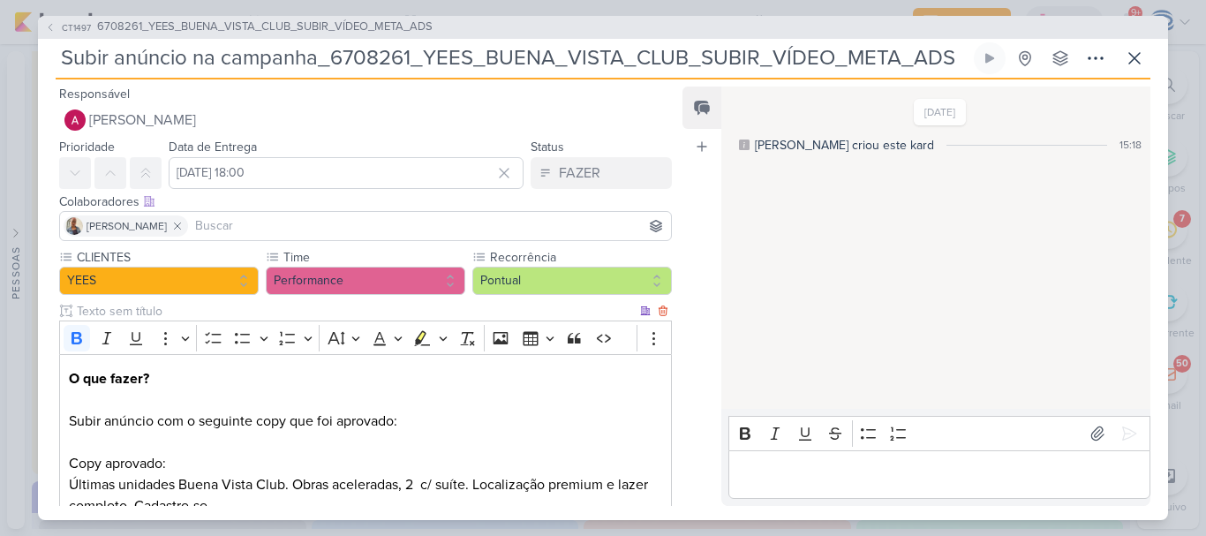
scroll to position [164, 0]
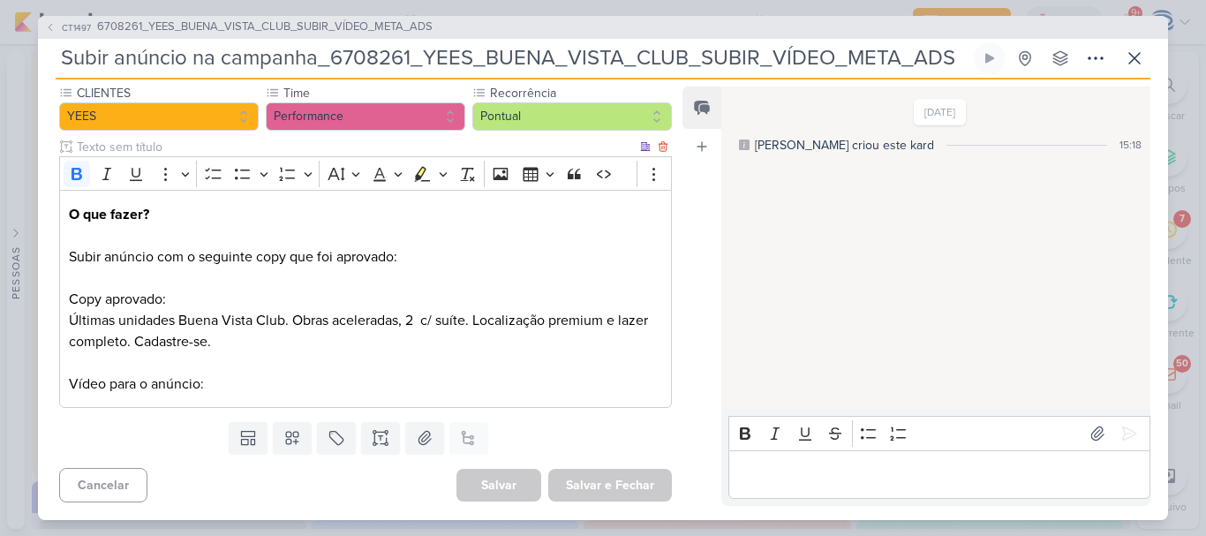
click at [407, 263] on p "O que fazer? Subir anúncio com o seguinte copy que foi aprovado: Copy aprovado:…" at bounding box center [365, 299] width 593 height 191
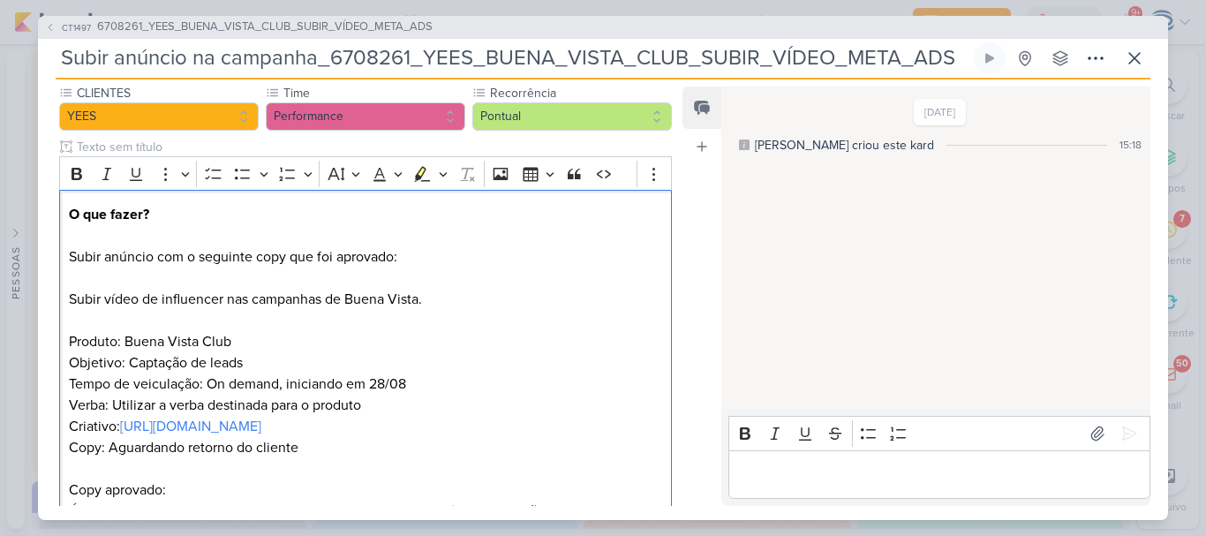
drag, startPoint x: 404, startPoint y: 260, endPoint x: 57, endPoint y: 242, distance: 346.6
click at [57, 242] on div "CLIENTES YEES Time" at bounding box center [358, 345] width 641 height 522
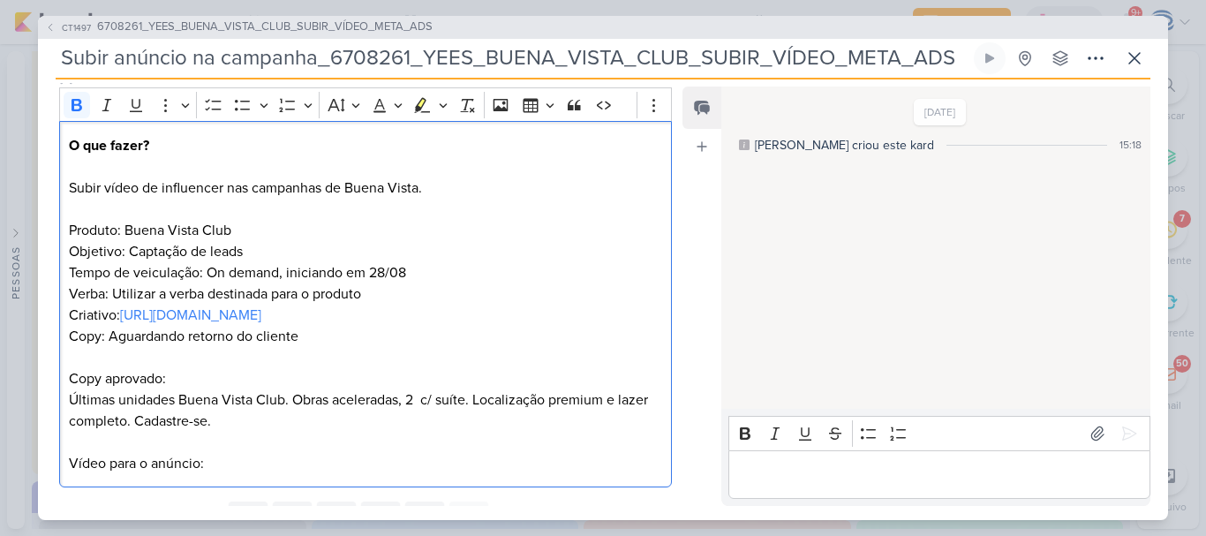
scroll to position [234, 0]
drag, startPoint x: 314, startPoint y: 340, endPoint x: 72, endPoint y: 328, distance: 242.2
click at [72, 328] on p "Verba: Utilizar a verba destinada para o produto Criativo: https://drive.google…" at bounding box center [365, 378] width 593 height 191
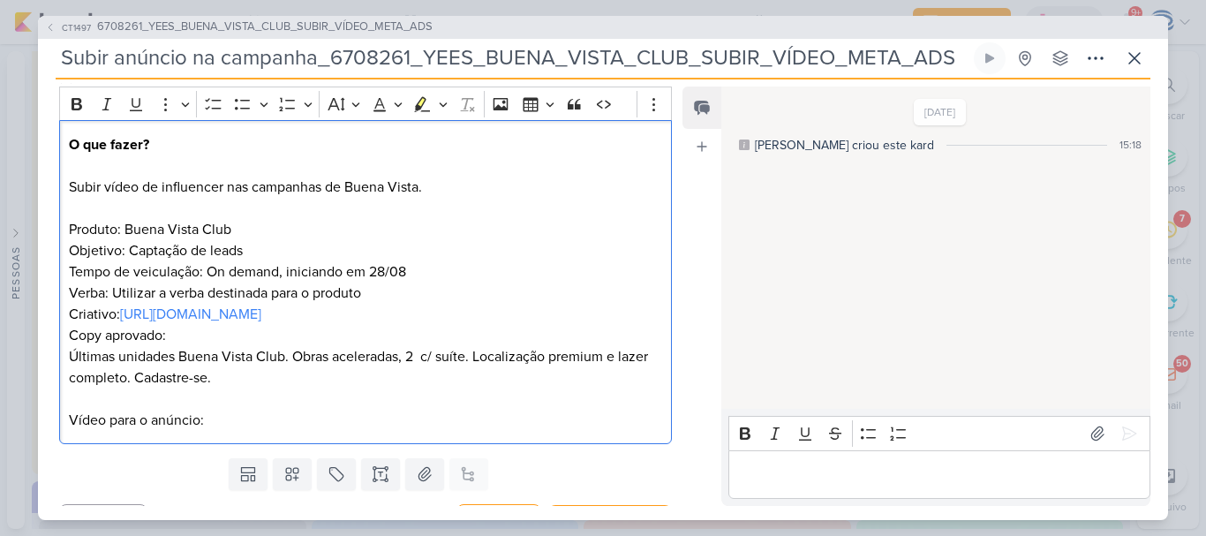
drag, startPoint x: 259, startPoint y: 417, endPoint x: 64, endPoint y: 436, distance: 196.1
click at [64, 436] on div "O que fazer? Subir vídeo de influencer nas campanhas de Buena Vista. Produto: B…" at bounding box center [365, 282] width 613 height 324
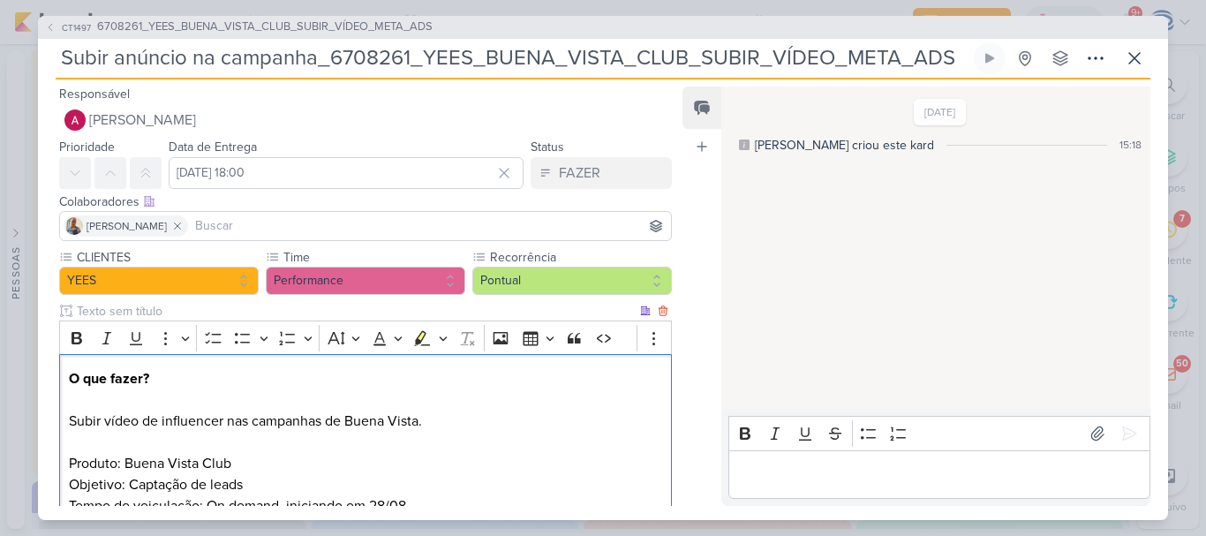
scroll to position [270, 0]
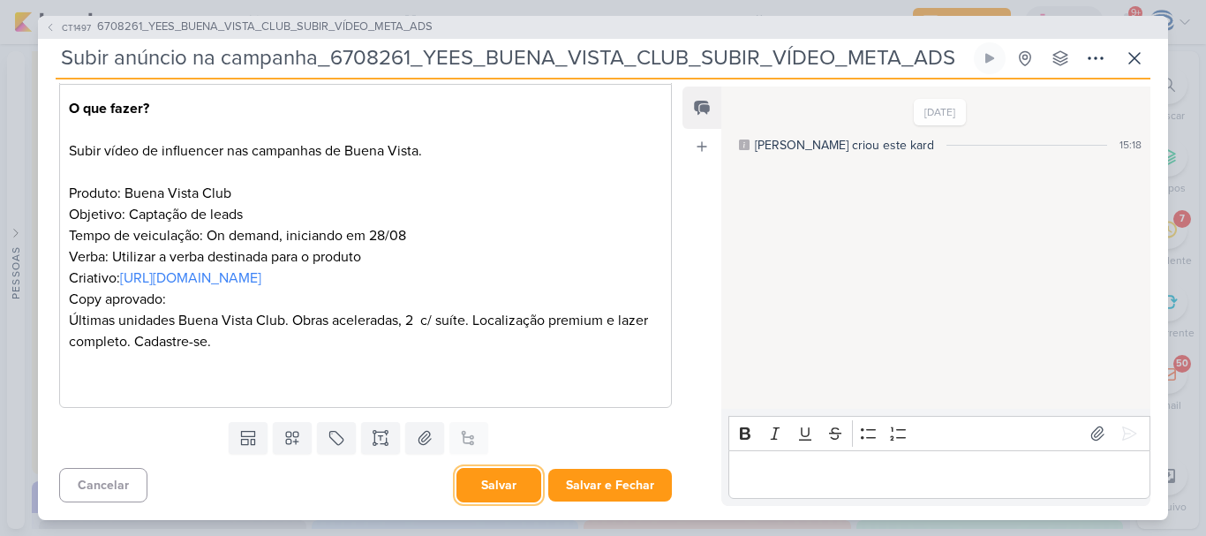
click at [502, 478] on button "Salvar" at bounding box center [499, 485] width 85 height 34
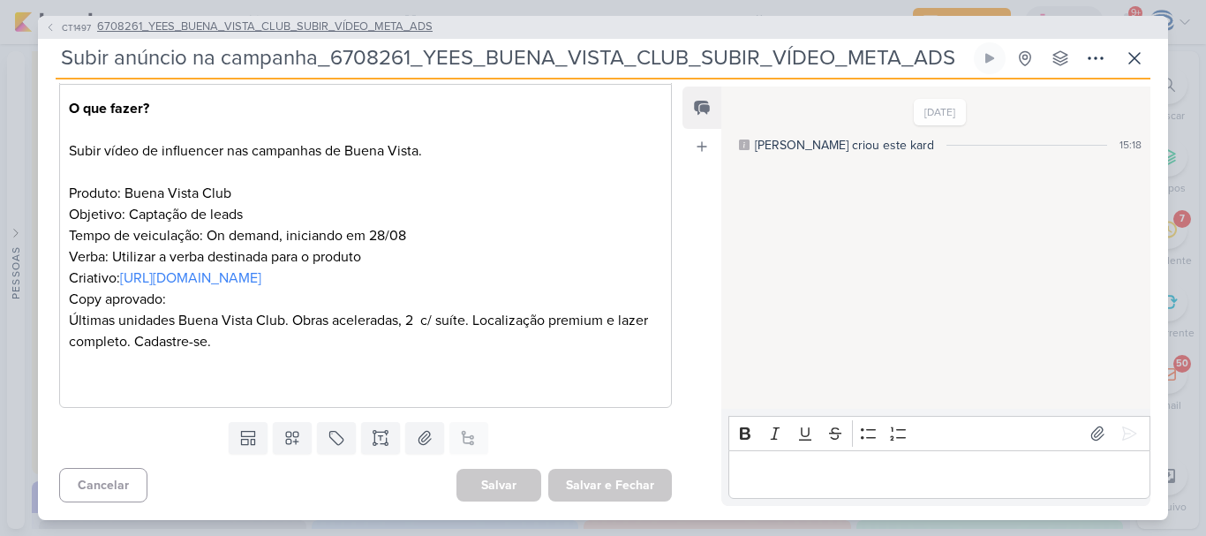
click at [359, 31] on span "6708261_YEES_BUENA_VISTA_CLUB_SUBIR_VÍDEO_META_ADS" at bounding box center [265, 28] width 336 height 18
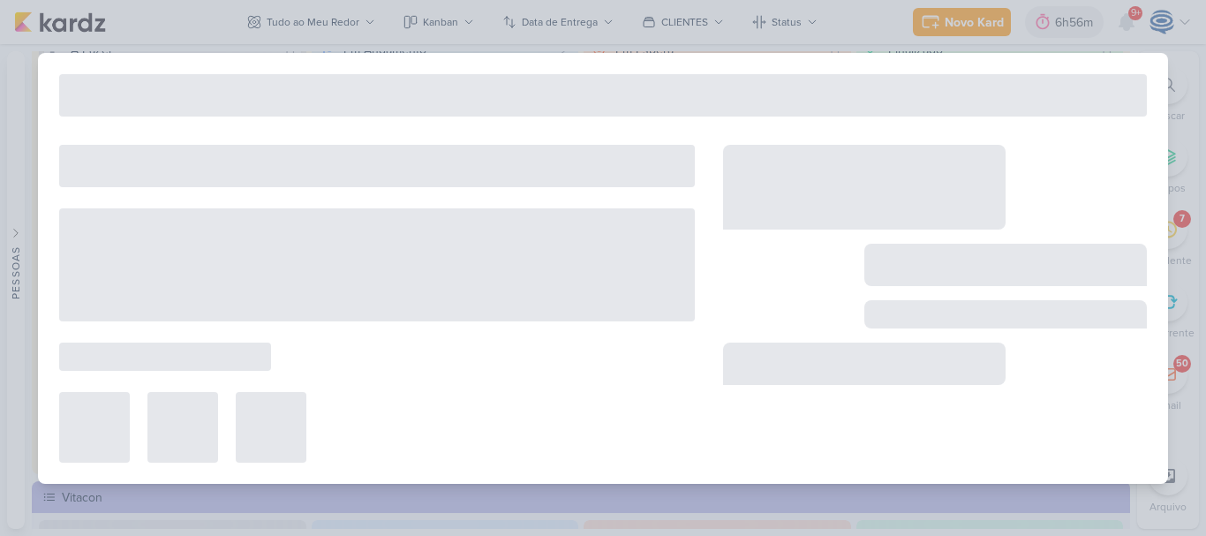
type input "6708261_YEES_BUENA_VISTA_CLUB_SUBIR_VÍDEO_META_ADS"
type input "28 de agosto de 2025 às 18:00"
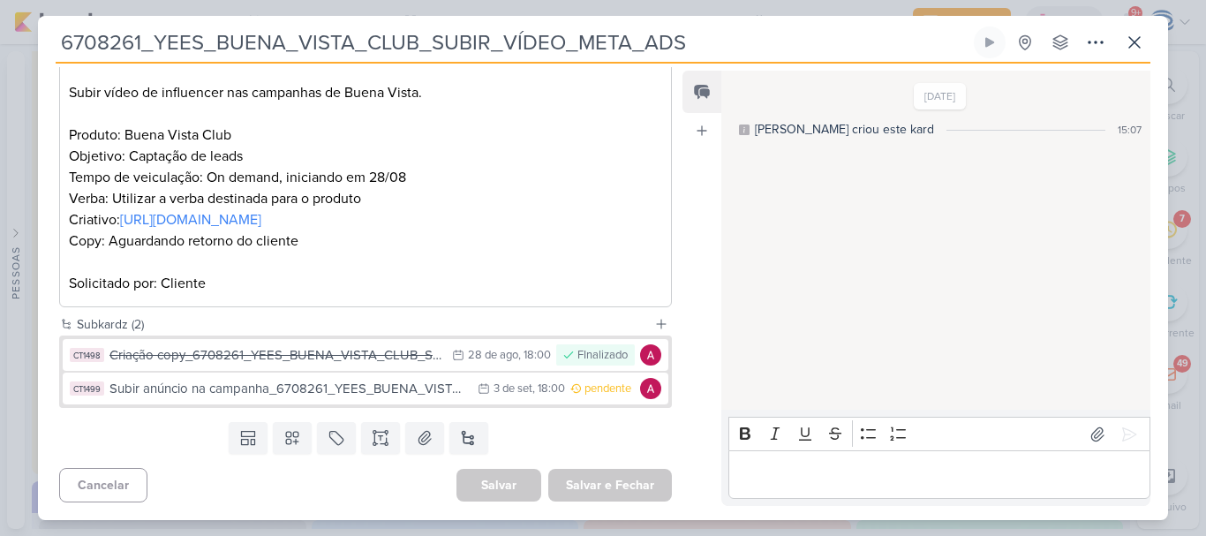
scroll to position [0, 0]
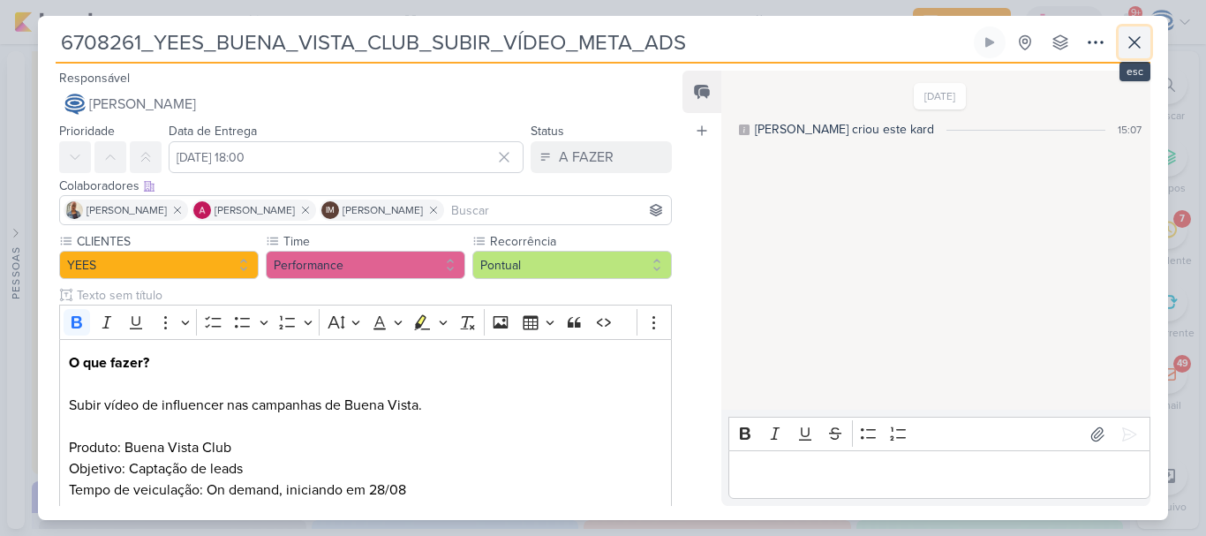
click at [1134, 35] on icon at bounding box center [1134, 42] width 21 height 21
